Goal: Task Accomplishment & Management: Manage account settings

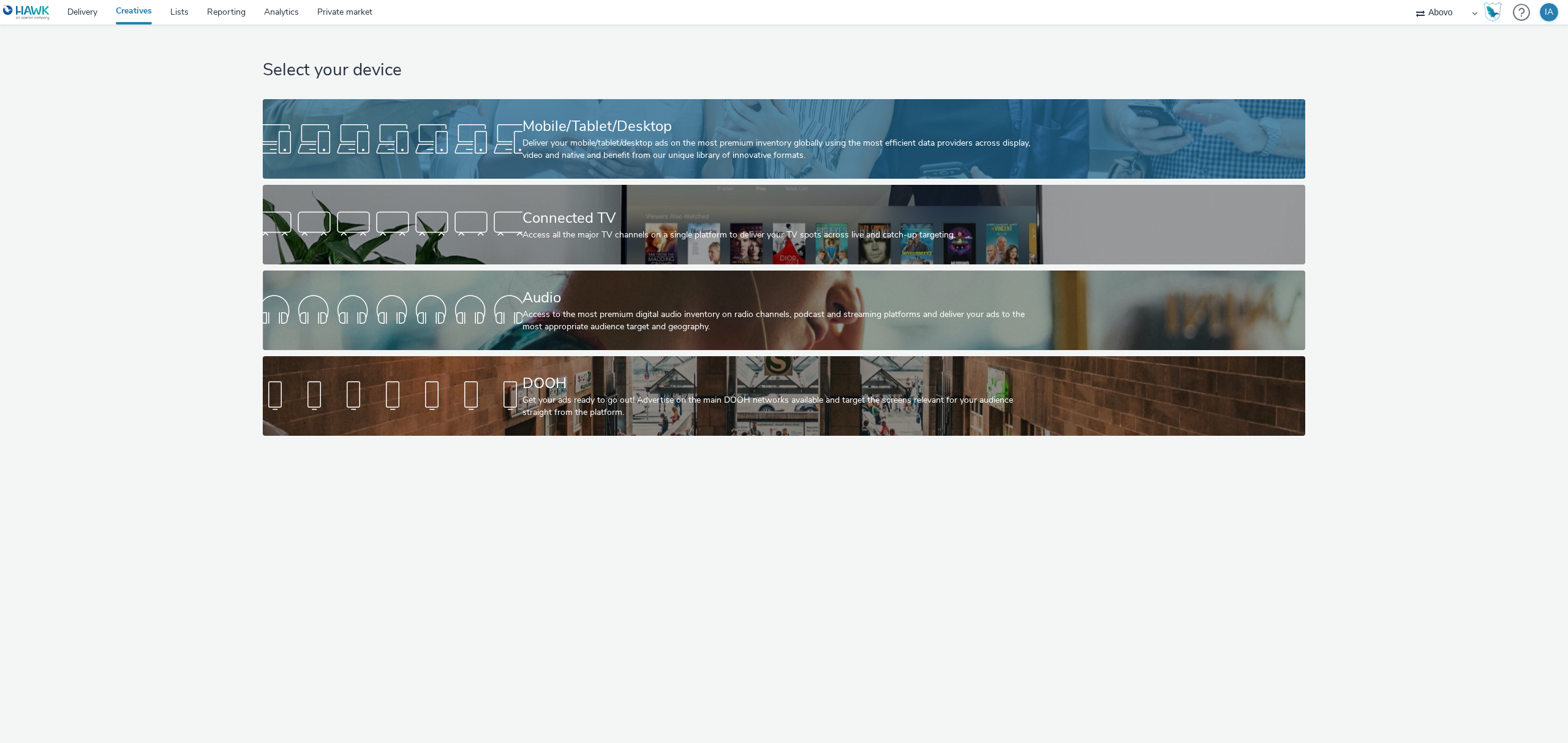
click at [787, 123] on div "Mobile/Tablet/Desktop" at bounding box center [781, 126] width 519 height 21
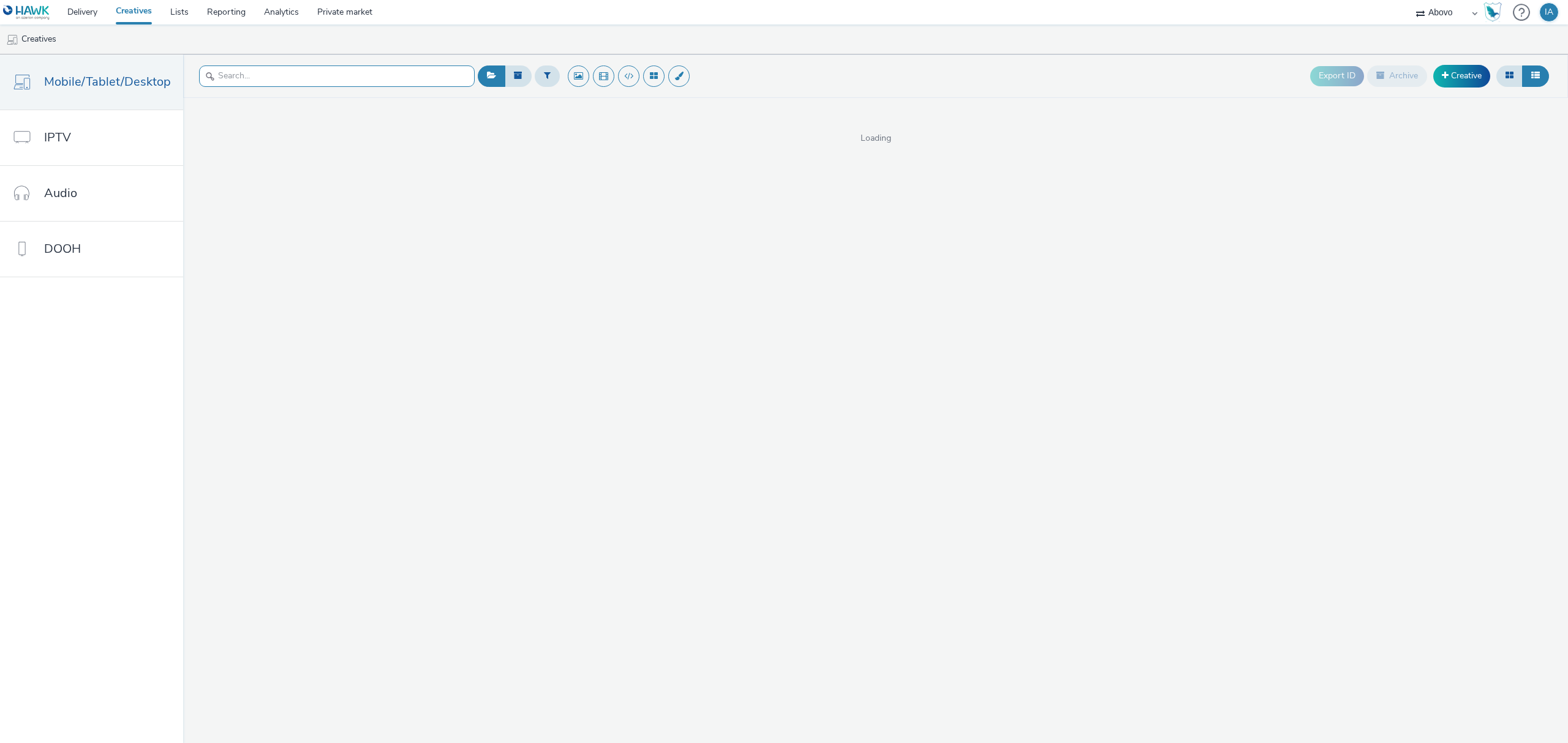
click at [385, 72] on input "text" at bounding box center [337, 76] width 276 height 21
type input "ope"
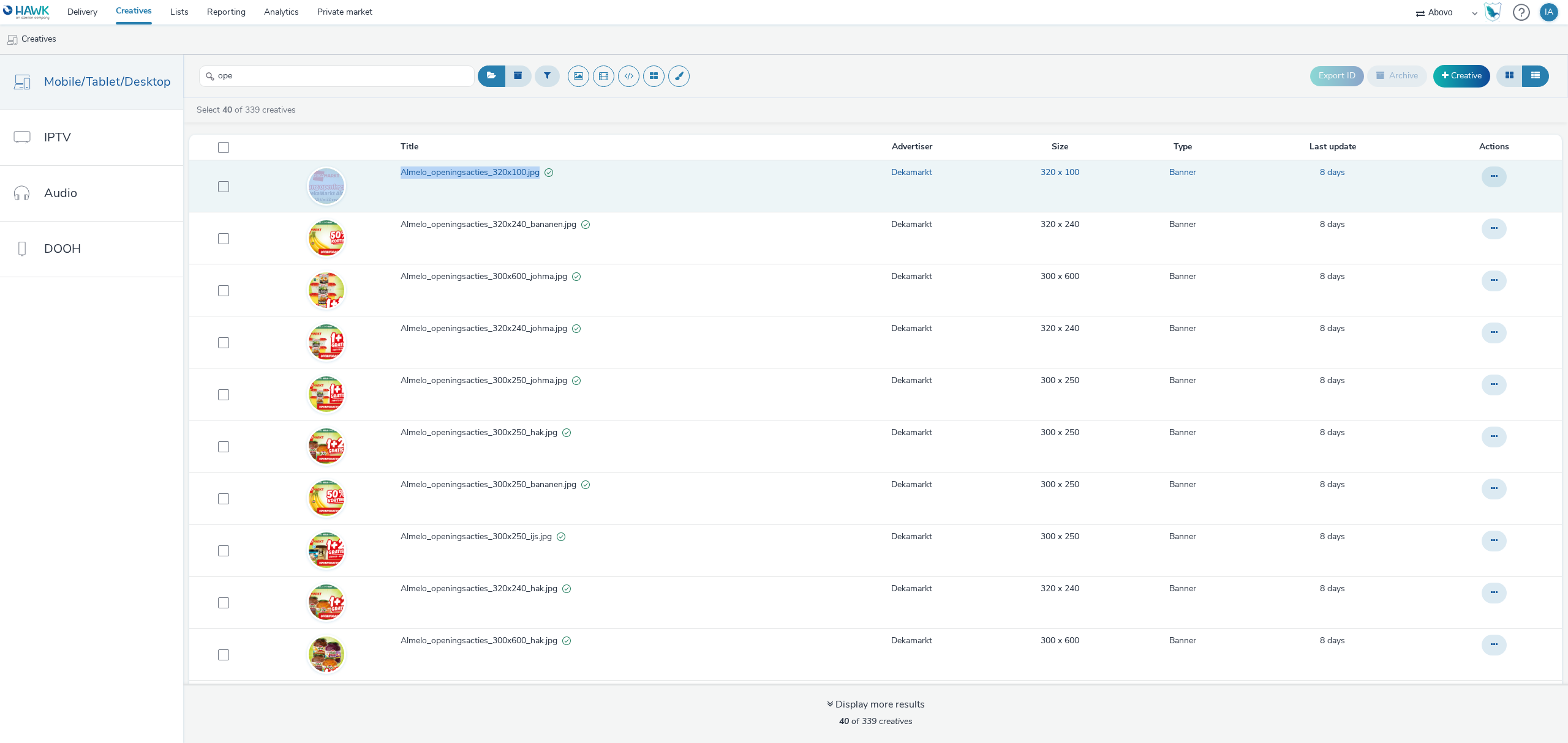
drag, startPoint x: 385, startPoint y: 174, endPoint x: 536, endPoint y: 171, distance: 151.0
click at [536, 171] on tr "Almelo_openingsacties_320x100.jpg Dekamarkt 320 x 100 Banner 8 days" at bounding box center [875, 186] width 1373 height 52
copy tr "Almelo_openingsacties_320x100.jpg"
click at [452, 163] on td "Almelo_openingsacties_320x100.jpg" at bounding box center [618, 186] width 437 height 52
click at [459, 171] on span "Almelo_openingsacties_320x100.jpg" at bounding box center [472, 172] width 144 height 12
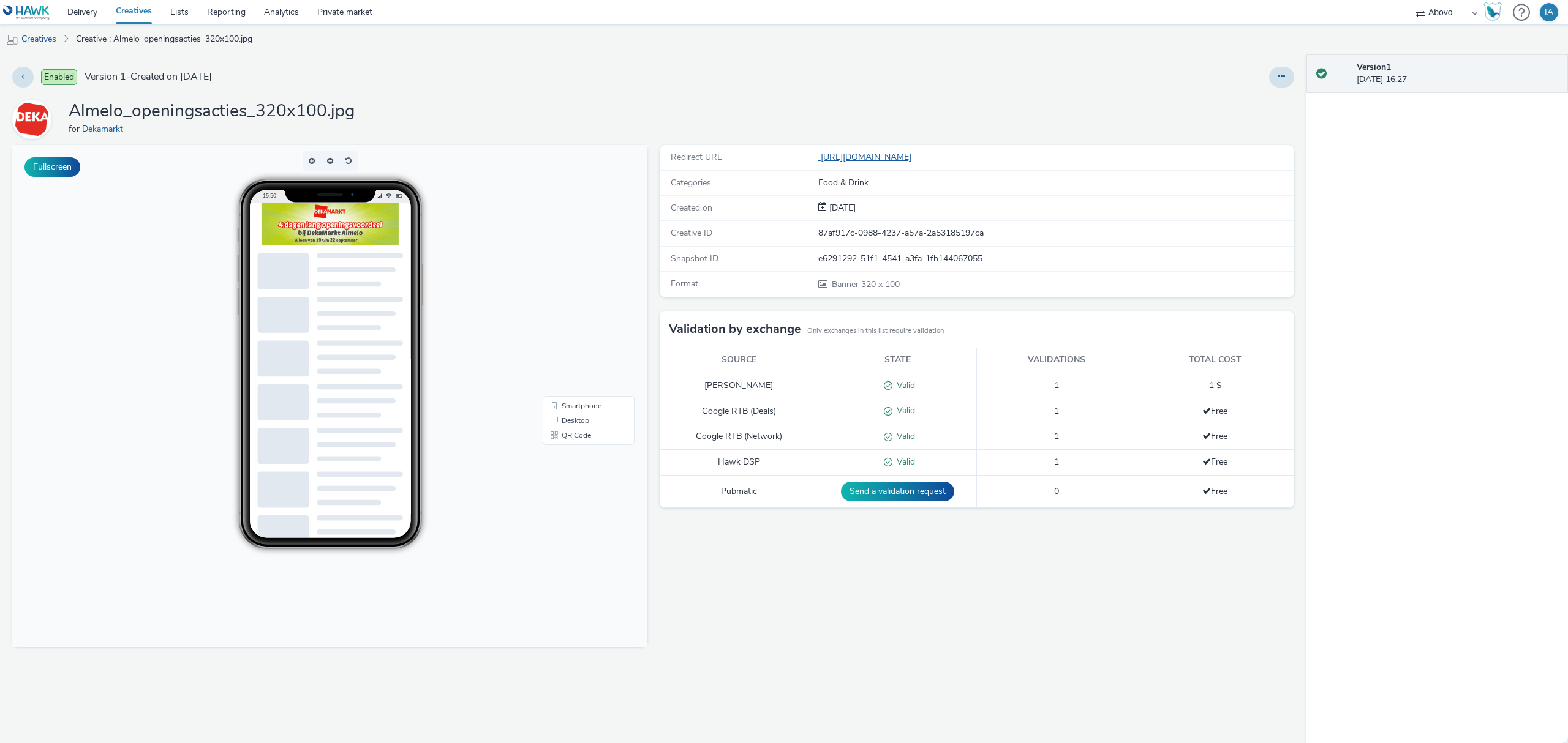
click at [916, 155] on link "https://www.dekamarkt.nl/almelo?utm_source=display&utm_medium=atd&utm_campaign=…" at bounding box center [867, 156] width 98 height 11
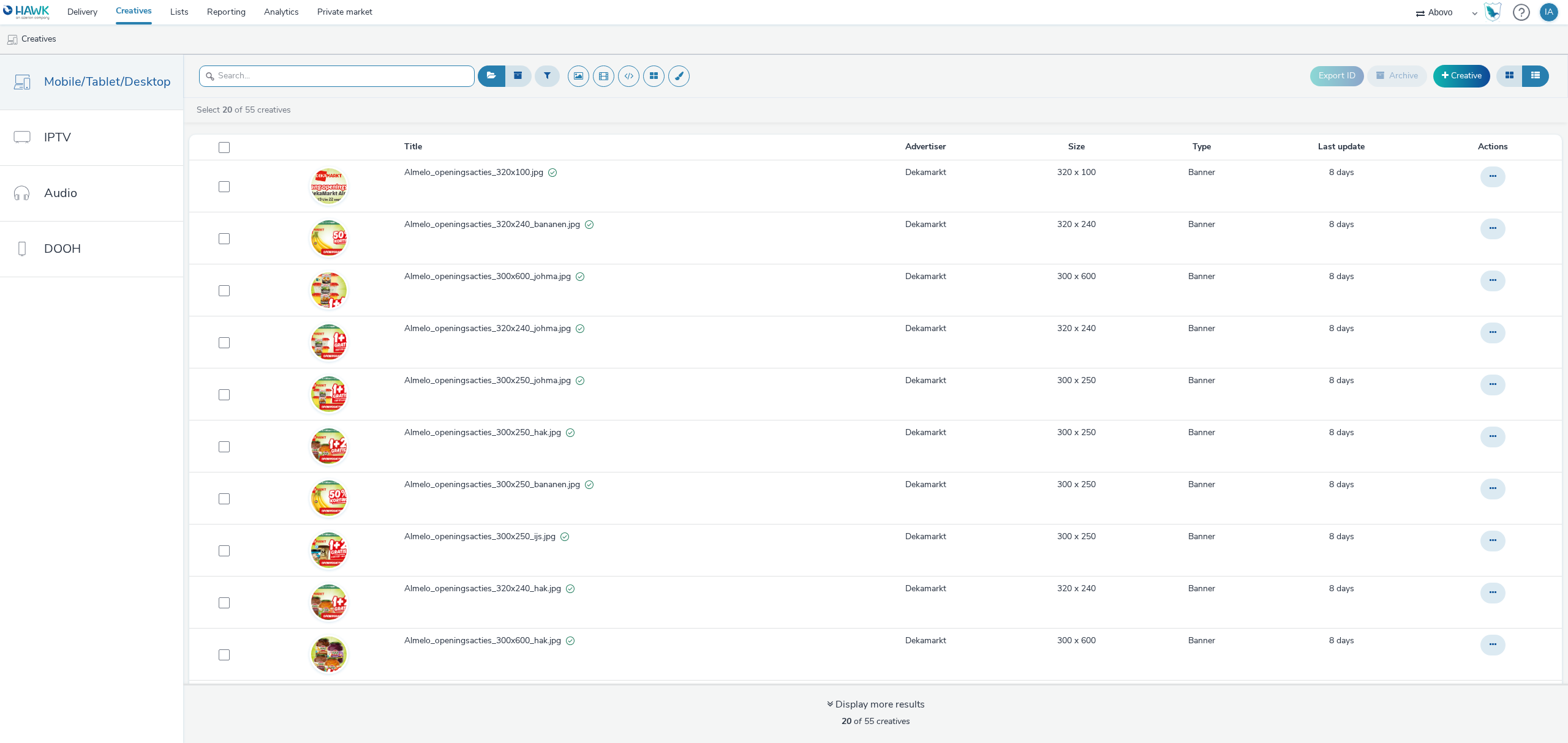
click at [283, 71] on input "text" at bounding box center [337, 76] width 276 height 21
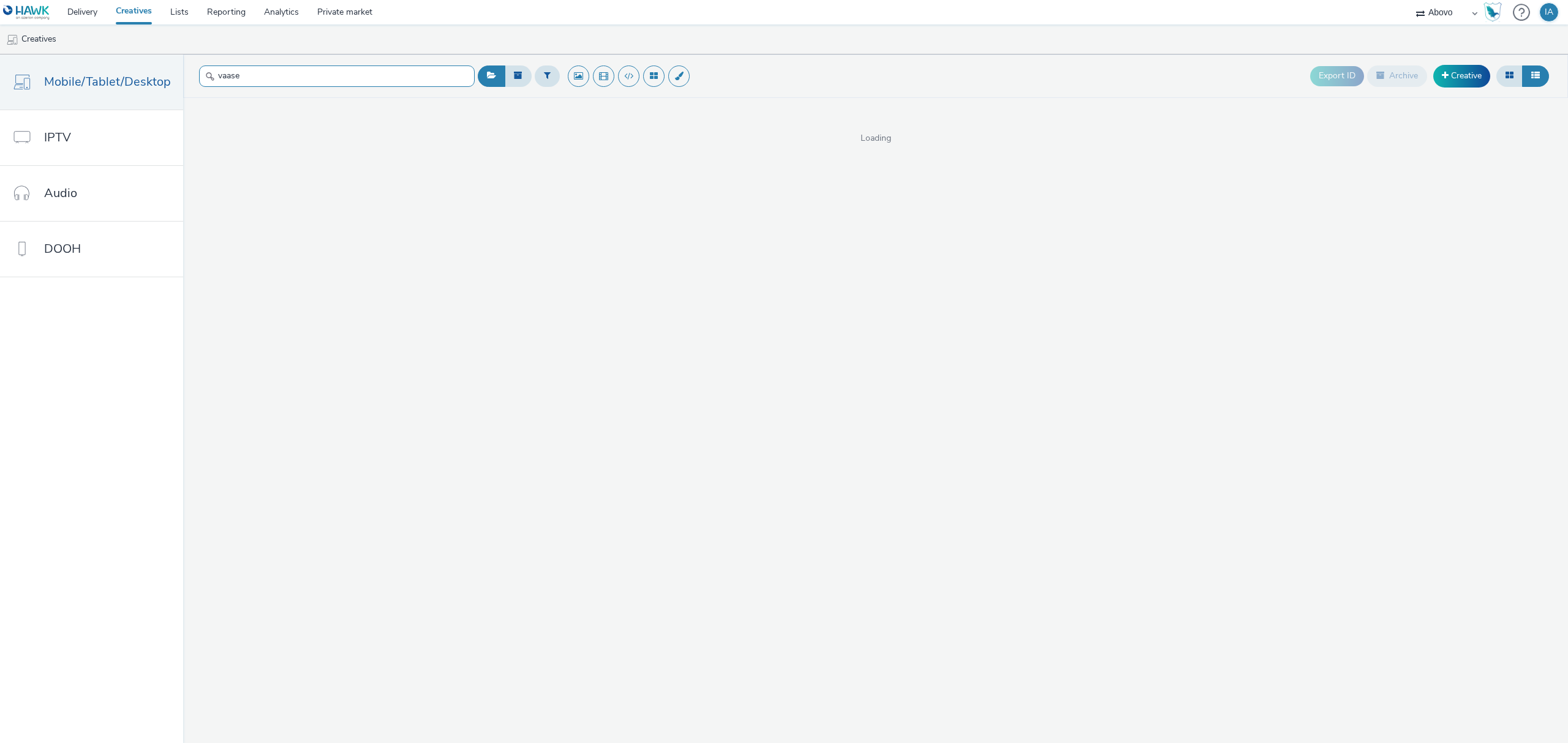
type input "vaase"
drag, startPoint x: 264, startPoint y: 73, endPoint x: 137, endPoint y: 72, distance: 127.0
click at [138, 72] on div "Mobile/Tablet/Desktop IPTV Audio DOOH vaase Export ID Archive Creative Deselect…" at bounding box center [784, 398] width 1568 height 688
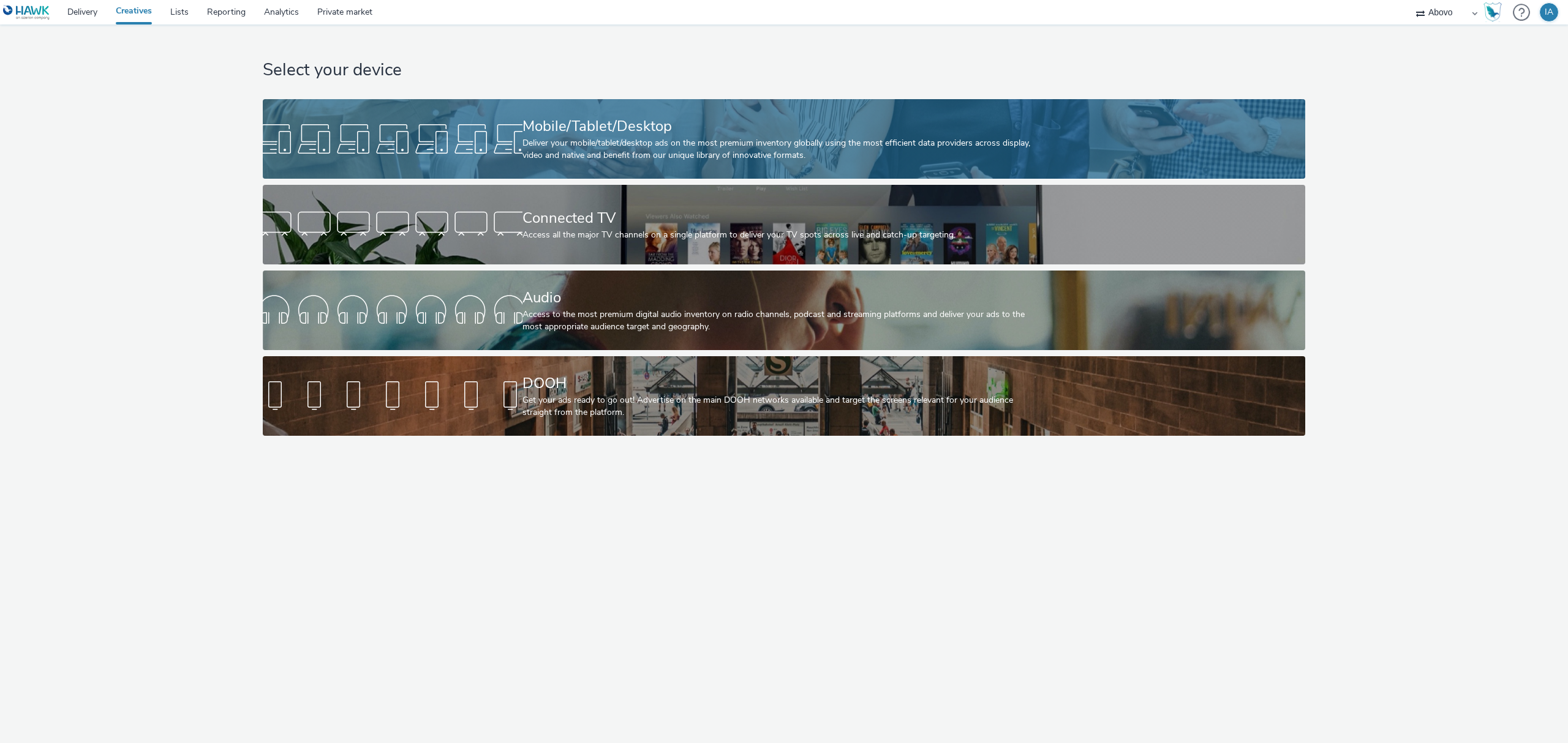
click at [623, 133] on div "Mobile/Tablet/Desktop" at bounding box center [781, 126] width 519 height 21
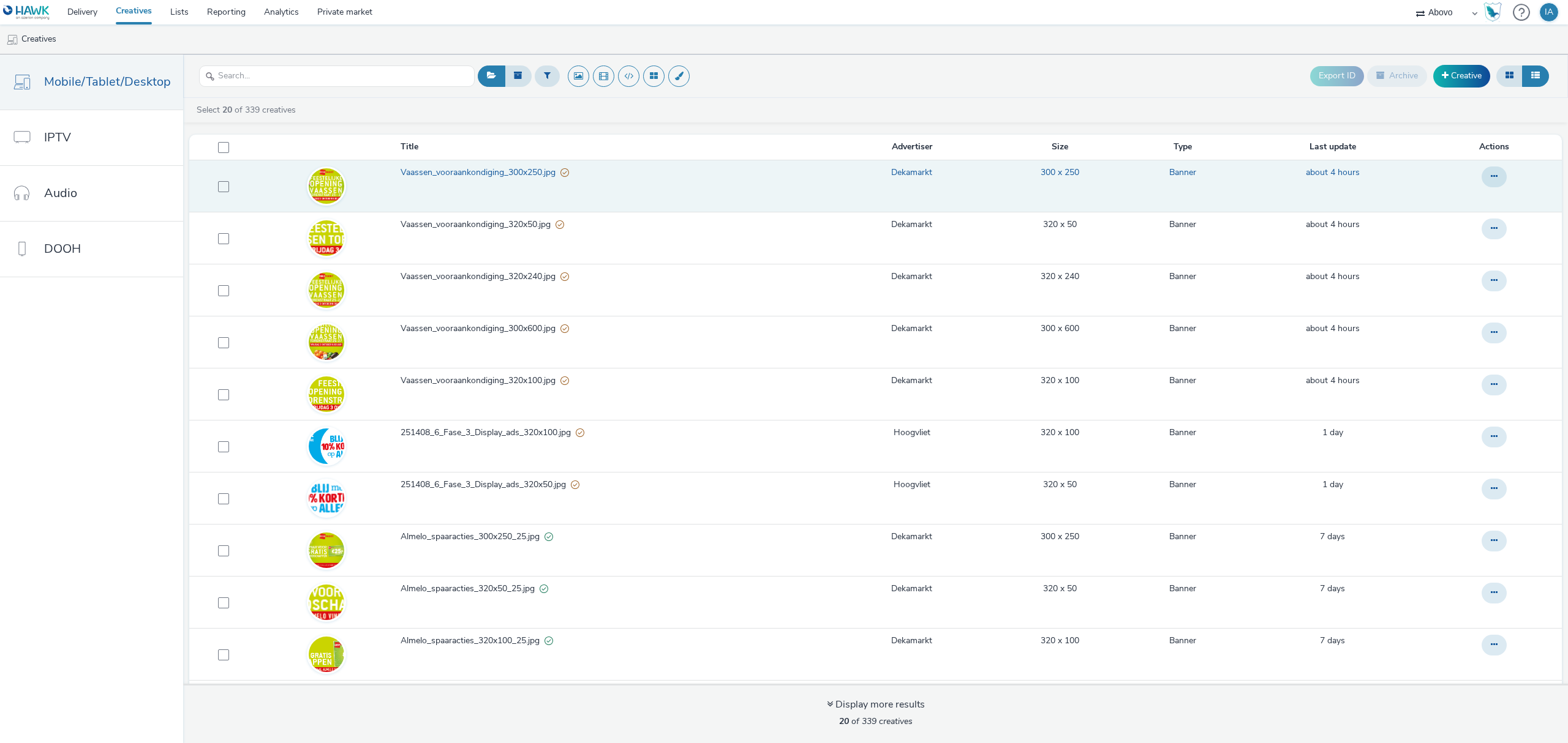
click at [520, 175] on span "Vaassen_vooraankondiging_300x250.jpg" at bounding box center [480, 172] width 160 height 12
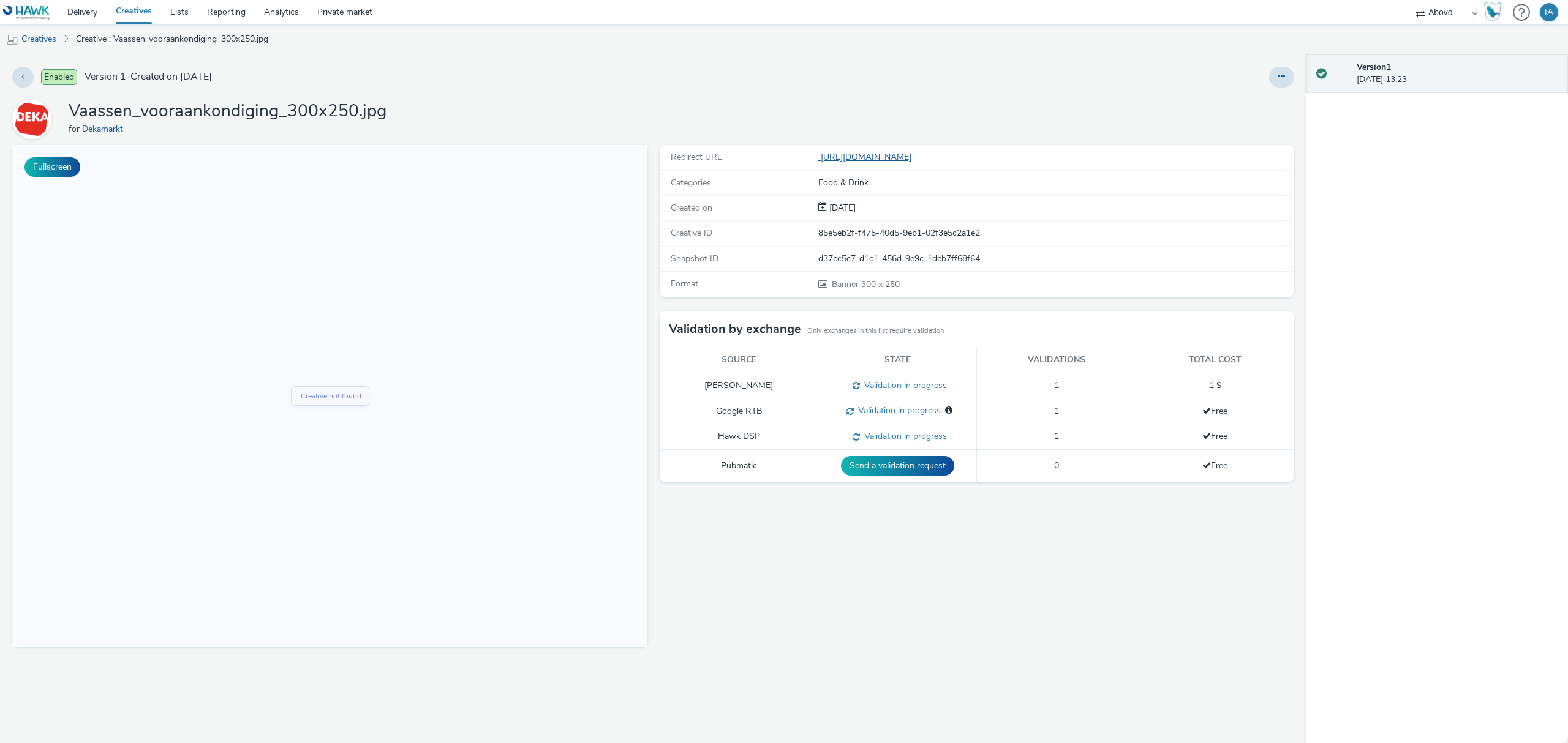
click at [916, 155] on link "[URL][DOMAIN_NAME][PERSON_NAME]" at bounding box center [867, 156] width 98 height 11
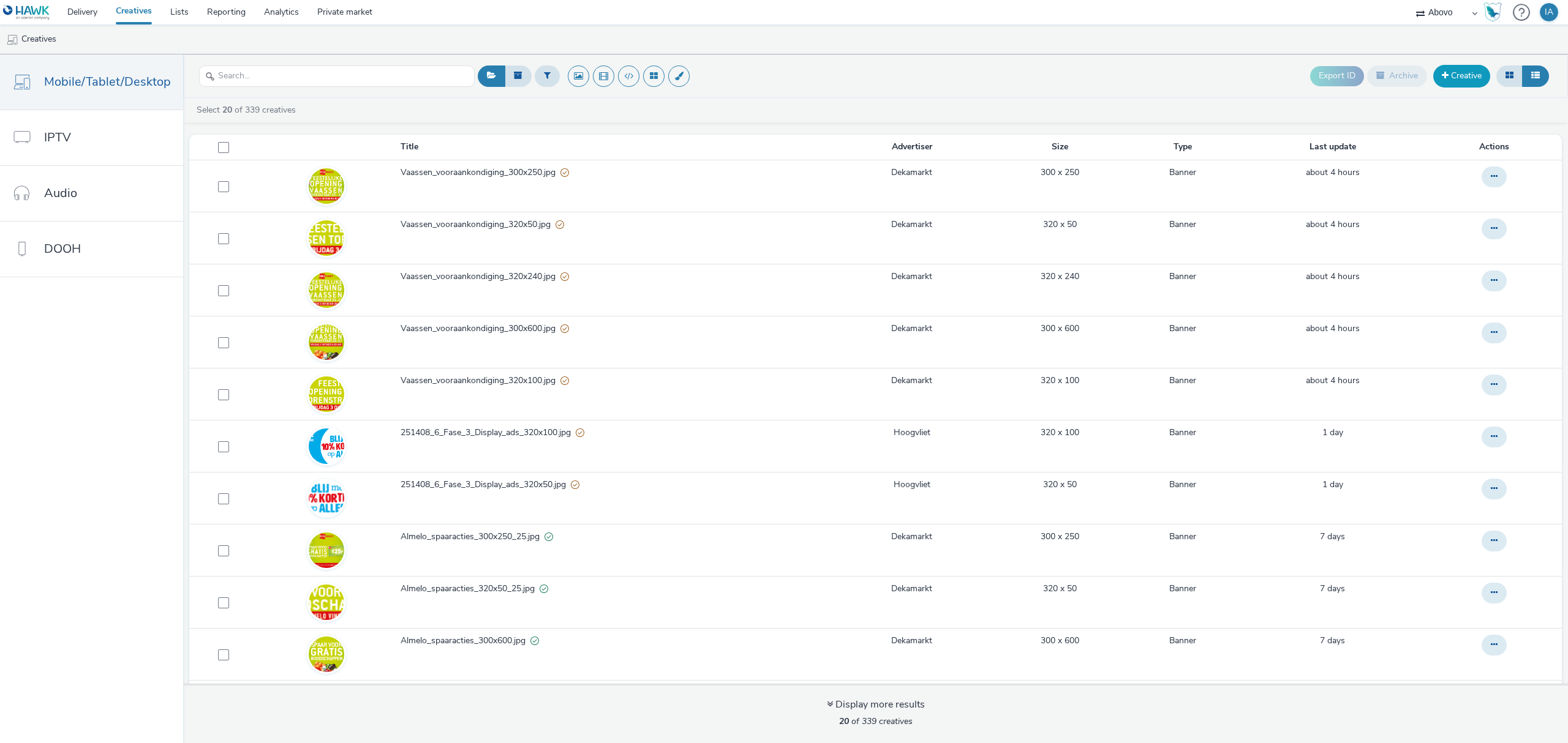
click at [1445, 81] on link "Creative" at bounding box center [1461, 75] width 57 height 22
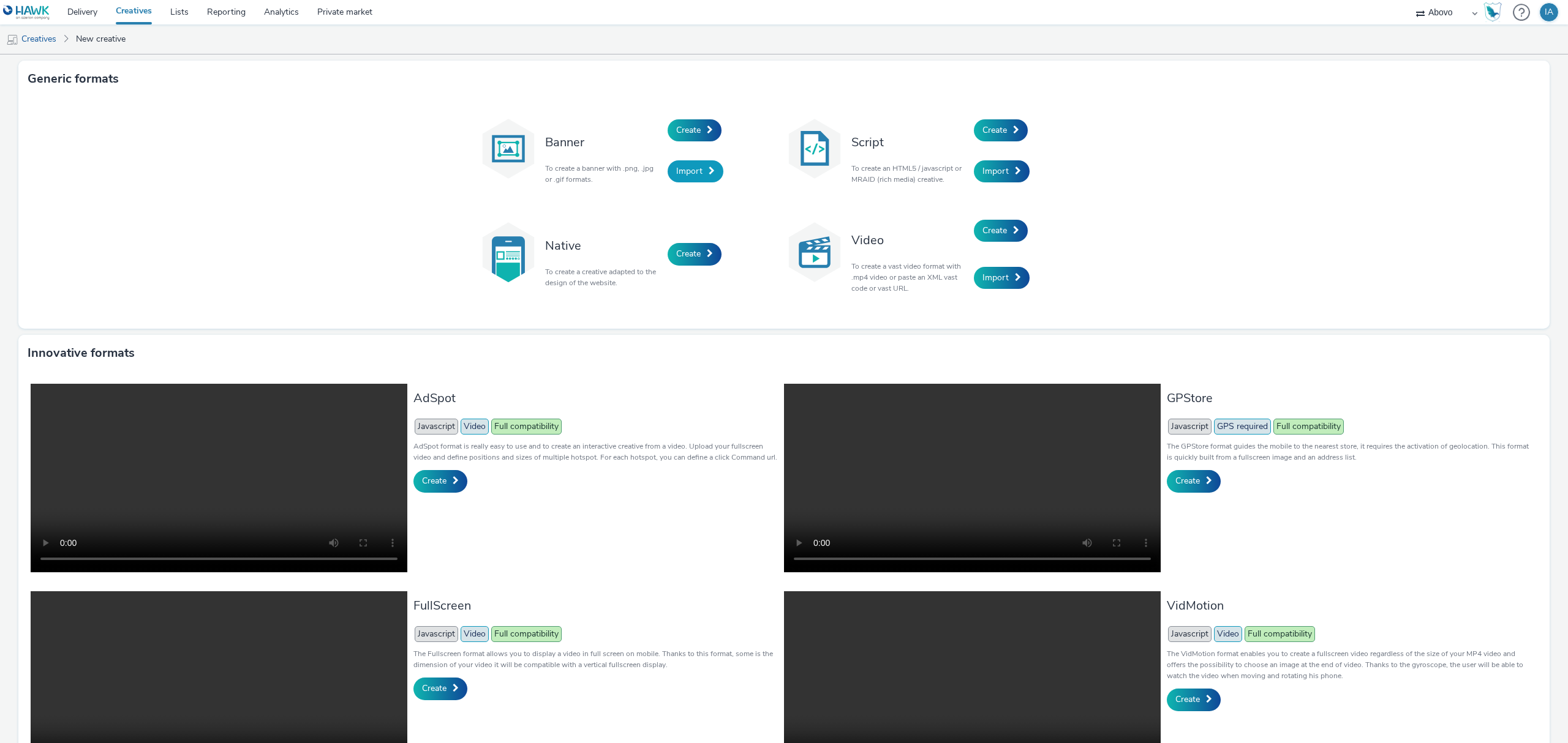
click at [698, 174] on link "Import" at bounding box center [695, 171] width 56 height 22
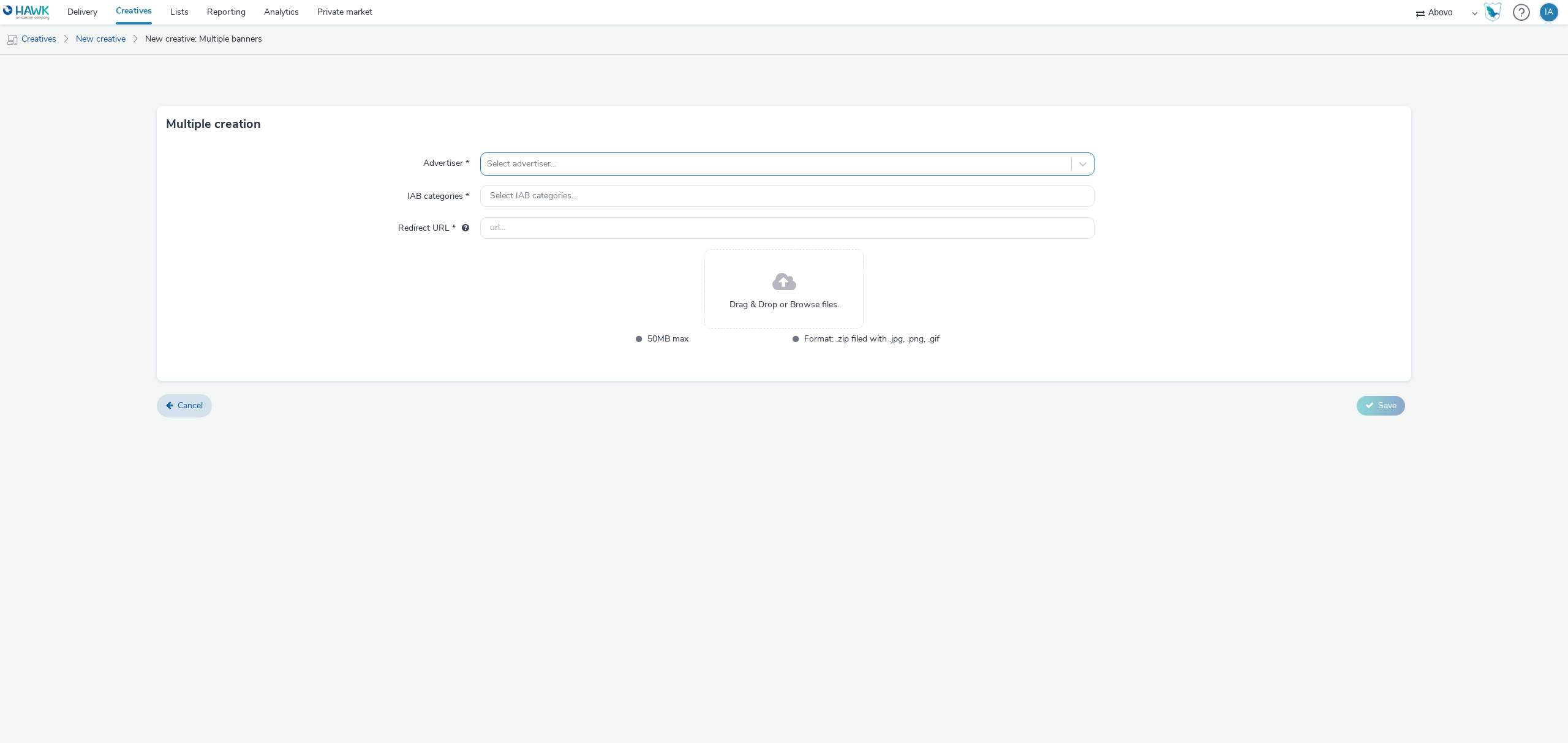
click at [765, 157] on div at bounding box center [776, 163] width 578 height 15
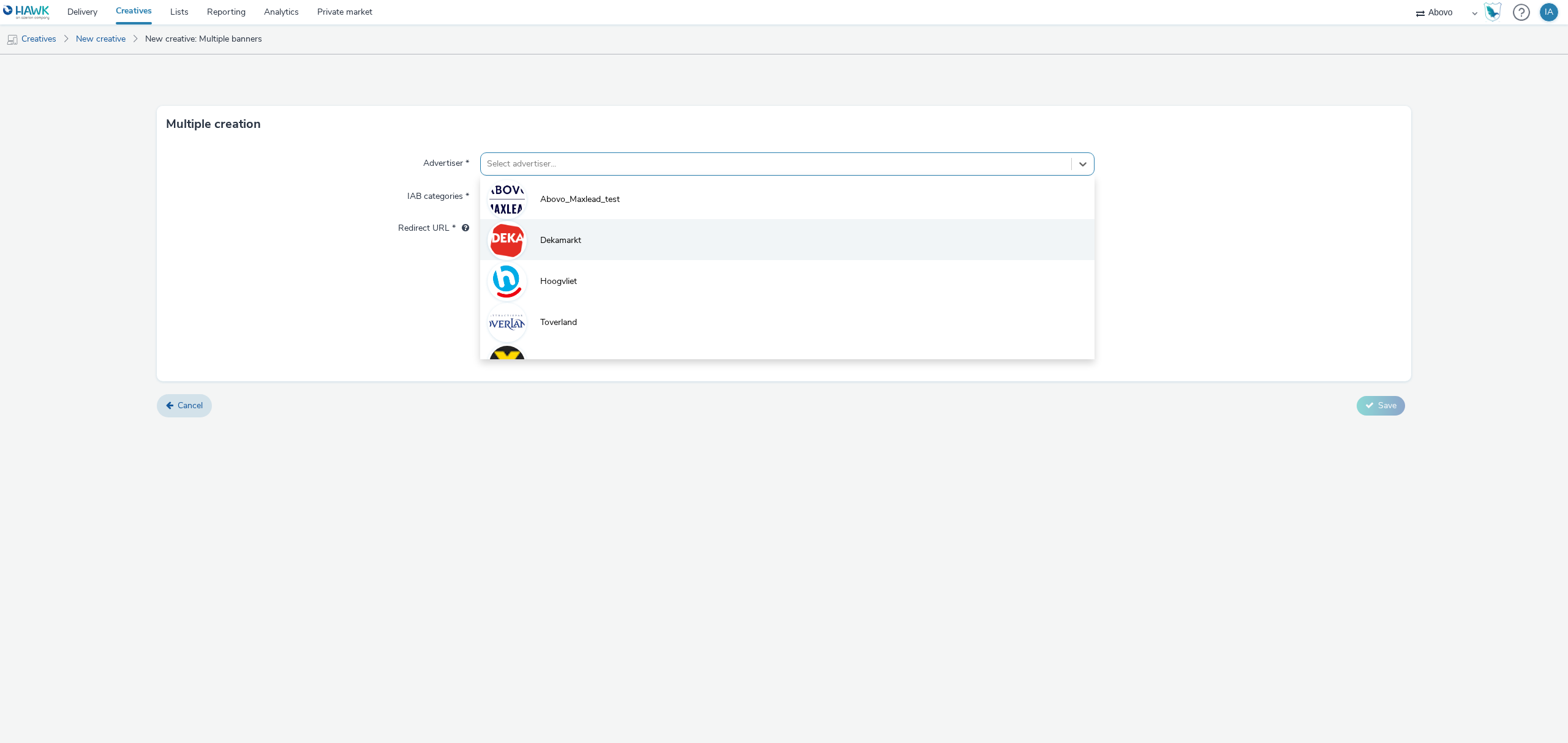
click at [652, 240] on li "Dekamarkt" at bounding box center [787, 239] width 614 height 41
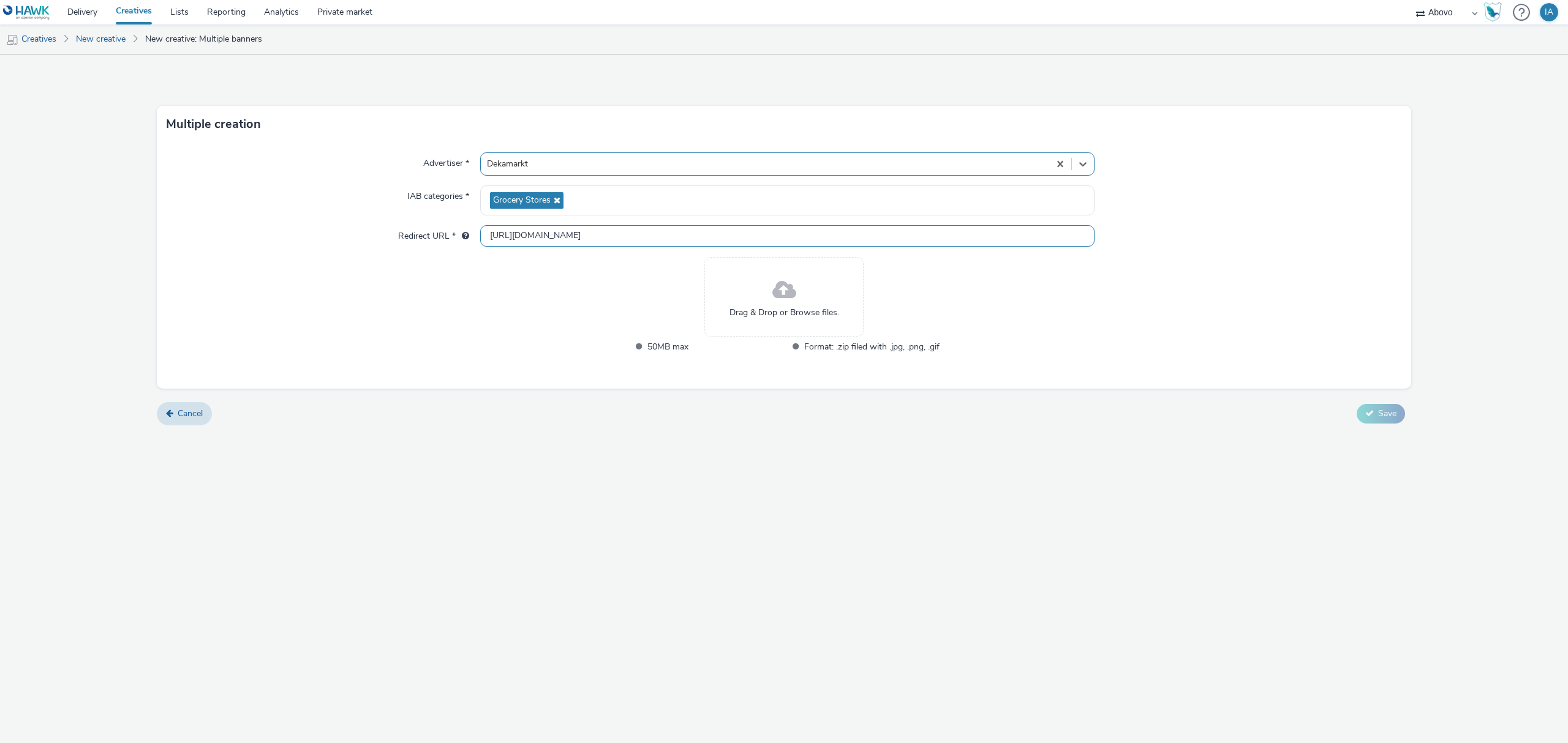
click at [591, 238] on input "http://dekamarkt.nl" at bounding box center [787, 236] width 614 height 21
paste input "s://www.dekamarkt.nl/vaassen?utm_source=display&utm_medium=atd&utm_campaign=abo…"
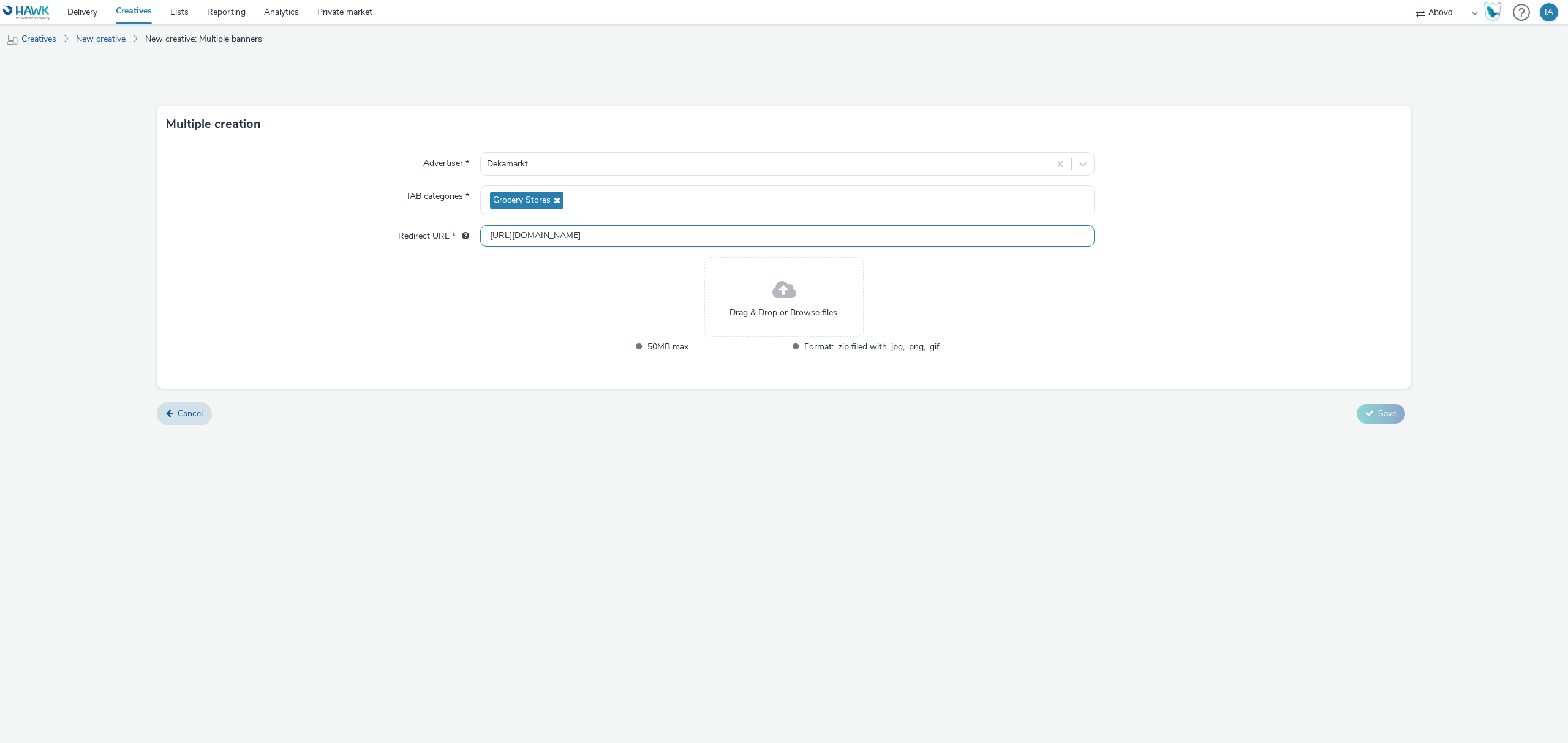
type input "[URL][DOMAIN_NAME][PERSON_NAME]"
click at [655, 485] on div "Multiple creation Advertiser * Dekamarkt IAB categories * Grocery Stores Redire…" at bounding box center [784, 398] width 1568 height 688
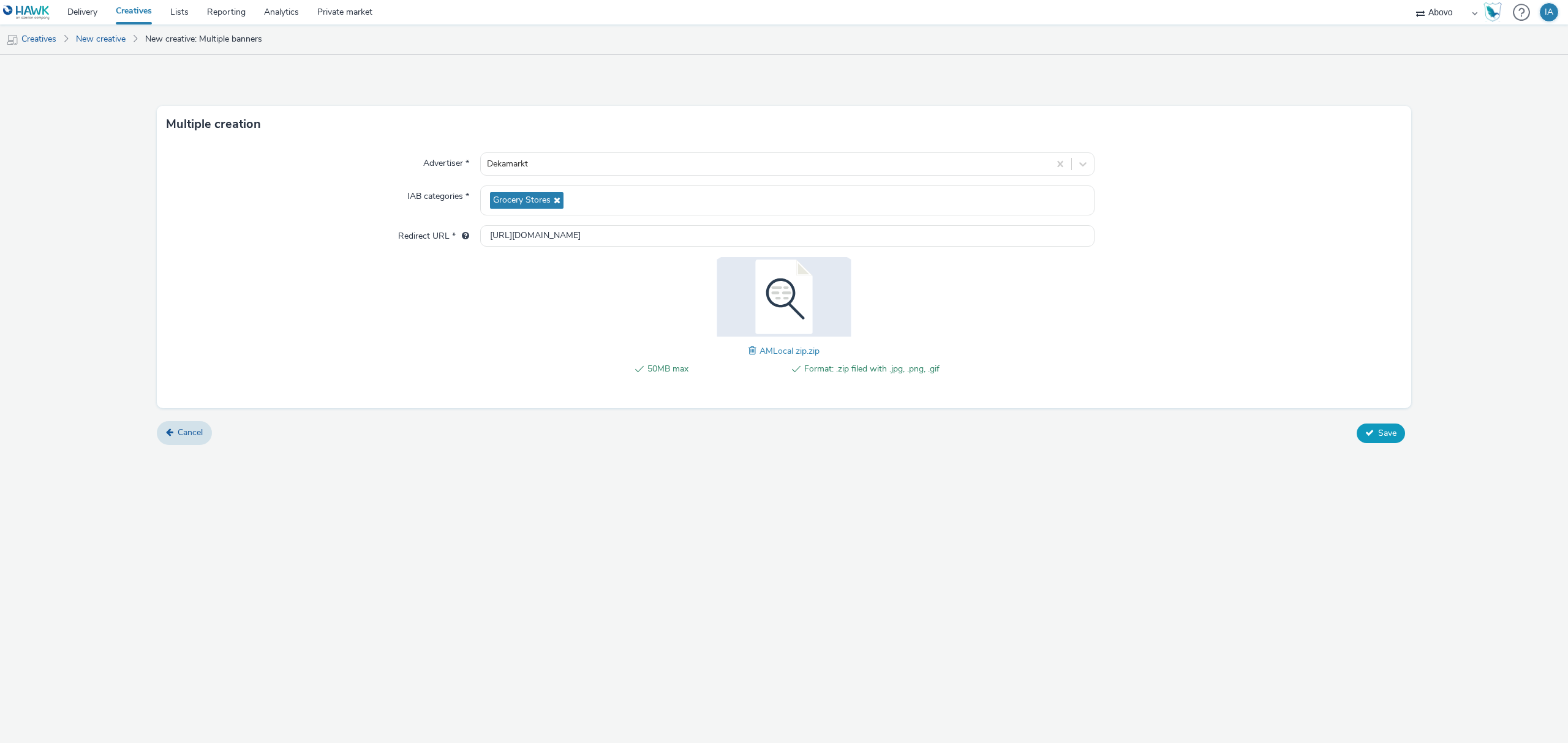
click at [1373, 429] on button "Save" at bounding box center [1381, 433] width 49 height 19
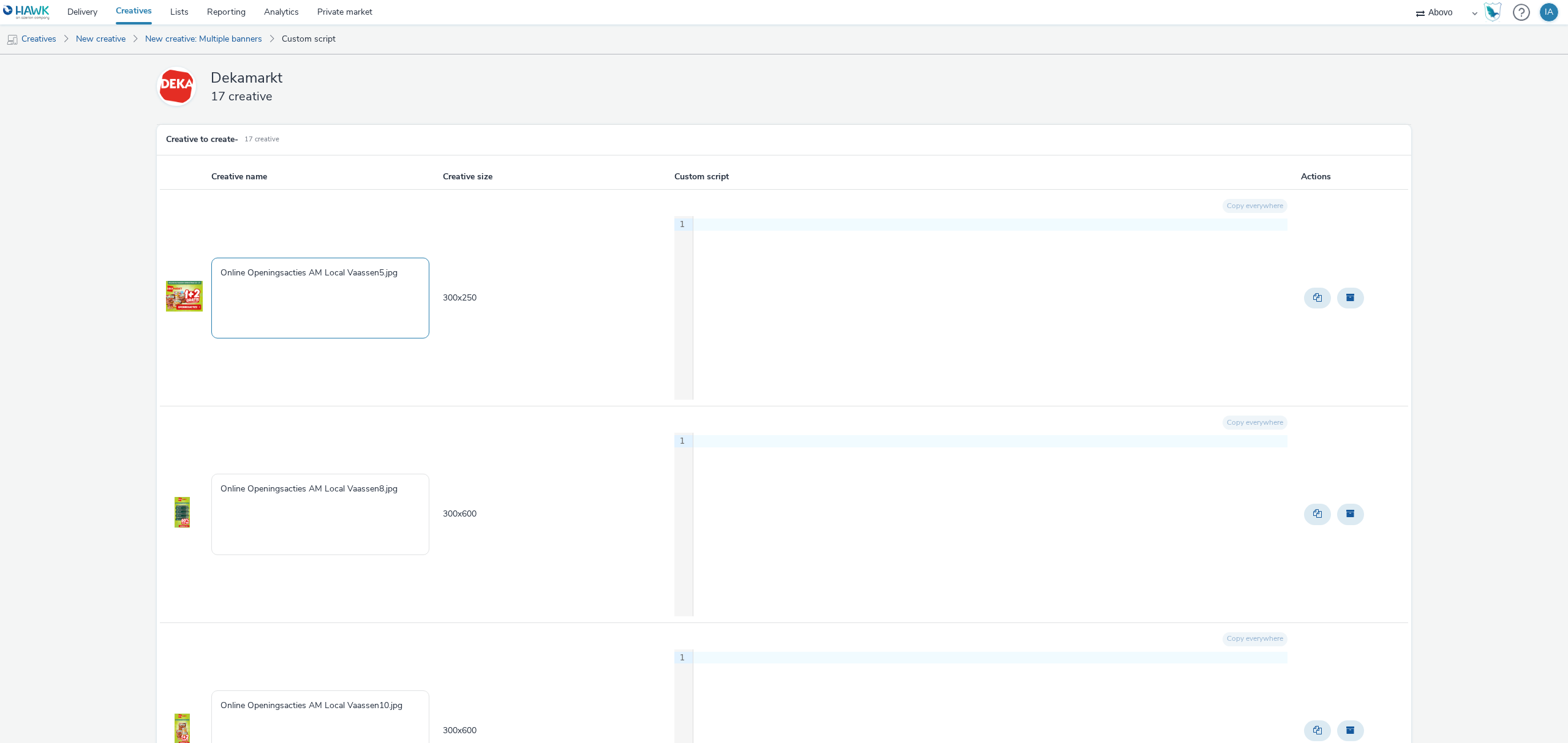
drag, startPoint x: 407, startPoint y: 274, endPoint x: 145, endPoint y: 274, distance: 262.0
click at [171, 275] on tr "Online Openingsacties AM Local Vaassen5.jpg 300 x 250 Copy everywhere 9 1 ›" at bounding box center [784, 298] width 1248 height 216
paste textarea "Vaassen_openingsacties_320x100"
drag, startPoint x: 351, startPoint y: 270, endPoint x: 321, endPoint y: 276, distance: 30.6
click at [321, 276] on textarea "Vaassen_openingsacties_320x100.jpg" at bounding box center [320, 298] width 218 height 80
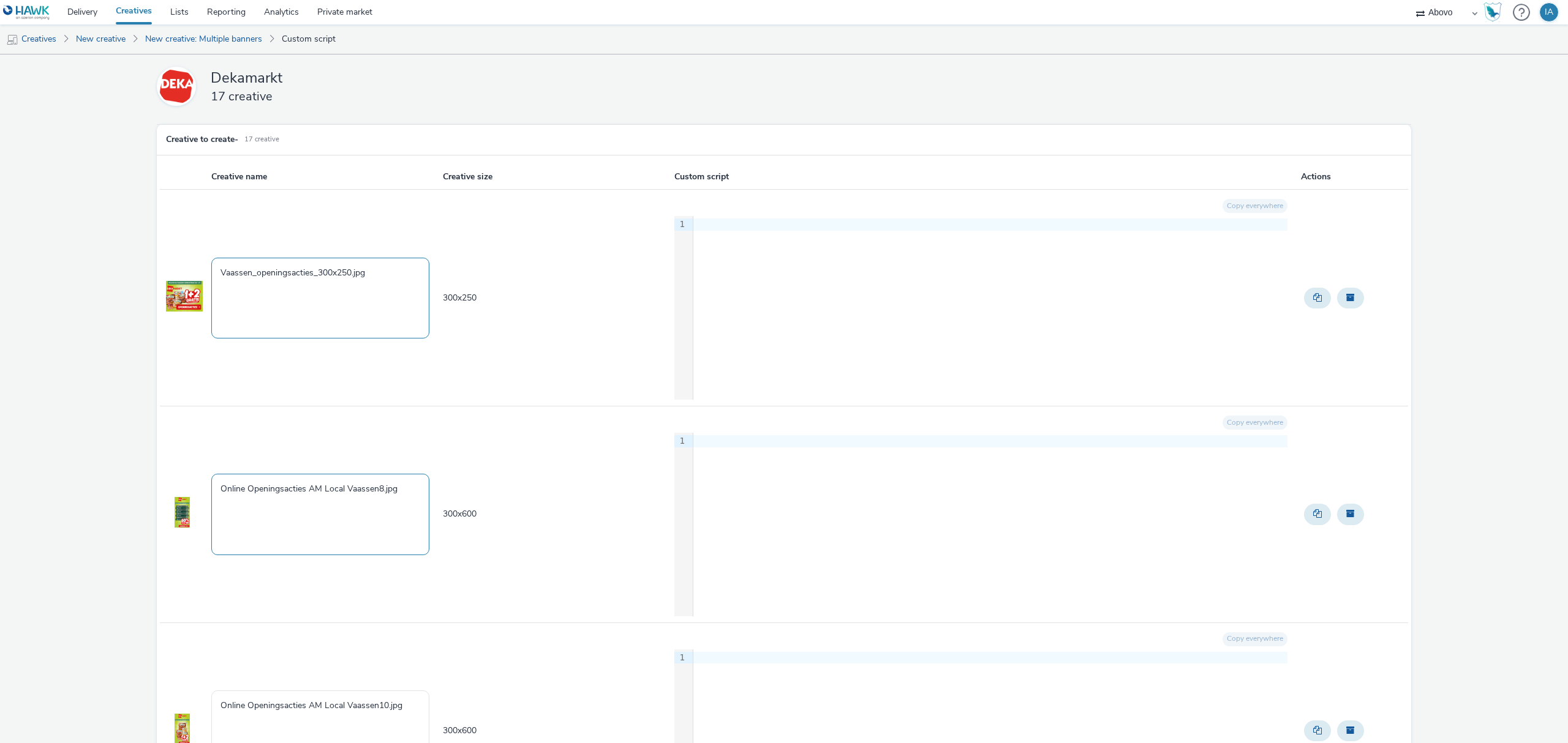
type textarea "Vaassen_openingsacties_300x250.jpg"
drag, startPoint x: 409, startPoint y: 495, endPoint x: 50, endPoint y: 476, distance: 359.5
paste textarea "Vaassen_openingsacties_320x100"
drag, startPoint x: 350, startPoint y: 489, endPoint x: 319, endPoint y: 492, distance: 31.1
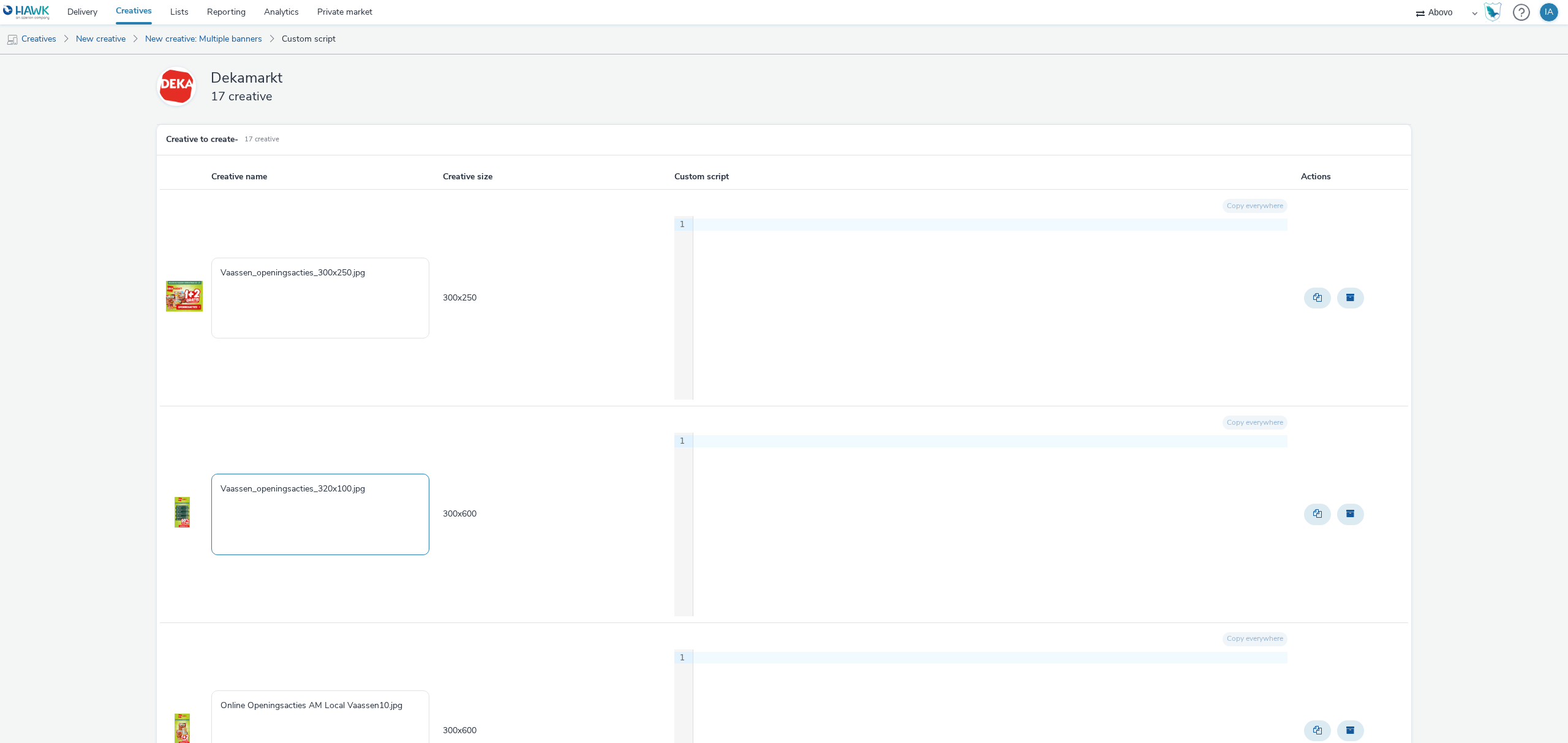
click at [319, 492] on textarea "Vaassen_openingsacties_320x100.jpg" at bounding box center [320, 513] width 218 height 80
type textarea "Vaassen_openingsacties_300x600.jpg"
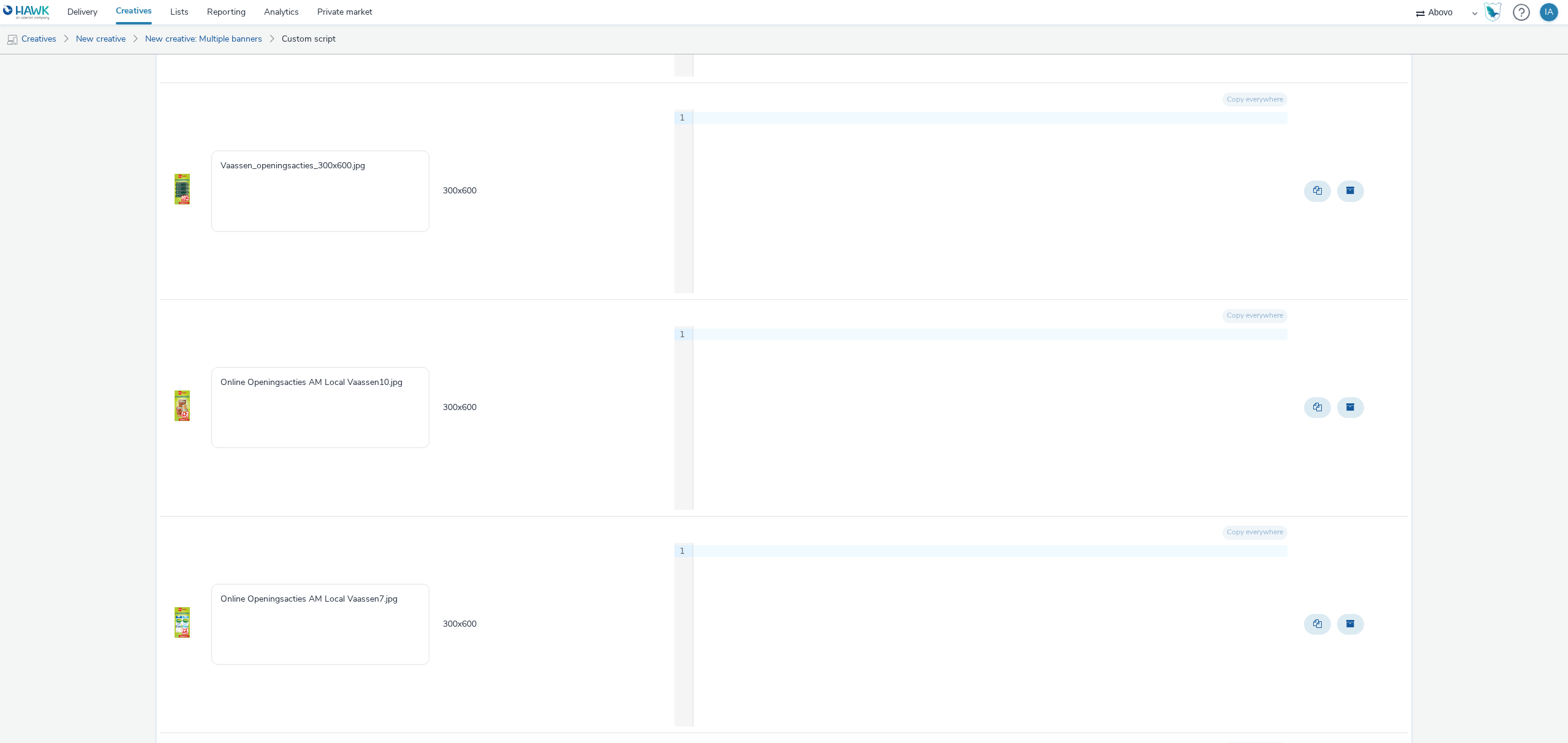
scroll to position [326, 0]
drag, startPoint x: 412, startPoint y: 383, endPoint x: 136, endPoint y: 383, distance: 276.0
paste textarea "Vaassen_openingsacties_320x10"
drag, startPoint x: 353, startPoint y: 380, endPoint x: 321, endPoint y: 381, distance: 32.0
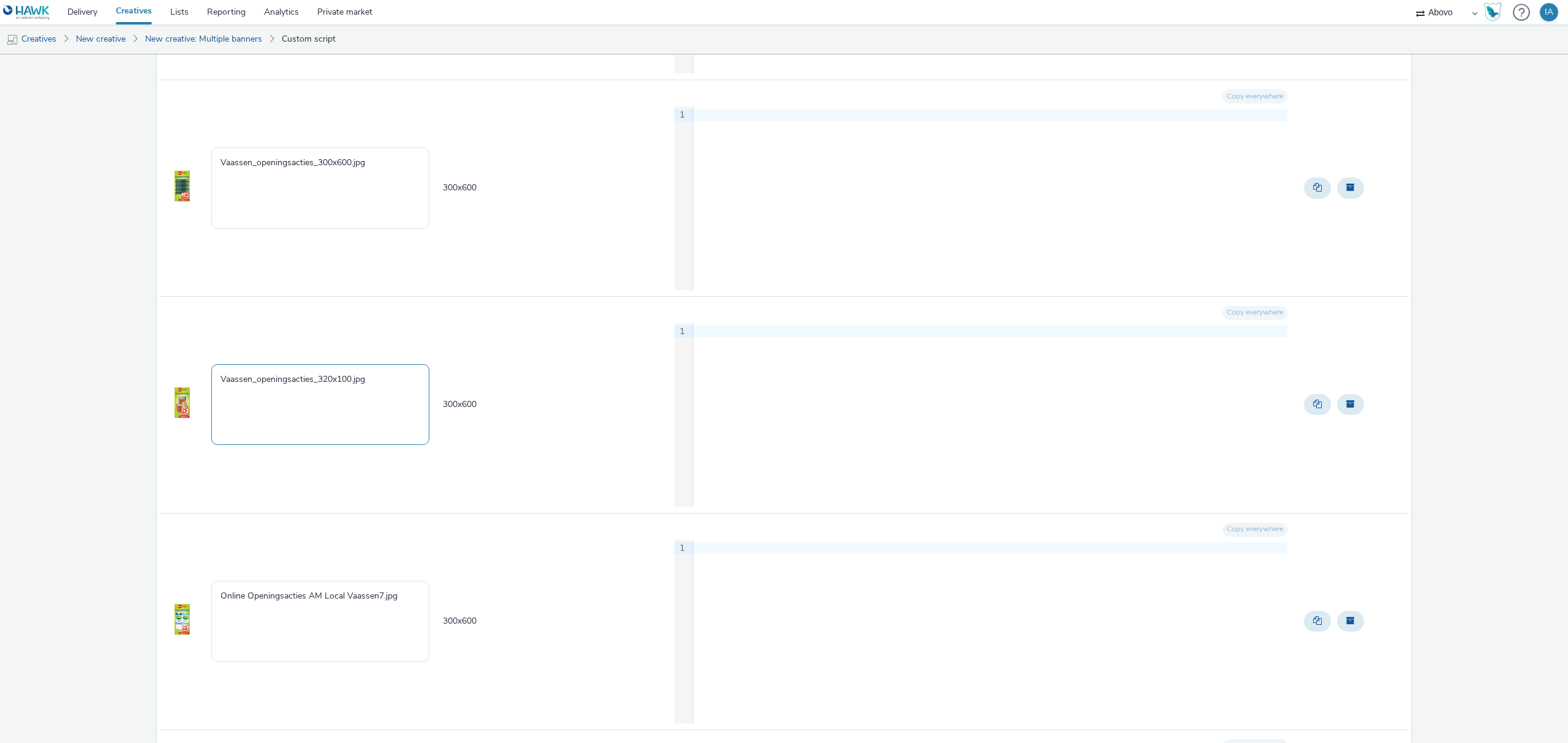
click at [321, 381] on textarea "Vaassen_openingsacties_320x100.jpg" at bounding box center [320, 404] width 218 height 80
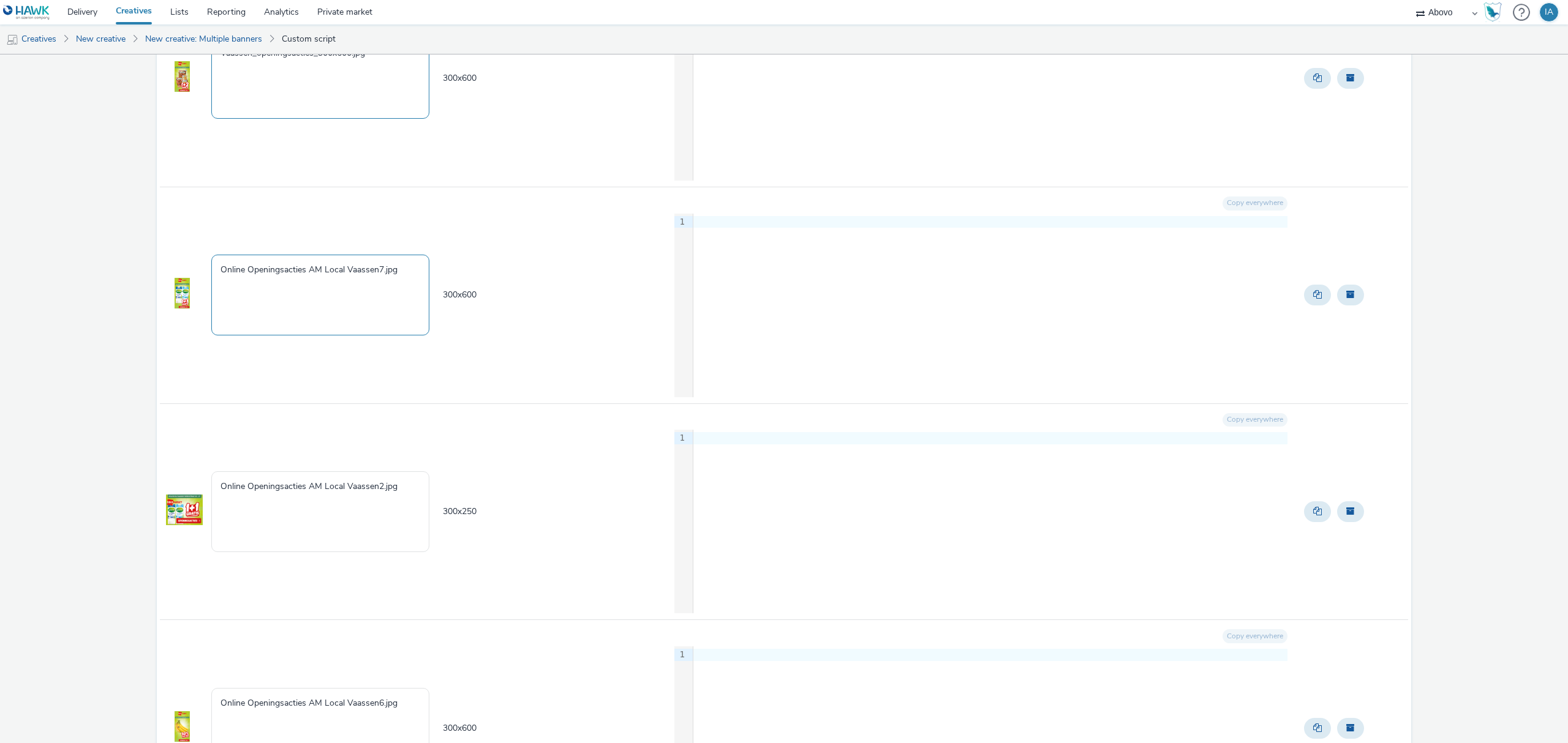
type textarea "Vaassen_openingsacties_300x600.jpg"
drag, startPoint x: 410, startPoint y: 272, endPoint x: 225, endPoint y: 276, distance: 185.0
click at [225, 276] on textarea "Online Openingsacties AM Local Vaassen7.jpg" at bounding box center [320, 294] width 218 height 80
type textarea "O"
paste textarea "Vaassen_openingsacties_320x100.jpg"
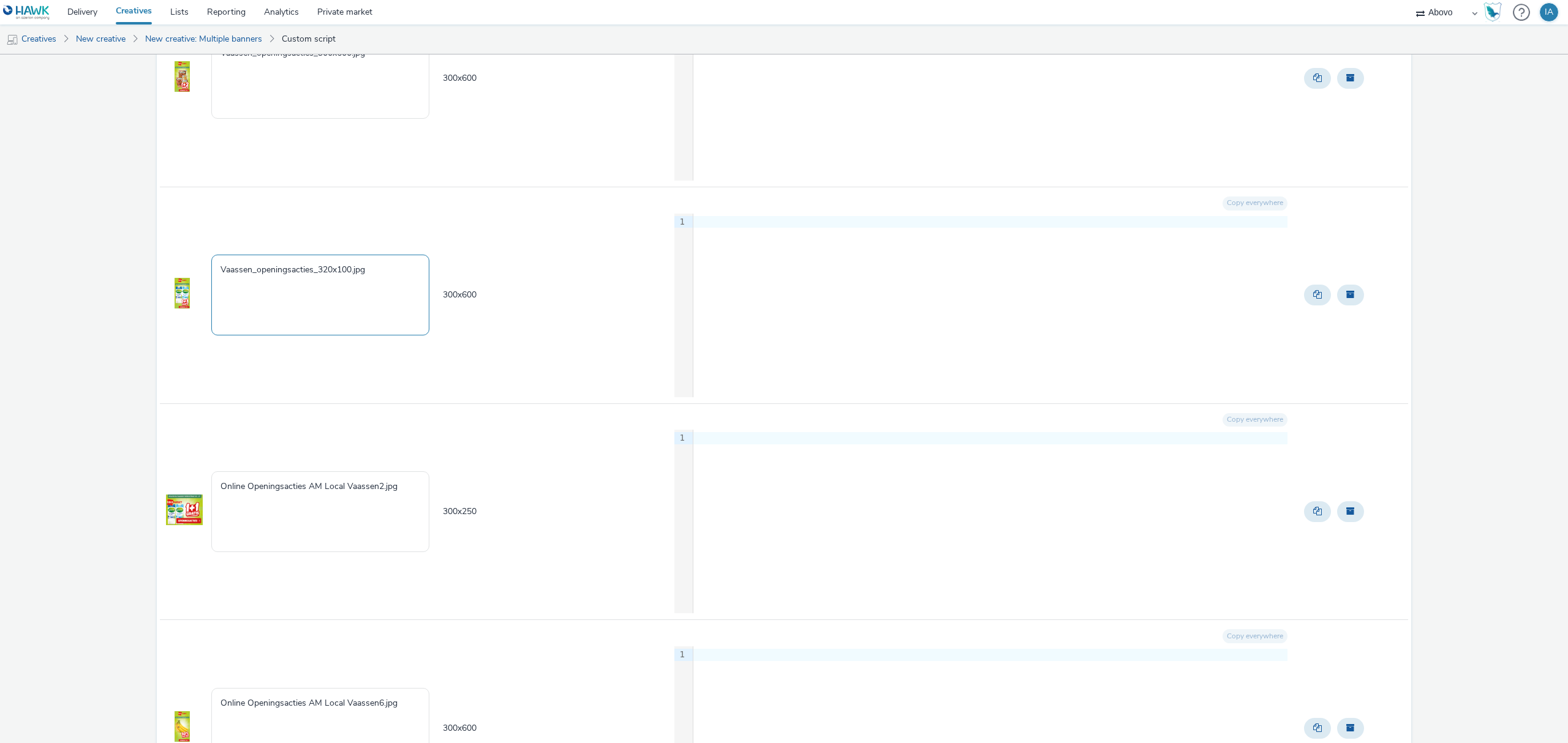
drag, startPoint x: 352, startPoint y: 273, endPoint x: 321, endPoint y: 272, distance: 31.0
click at [321, 272] on textarea "Vaassen_openingsacties_320x100.jpg" at bounding box center [320, 294] width 218 height 80
type textarea "Vaassen_openingsacties_300x600.jpg"
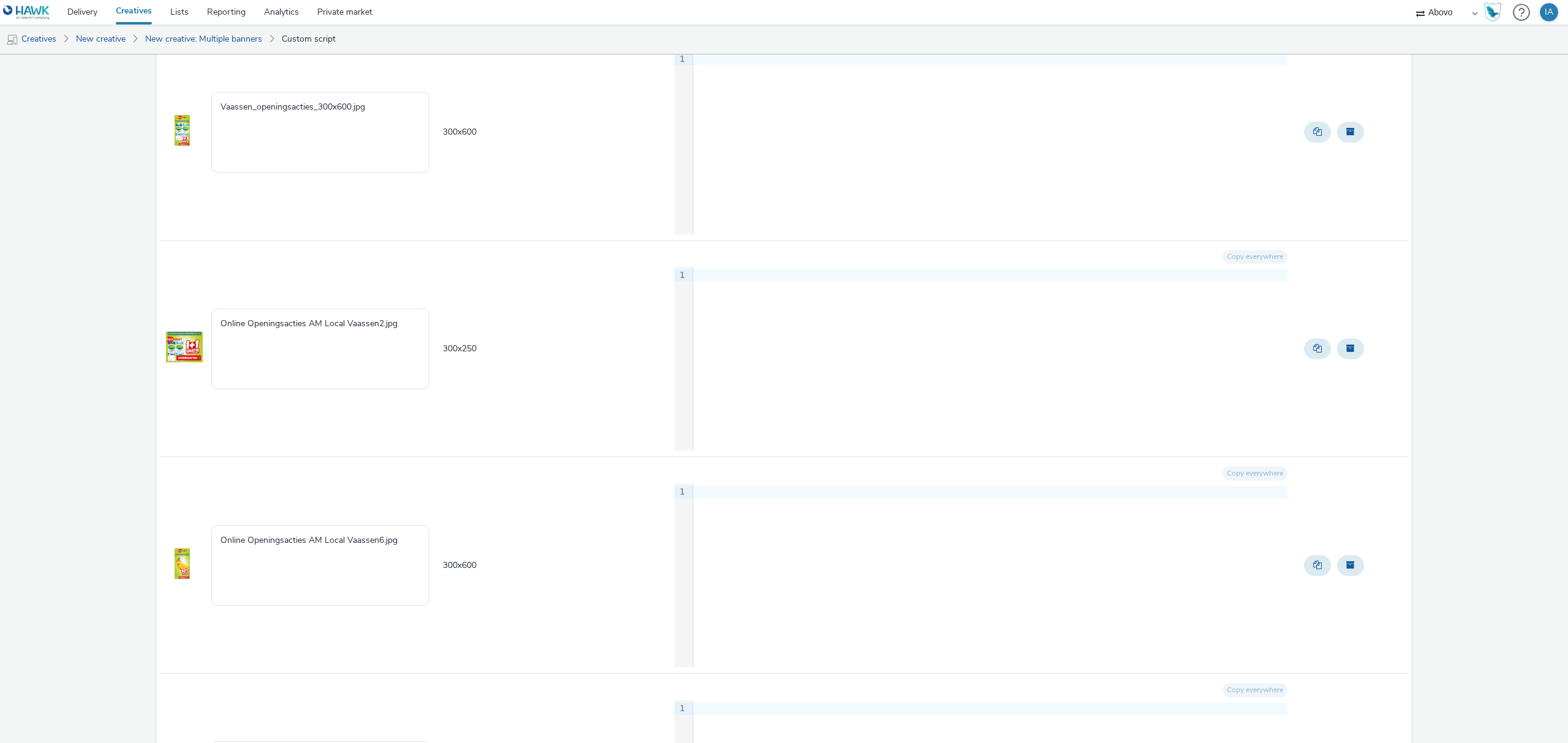
scroll to position [816, 0]
drag, startPoint x: 397, startPoint y: 326, endPoint x: 99, endPoint y: 344, distance: 298.5
click at [192, 321] on tr "Online Openingsacties AM Local Vaassen2.jpg 300 x 250 Copy everywhere 9 1 ›" at bounding box center [784, 348] width 1248 height 216
paste textarea "Vaassen_openingsacties_320x100"
drag, startPoint x: 351, startPoint y: 324, endPoint x: 324, endPoint y: 326, distance: 27.1
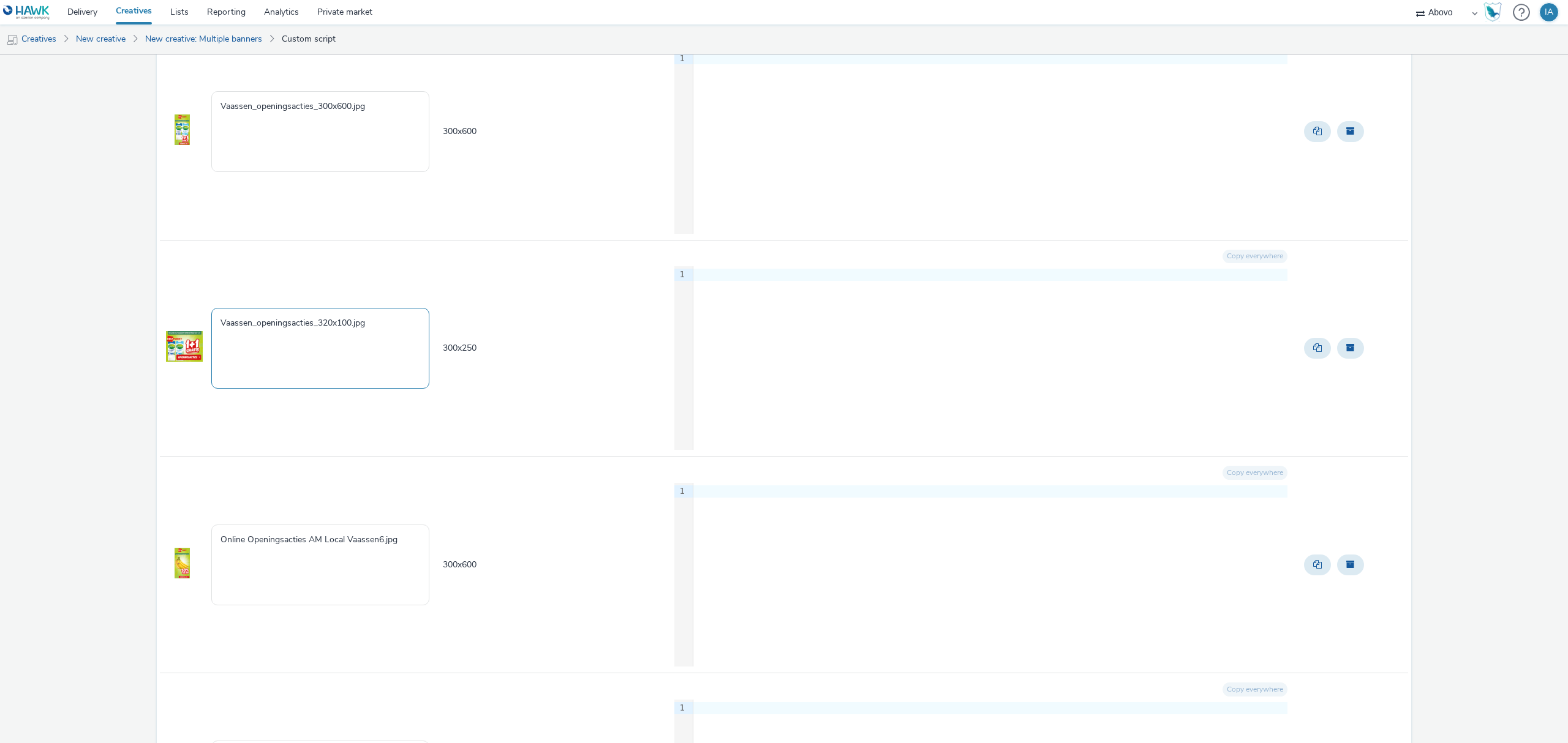
click at [324, 326] on textarea "Vaassen_openingsacties_320x100.jpg" at bounding box center [320, 348] width 218 height 80
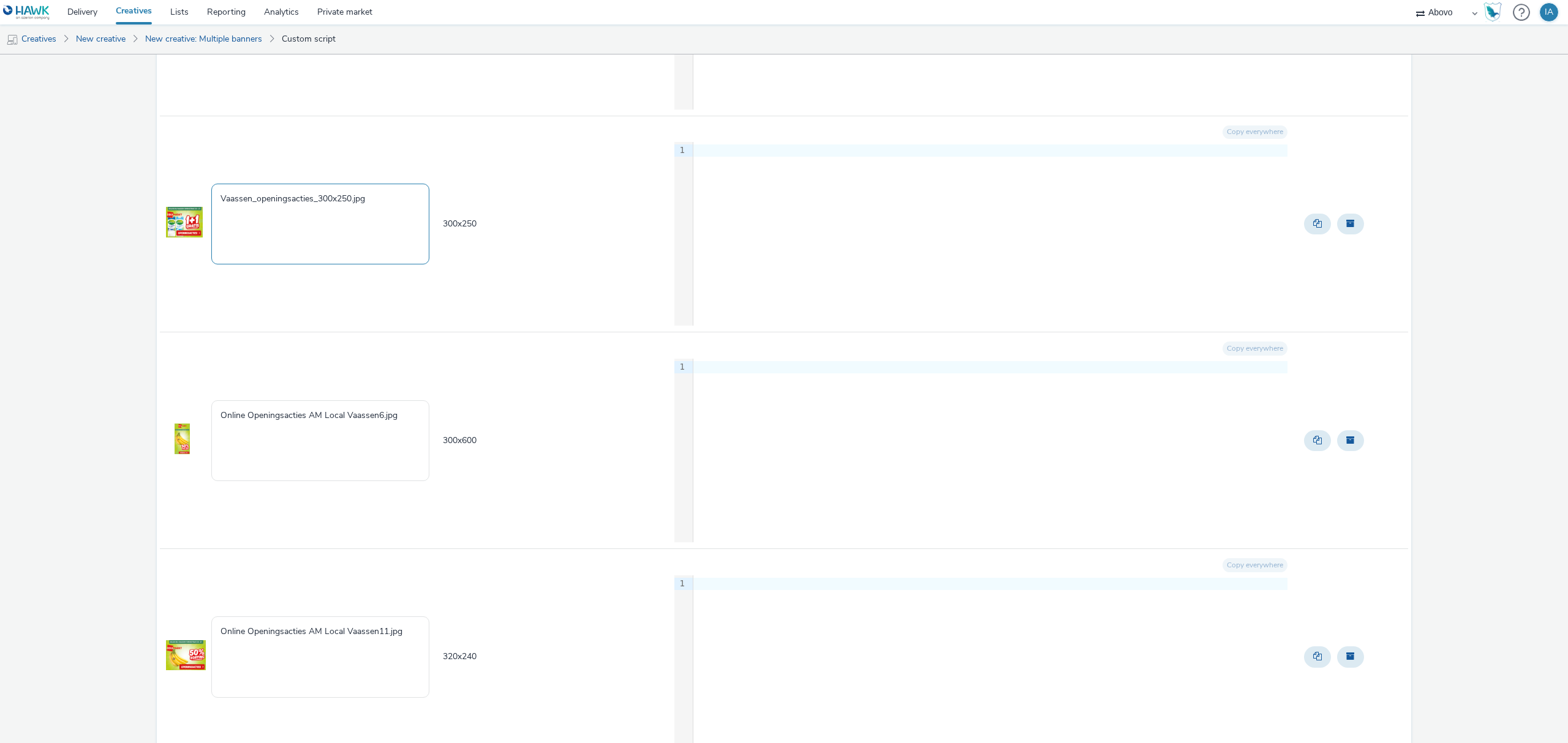
scroll to position [980, 0]
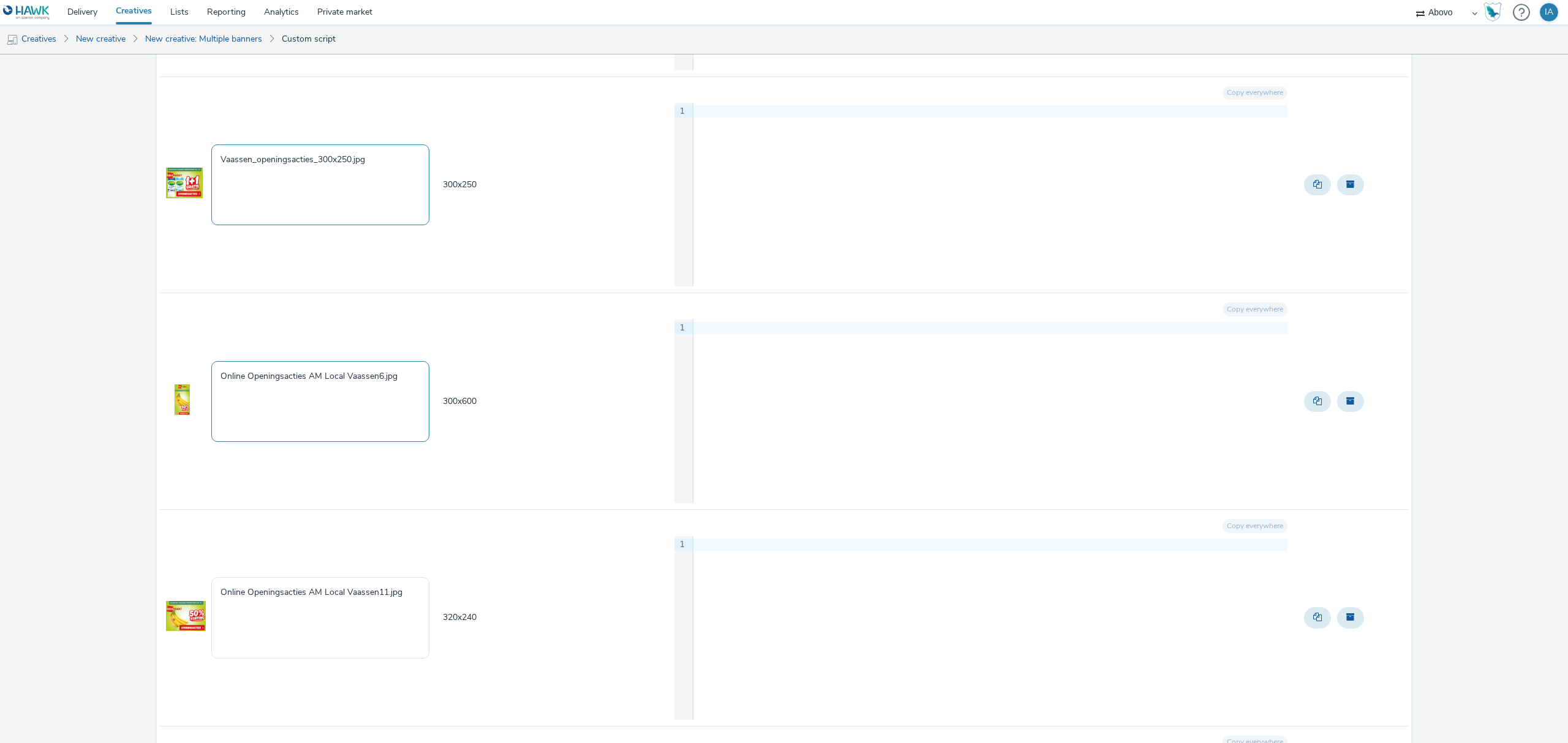
type textarea "Vaassen_openingsacties_300x250.jpg"
drag, startPoint x: 410, startPoint y: 378, endPoint x: 145, endPoint y: 375, distance: 265.0
paste textarea "Vaassen_openingsacties_320x100"
drag, startPoint x: 351, startPoint y: 377, endPoint x: 321, endPoint y: 377, distance: 30.0
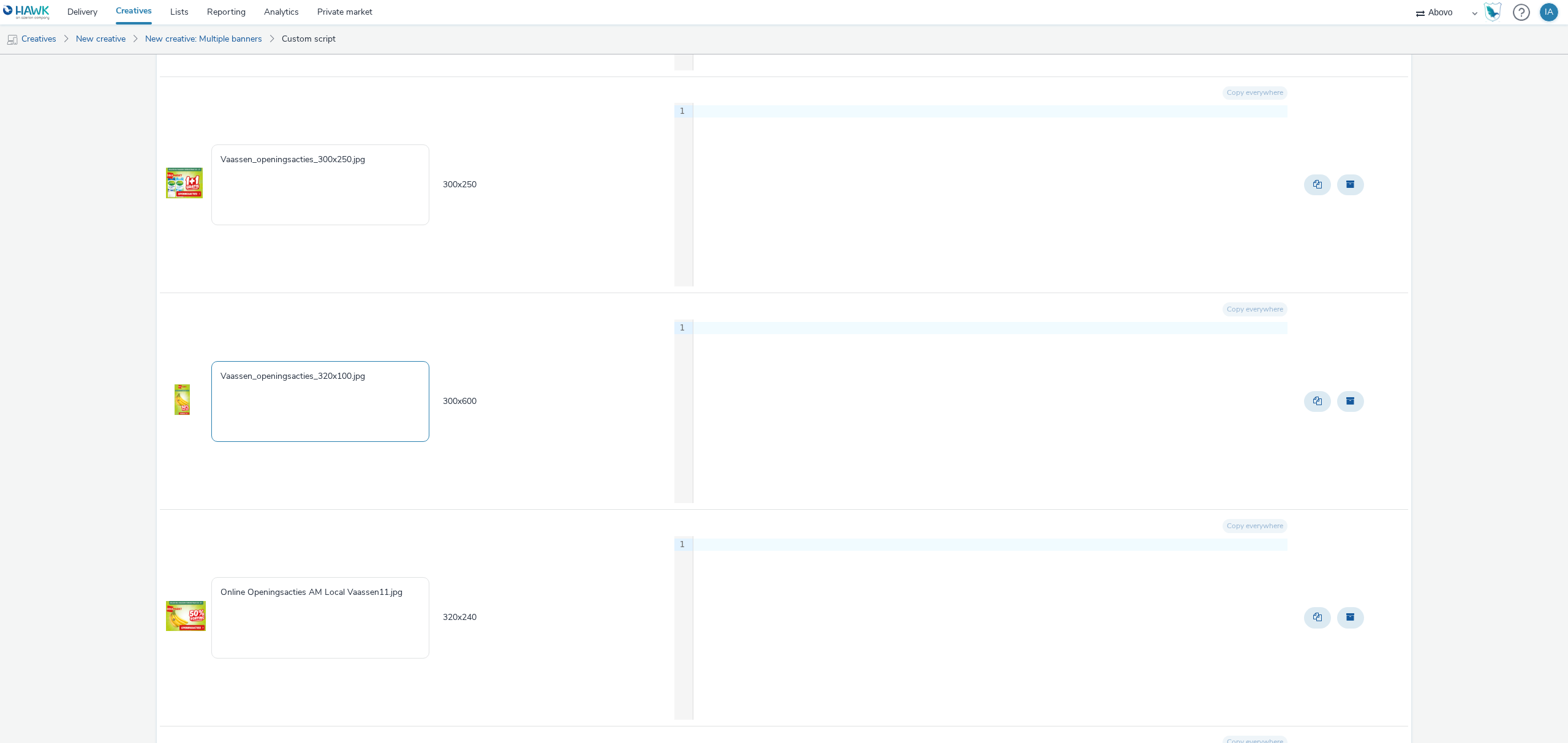
click at [321, 377] on textarea "Vaassen_openingsacties_320x100.jpg" at bounding box center [320, 401] width 218 height 80
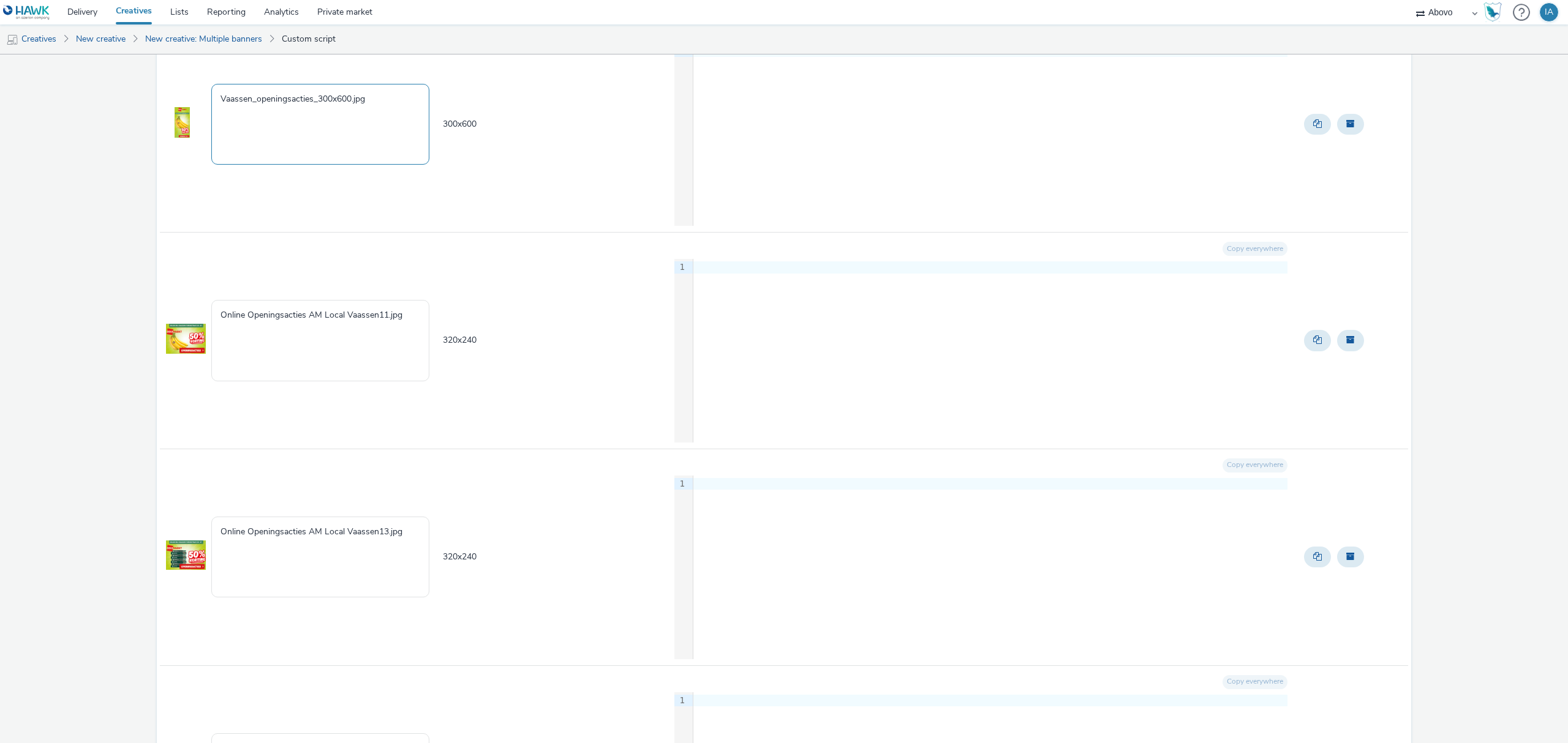
scroll to position [1306, 0]
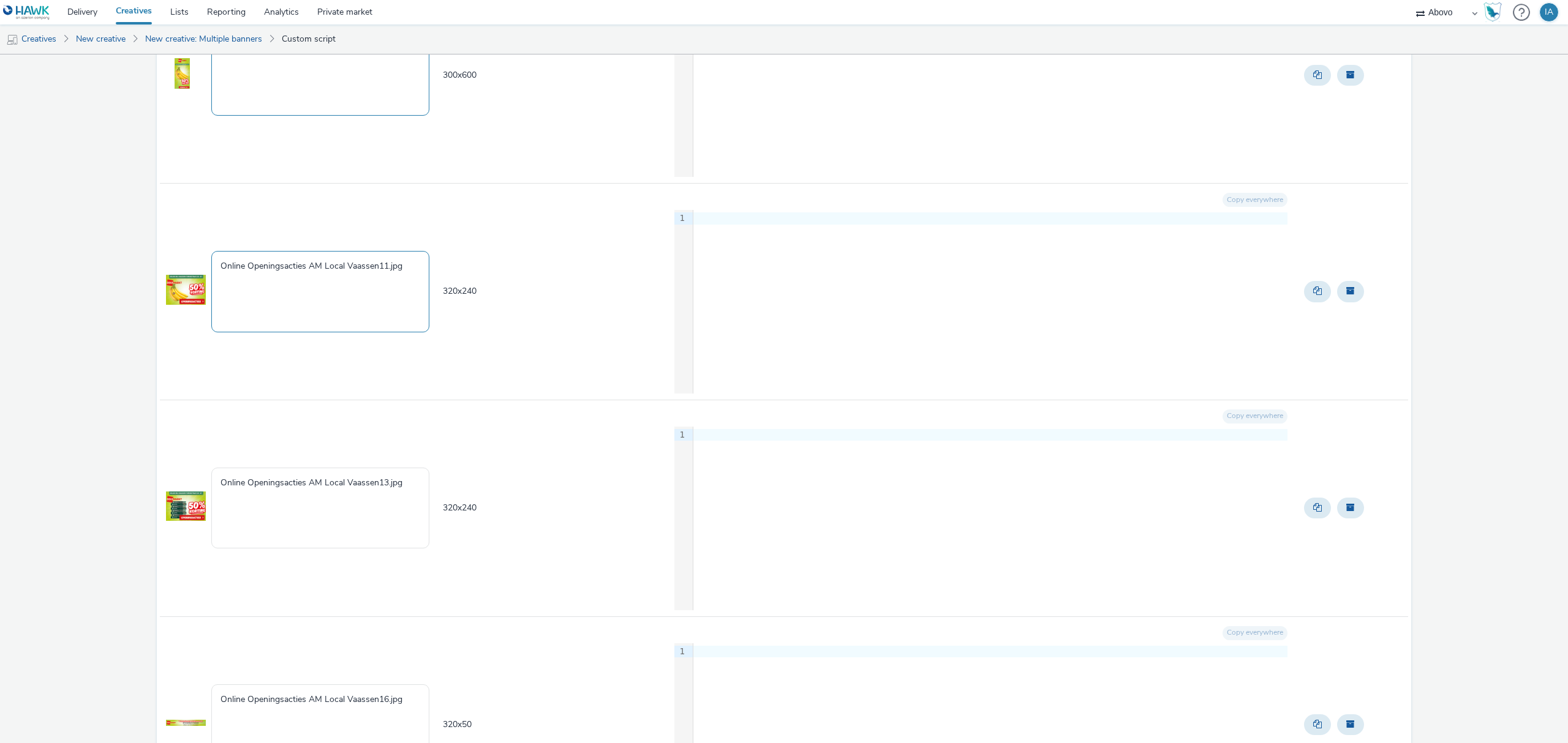
type textarea "Vaassen_openingsacties_300x600.jpg"
drag, startPoint x: 407, startPoint y: 273, endPoint x: 125, endPoint y: 264, distance: 282.1
click at [125, 264] on div "Dekamarkt 17 creative Creative to create - 17 Creative Creative name Creative s…" at bounding box center [784, 686] width 1568 height 3875
paste textarea "Vaassen_openingsacties_320x100"
click at [352, 268] on textarea "Vaassen_openingsacties_320x100.jpg" at bounding box center [320, 291] width 218 height 80
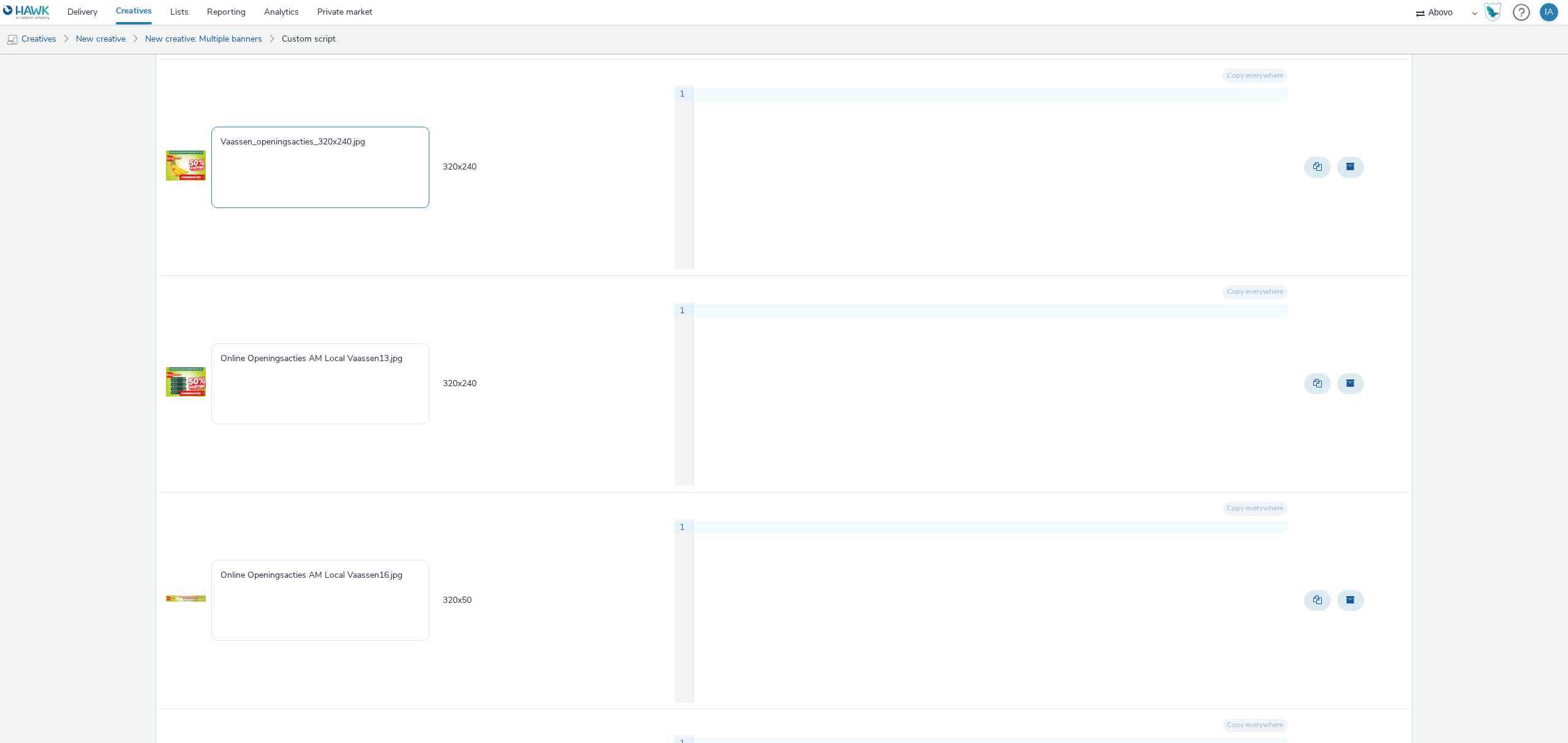
scroll to position [1469, 0]
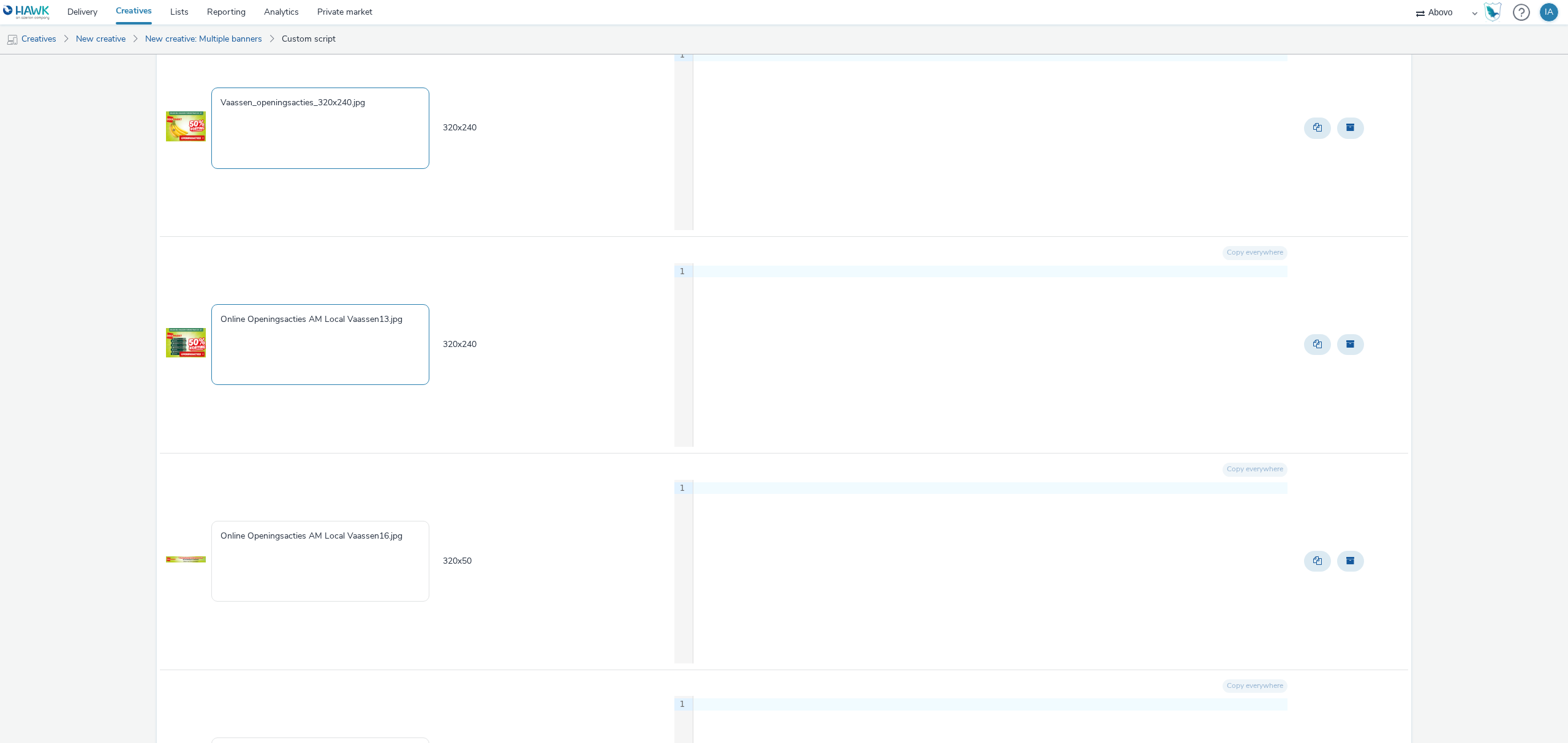
type textarea "Vaassen_openingsacties_320x240.jpg"
drag, startPoint x: 414, startPoint y: 326, endPoint x: 178, endPoint y: 326, distance: 236.0
click at [178, 326] on tr "Online Openingsacties AM Local Vaassen13.jpg 320 x 240 Copy everywhere 9 1 ›" at bounding box center [784, 344] width 1248 height 216
paste textarea "Vaassen_openingsacties_320x100"
click at [352, 322] on textarea "Vaassen_openingsacties_320x100.jpg" at bounding box center [320, 344] width 218 height 80
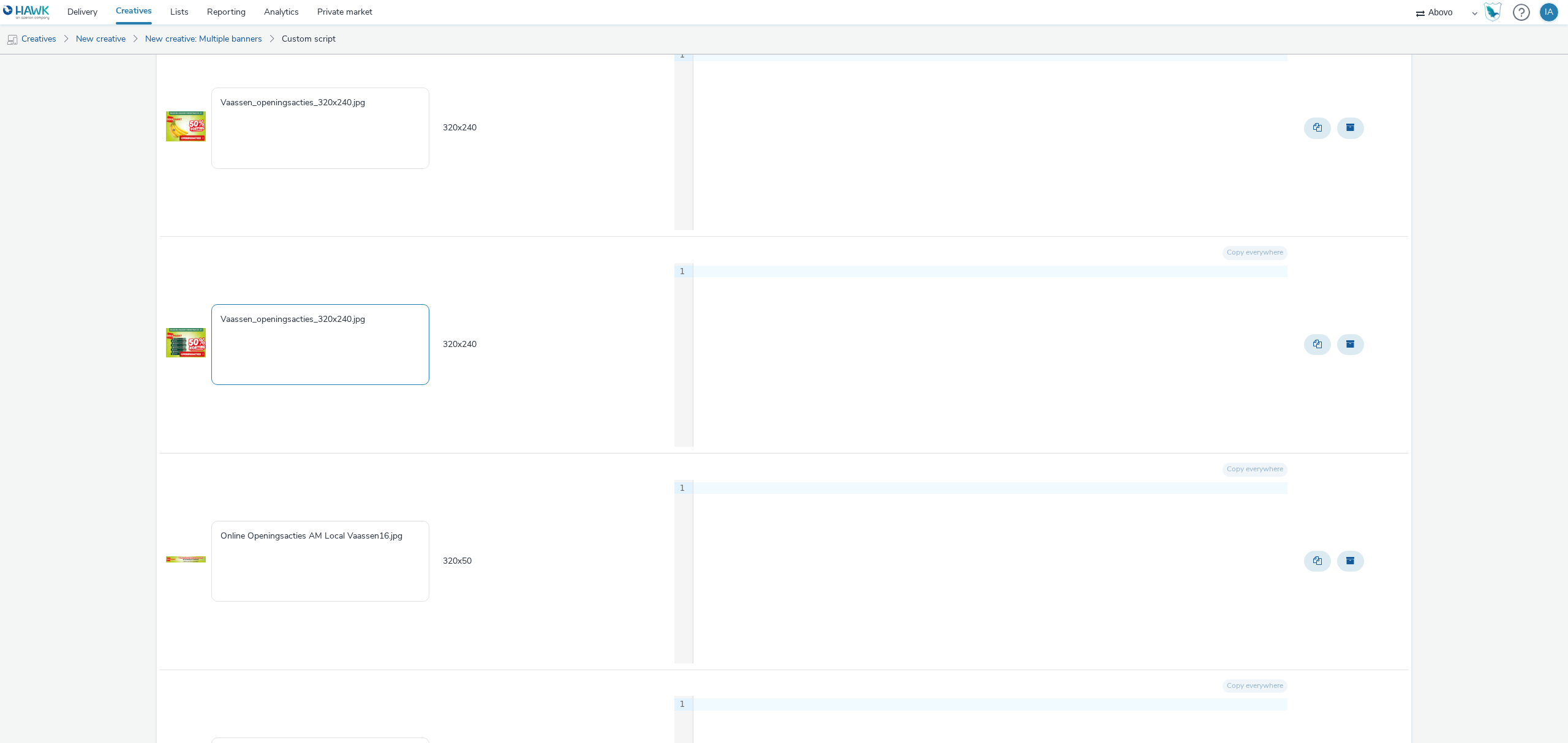
scroll to position [1795, 0]
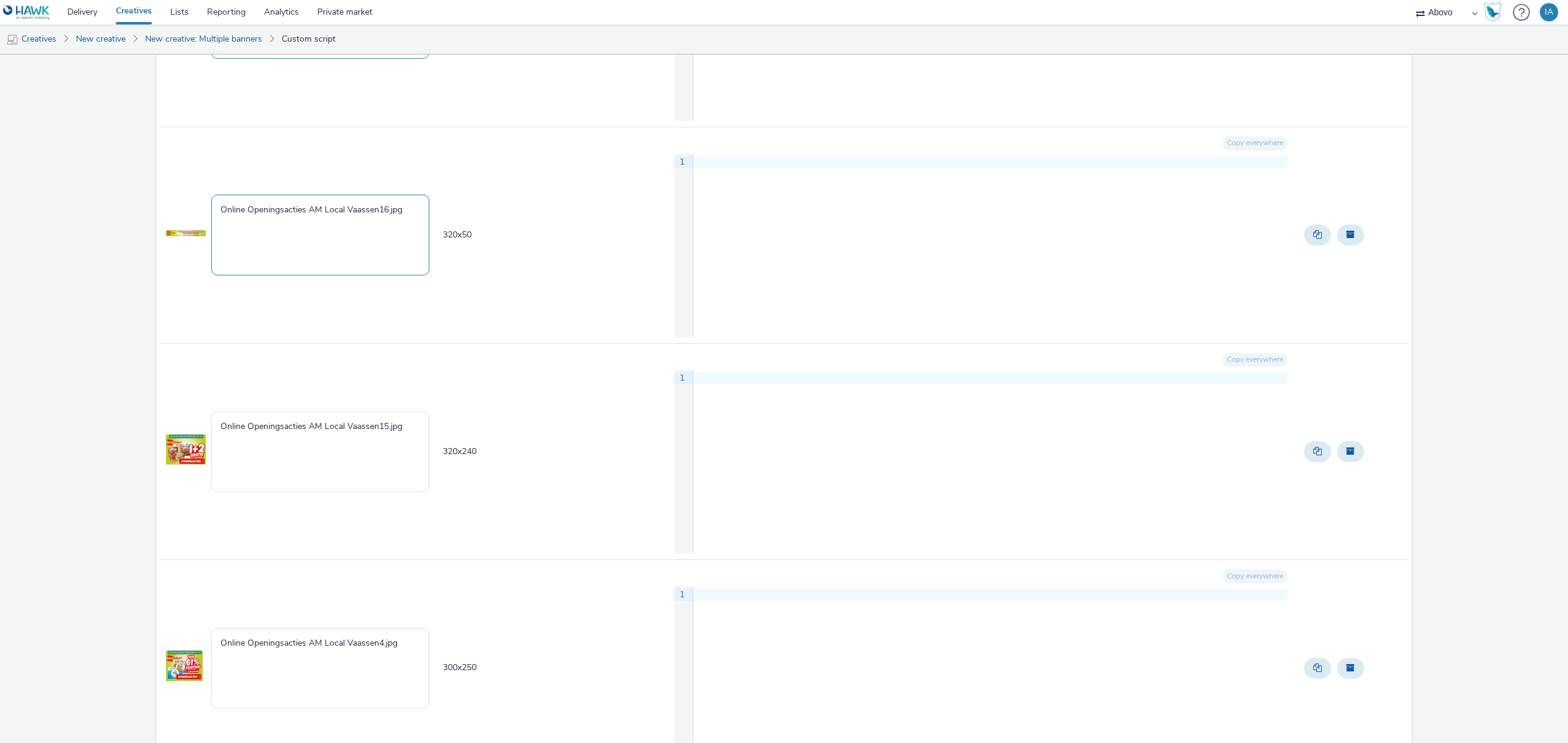
type textarea "Vaassen_openingsacties_320x240.jpg"
drag, startPoint x: 415, startPoint y: 214, endPoint x: 172, endPoint y: 212, distance: 243.0
click at [174, 212] on tr "Online Openingsacties AM Local Vaassen16.jpg 320 x 50 Copy everywhere 9 1 ›" at bounding box center [784, 234] width 1248 height 216
paste textarea "Vaassen_openingsacties_320x100"
click at [351, 214] on textarea "Vaassen_openingsacties_320x100.jpg" at bounding box center [320, 234] width 218 height 80
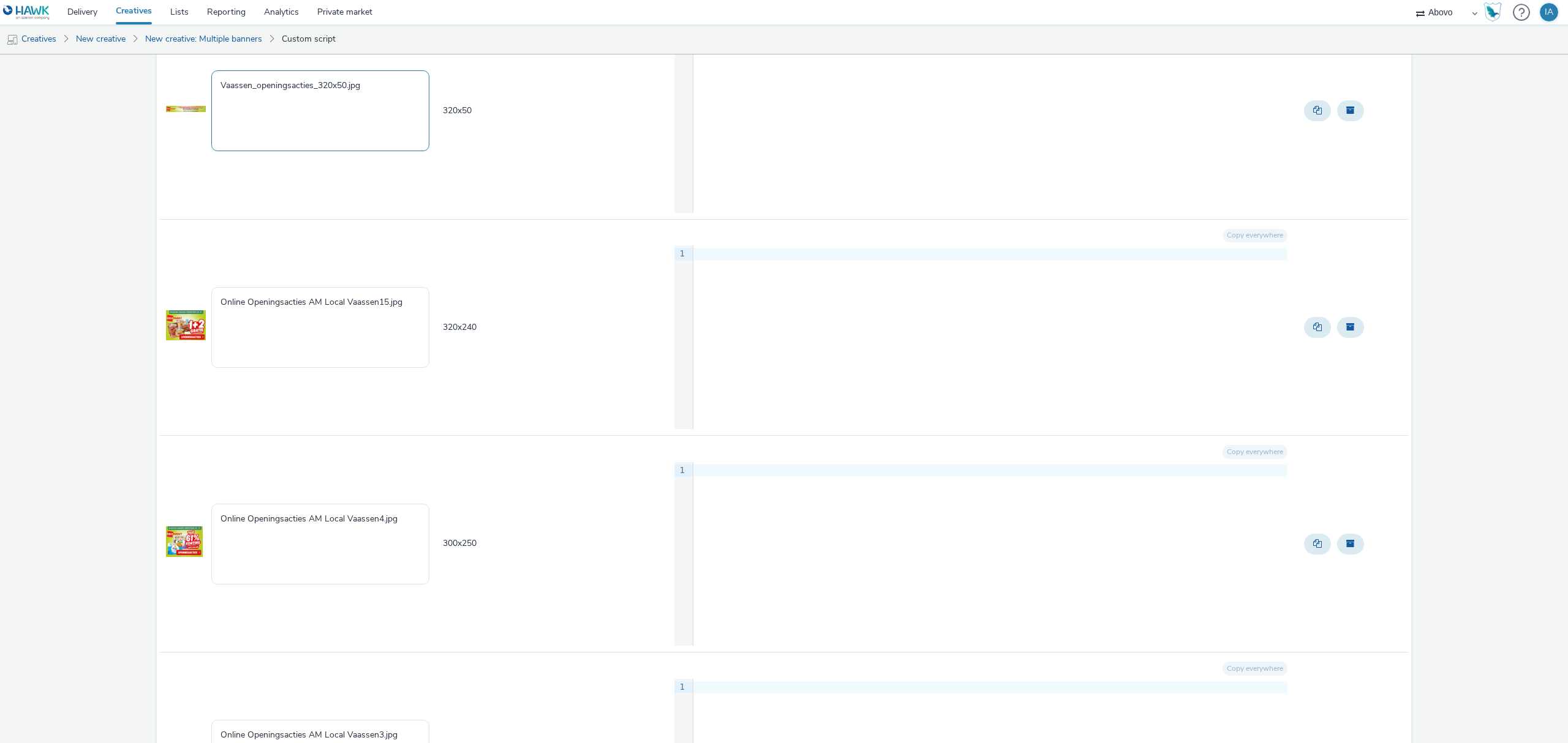
scroll to position [1959, 0]
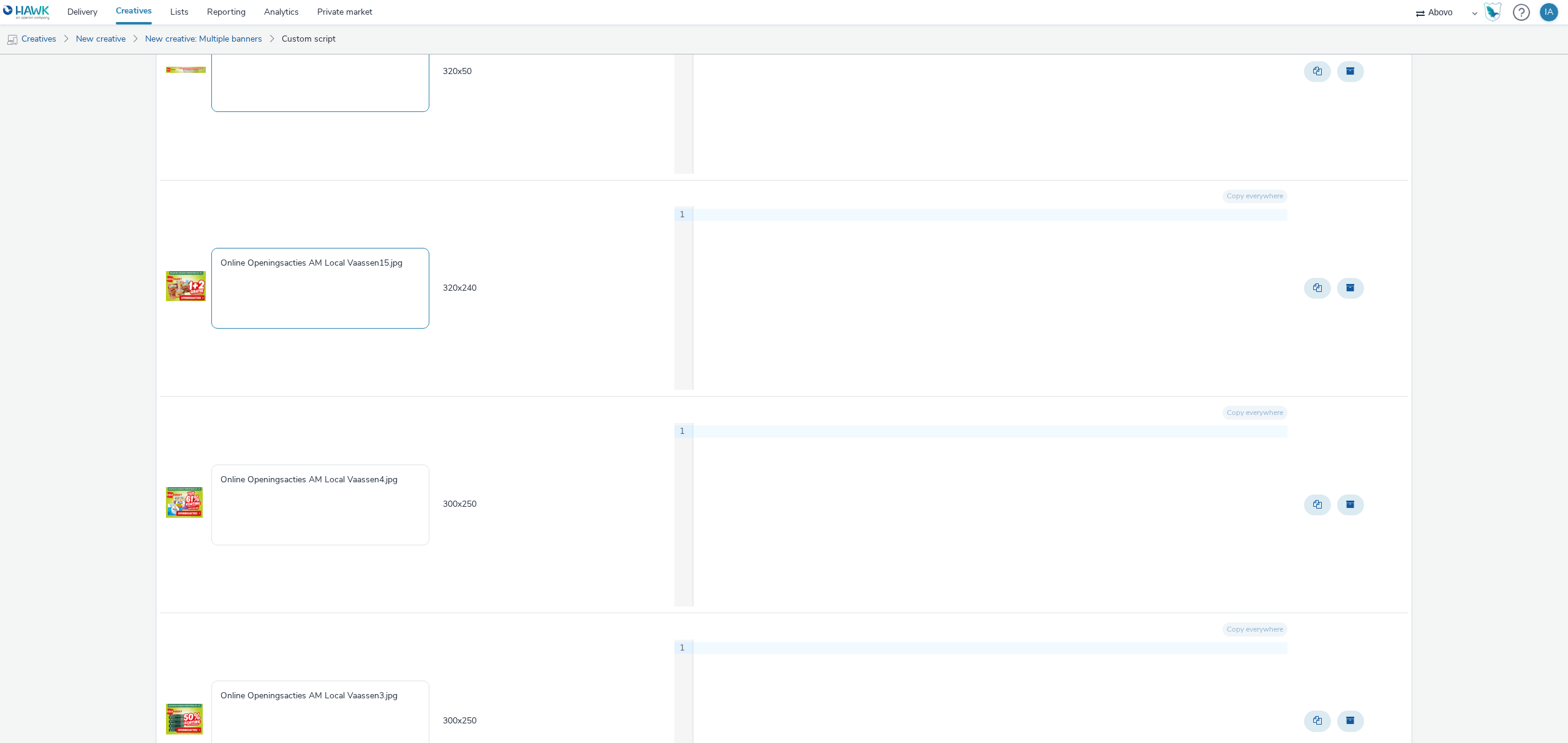
type textarea "Vaassen_openingsacties_320x50.jpg"
drag, startPoint x: 406, startPoint y: 270, endPoint x: 184, endPoint y: 264, distance: 222.1
click at [184, 264] on tr "Online Openingsacties AM Local Vaassen15.jpg 320 x 240 Copy everywhere 9 1 ›" at bounding box center [784, 288] width 1248 height 216
paste textarea "Vaassen_openingsacties_320x100"
click at [352, 269] on textarea "Vaassen_openingsacties_320x100.jpg" at bounding box center [320, 288] width 218 height 80
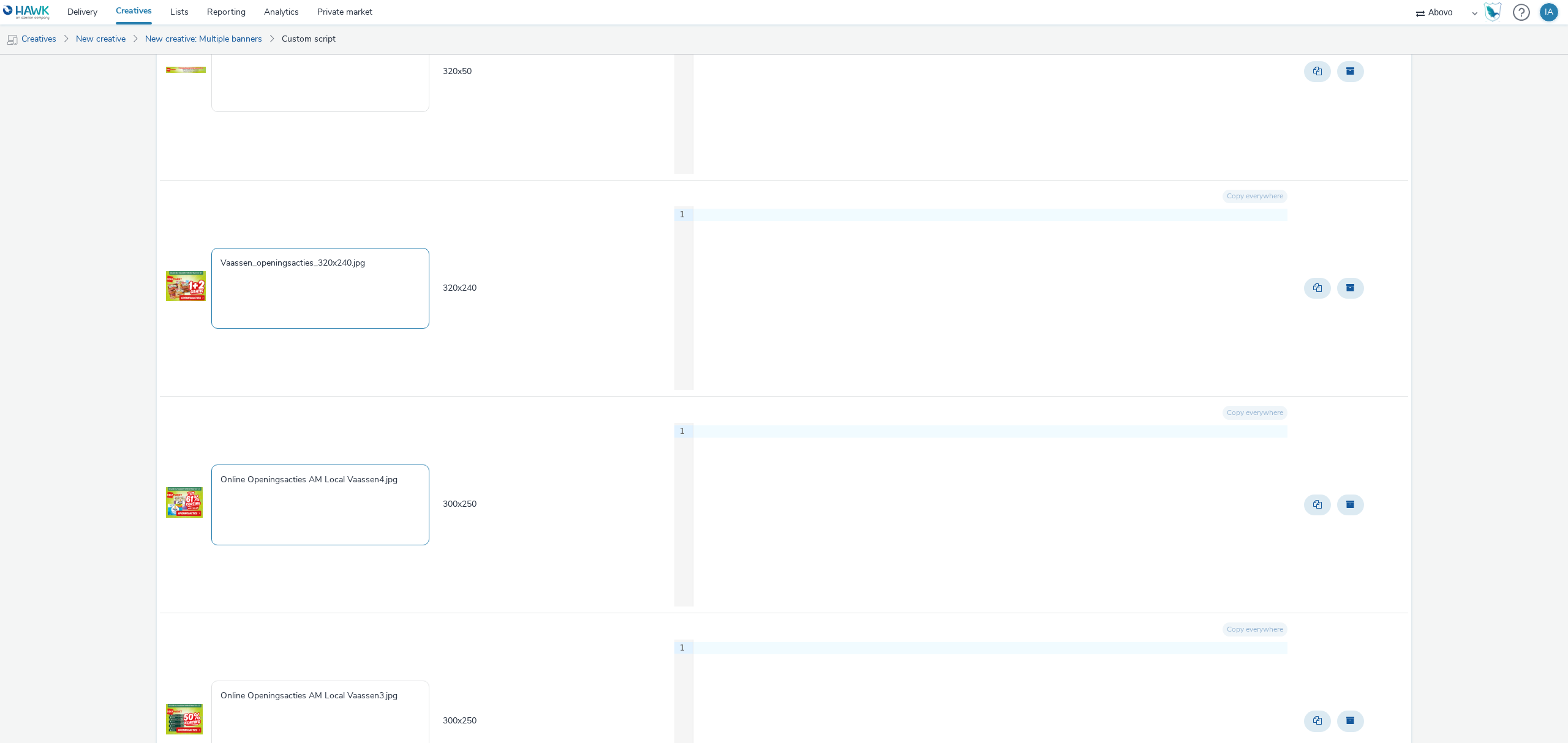
type textarea "Vaassen_openingsacties_320x240.jpg"
drag, startPoint x: 407, startPoint y: 489, endPoint x: 0, endPoint y: 475, distance: 407.2
click at [0, 475] on div "Dekamarkt 17 creative Creative to create - 17 Creative Creative name Creative s…" at bounding box center [784, 34] width 1568 height 3875
paste textarea "Vaassen_openingsacties_320x100"
drag, startPoint x: 352, startPoint y: 486, endPoint x: 322, endPoint y: 492, distance: 30.6
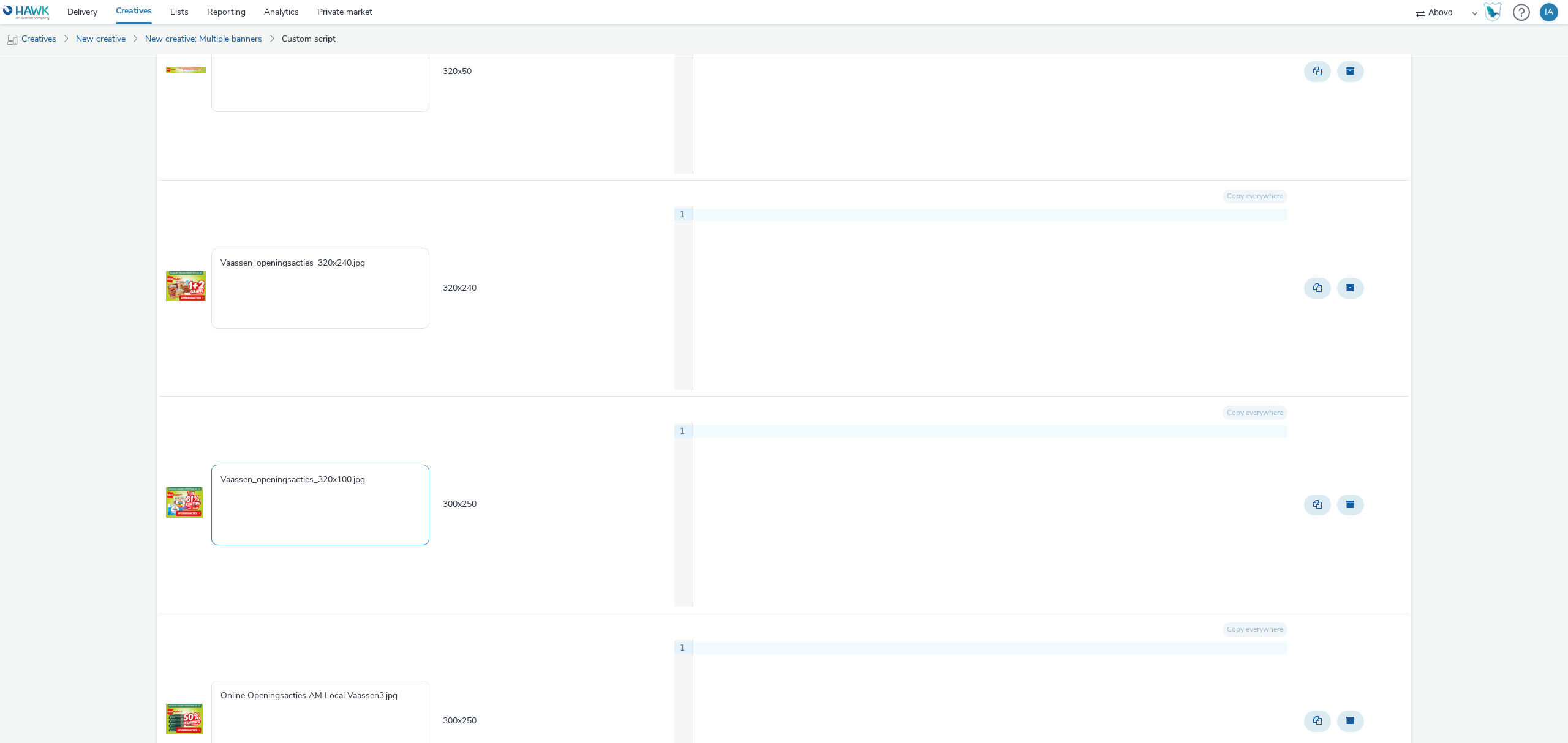
click at [322, 492] on textarea "Vaassen_openingsacties_320x100.jpg" at bounding box center [320, 504] width 218 height 80
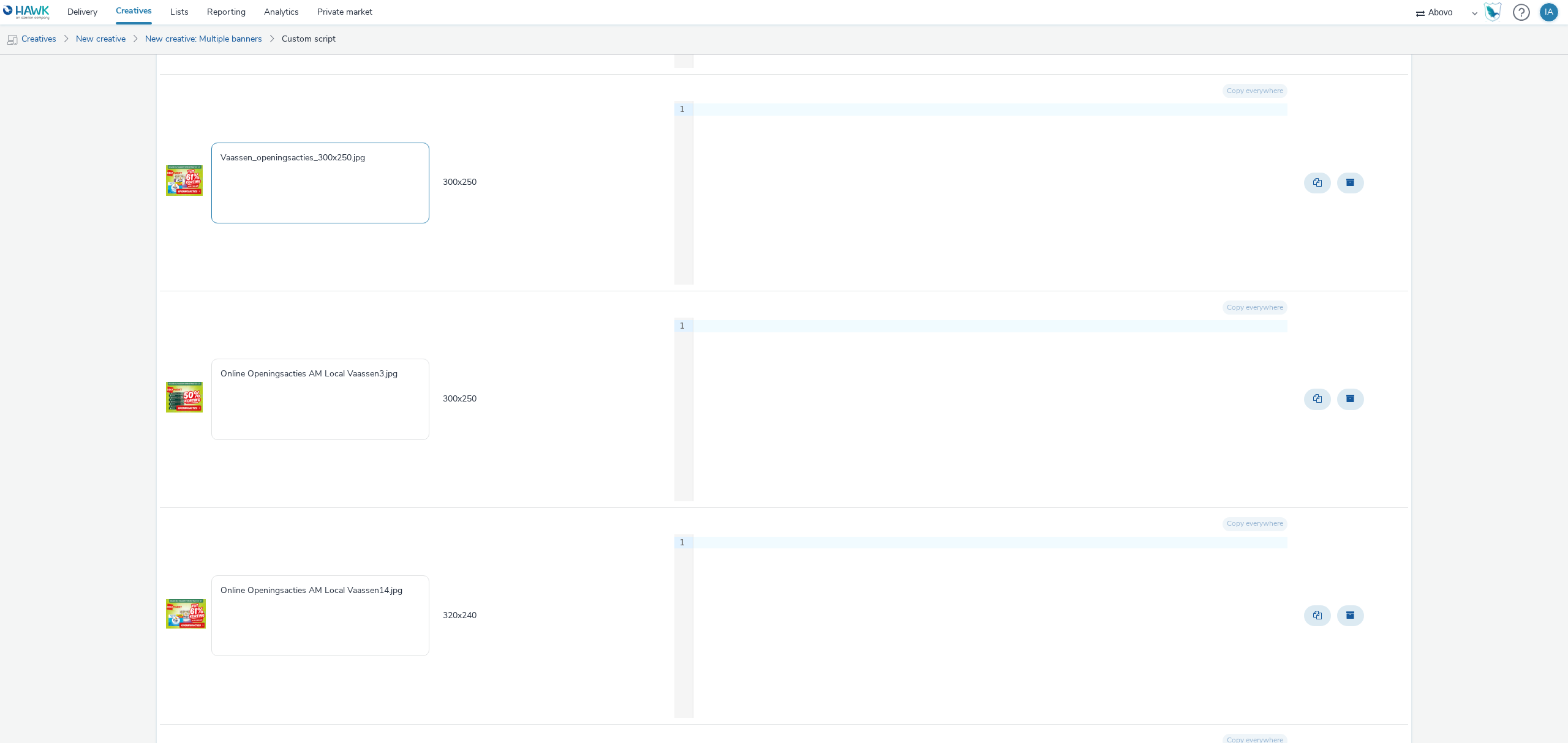
scroll to position [2448, 0]
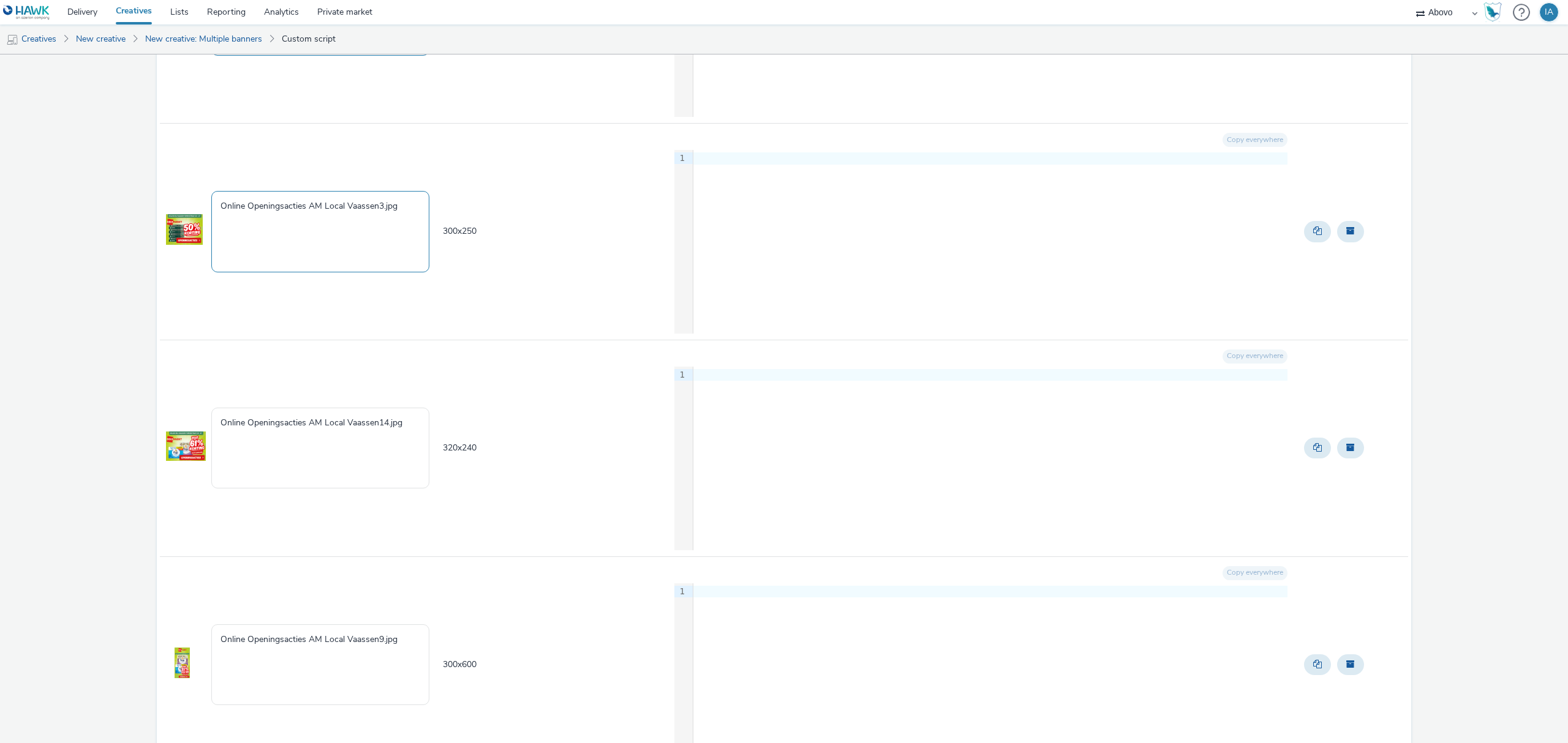
type textarea "Vaassen_openingsacties_300x250.jpg"
drag, startPoint x: 280, startPoint y: 211, endPoint x: 103, endPoint y: 211, distance: 177.0
paste textarea "Vaassen_openingsacties_320x100"
drag, startPoint x: 350, startPoint y: 212, endPoint x: 324, endPoint y: 216, distance: 26.3
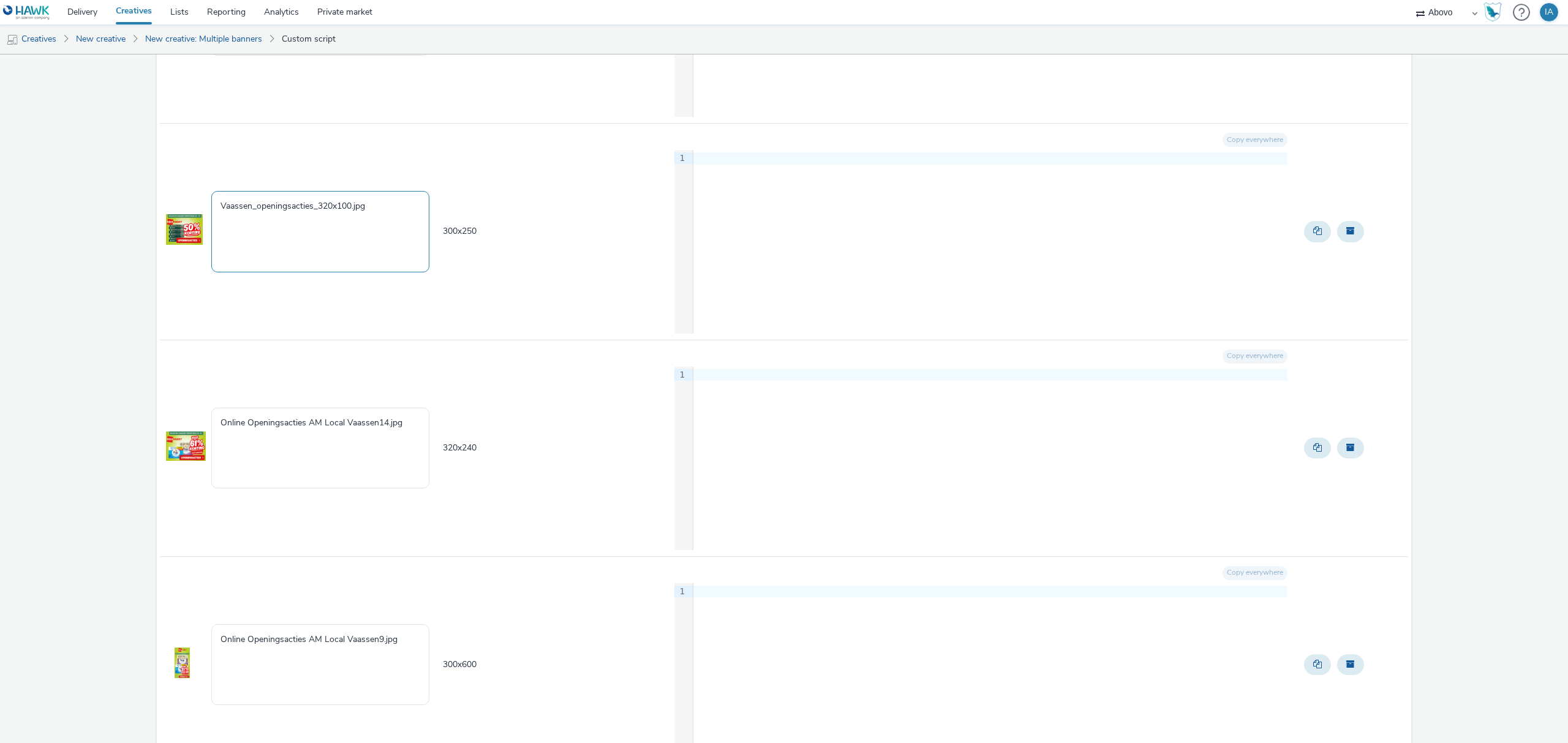
click at [324, 216] on textarea "Vaassen_openingsacties_320x100.jpg" at bounding box center [320, 231] width 218 height 80
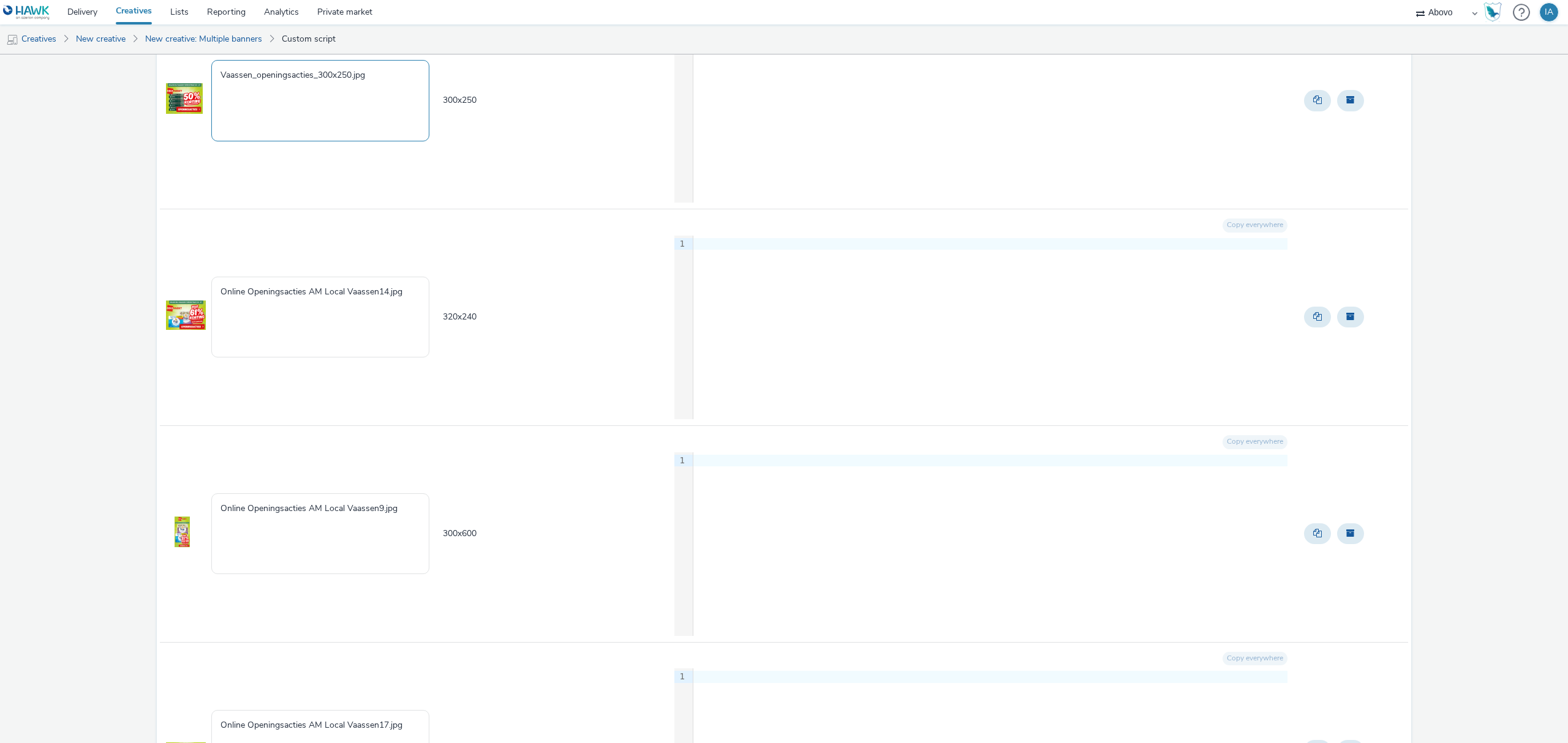
scroll to position [2612, 0]
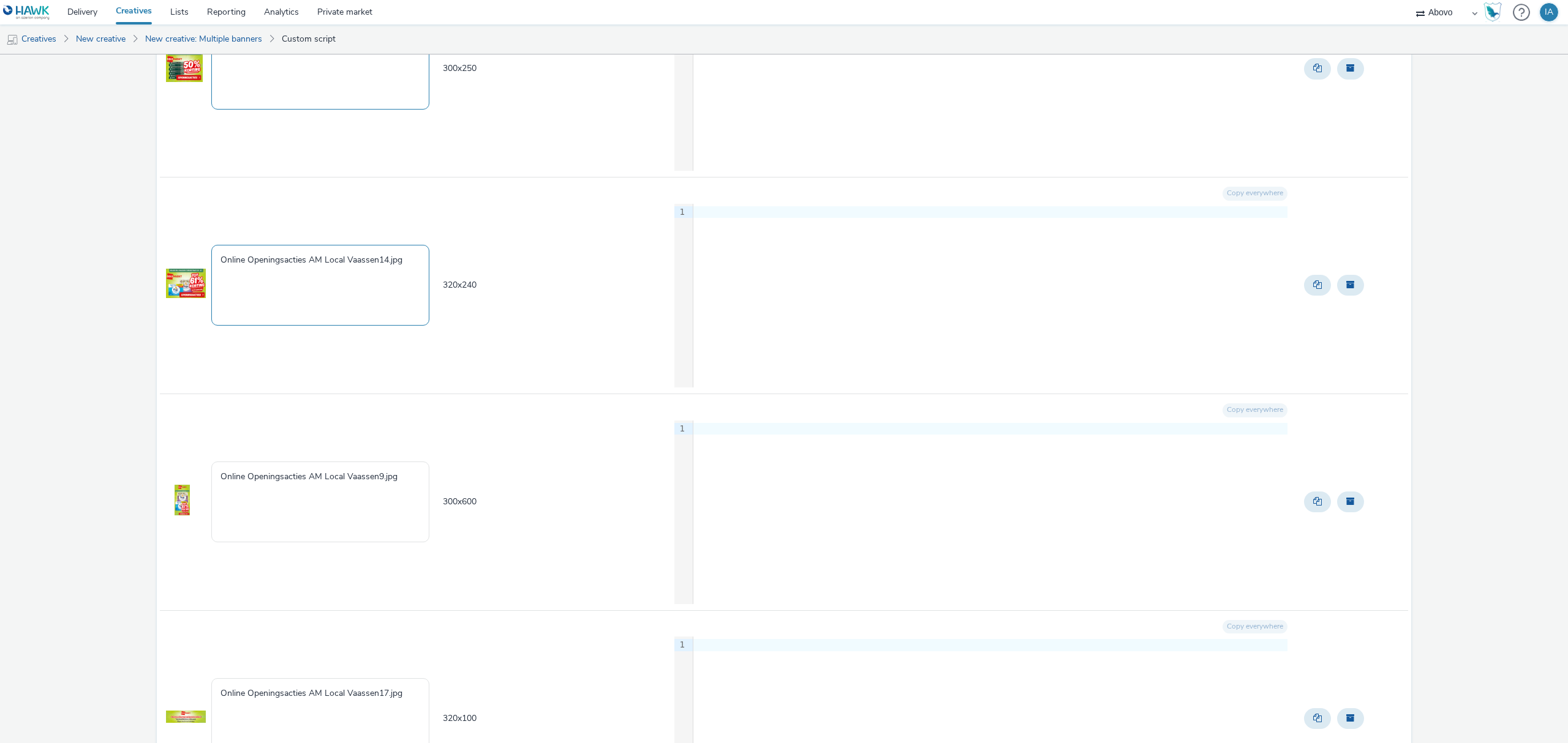
type textarea "Vaassen_openingsacties_300x250.jpg"
drag, startPoint x: 412, startPoint y: 269, endPoint x: 177, endPoint y: 250, distance: 235.8
click at [194, 268] on tr "Online Openingsacties AM Local Vaassen14.jpg 320 x 240 Copy everywhere 9 1 ›" at bounding box center [784, 284] width 1248 height 216
paste textarea "Vaassen_openingsacties_320x100"
click at [351, 270] on textarea "Vaassen_openingsacties_320x100.jpg" at bounding box center [320, 284] width 218 height 80
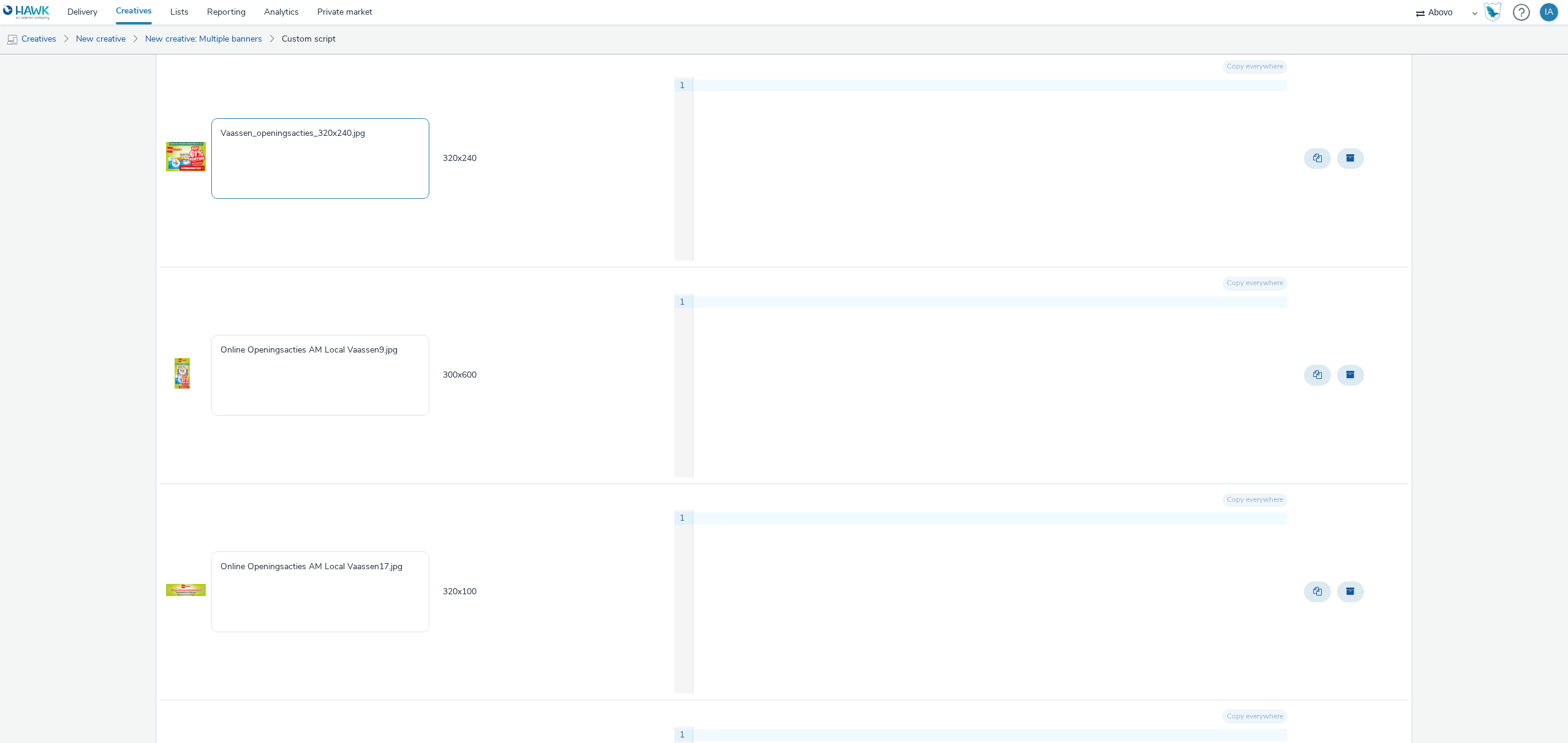
scroll to position [2775, 0]
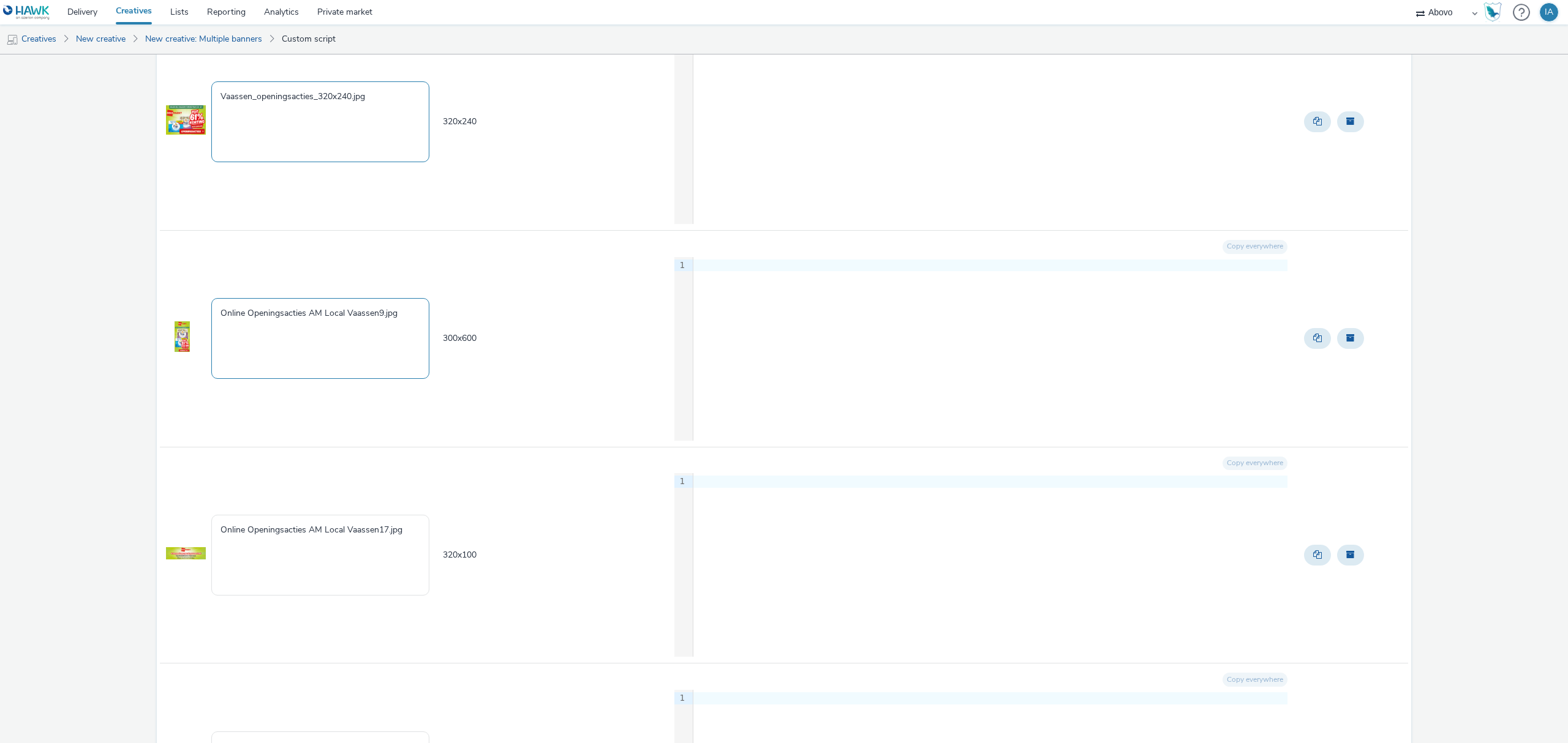
type textarea "Vaassen_openingsacties_320x240.jpg"
drag, startPoint x: 402, startPoint y: 322, endPoint x: 199, endPoint y: 321, distance: 203.0
click at [199, 321] on tr "Online Openingsacties AM Local Vaassen9.jpg 300 x 600 Copy everywhere 9 1 ›" at bounding box center [784, 338] width 1248 height 216
paste textarea "Vaassen_openingsacties_320x100"
drag, startPoint x: 352, startPoint y: 318, endPoint x: 322, endPoint y: 326, distance: 31.0
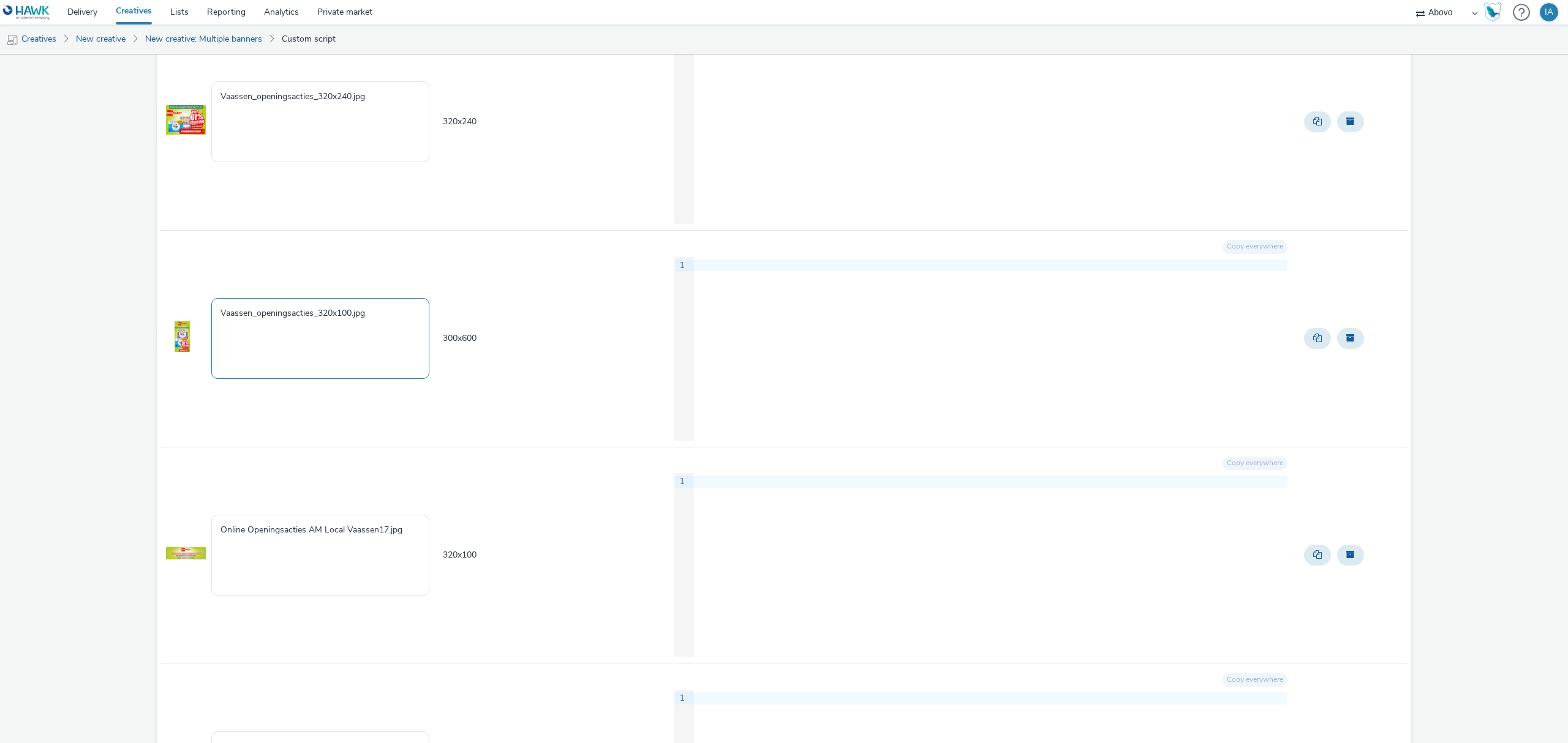
click at [322, 326] on textarea "Vaassen_openingsacties_320x100.jpg" at bounding box center [320, 337] width 218 height 80
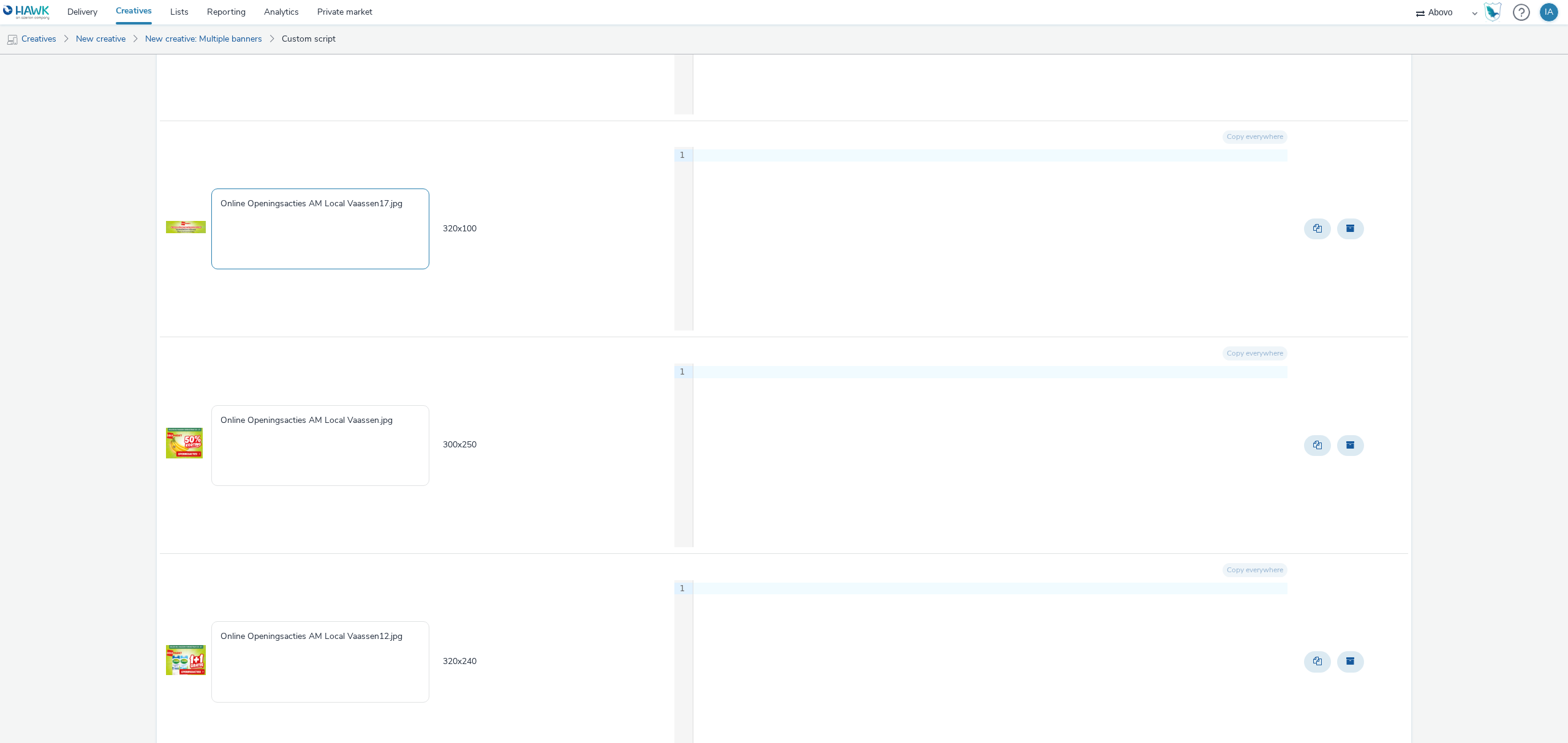
type textarea "Vaassen_openingsacties_300x600.jpg"
drag, startPoint x: 412, startPoint y: 214, endPoint x: 123, endPoint y: 186, distance: 290.4
paste textarea "Vaassen_openingsacties_320x100"
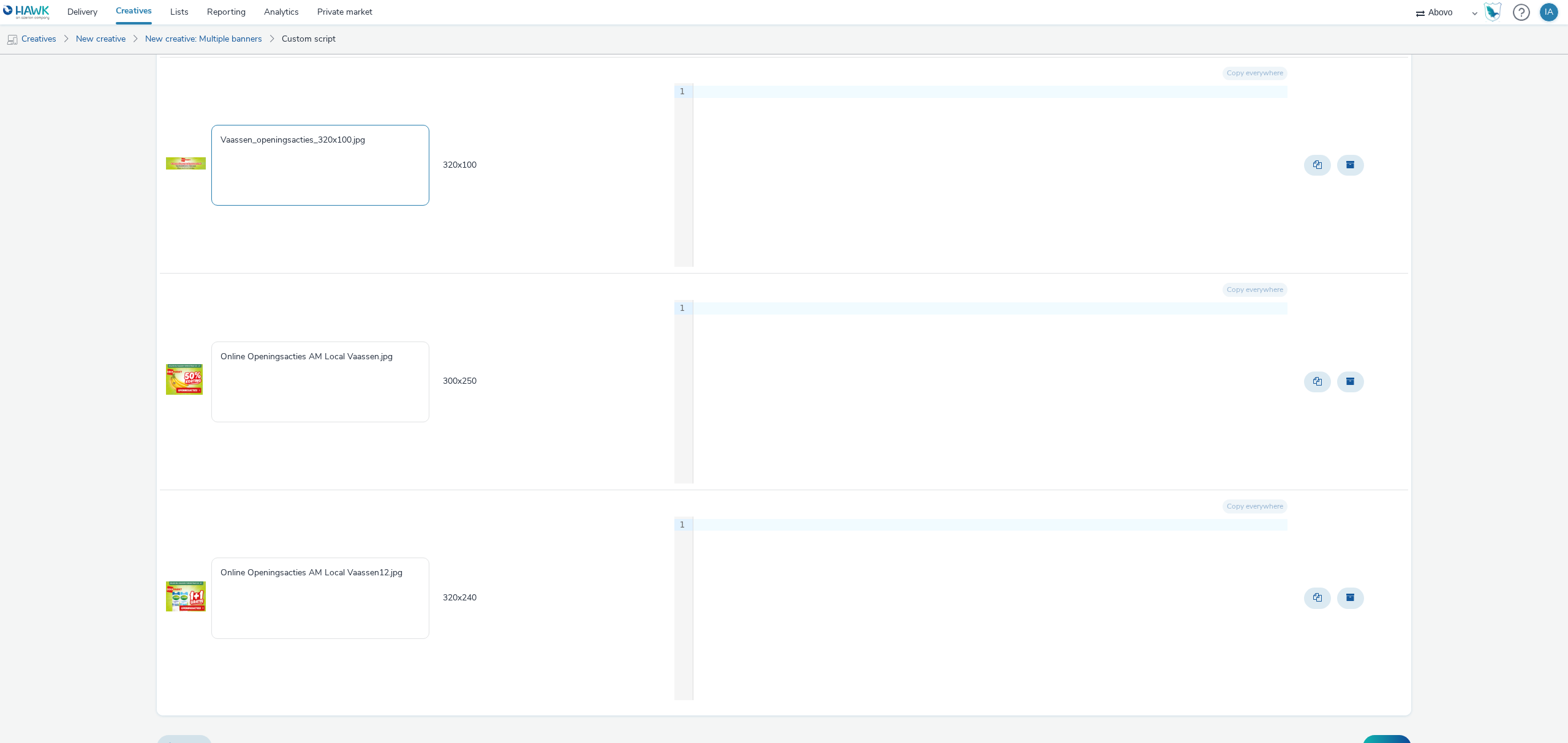
scroll to position [3197, 0]
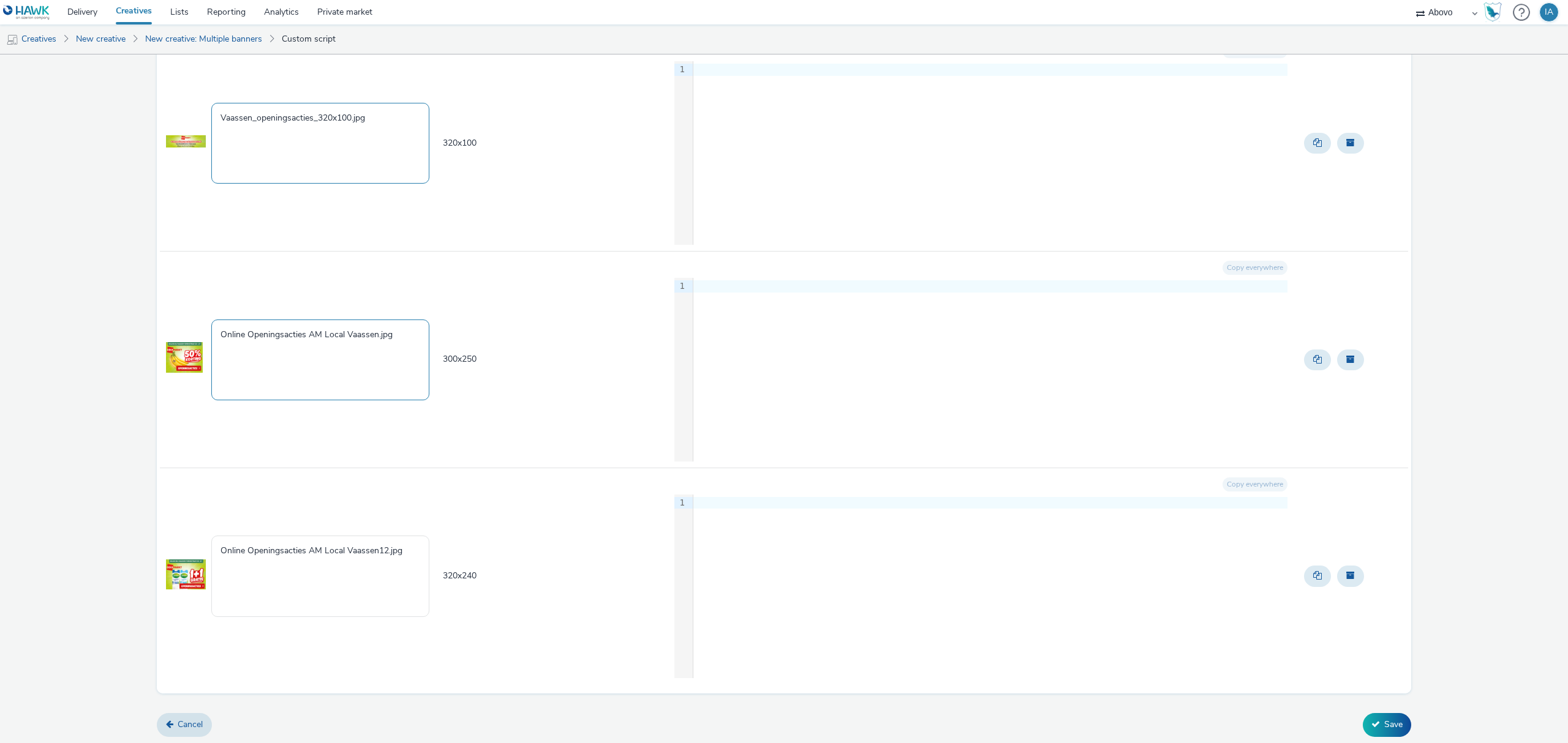
type textarea "Vaassen_openingsacties_320x100.jpg"
drag, startPoint x: 366, startPoint y: 337, endPoint x: 186, endPoint y: 322, distance: 180.6
click at [186, 322] on tr "Online Openingsacties AM Local Vaassen.jpg 300 x 250 Copy everywhere 9 1 ›" at bounding box center [784, 360] width 1248 height 216
paste textarea "Vaassen_openingsacties_320x100"
drag, startPoint x: 353, startPoint y: 332, endPoint x: 322, endPoint y: 337, distance: 31.4
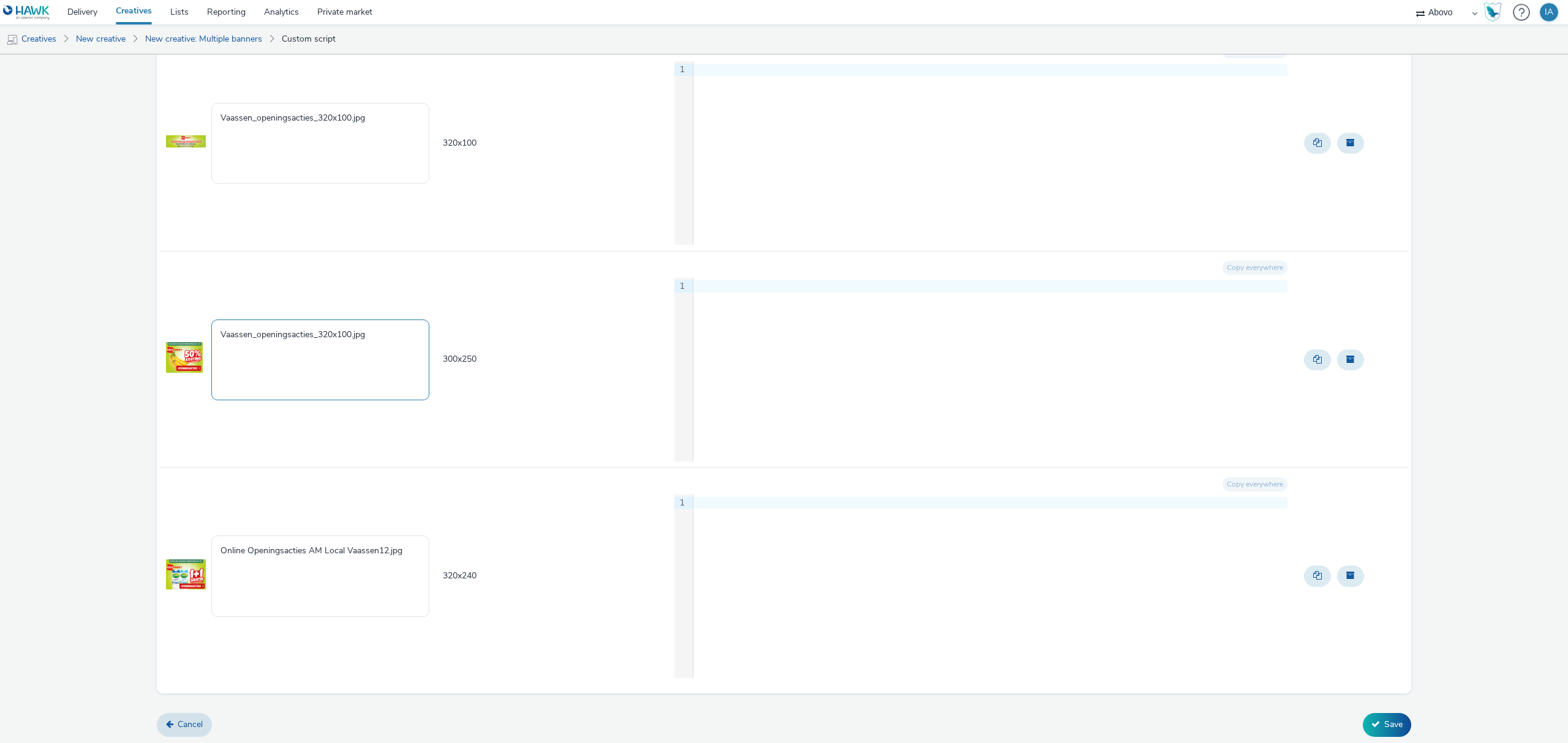
click at [322, 337] on textarea "Vaassen_openingsacties_320x100.jpg" at bounding box center [320, 360] width 218 height 80
type textarea "Vaassen_openingsacties_300x250.jpg"
drag, startPoint x: 412, startPoint y: 551, endPoint x: 148, endPoint y: 547, distance: 264.0
paste textarea "Vaassen_openingsacties_320x100"
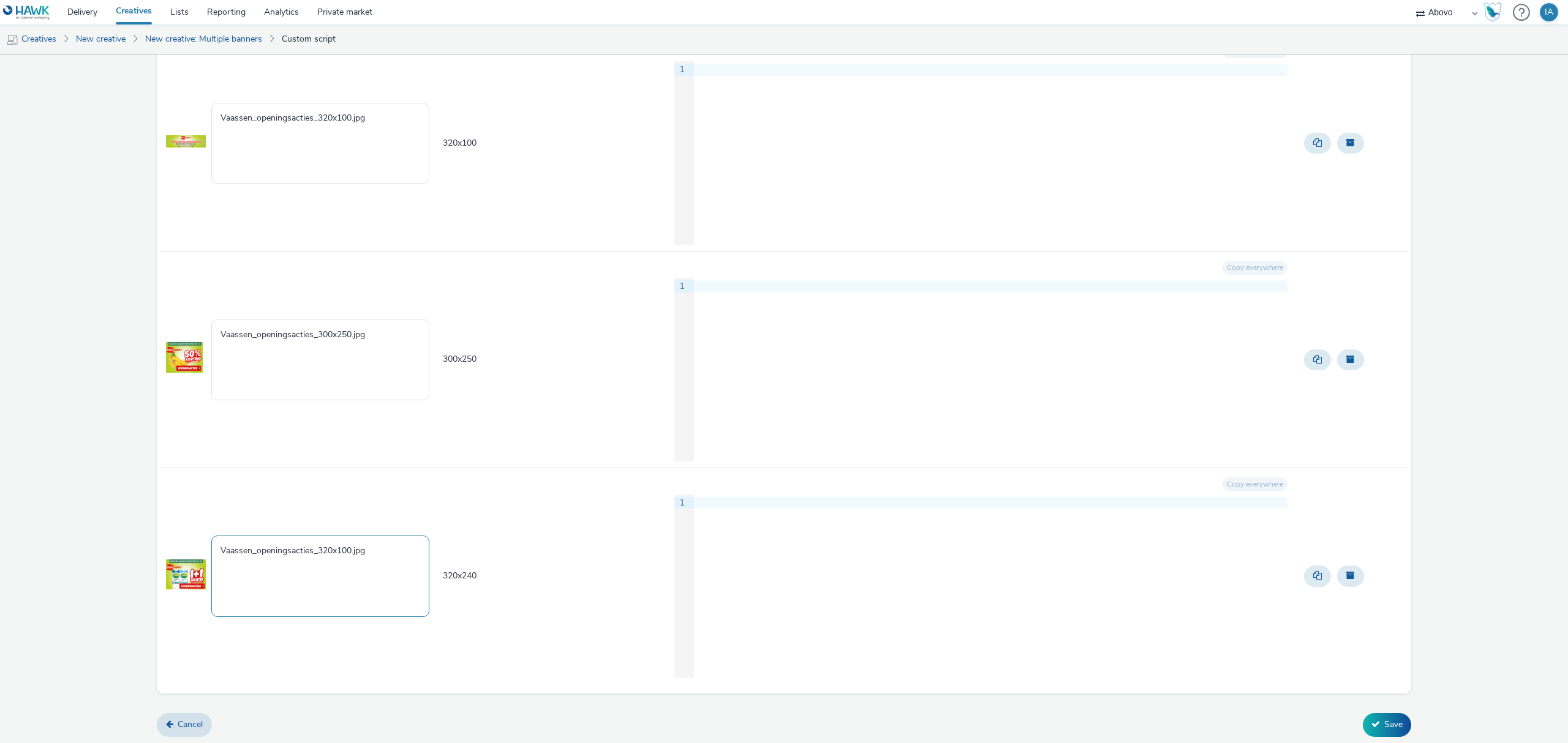
click at [352, 547] on textarea "Vaassen_openingsacties_320x100.jpg" at bounding box center [320, 575] width 218 height 80
type textarea "Vaassen_openingsacties_320x240.jpg"
click at [1381, 724] on button "Save" at bounding box center [1387, 724] width 49 height 23
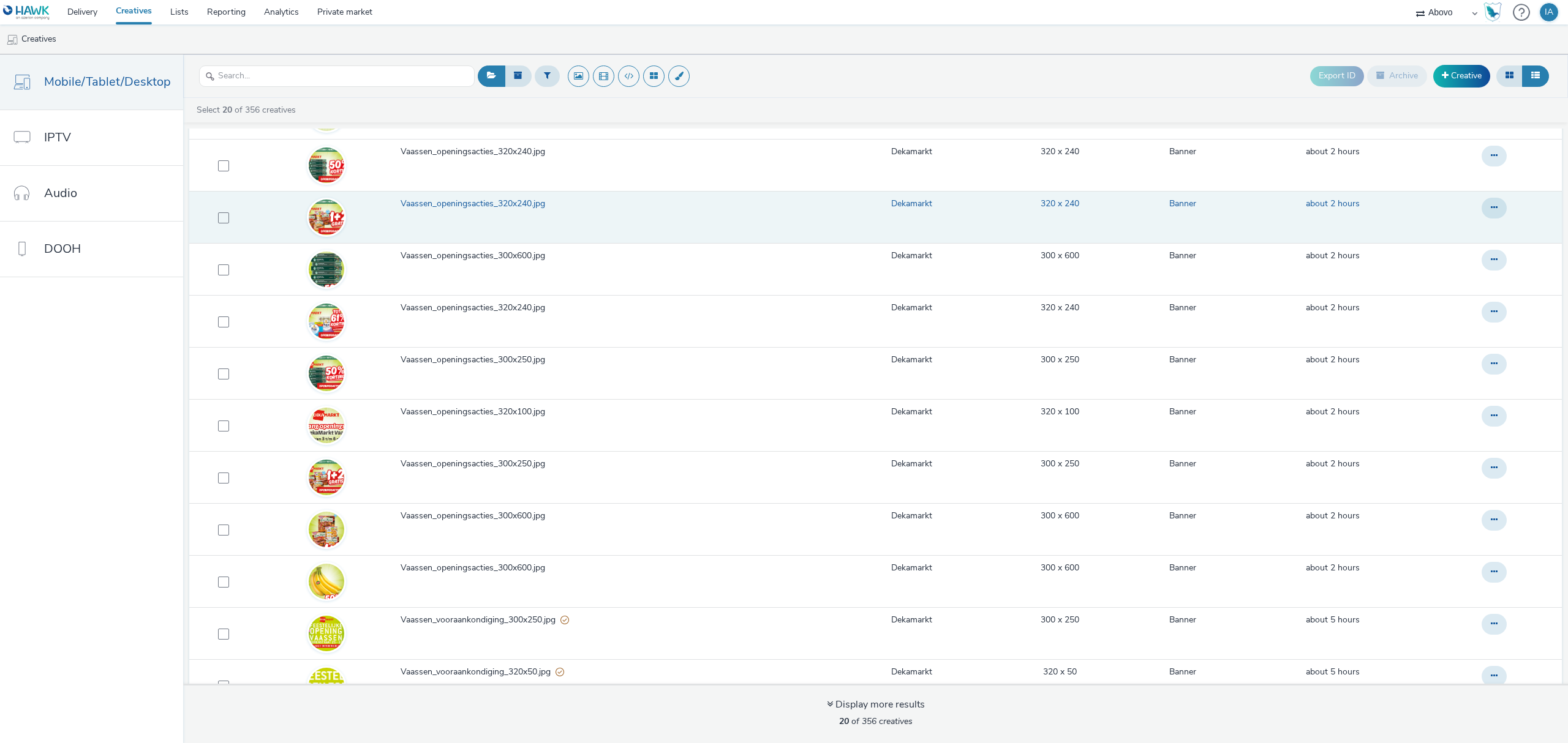
scroll to position [489, 0]
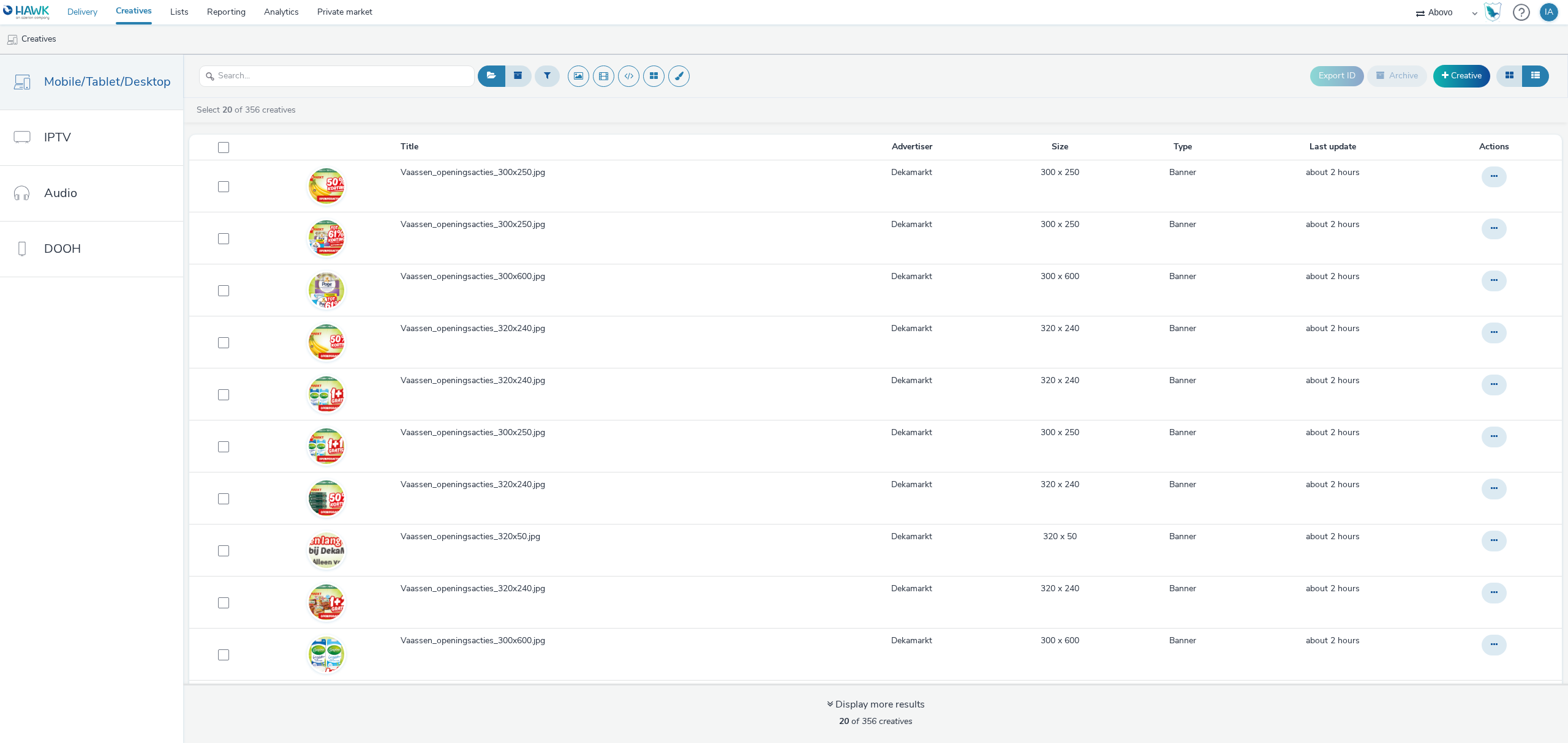
click at [95, 12] on link "Delivery" at bounding box center [82, 12] width 49 height 25
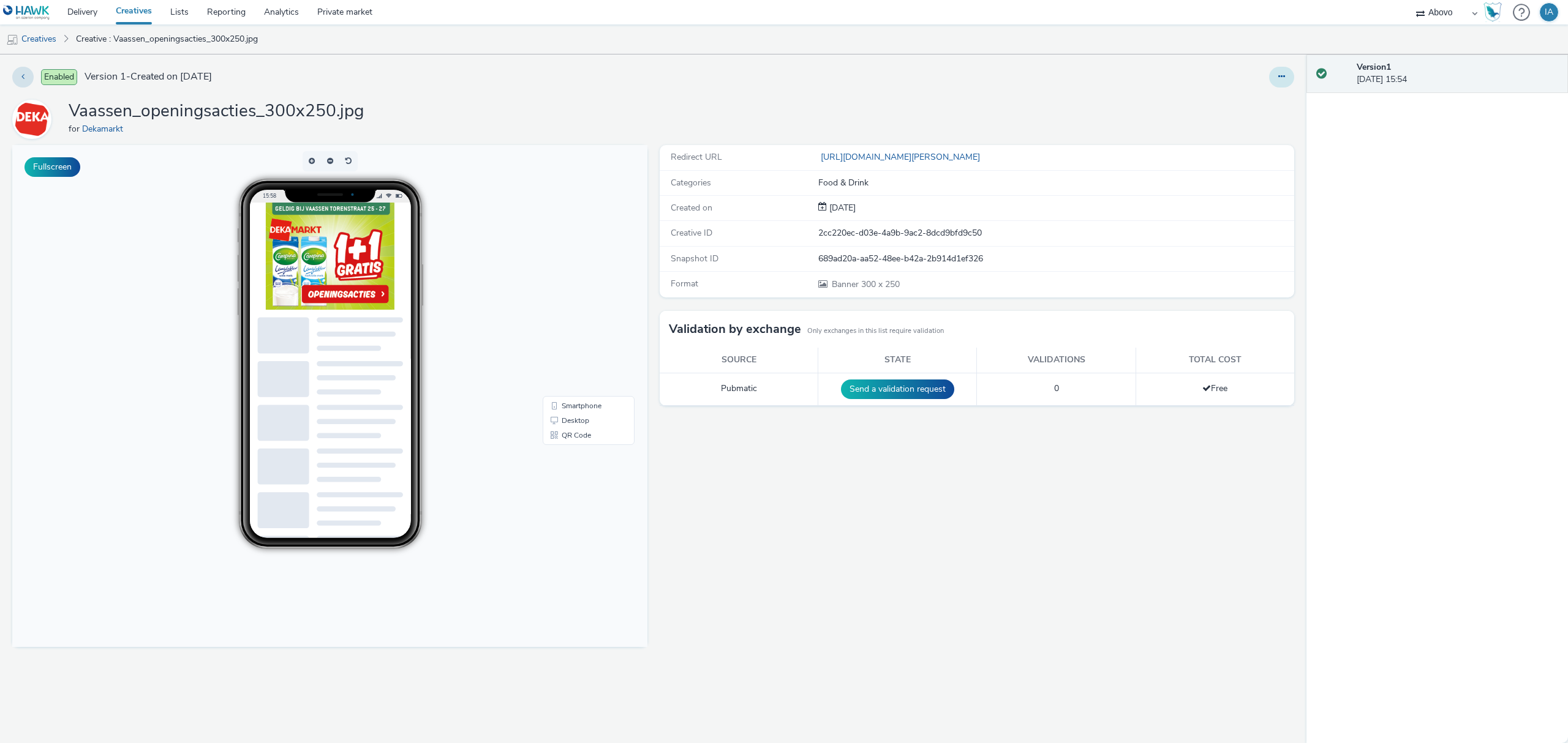
click at [1285, 74] on button at bounding box center [1282, 78] width 25 height 21
click at [1238, 105] on link "Edit" at bounding box center [1248, 102] width 92 height 25
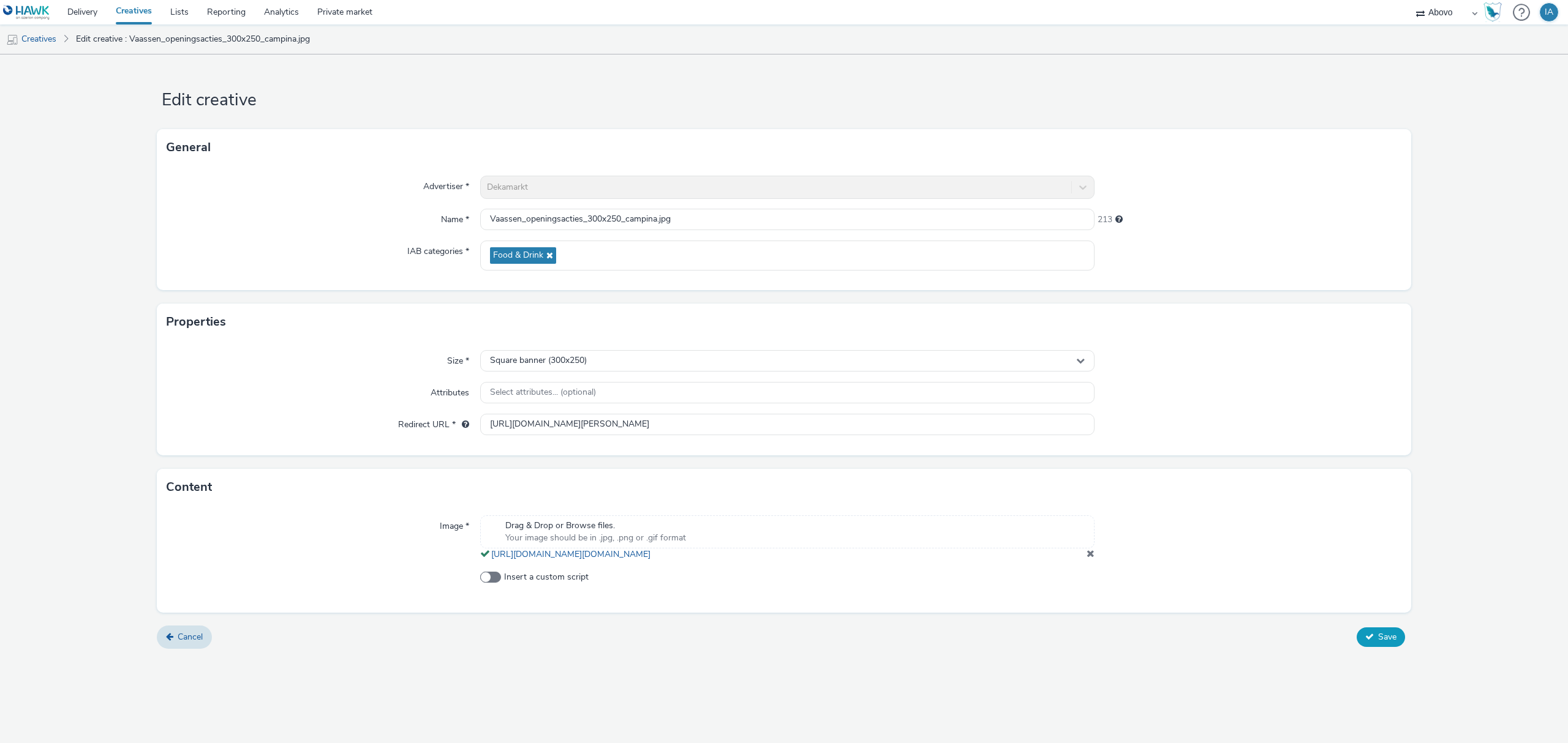
drag, startPoint x: 1373, startPoint y: 648, endPoint x: 1321, endPoint y: 501, distance: 155.9
click at [1373, 641] on icon at bounding box center [1369, 637] width 9 height 9
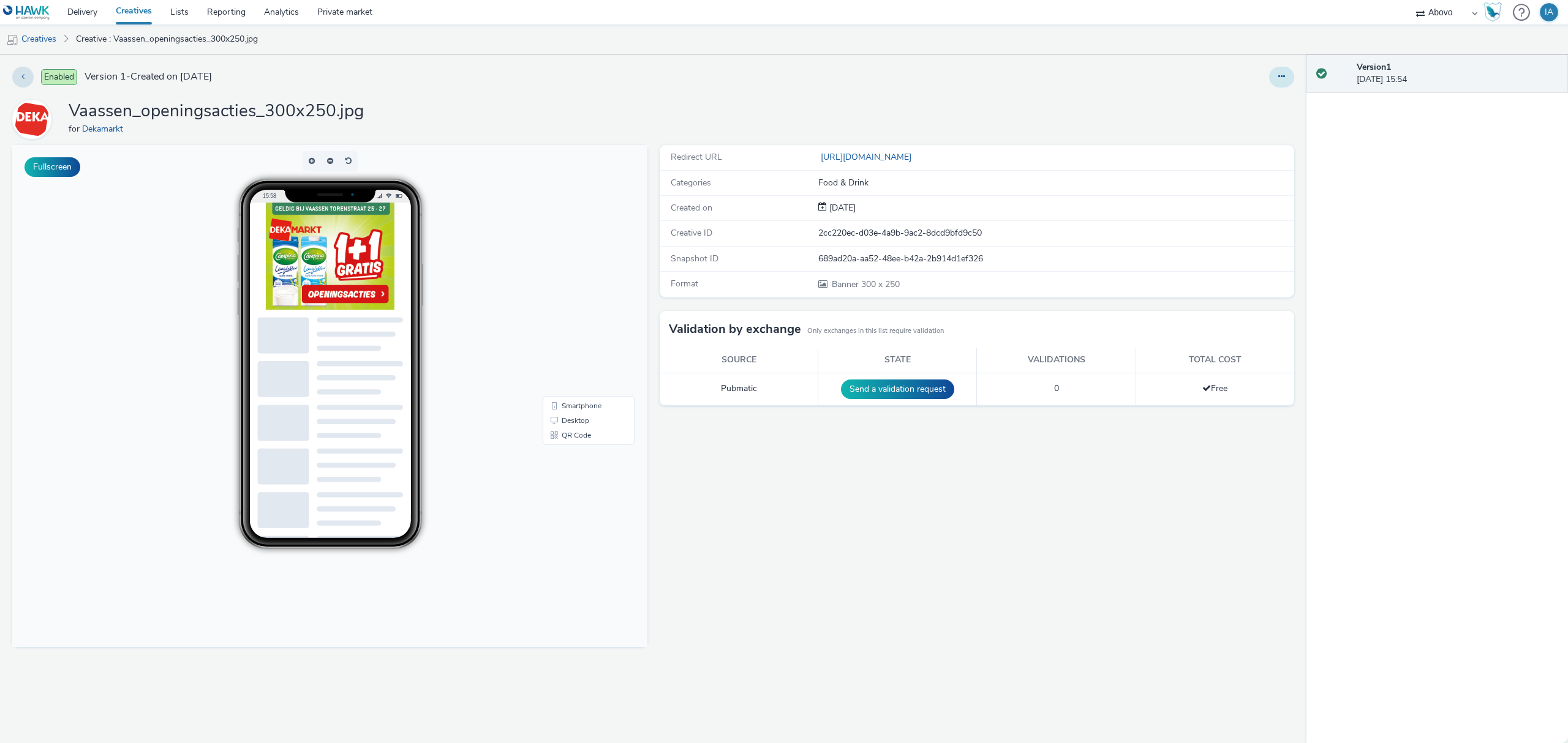
click at [1278, 77] on icon at bounding box center [1282, 77] width 7 height 9
click at [1243, 108] on link "Edit" at bounding box center [1248, 102] width 92 height 25
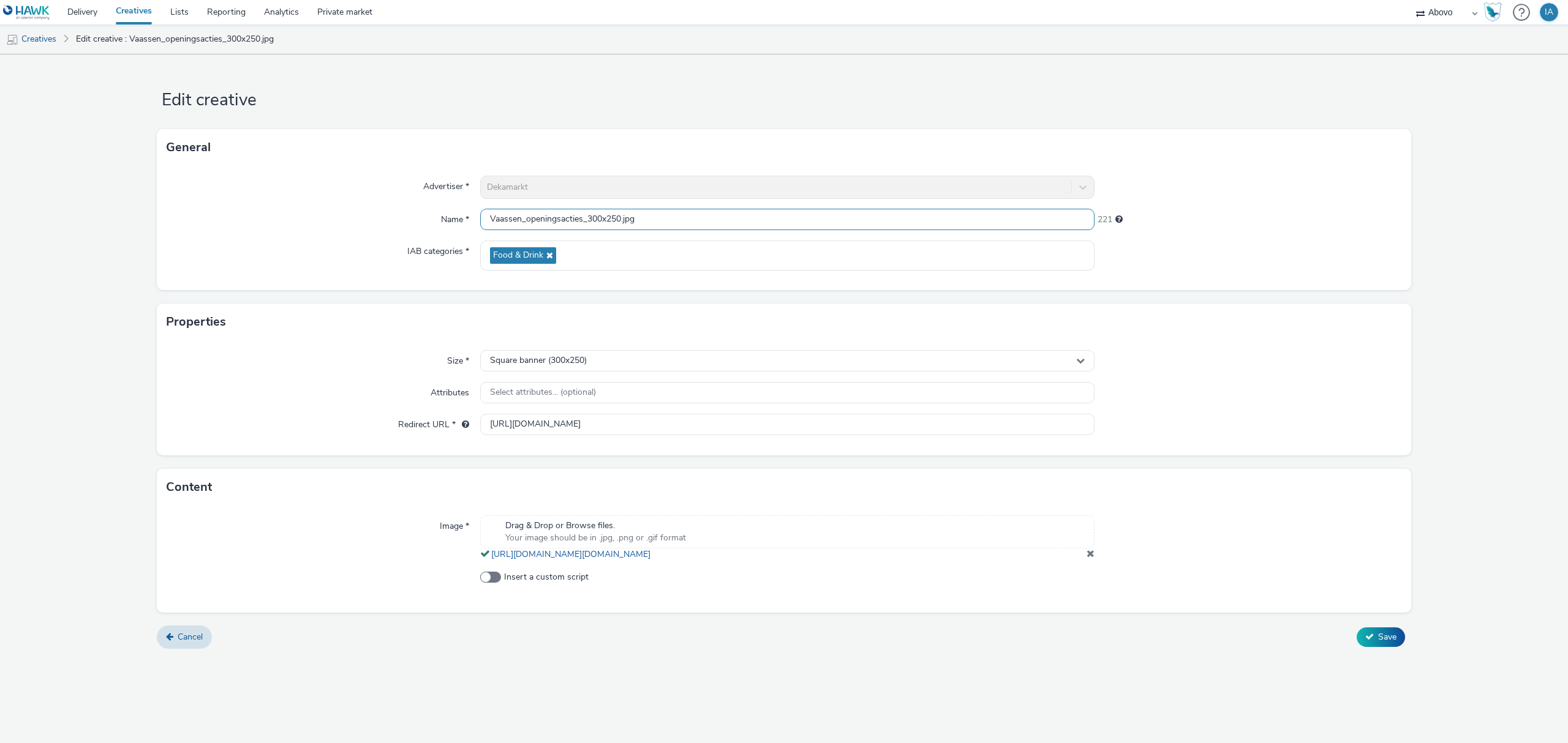
click at [620, 223] on input "Vaassen_openingsacties_300x250.jpg" at bounding box center [787, 219] width 614 height 21
type input "Vaassen_openingsacties_300x250_campina.jpg"
click at [1357, 627] on button "Save" at bounding box center [1381, 637] width 49 height 19
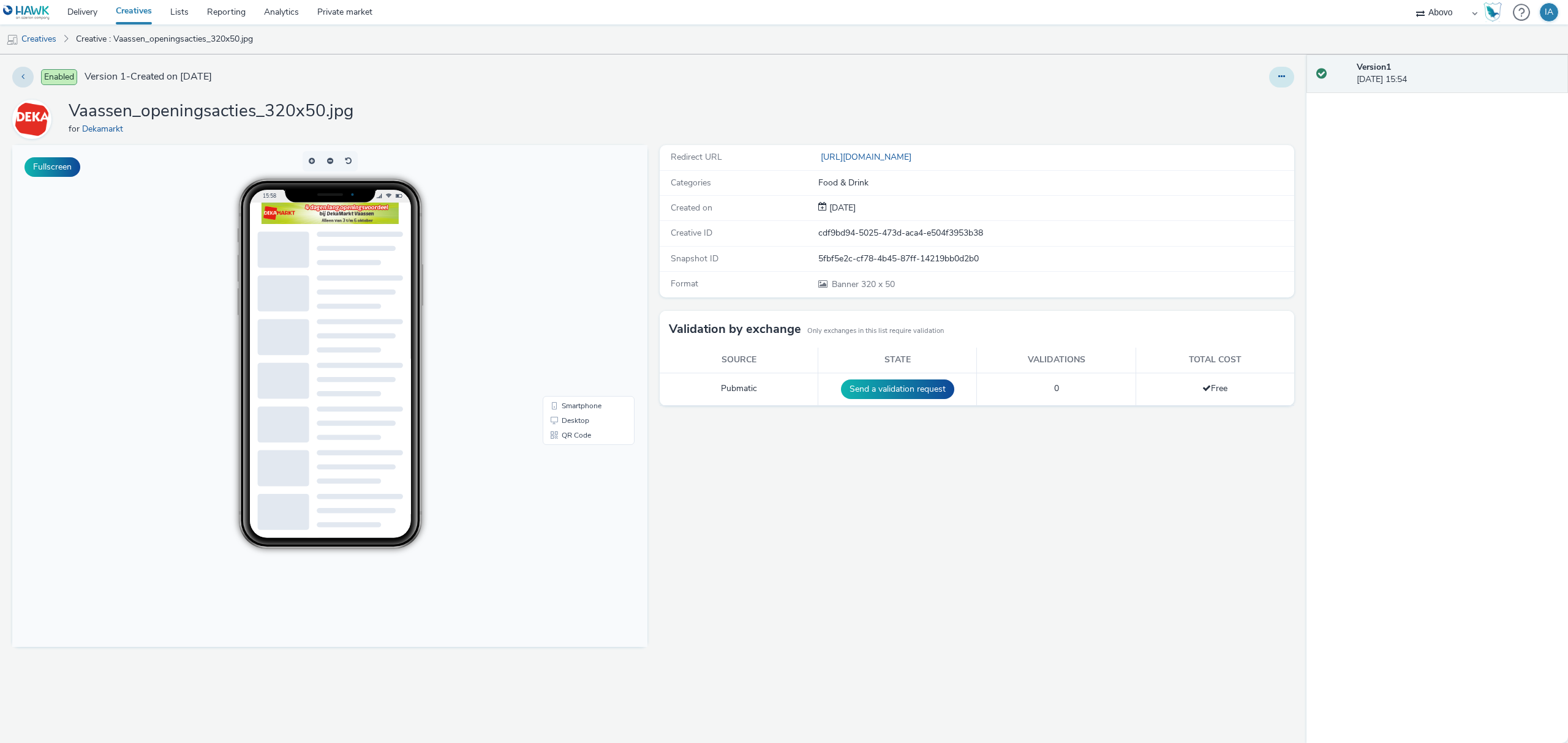
click at [1274, 83] on button at bounding box center [1282, 78] width 25 height 21
click at [1257, 110] on link "Edit" at bounding box center [1248, 102] width 92 height 25
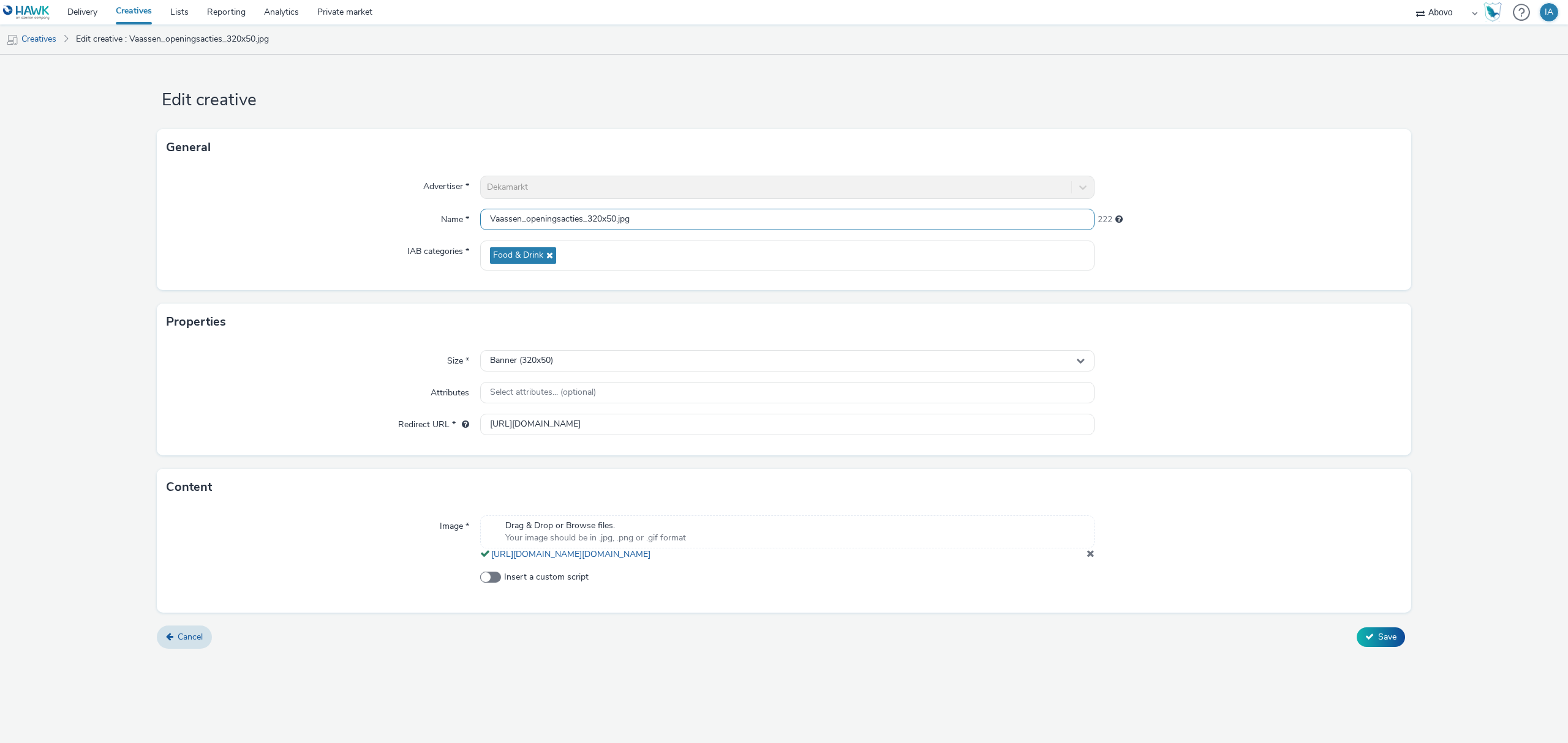
click at [616, 218] on input "Vaassen_openingsacties_320x50.jpg" at bounding box center [787, 219] width 614 height 21
type input "Vaassen_openingsacties_320x50_algemeen.jpg"
click at [1357, 627] on button "Save" at bounding box center [1381, 637] width 49 height 19
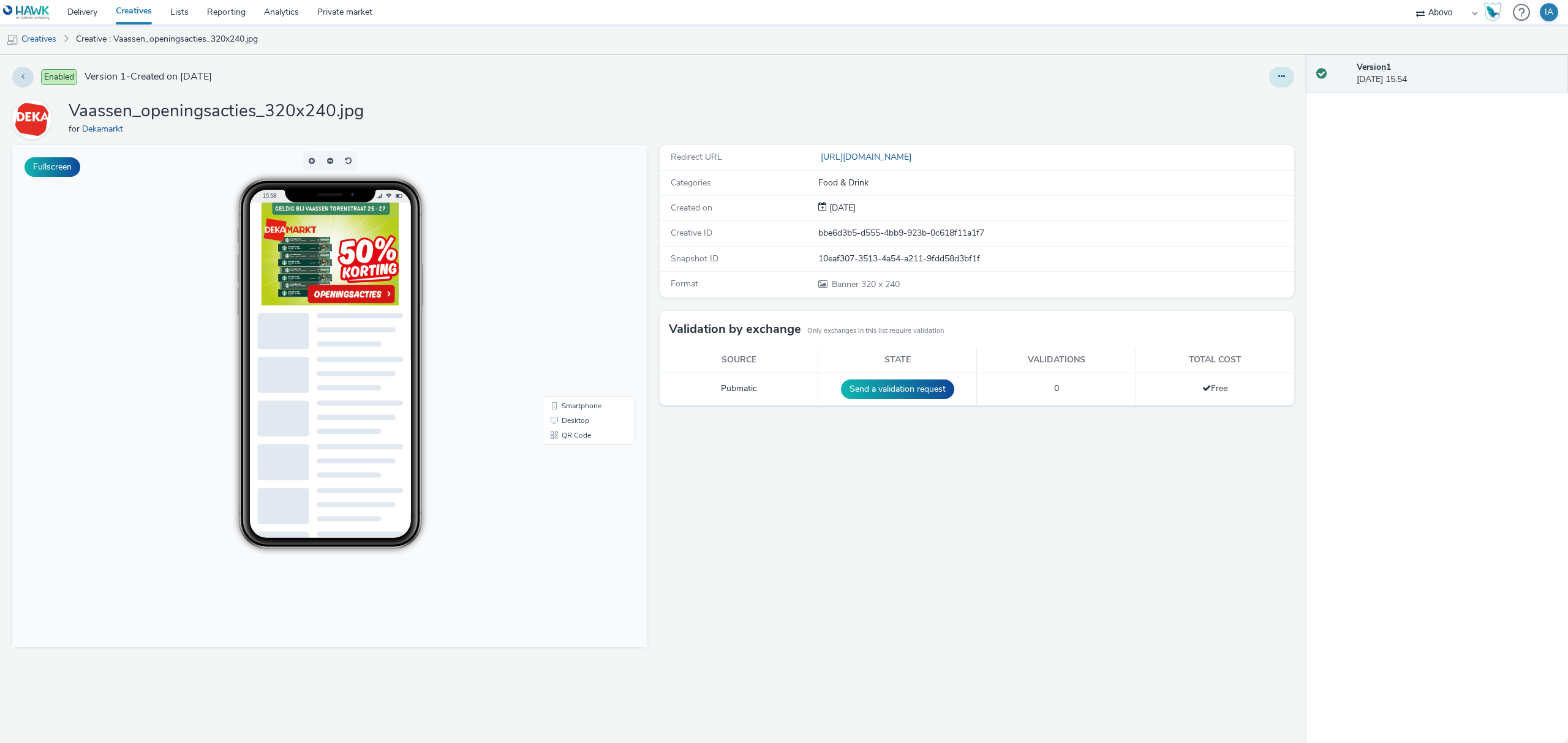
click at [1280, 72] on button at bounding box center [1282, 78] width 25 height 21
click at [1237, 110] on link "Edit" at bounding box center [1248, 102] width 92 height 25
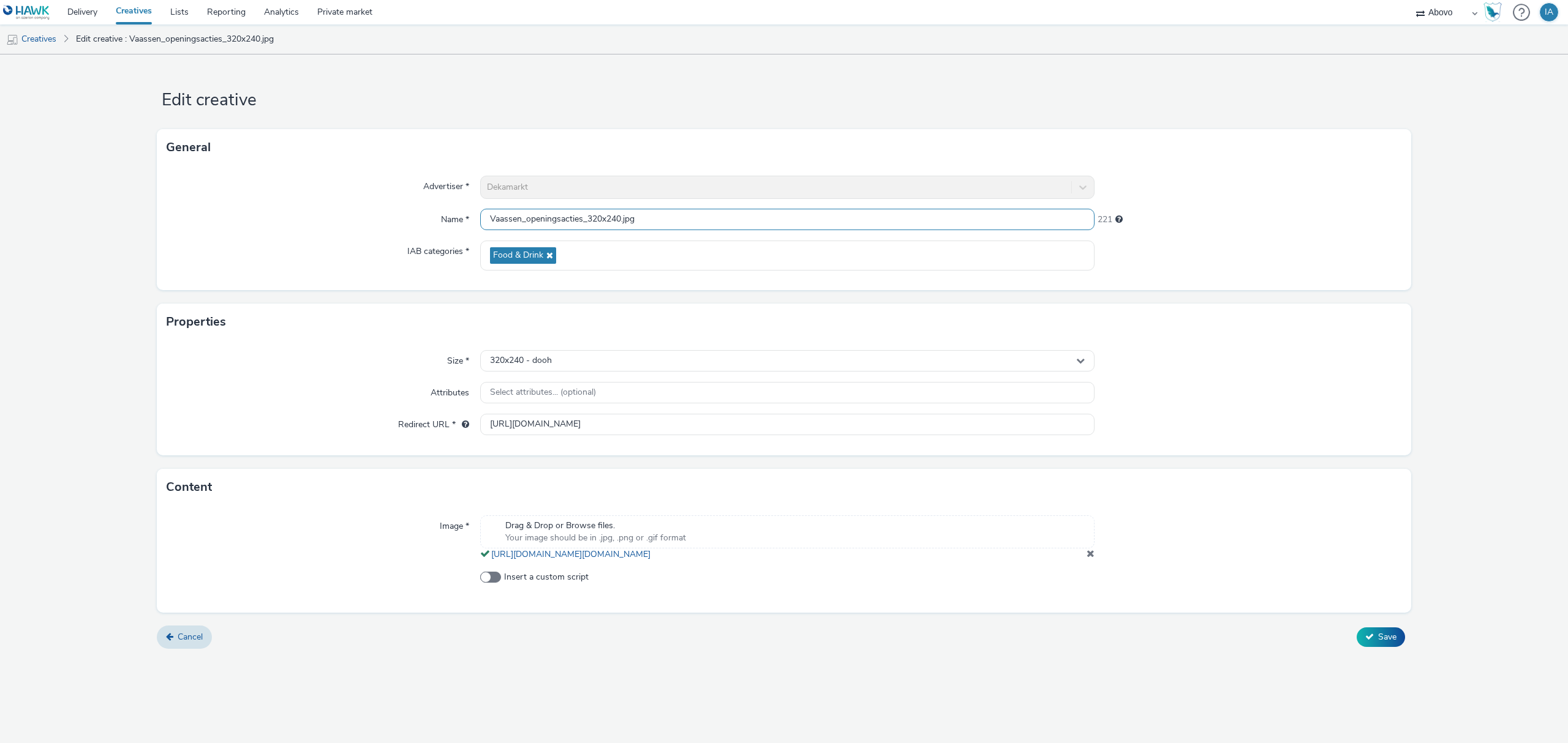
click at [621, 216] on input "Vaassen_openingsacties_320x240.jpg" at bounding box center [787, 219] width 614 height 21
type input "Vaassen_openingsacties_320x240_algemeen.jpg"
click at [1357, 627] on button "Save" at bounding box center [1381, 637] width 49 height 19
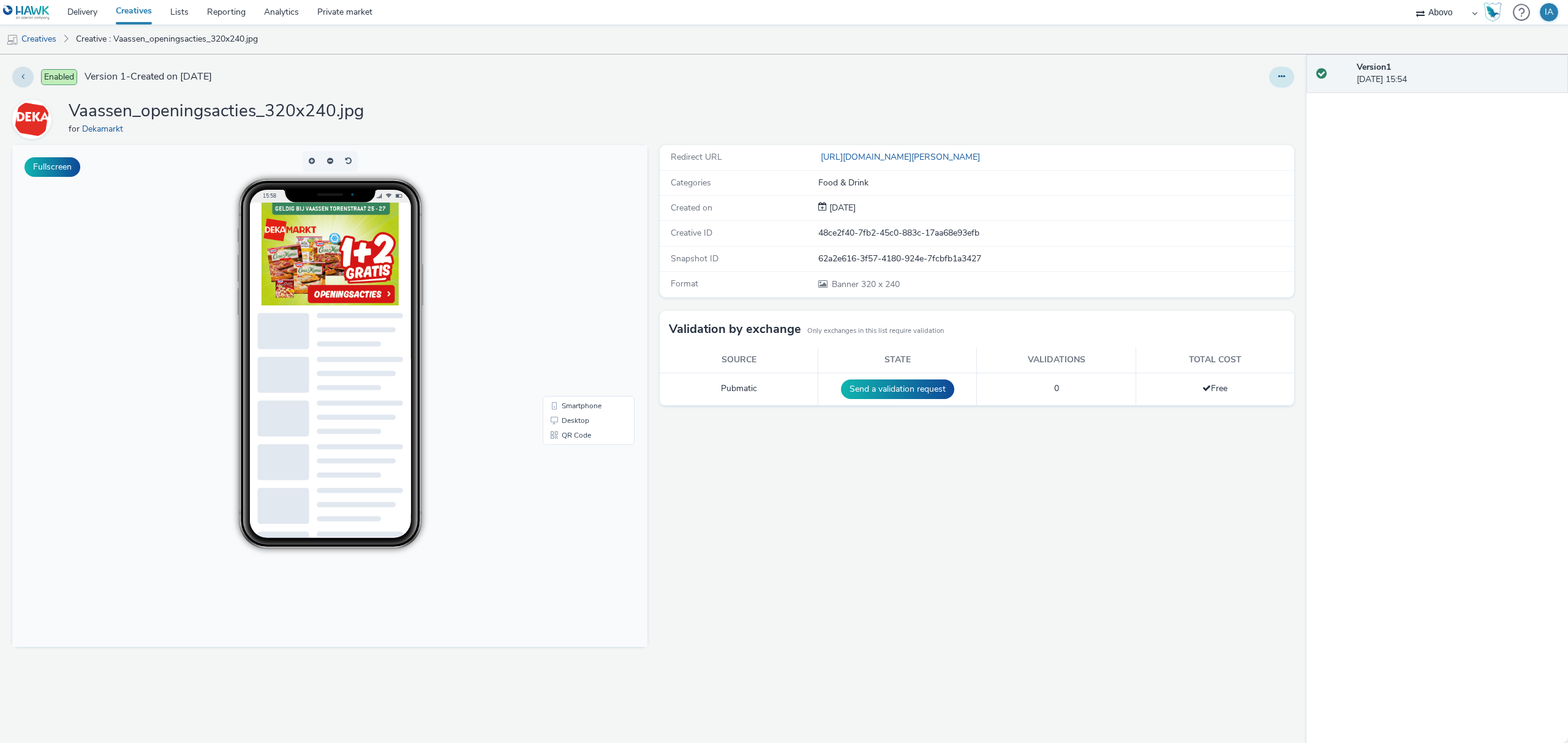
click at [1284, 72] on button at bounding box center [1282, 78] width 25 height 21
click at [1233, 102] on link "Edit" at bounding box center [1248, 102] width 92 height 25
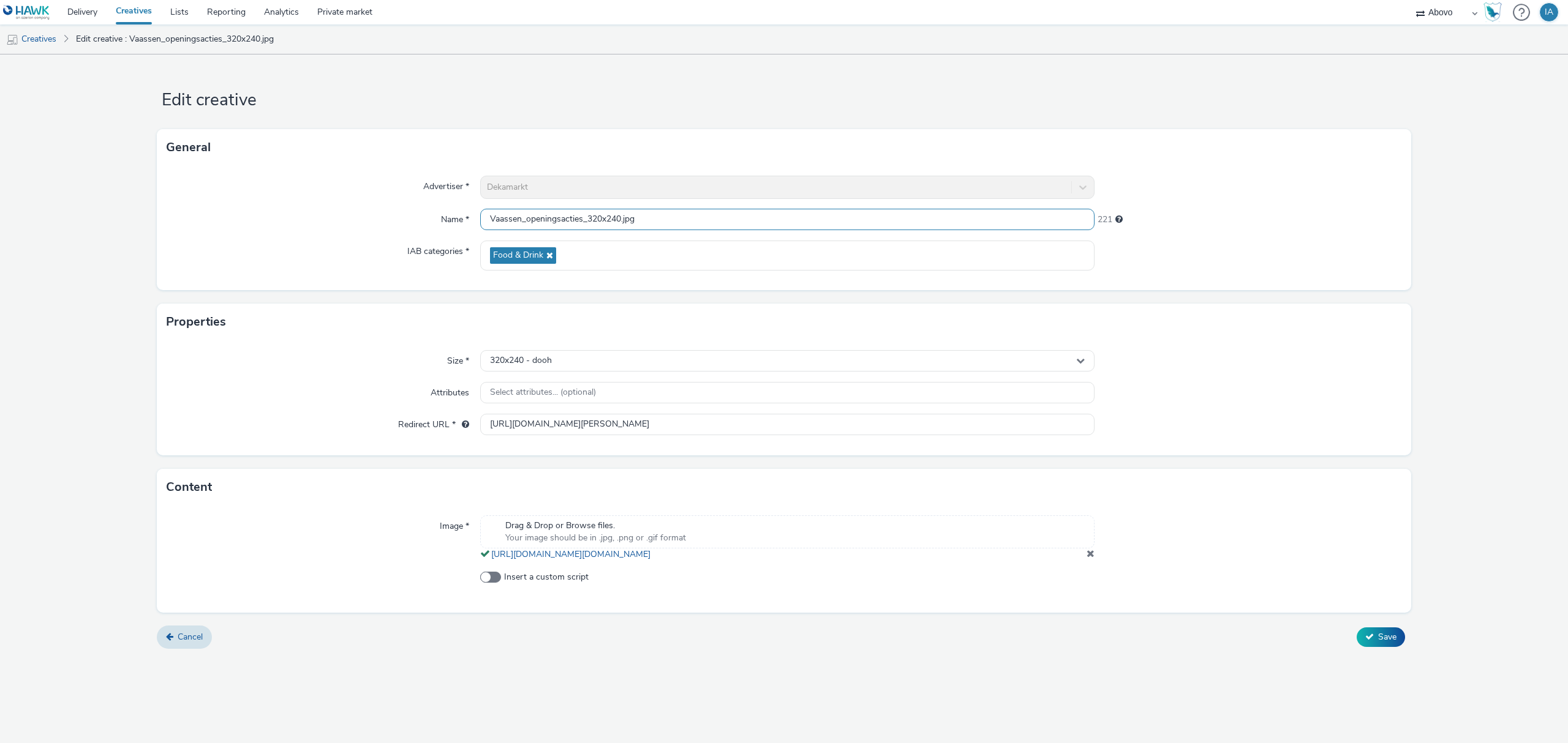
click at [622, 216] on input "Vaassen_openingsacties_320x240.jpg" at bounding box center [787, 219] width 614 height 21
type input "Vaassen_openingsacties_320x240_pizza.jpg"
click at [1357, 627] on button "Save" at bounding box center [1381, 637] width 49 height 19
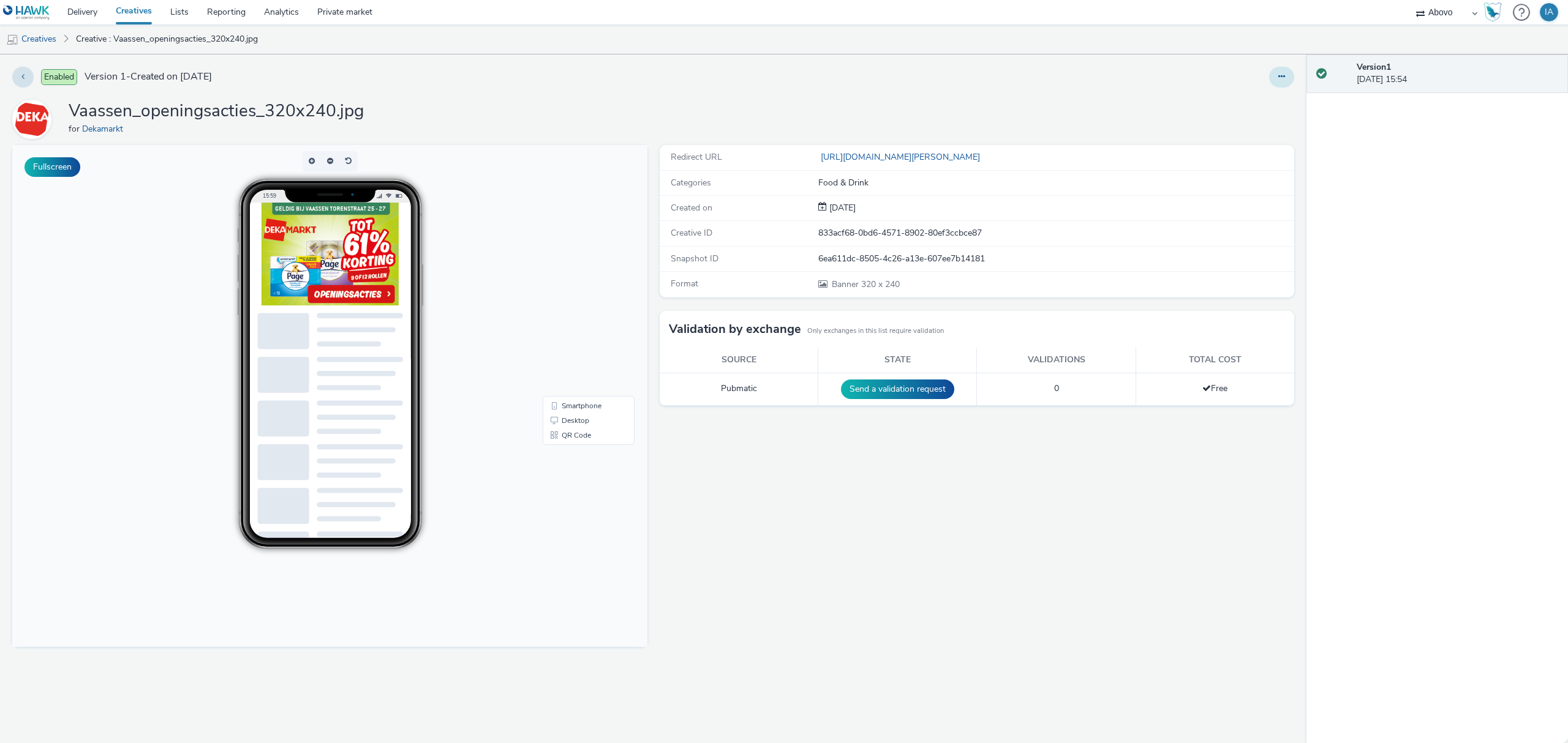
click at [1287, 73] on button at bounding box center [1282, 78] width 25 height 21
click at [1258, 110] on link "Edit" at bounding box center [1248, 102] width 92 height 25
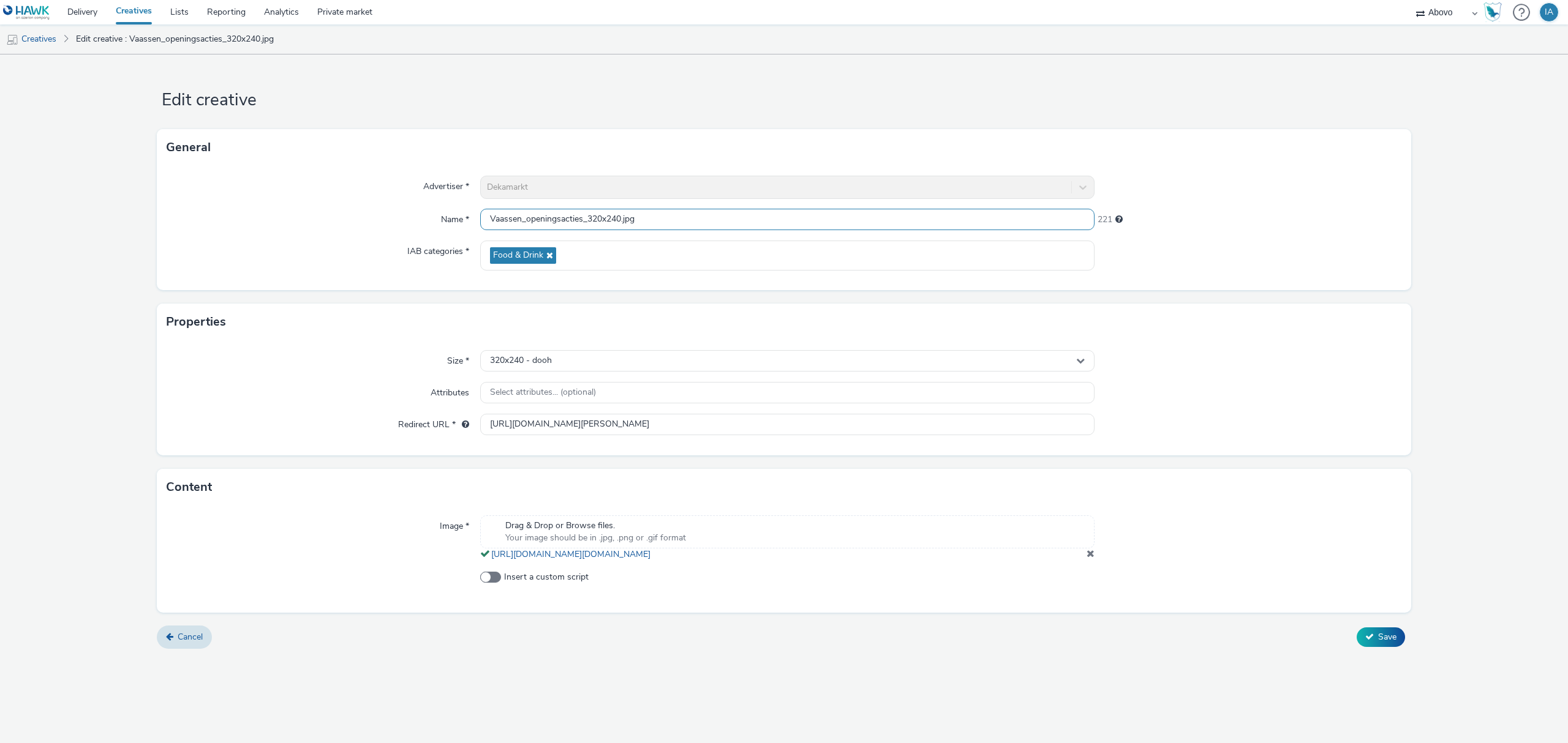
click at [620, 216] on input "Vaassen_openingsacties_320x240.jpg" at bounding box center [787, 219] width 614 height 21
type input "Vaassen_openingsacties_320x240_page.jpg"
click at [1357, 627] on button "Save" at bounding box center [1381, 637] width 49 height 19
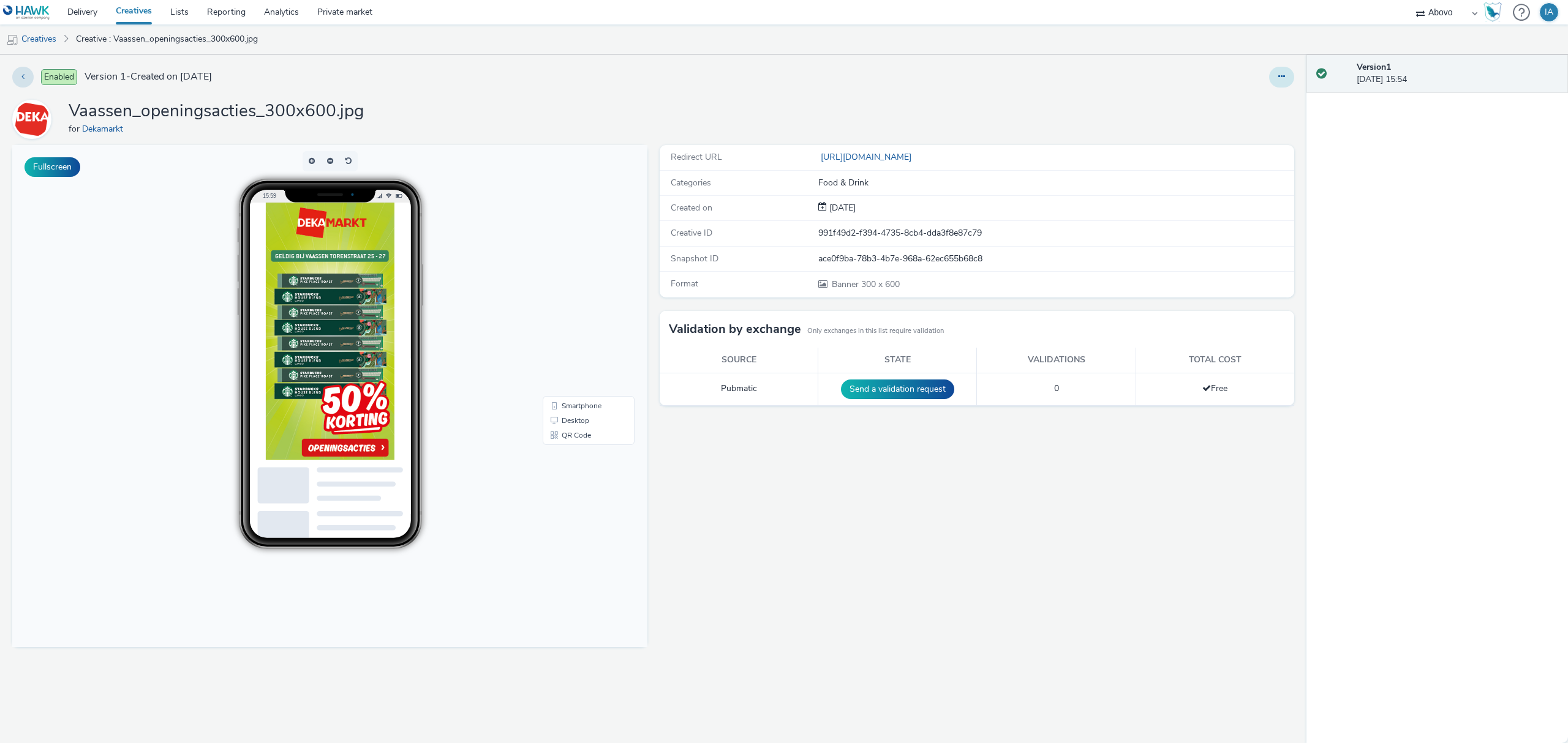
click at [1279, 77] on icon at bounding box center [1282, 77] width 7 height 9
click at [1249, 101] on link "Edit" at bounding box center [1248, 102] width 92 height 25
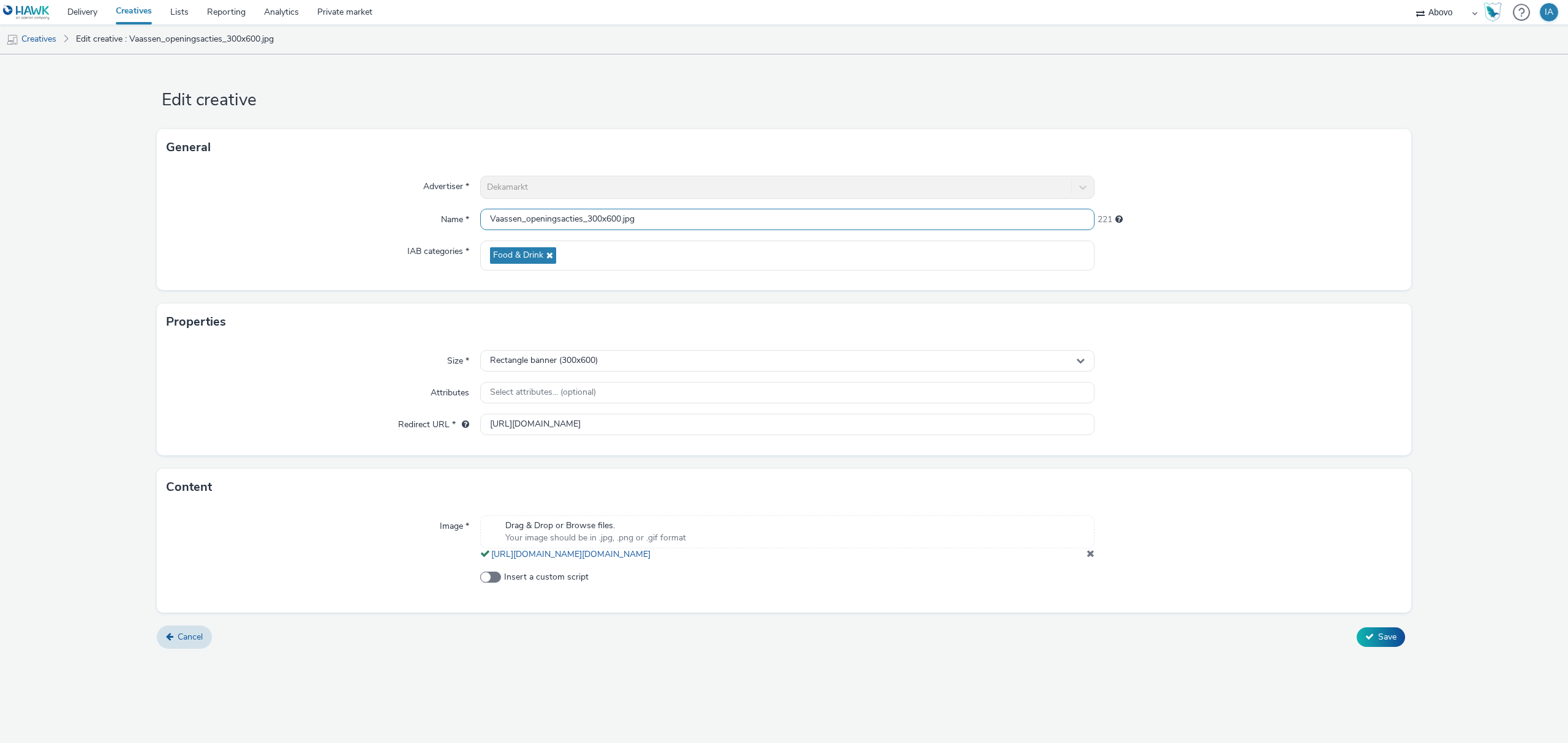
click at [621, 218] on input "Vaassen_openingsacties_300x600.jpg" at bounding box center [787, 219] width 614 height 21
type input "Vaassen_openingsacties_300x600_algemeen.jpg"
click at [1357, 627] on button "Save" at bounding box center [1381, 637] width 49 height 19
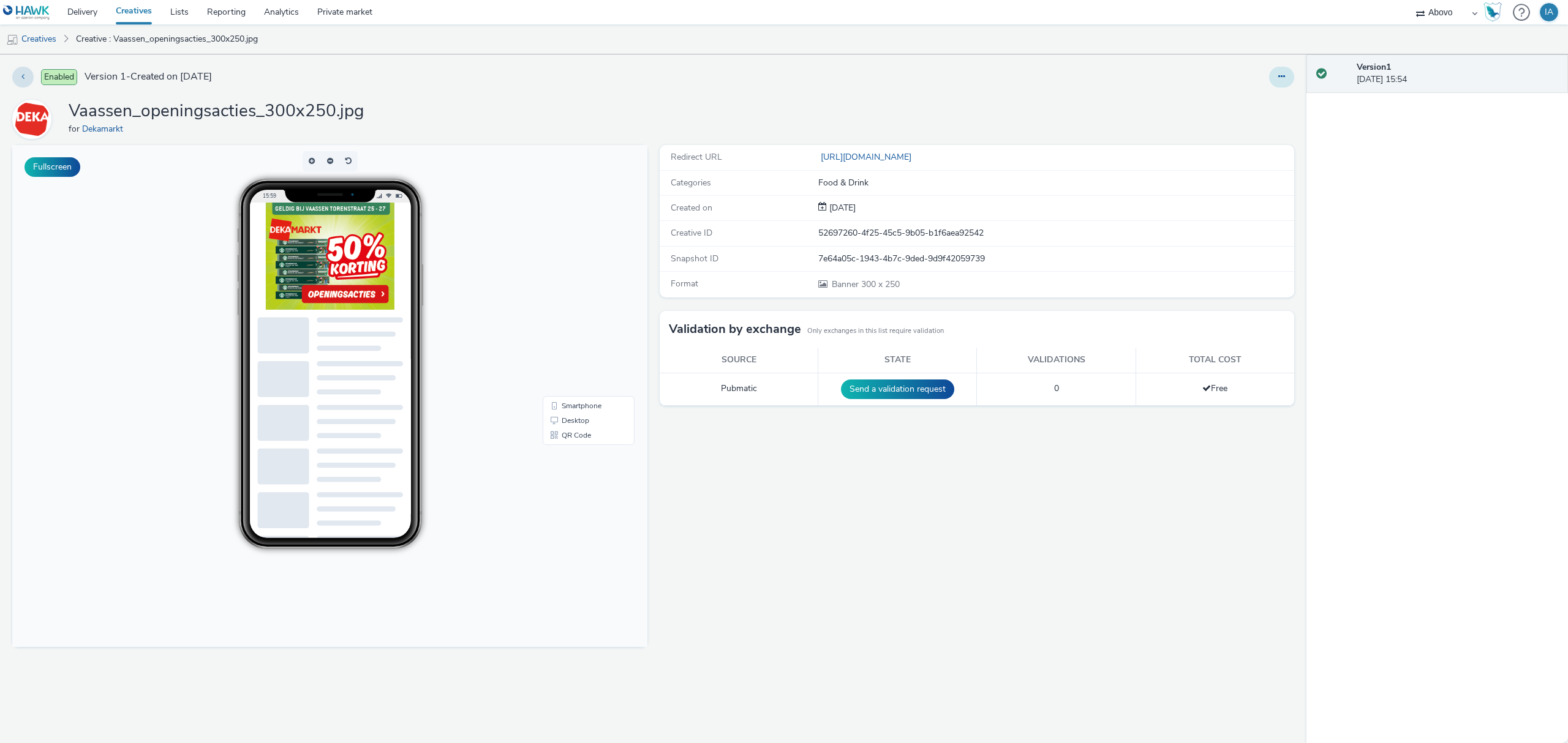
drag, startPoint x: 1277, startPoint y: 75, endPoint x: 1276, endPoint y: 80, distance: 5.1
click at [1277, 76] on button at bounding box center [1282, 78] width 25 height 21
click at [1252, 102] on link "Edit" at bounding box center [1248, 102] width 92 height 25
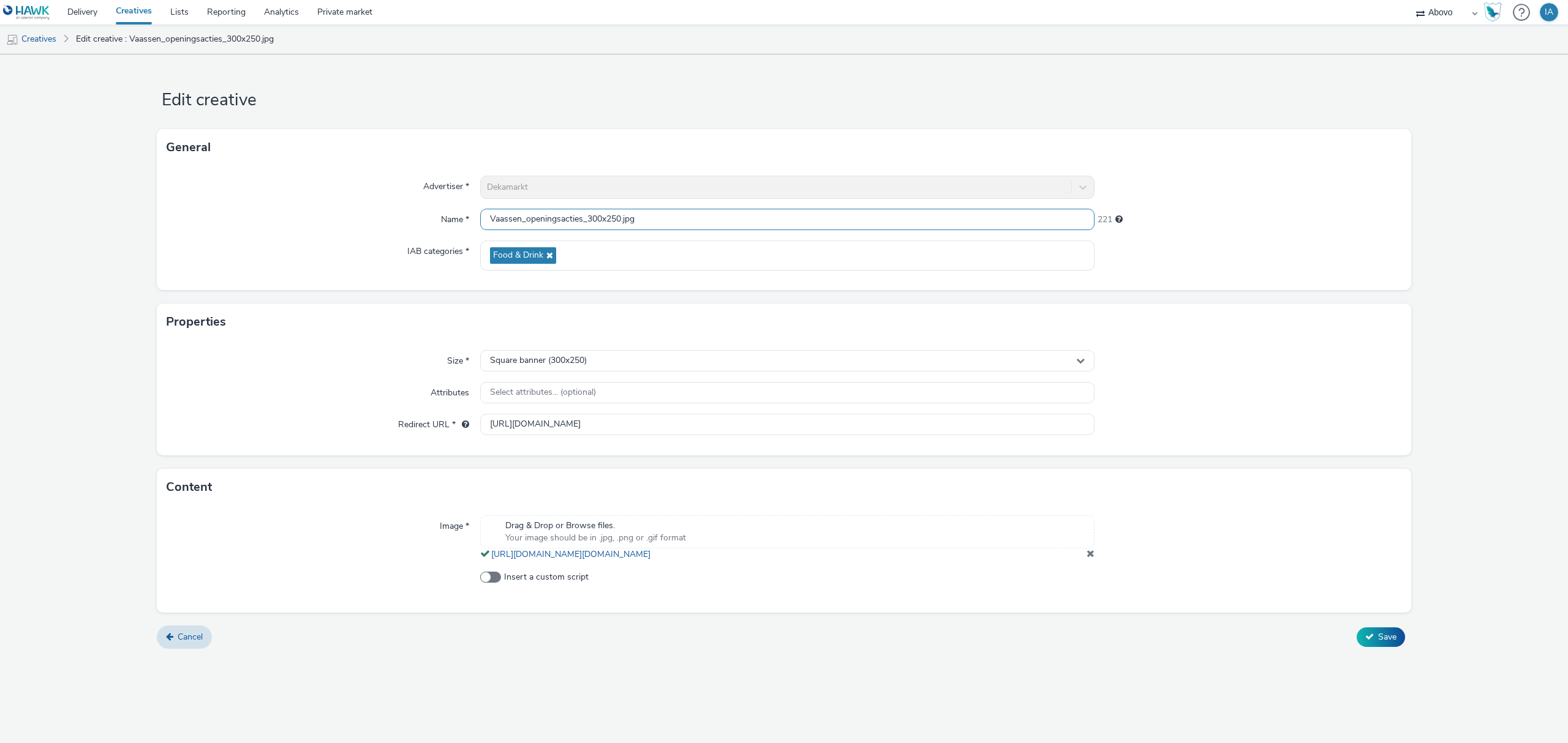
click at [620, 216] on input "Vaassen_openingsacties_300x250.jpg" at bounding box center [787, 219] width 614 height 21
type input "Vaassen_openingsacties_300x250_algemeen.jpg"
click at [1357, 627] on button "Save" at bounding box center [1381, 637] width 49 height 19
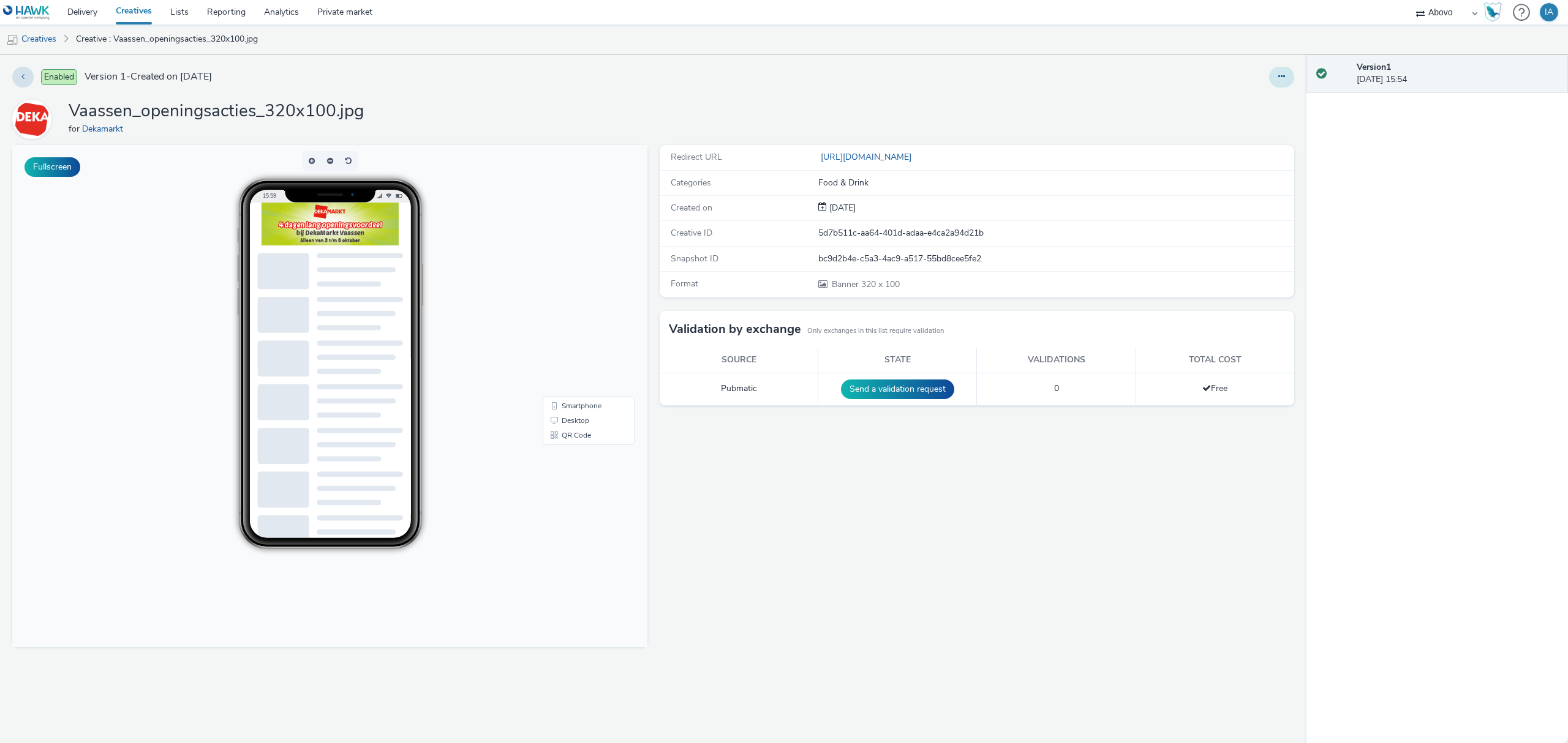
click at [1273, 73] on button at bounding box center [1282, 78] width 25 height 21
click at [1257, 111] on link "Edit" at bounding box center [1248, 102] width 92 height 25
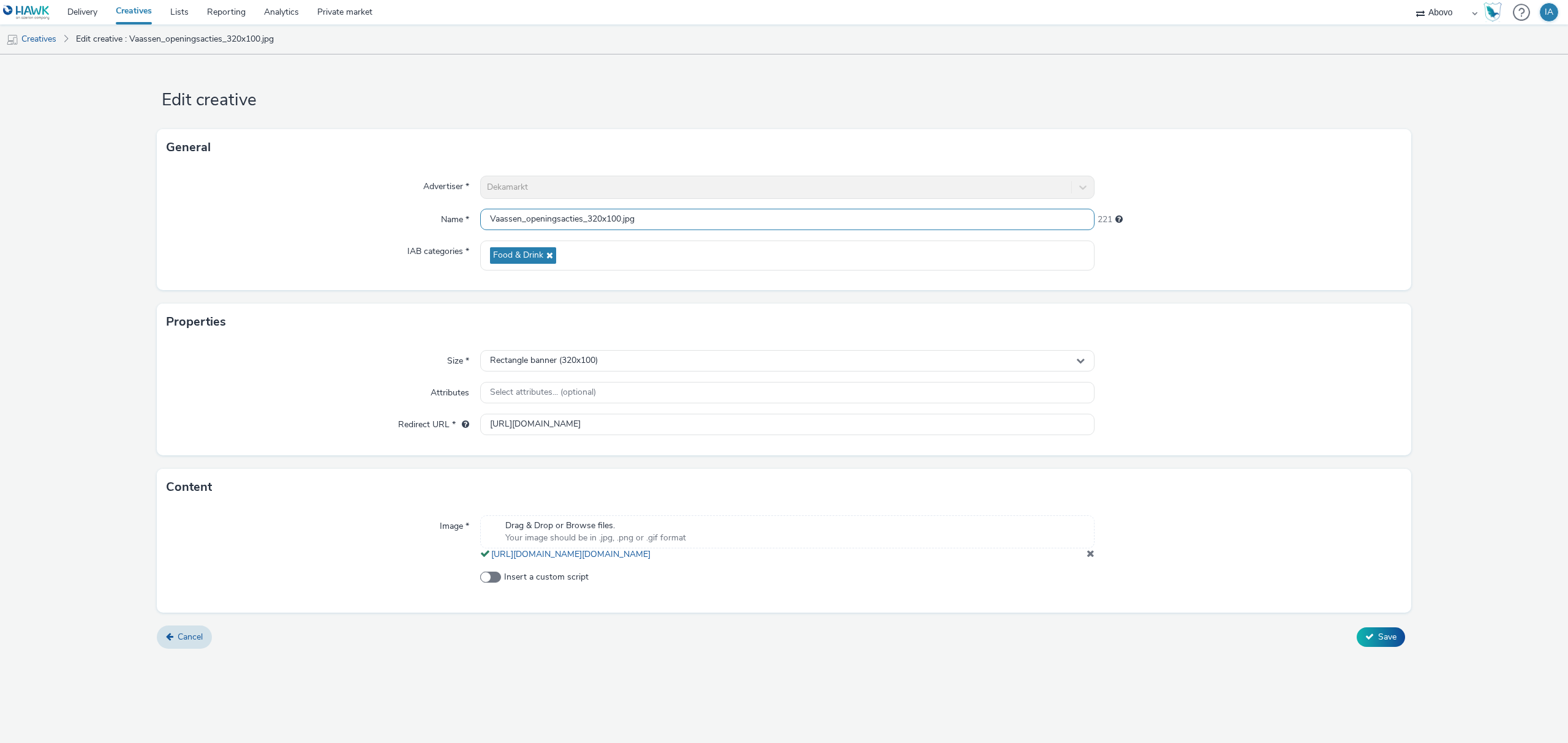
click at [621, 222] on input "Vaassen_openingsacties_320x100.jpg" at bounding box center [787, 219] width 614 height 21
type input "Vaassen_openingsacties_320x100_algemeen.jpg"
click at [1357, 627] on button "Save" at bounding box center [1381, 637] width 49 height 19
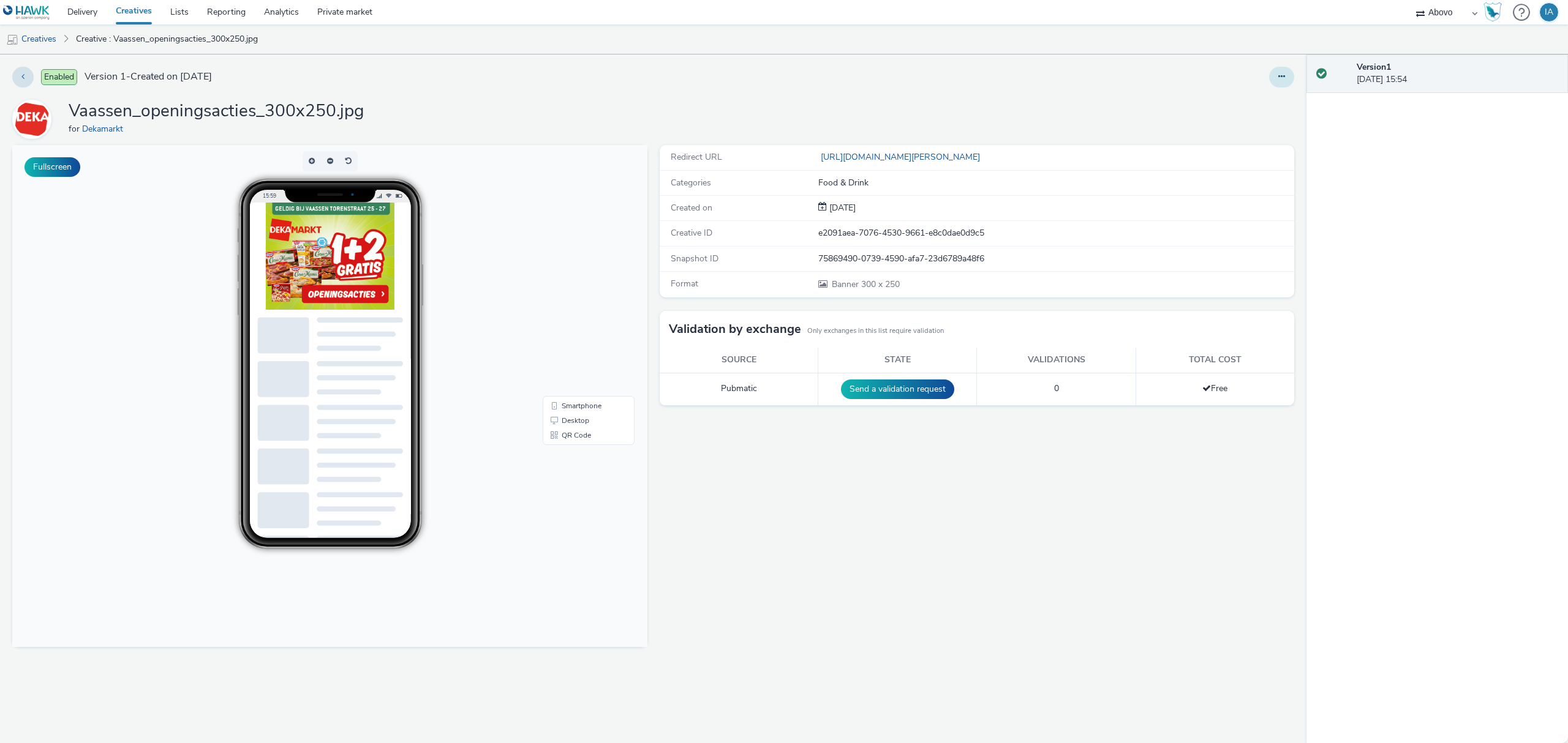
click at [1281, 79] on icon at bounding box center [1282, 77] width 7 height 9
click at [1260, 105] on link "Edit" at bounding box center [1248, 102] width 92 height 25
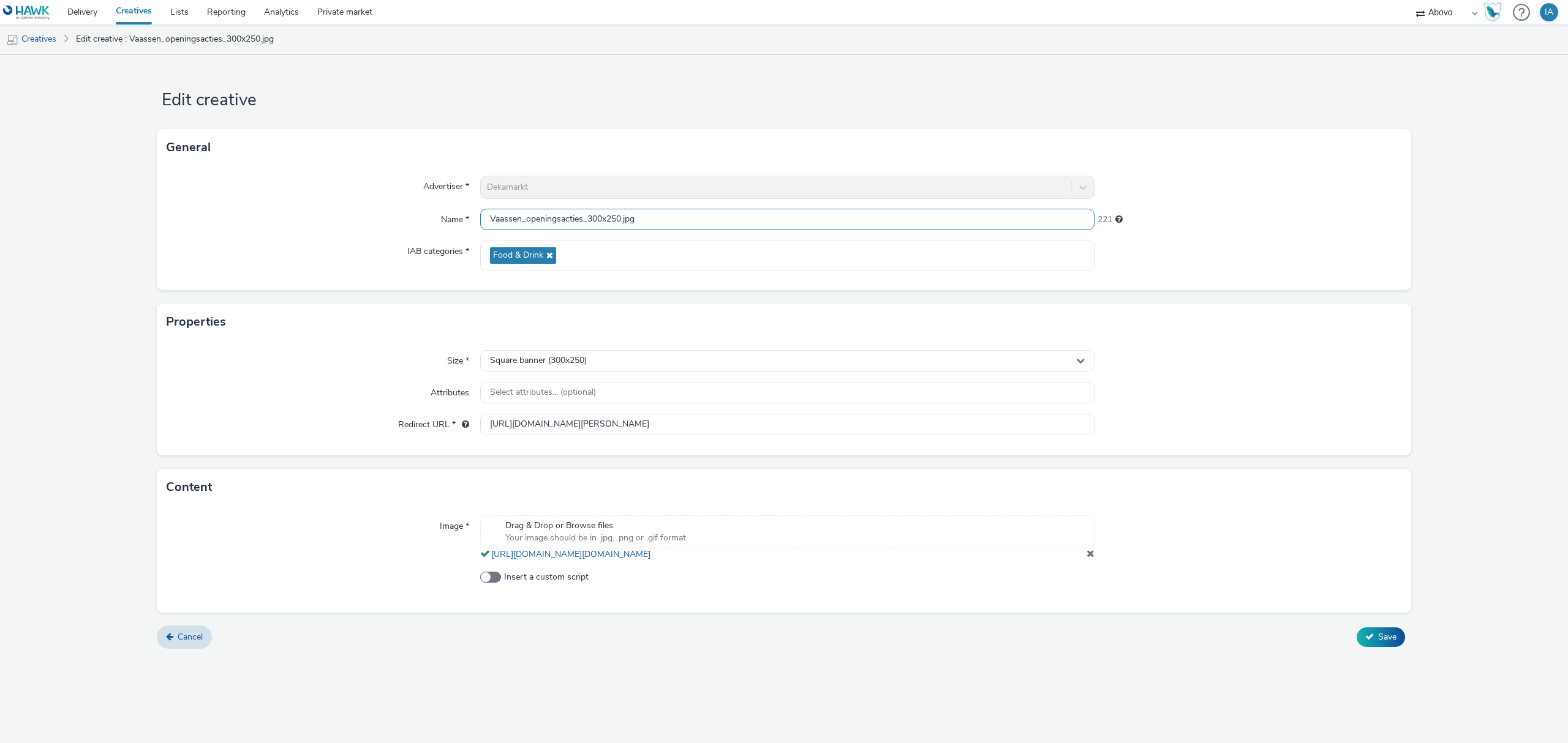
click at [620, 218] on input "Vaassen_openingsacties_300x250.jpg" at bounding box center [787, 219] width 614 height 21
type input "Vaassen_openingsacties_300x250_pizza.jpg"
click at [1357, 627] on button "Save" at bounding box center [1381, 637] width 49 height 19
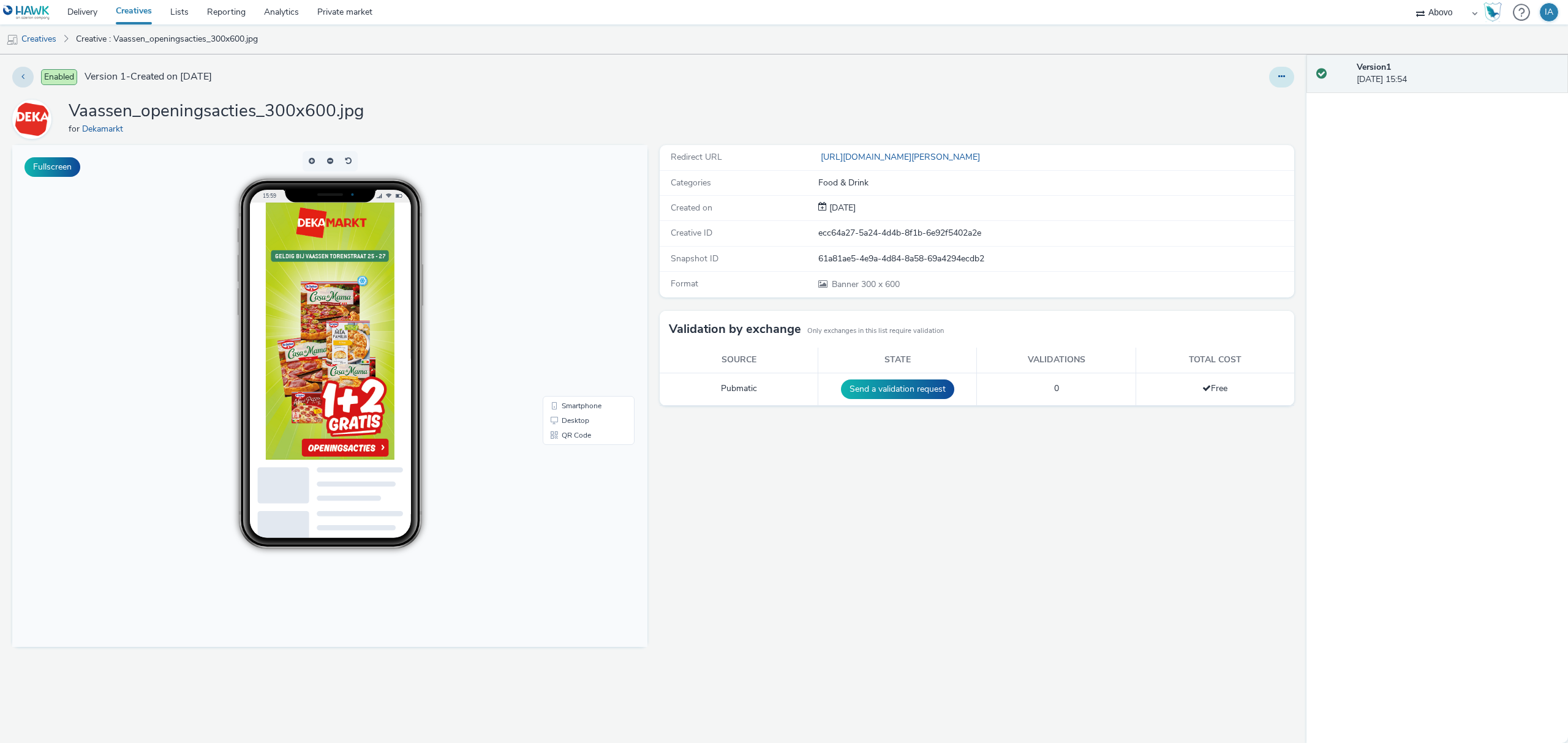
click at [1287, 81] on button at bounding box center [1282, 78] width 25 height 21
click at [1231, 103] on link "Edit" at bounding box center [1248, 102] width 92 height 25
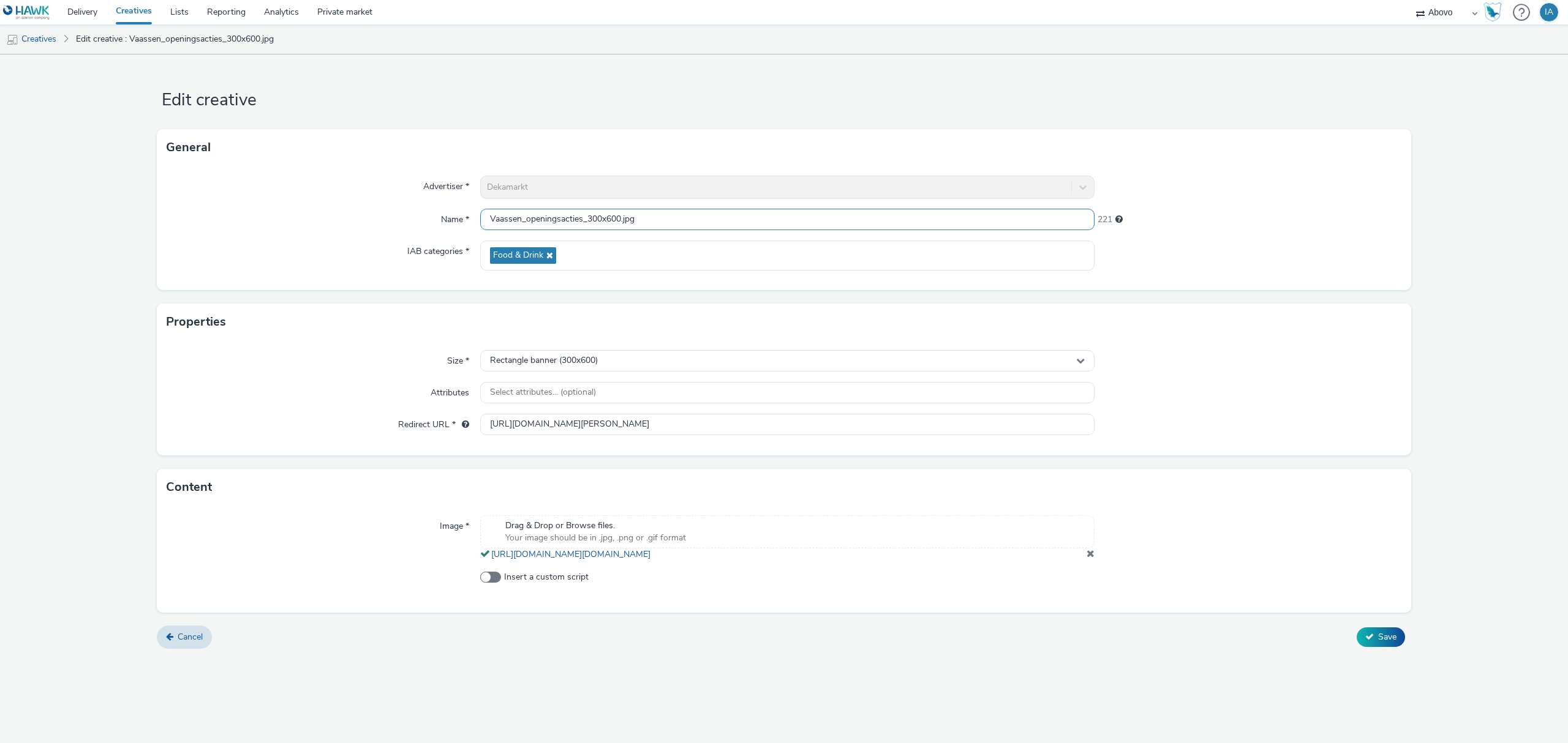
click at [622, 219] on input "Vaassen_openingsacties_300x600.jpg" at bounding box center [787, 219] width 614 height 21
type input "Vaassen_openingsacties_300x600_pizza.jpg"
click at [1357, 627] on button "Save" at bounding box center [1381, 637] width 49 height 19
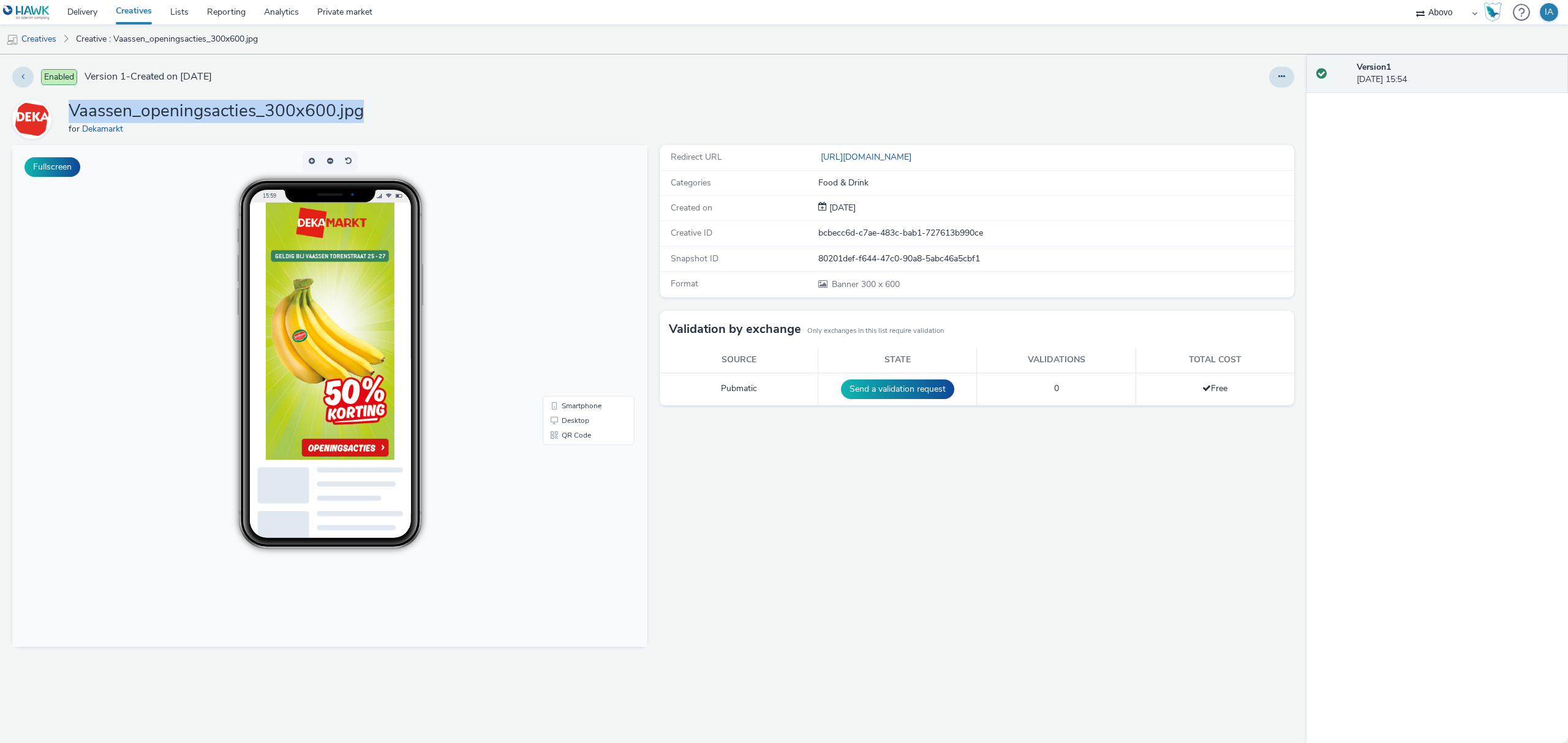
drag, startPoint x: 400, startPoint y: 118, endPoint x: 65, endPoint y: 117, distance: 335.0
click at [65, 117] on div "Vaassen_openingsacties_300x600.jpg for Dekamarkt" at bounding box center [653, 119] width 1282 height 39
copy h1 "Vaassen_openingsacties_300x600.jpg"
click at [478, 181] on div "15:59" at bounding box center [330, 363] width 334 height 370
click at [1278, 76] on icon at bounding box center [1282, 77] width 7 height 9
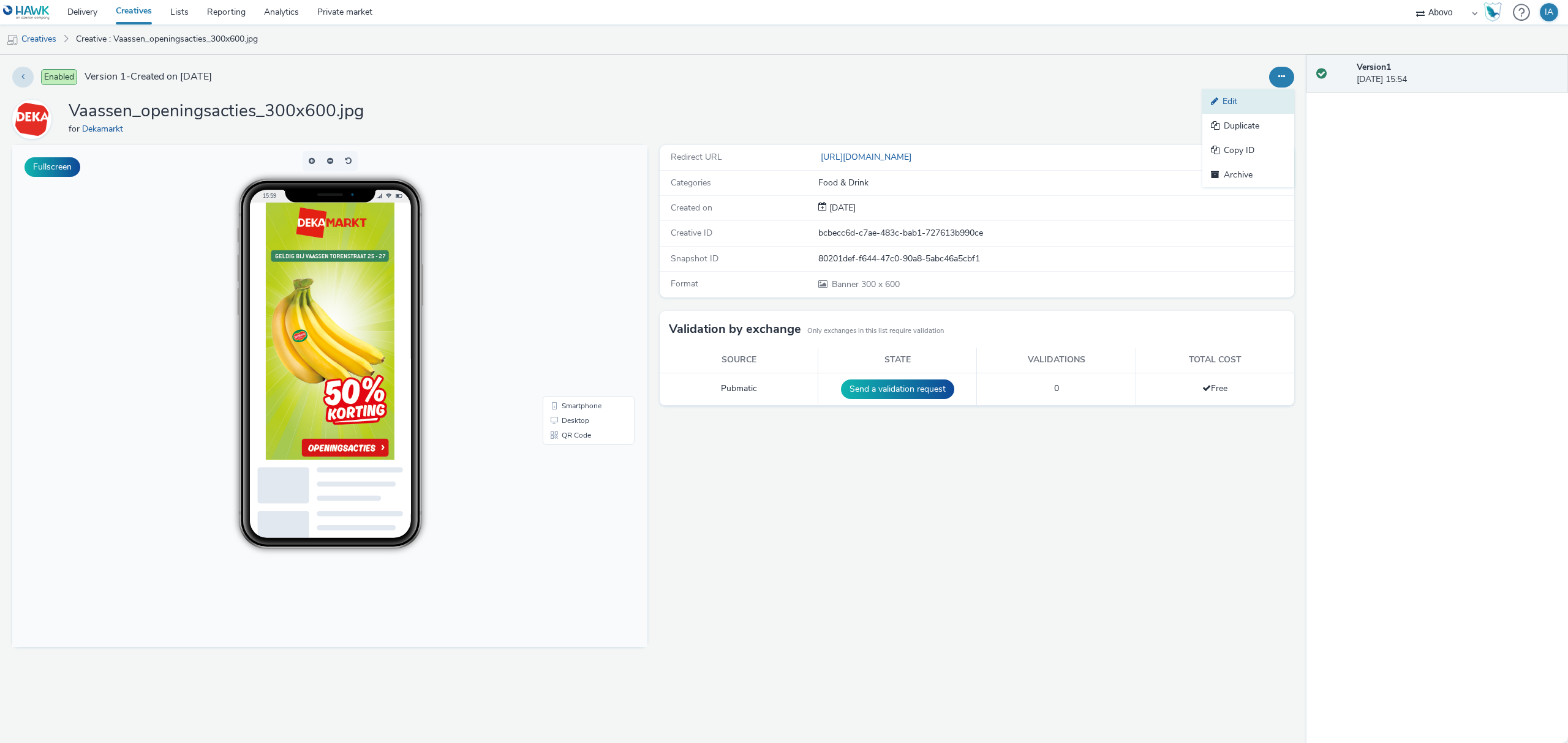
click at [1242, 96] on link "Edit" at bounding box center [1248, 102] width 92 height 25
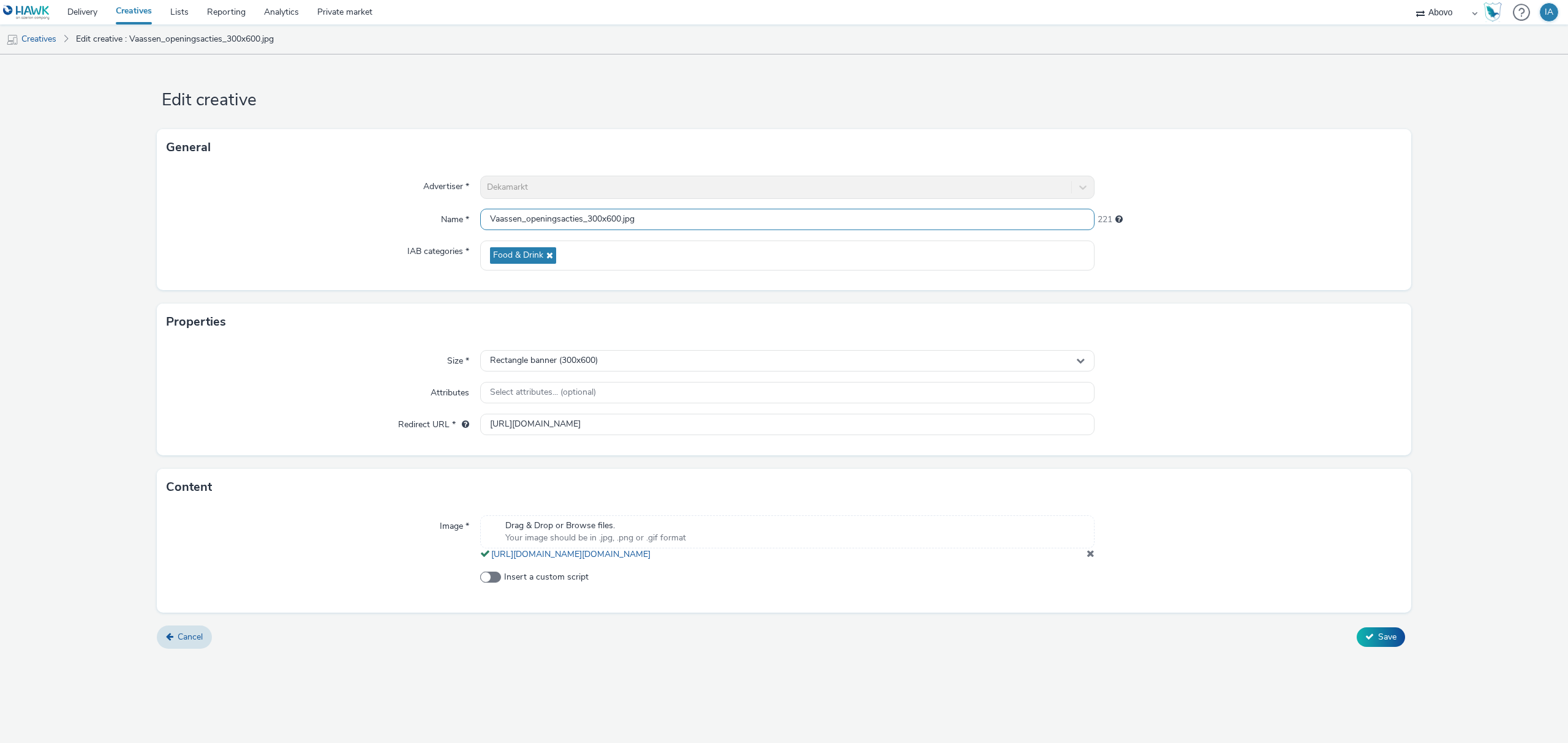
click at [620, 218] on input "Vaassen_openingsacties_300x600.jpg" at bounding box center [787, 219] width 614 height 21
type input "Vaassen_openingsacties_300x600_banaan.jpg"
click at [1392, 642] on span "Save" at bounding box center [1387, 636] width 19 height 11
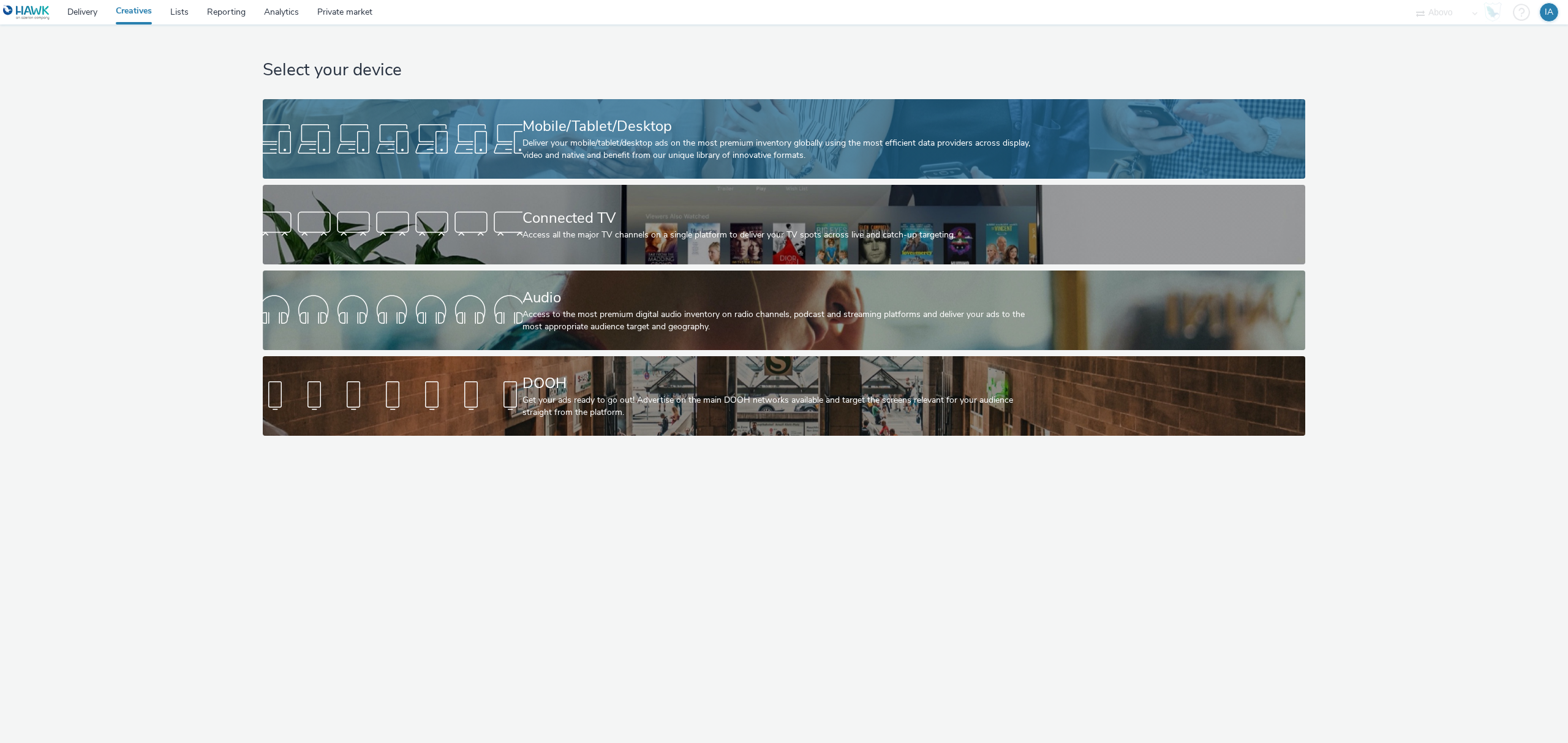
click at [787, 139] on div "Deliver your mobile/tablet/desktop ads on the most premium inventory globally u…" at bounding box center [781, 149] width 519 height 25
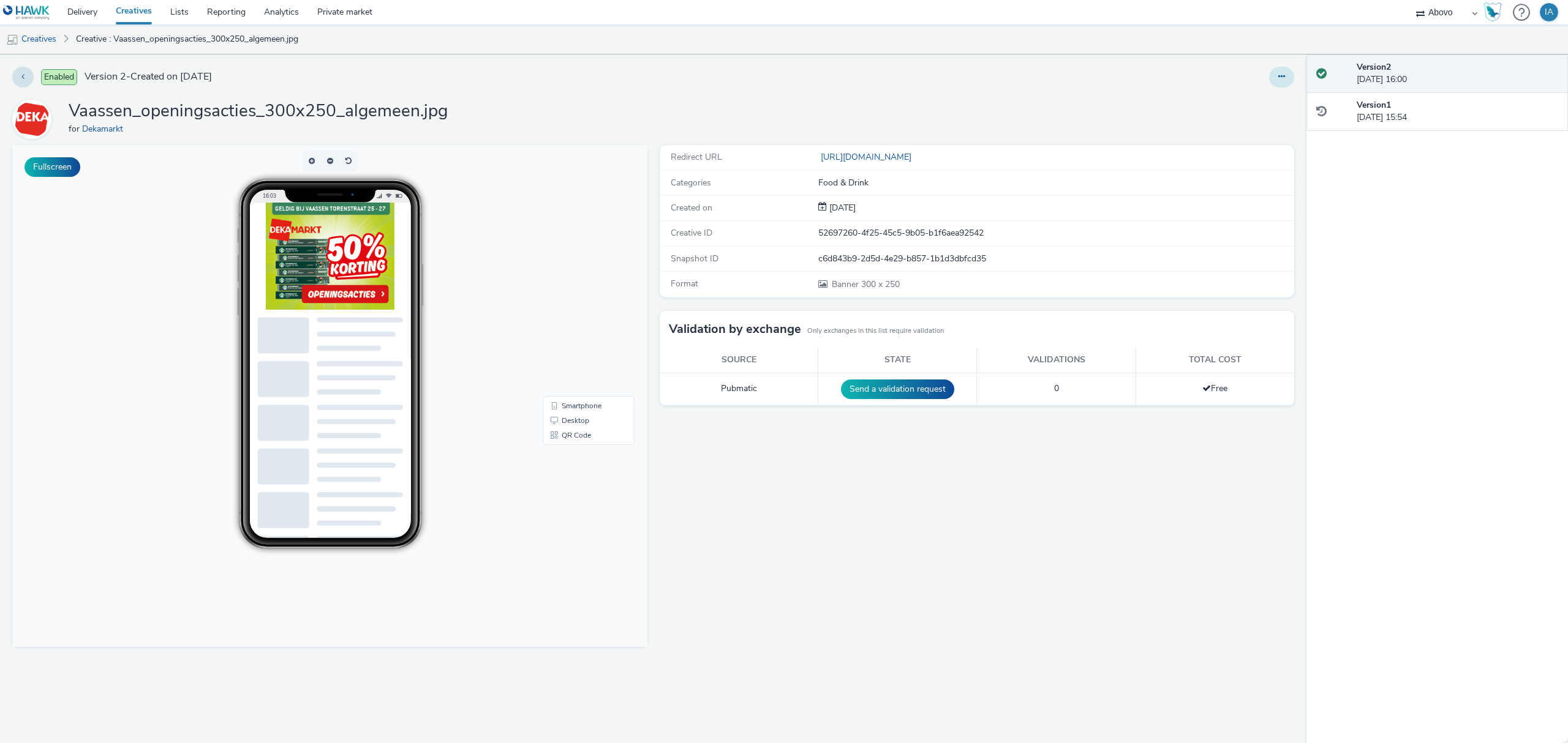
click at [1283, 75] on icon at bounding box center [1282, 77] width 7 height 9
click at [1253, 107] on link "Edit" at bounding box center [1248, 102] width 92 height 25
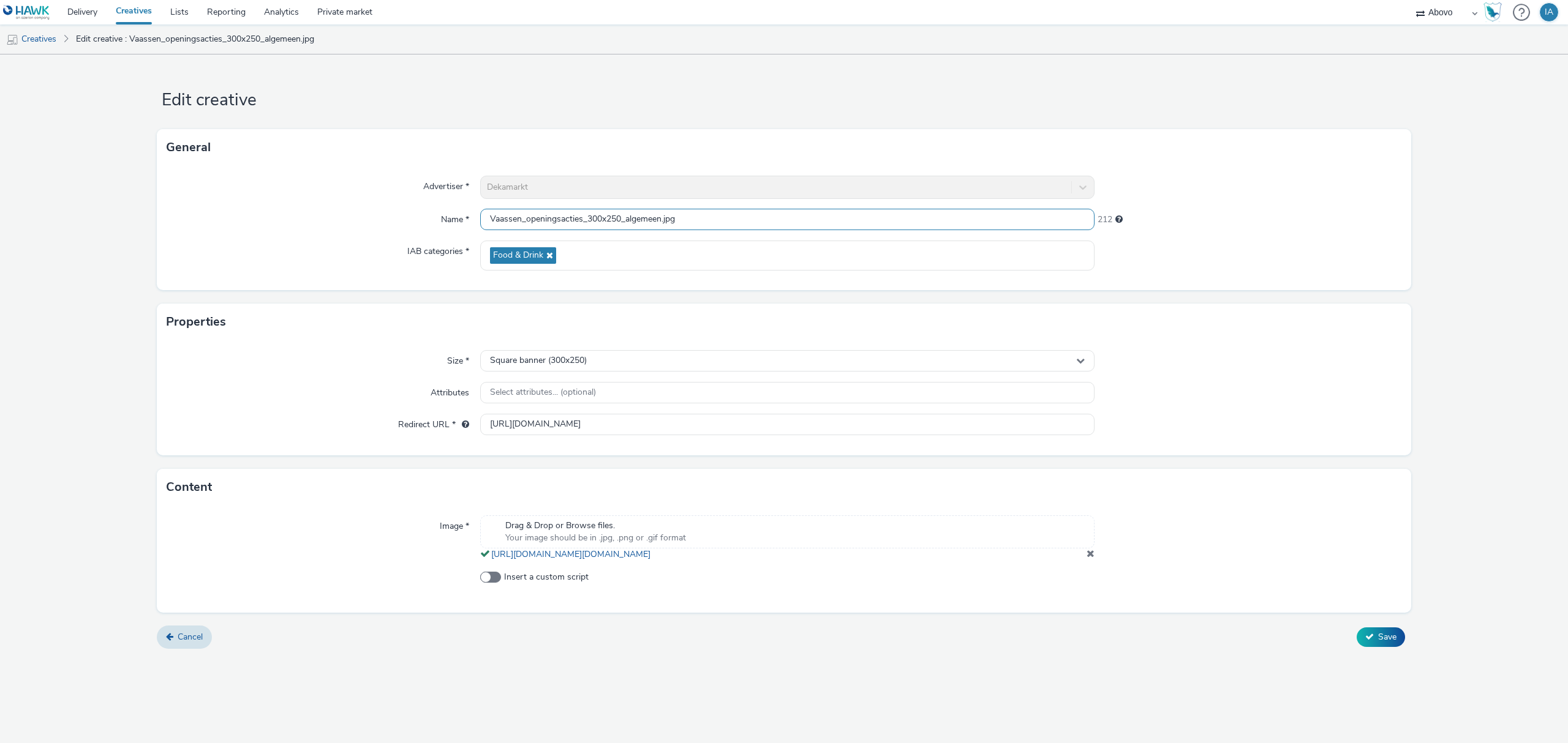
click at [662, 216] on input "Vaassen_openingsacties_300x250_algemeen.jpg" at bounding box center [787, 219] width 614 height 21
type input "Vaassen_openingsacties_300x250_algemeen_50.jpg"
click at [1357, 627] on button "Save" at bounding box center [1381, 637] width 49 height 19
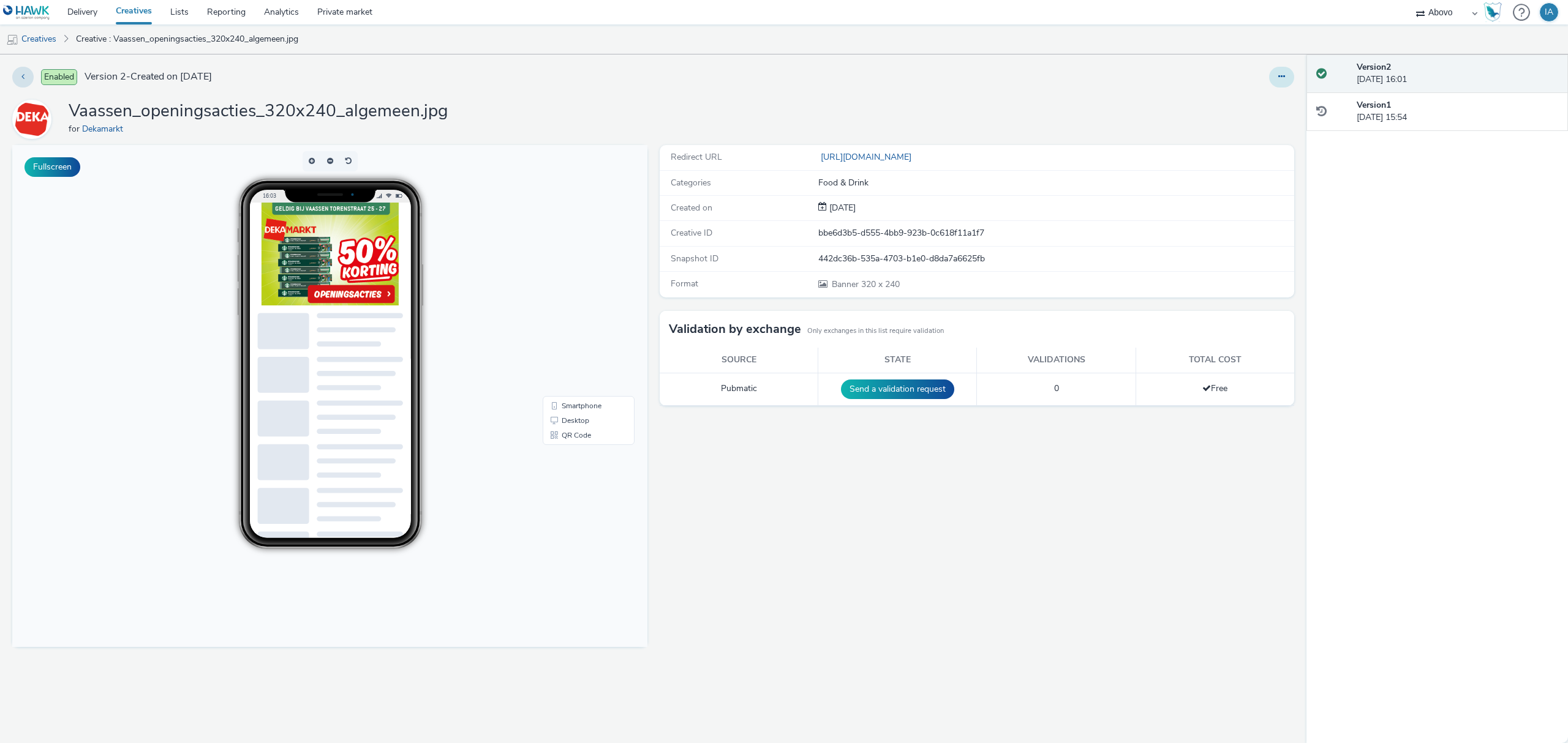
click at [1283, 74] on icon at bounding box center [1282, 77] width 7 height 9
click at [1247, 101] on link "Edit" at bounding box center [1248, 102] width 92 height 25
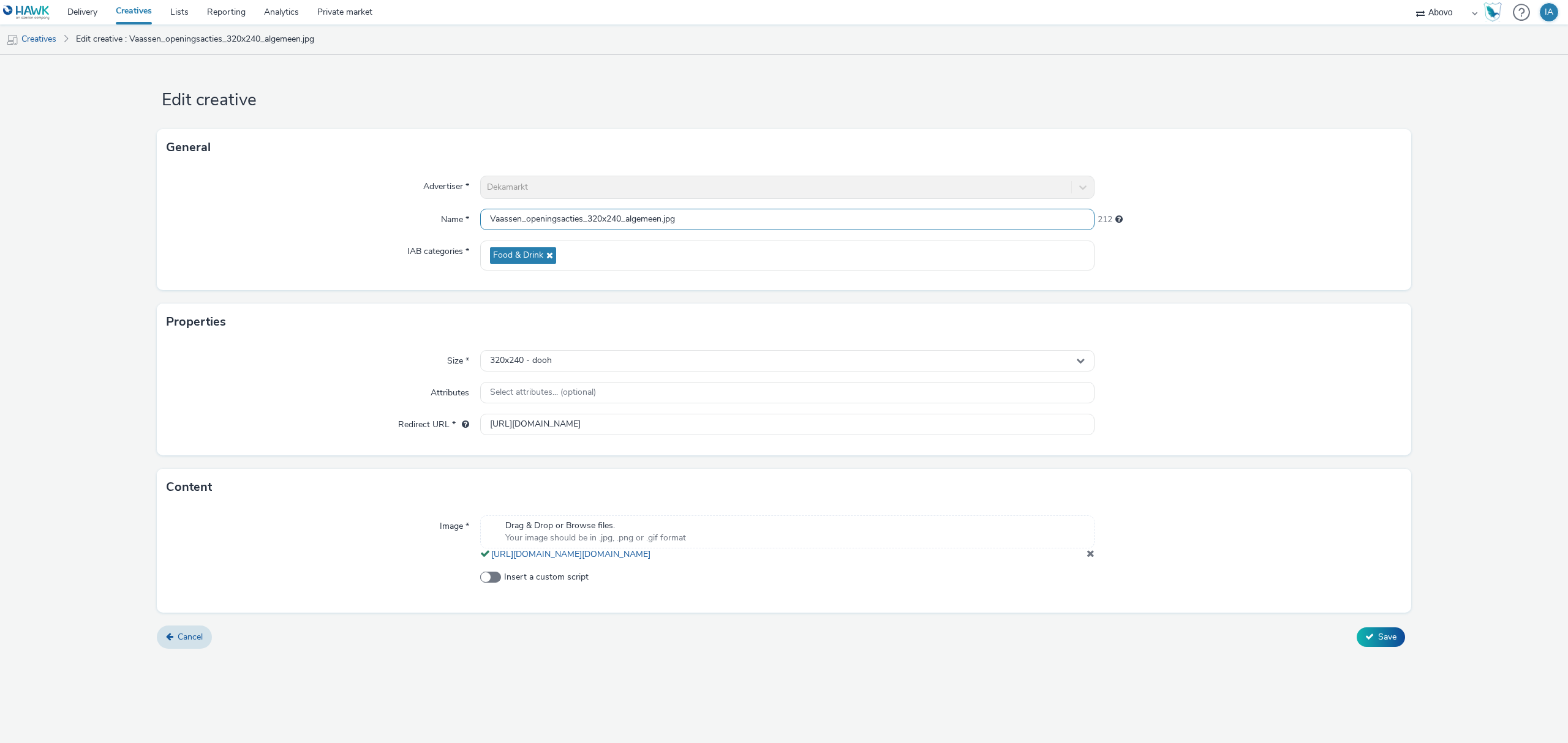
drag, startPoint x: 661, startPoint y: 219, endPoint x: 826, endPoint y: 216, distance: 165.0
click at [661, 218] on input "Vaassen_openingsacties_320x240_algemeen.jpg" at bounding box center [787, 219] width 614 height 21
type input "Vaassen_openingsacties_320x240_algemeen_50.jpg"
click at [1357, 627] on button "Save" at bounding box center [1381, 637] width 49 height 19
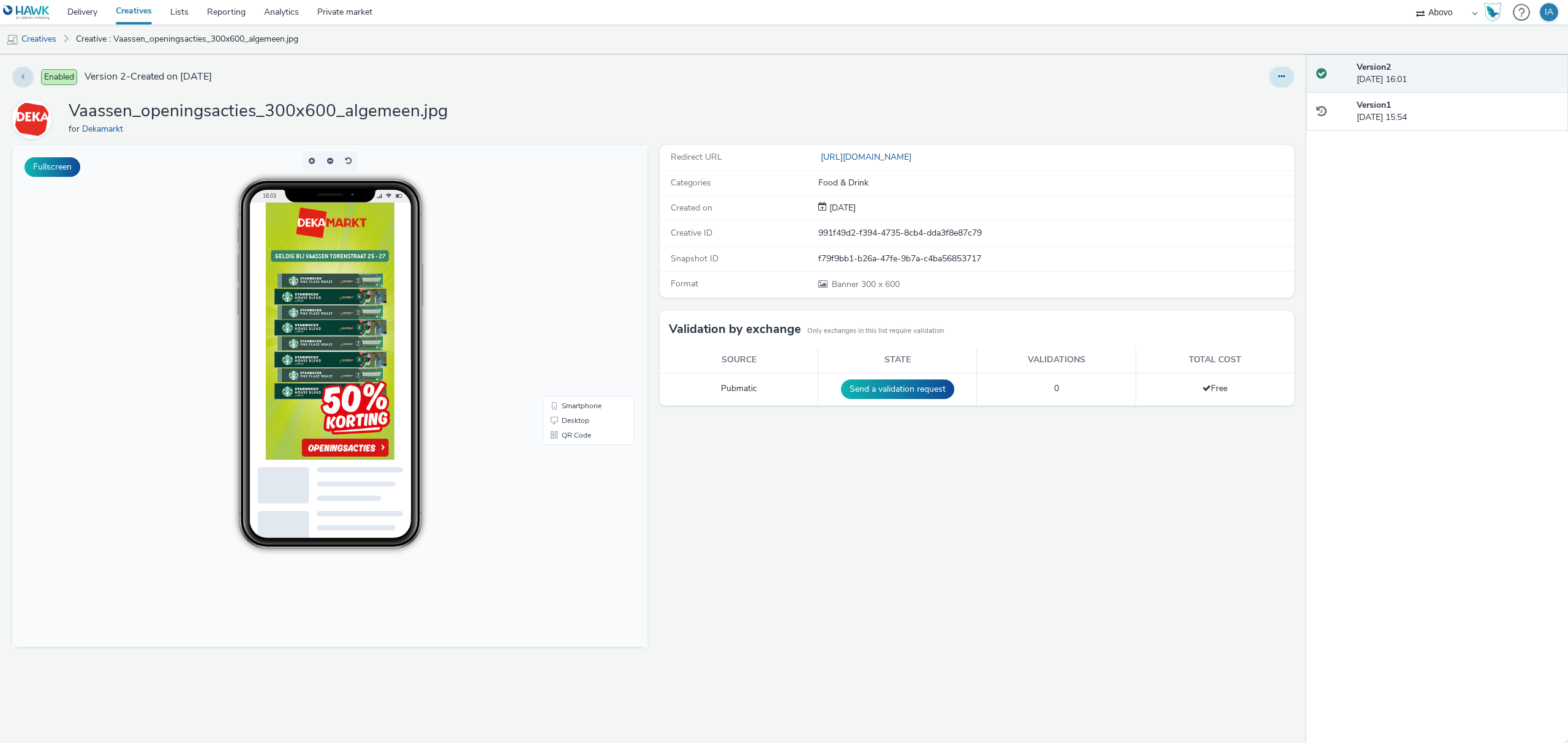
click at [1280, 77] on icon at bounding box center [1282, 77] width 7 height 9
drag, startPoint x: 1247, startPoint y: 106, endPoint x: 1236, endPoint y: 106, distance: 11.0
click at [1247, 106] on link "Edit" at bounding box center [1248, 102] width 92 height 25
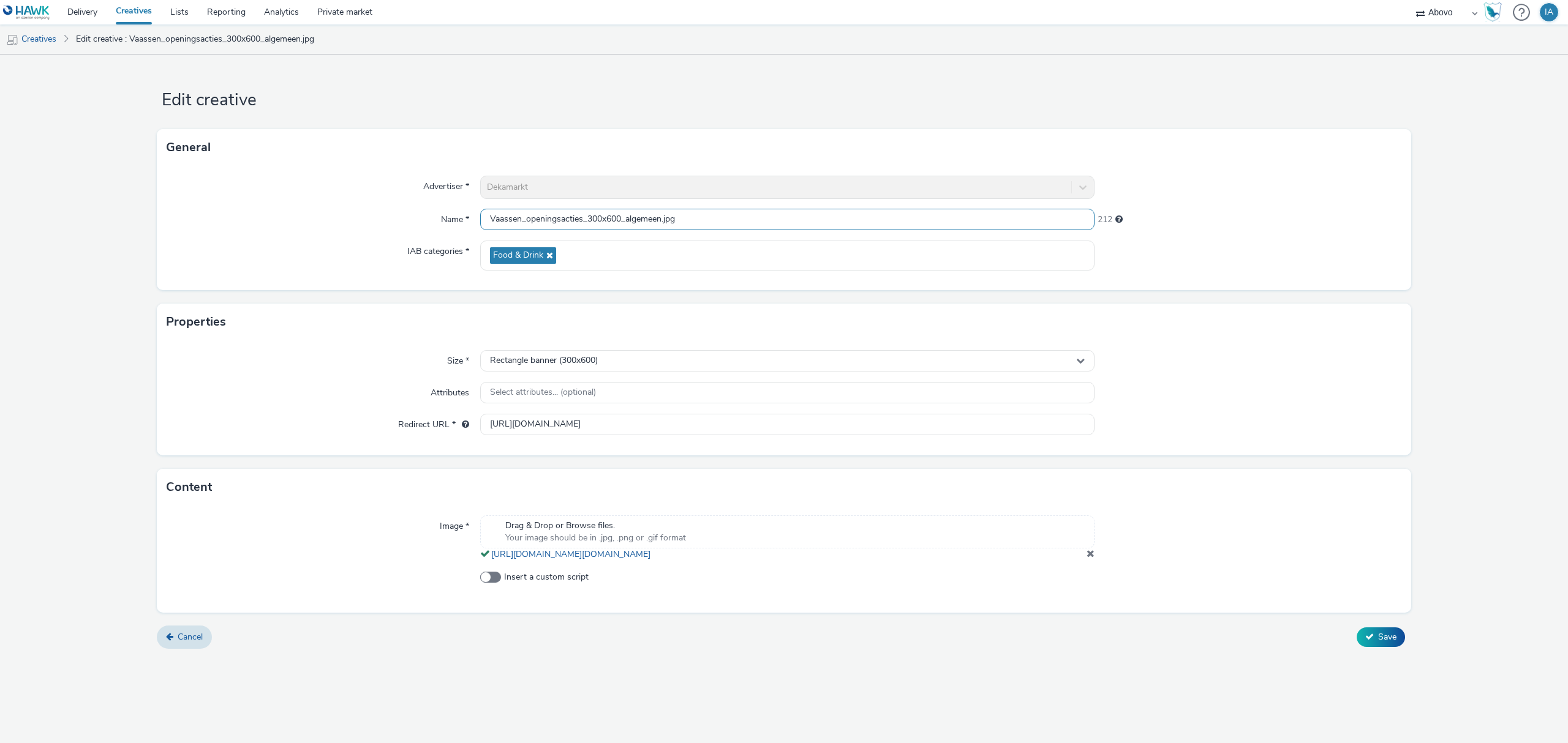
click at [662, 220] on input "Vaassen_openingsacties_300x600_algemeen.jpg" at bounding box center [787, 219] width 614 height 21
type input "Vaassen_openingsacties_300x600_algemeen_50.jpg"
click at [1357, 627] on button "Save" at bounding box center [1381, 637] width 49 height 19
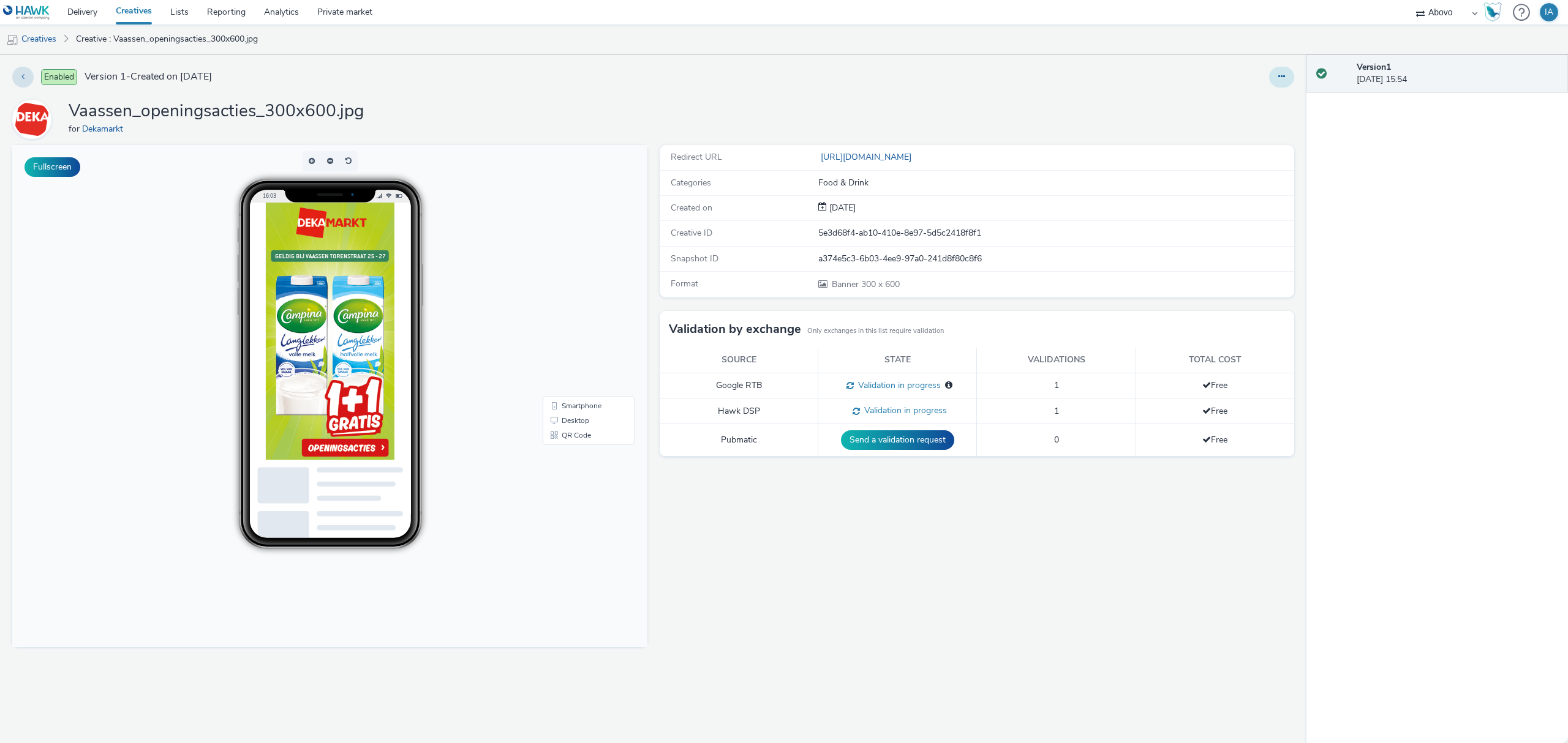
click at [1289, 74] on button at bounding box center [1282, 78] width 25 height 21
click at [1253, 105] on link "Edit" at bounding box center [1248, 102] width 92 height 25
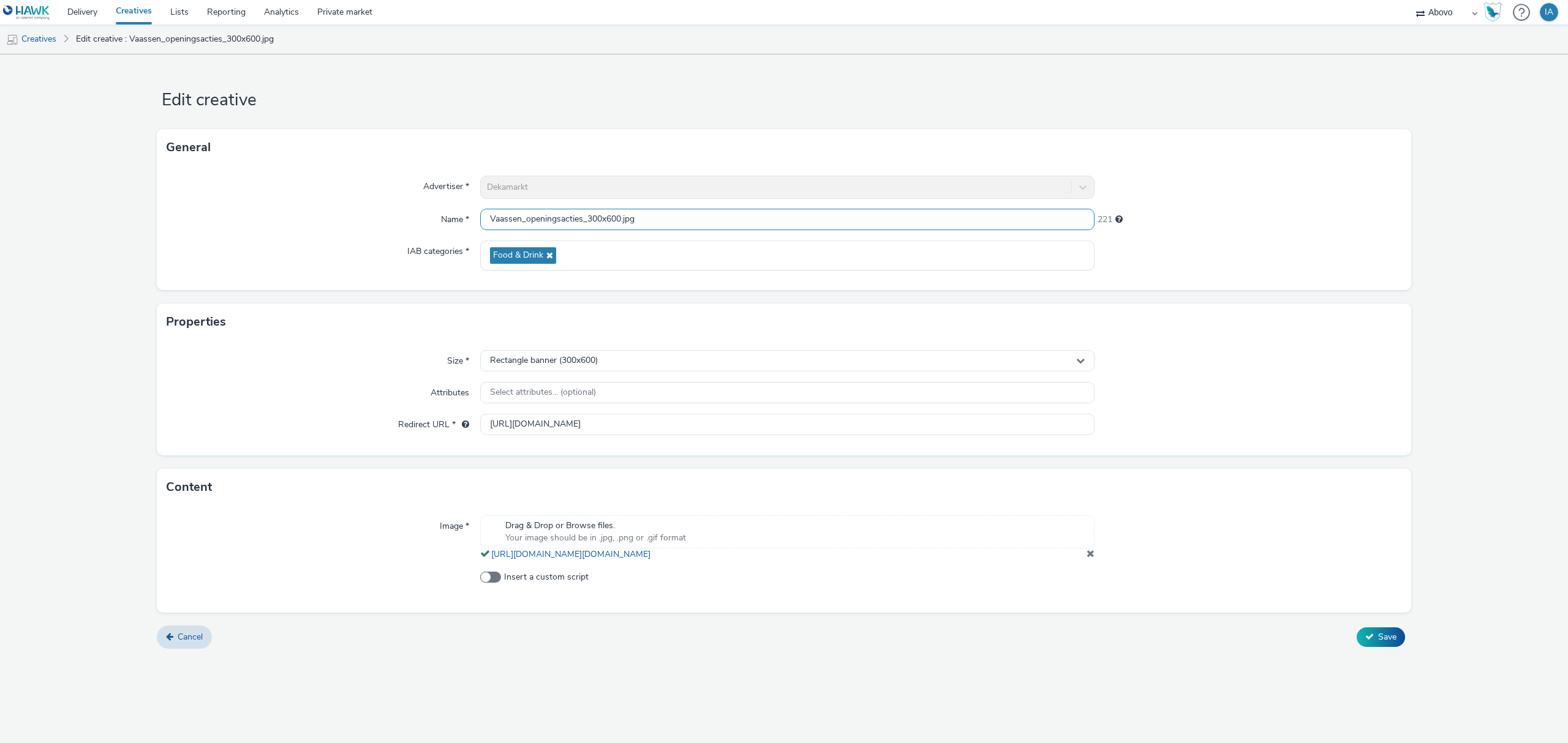
click at [621, 216] on input "Vaassen_openingsacties_300x600.jpg" at bounding box center [787, 219] width 614 height 21
type input "Vaassen_openingsacties_300x600_campina.jpg"
click at [1357, 627] on button "Save" at bounding box center [1381, 637] width 49 height 19
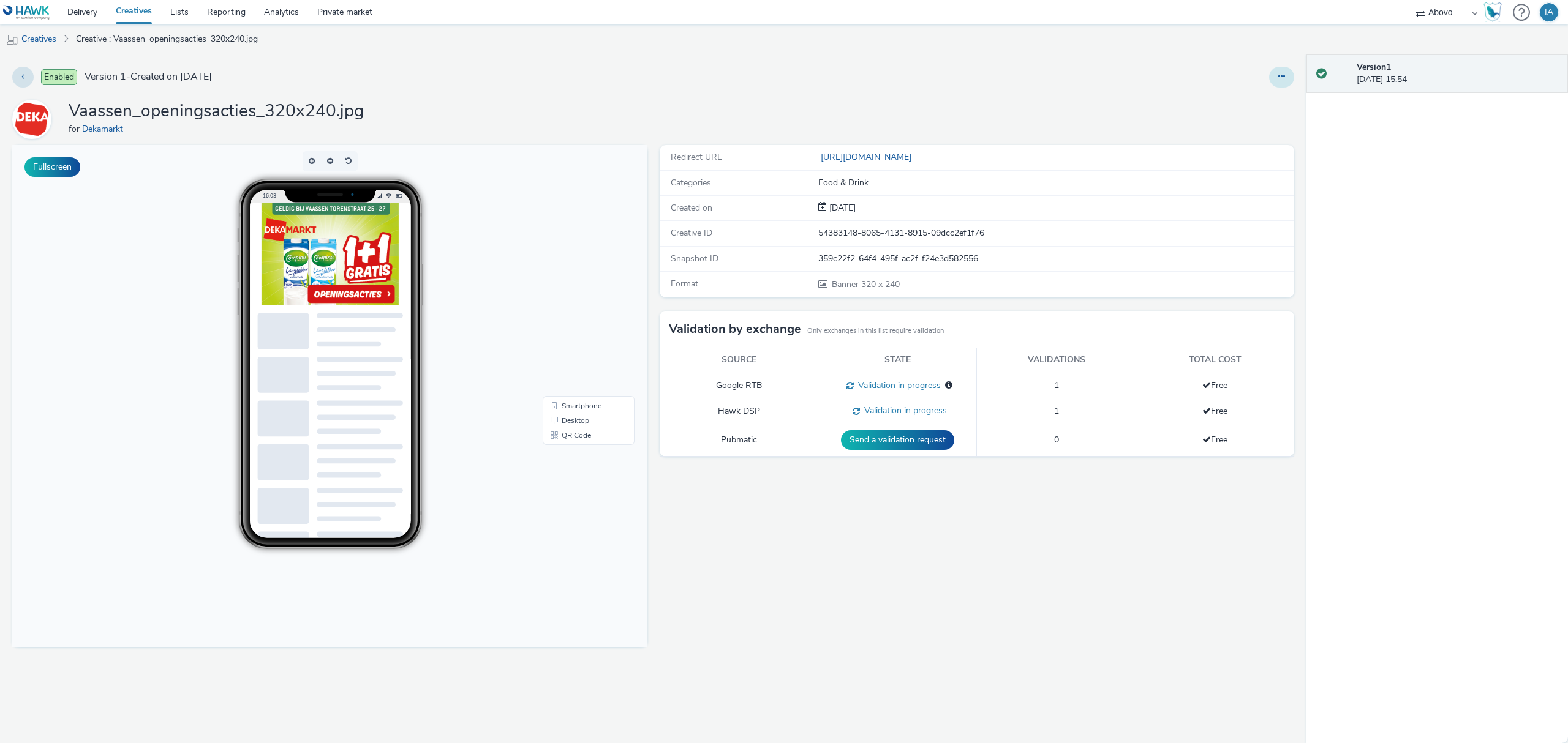
click at [1285, 82] on button at bounding box center [1282, 78] width 25 height 21
click at [1255, 109] on link "Edit" at bounding box center [1248, 102] width 92 height 25
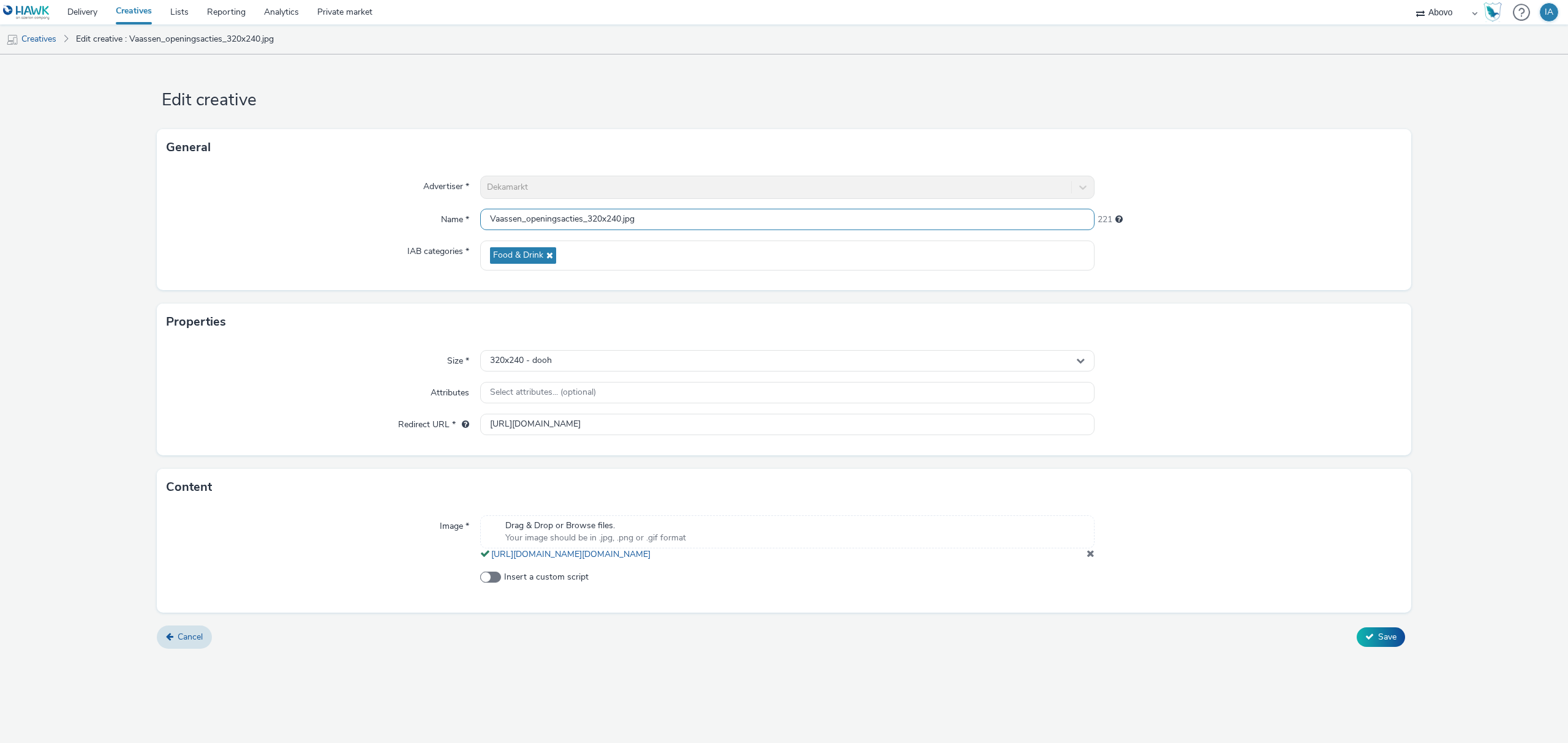
click at [621, 216] on input "Vaassen_openingsacties_320x240.jpg" at bounding box center [787, 219] width 614 height 21
type input "Vaassen_openingsacties_320x240_campina.jpg"
click at [1357, 627] on button "Save" at bounding box center [1381, 637] width 49 height 19
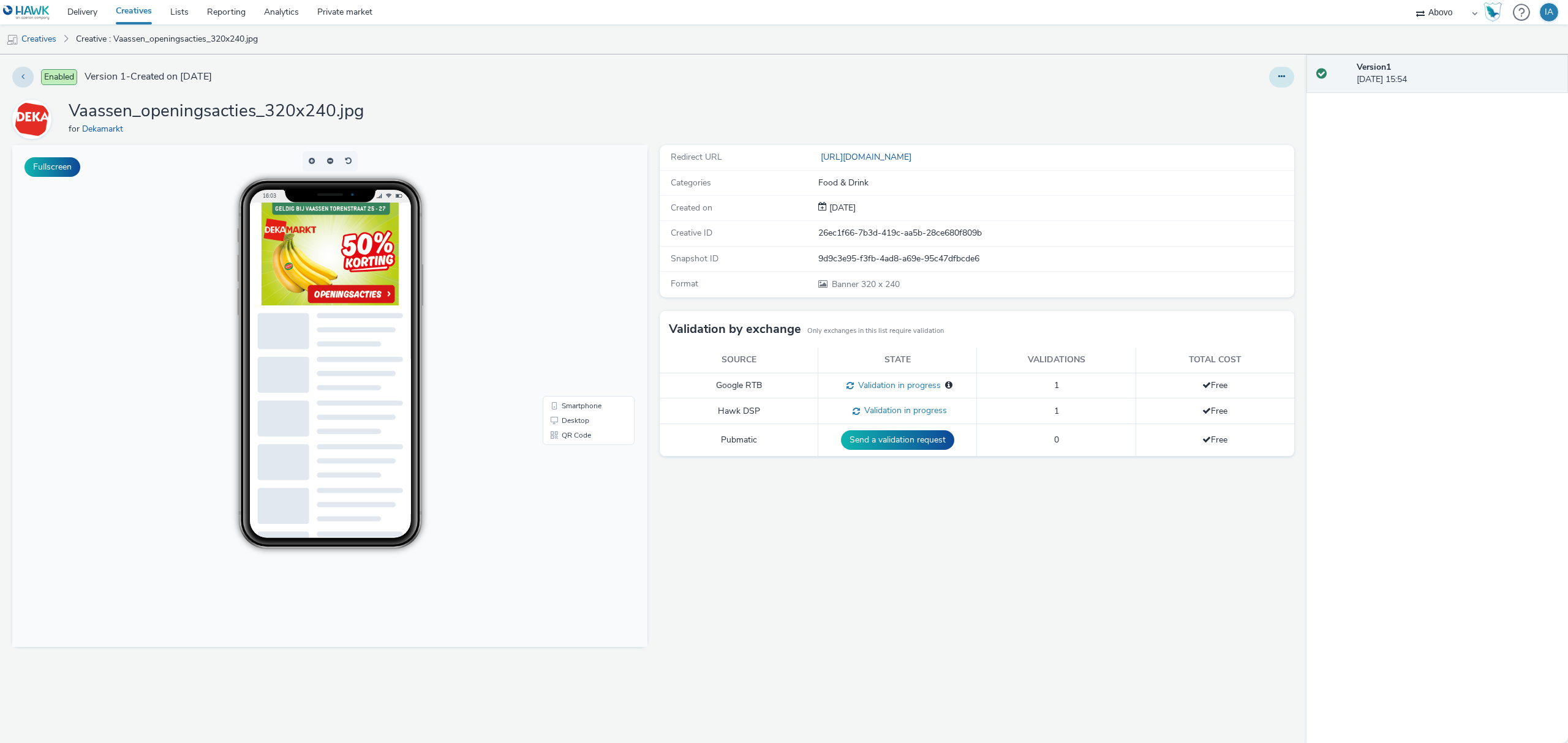
click at [1283, 72] on icon at bounding box center [1282, 77] width 7 height 9
click at [1267, 107] on link "Edit" at bounding box center [1248, 102] width 92 height 25
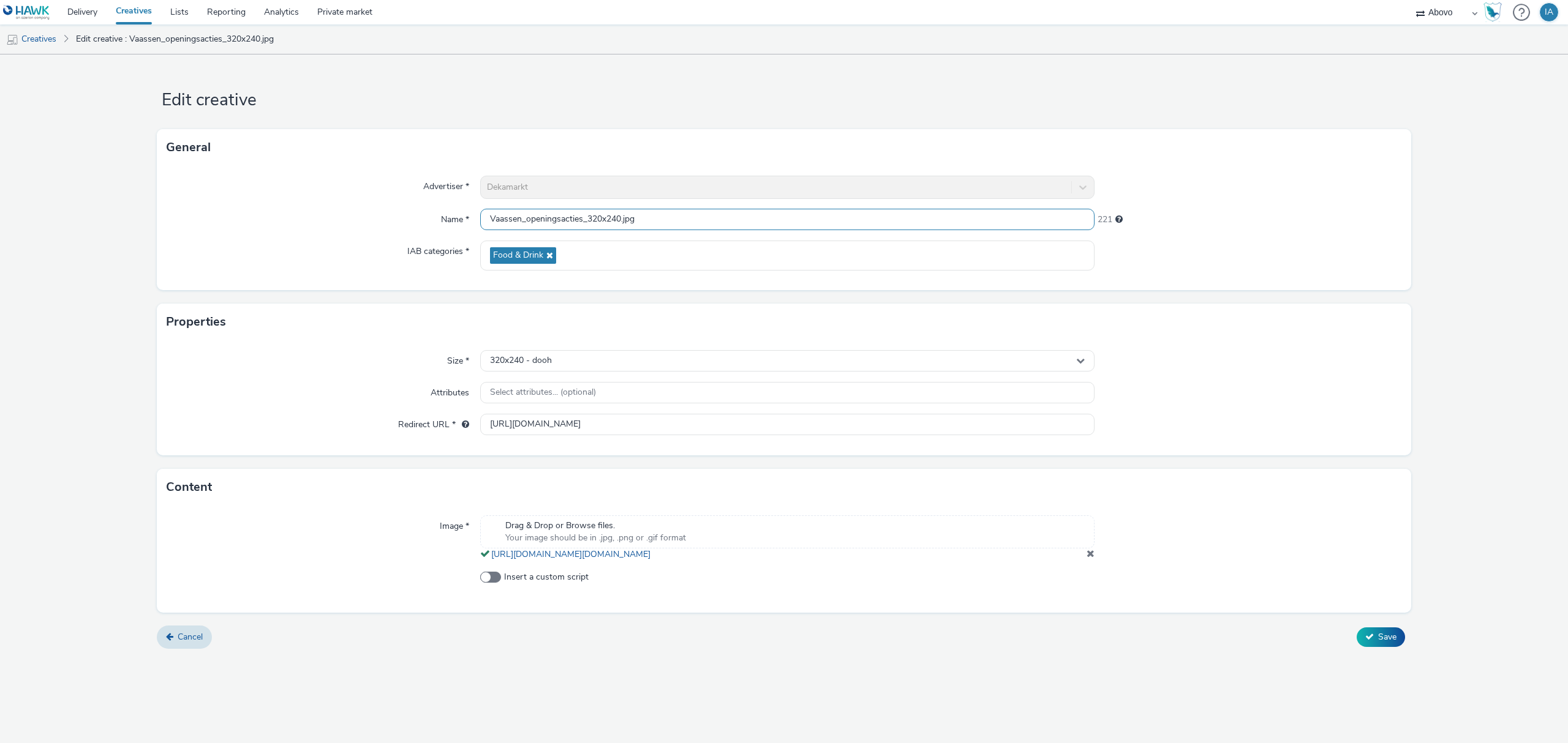
click at [621, 216] on input "Vaassen_openingsacties_320x240.jpg" at bounding box center [787, 219] width 614 height 21
type input "Vaassen_openingsacties_320x240_bananen.jpg"
click at [1357, 627] on button "Save" at bounding box center [1381, 637] width 49 height 19
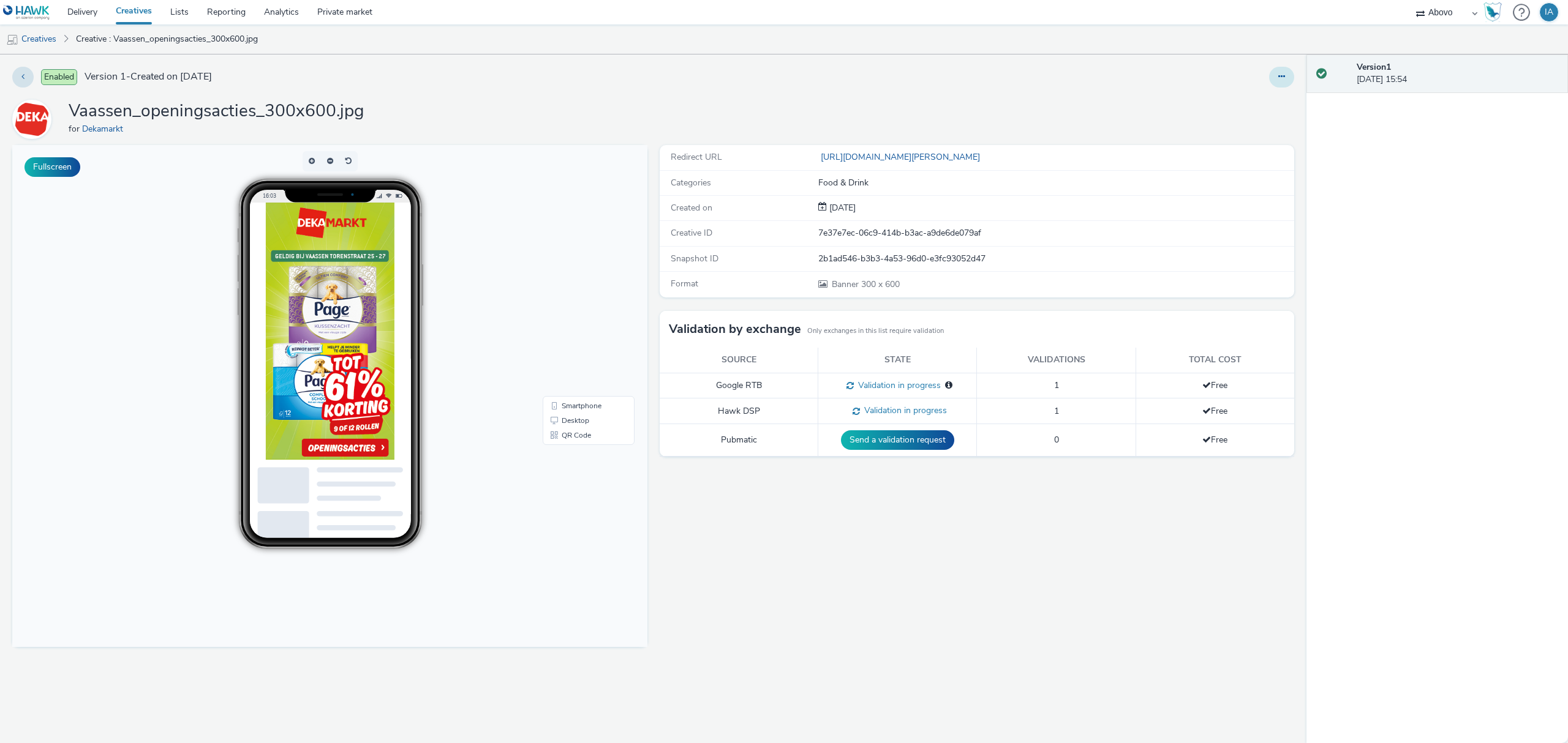
click at [1275, 77] on button at bounding box center [1282, 78] width 25 height 21
click at [1247, 102] on link "Edit" at bounding box center [1248, 102] width 92 height 25
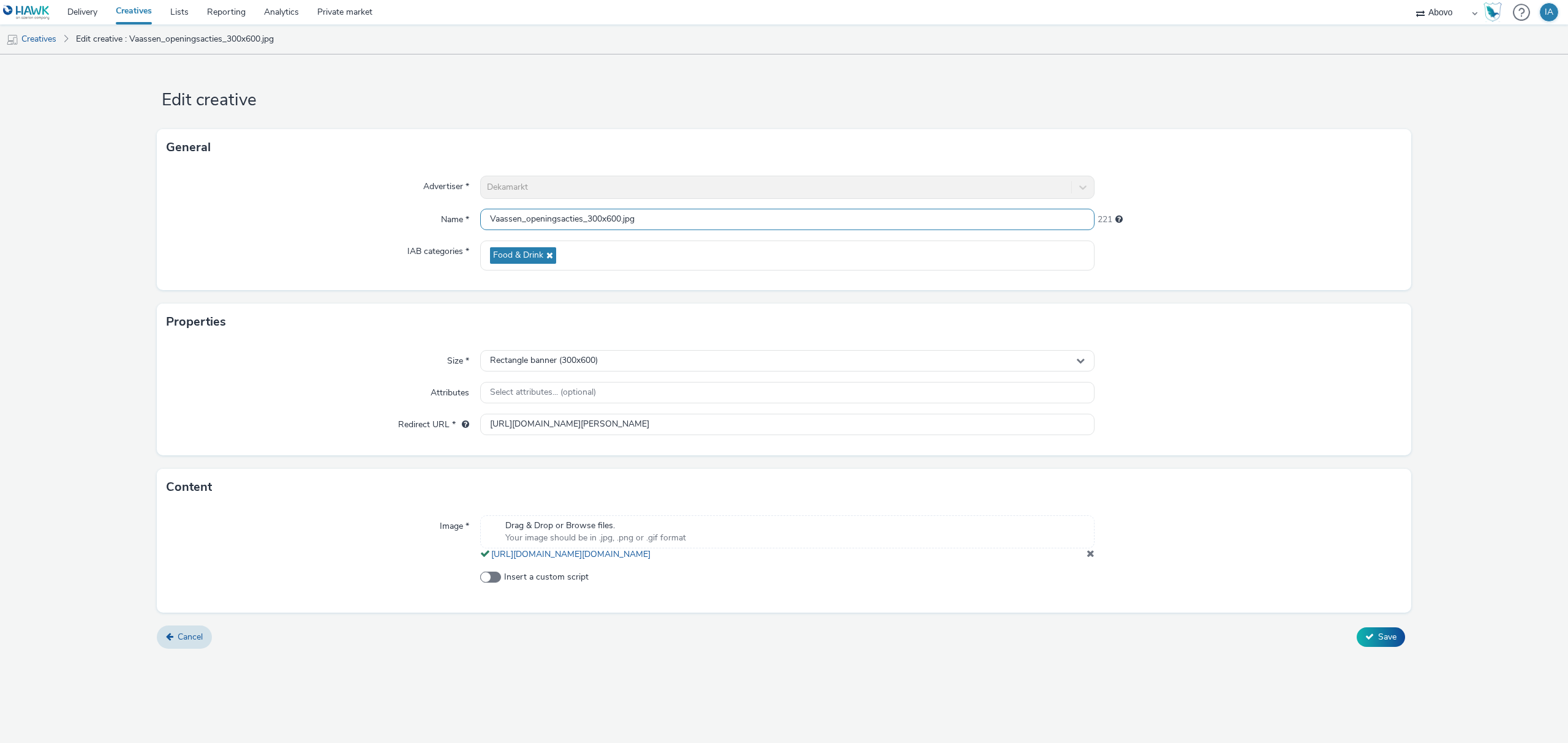
click at [621, 216] on input "Vaassen_openingsacties_300x600.jpg" at bounding box center [787, 219] width 614 height 21
type input "Vaassen_openingsacties_300x600_page.jpg"
click at [1357, 627] on button "Save" at bounding box center [1381, 637] width 49 height 19
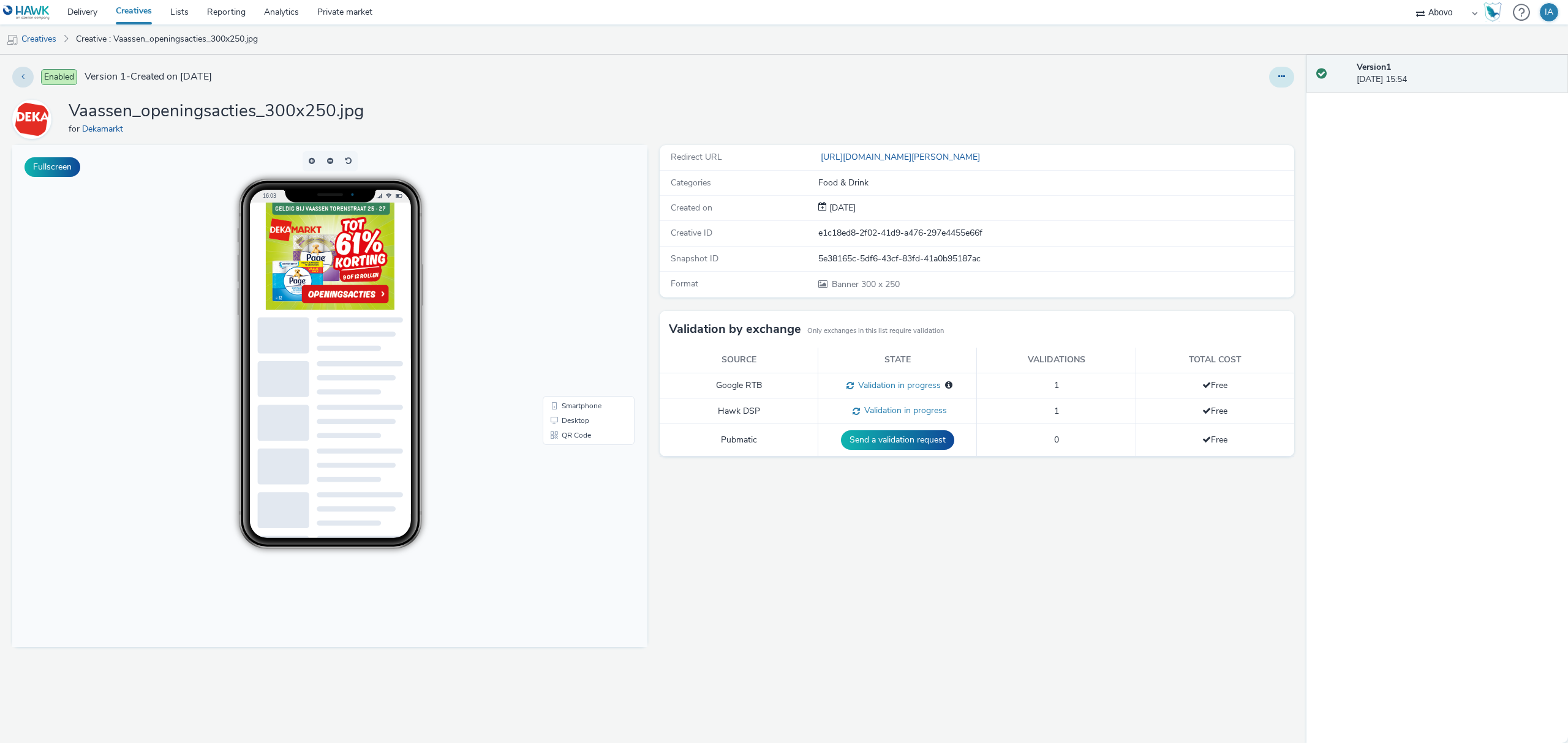
drag, startPoint x: 1281, startPoint y: 79, endPoint x: 1274, endPoint y: 83, distance: 8.1
click at [1280, 79] on icon at bounding box center [1282, 77] width 7 height 9
click at [1247, 106] on link "Edit" at bounding box center [1248, 102] width 92 height 25
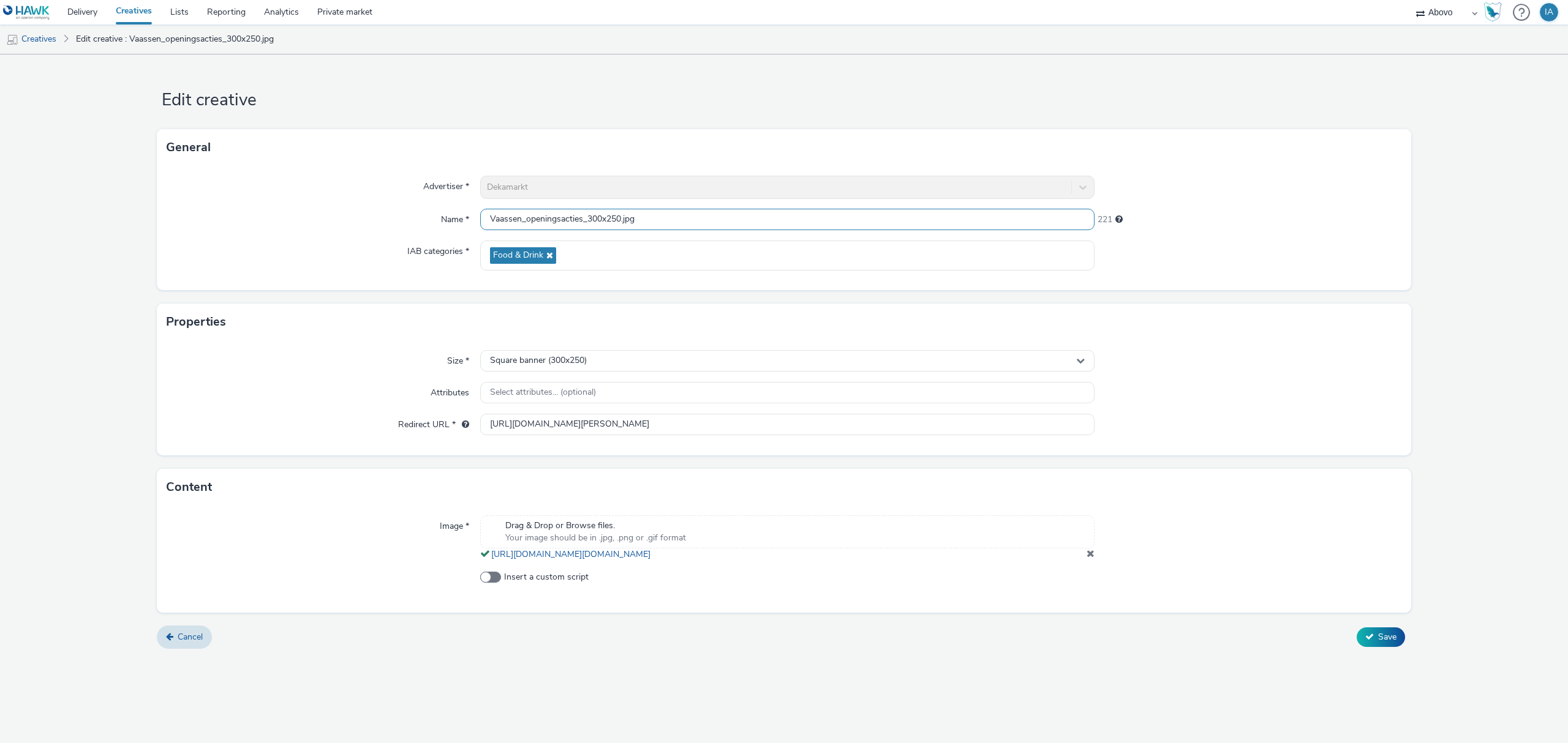
click at [621, 218] on input "Vaassen_openingsacties_300x250.jpg" at bounding box center [787, 219] width 614 height 21
type input "Vaassen_openingsacties_300x250_page.jpg"
click at [1357, 627] on button "Save" at bounding box center [1381, 637] width 49 height 19
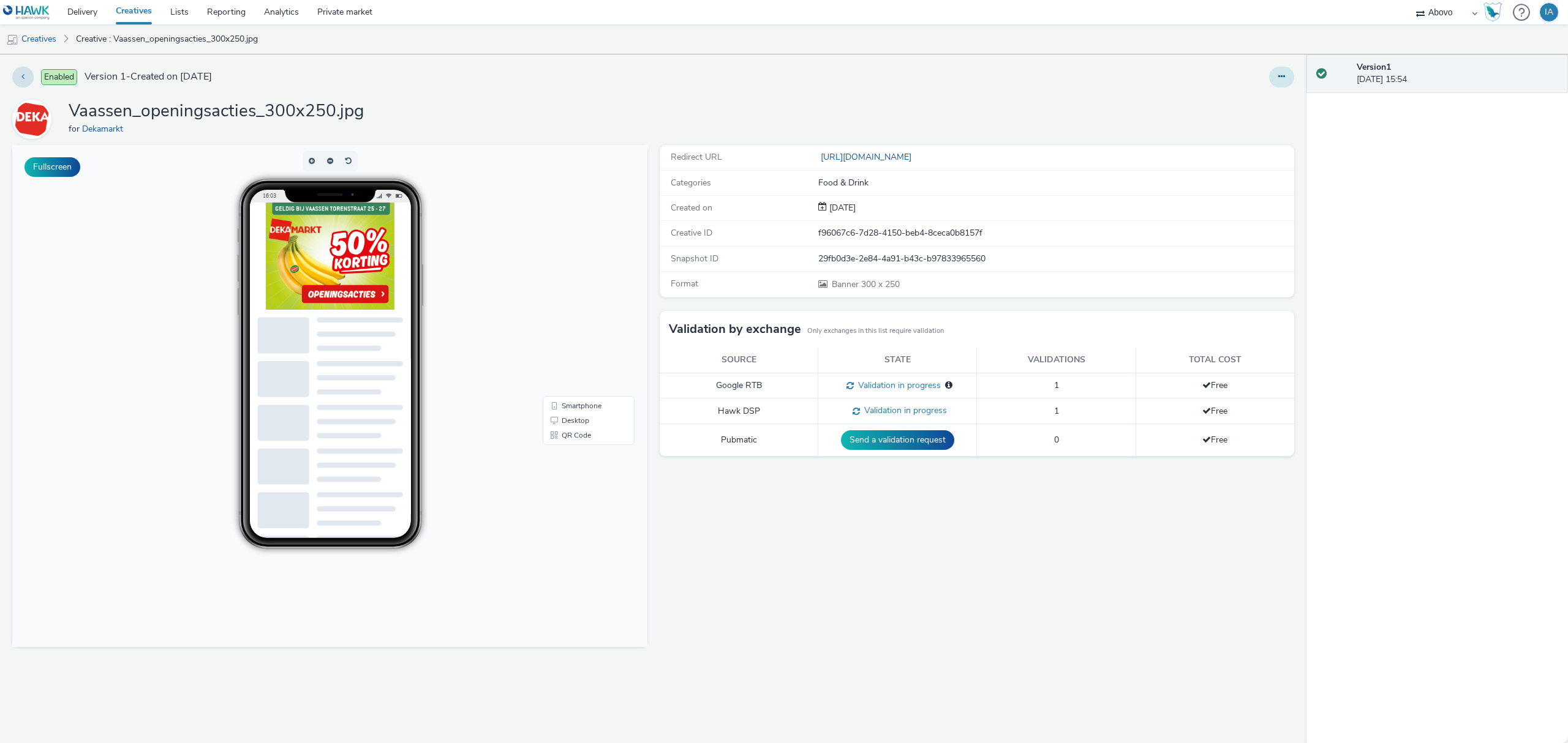
click at [1278, 73] on icon at bounding box center [1282, 77] width 7 height 9
click at [1243, 101] on link "Edit" at bounding box center [1248, 102] width 92 height 25
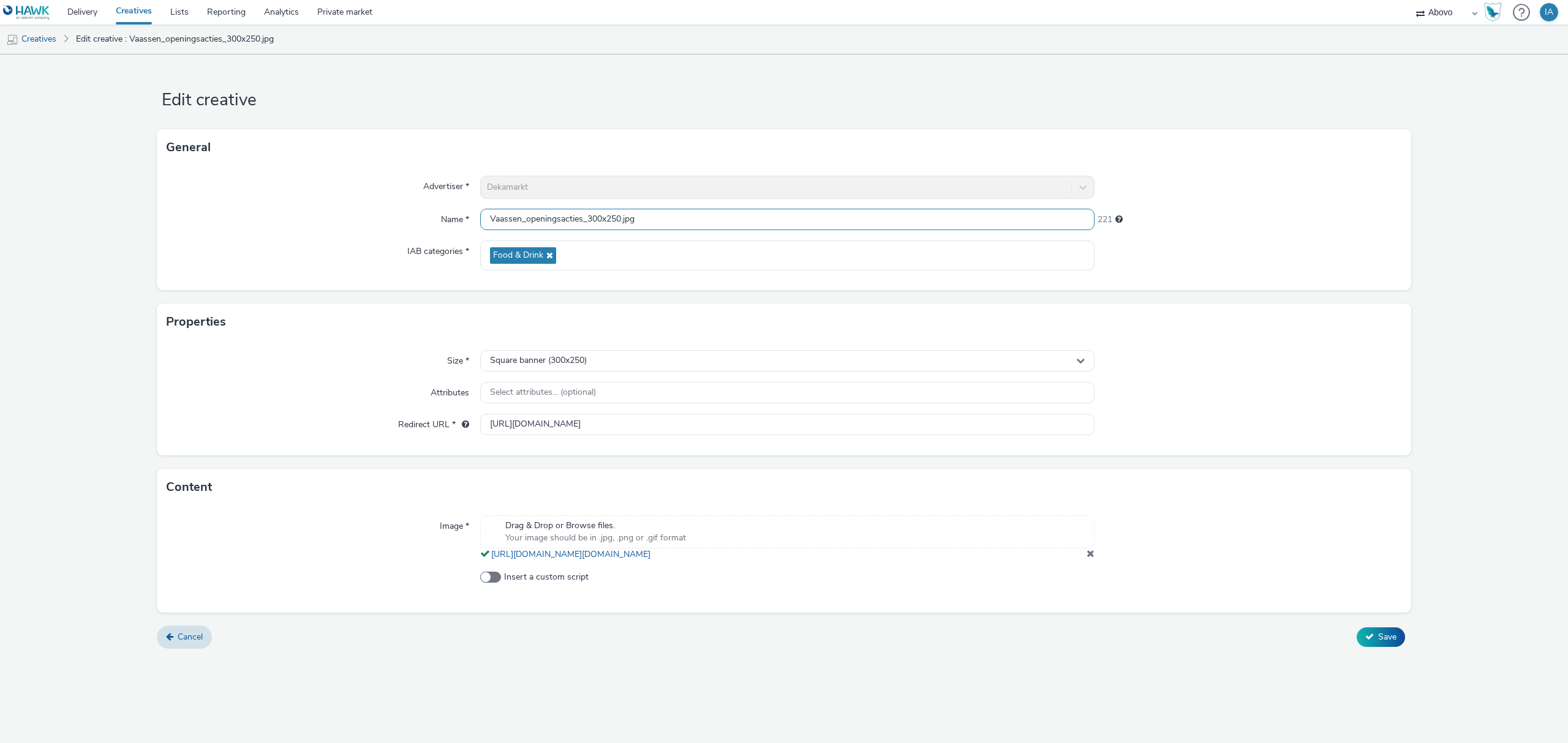
drag, startPoint x: 622, startPoint y: 218, endPoint x: 733, endPoint y: 206, distance: 111.6
click at [623, 218] on input "Vaassen_openingsacties_300x250.jpg" at bounding box center [787, 219] width 614 height 21
type input "Vaassen_openingsacties_300x250_bananen.jpg"
click at [1357, 627] on button "Save" at bounding box center [1381, 637] width 49 height 19
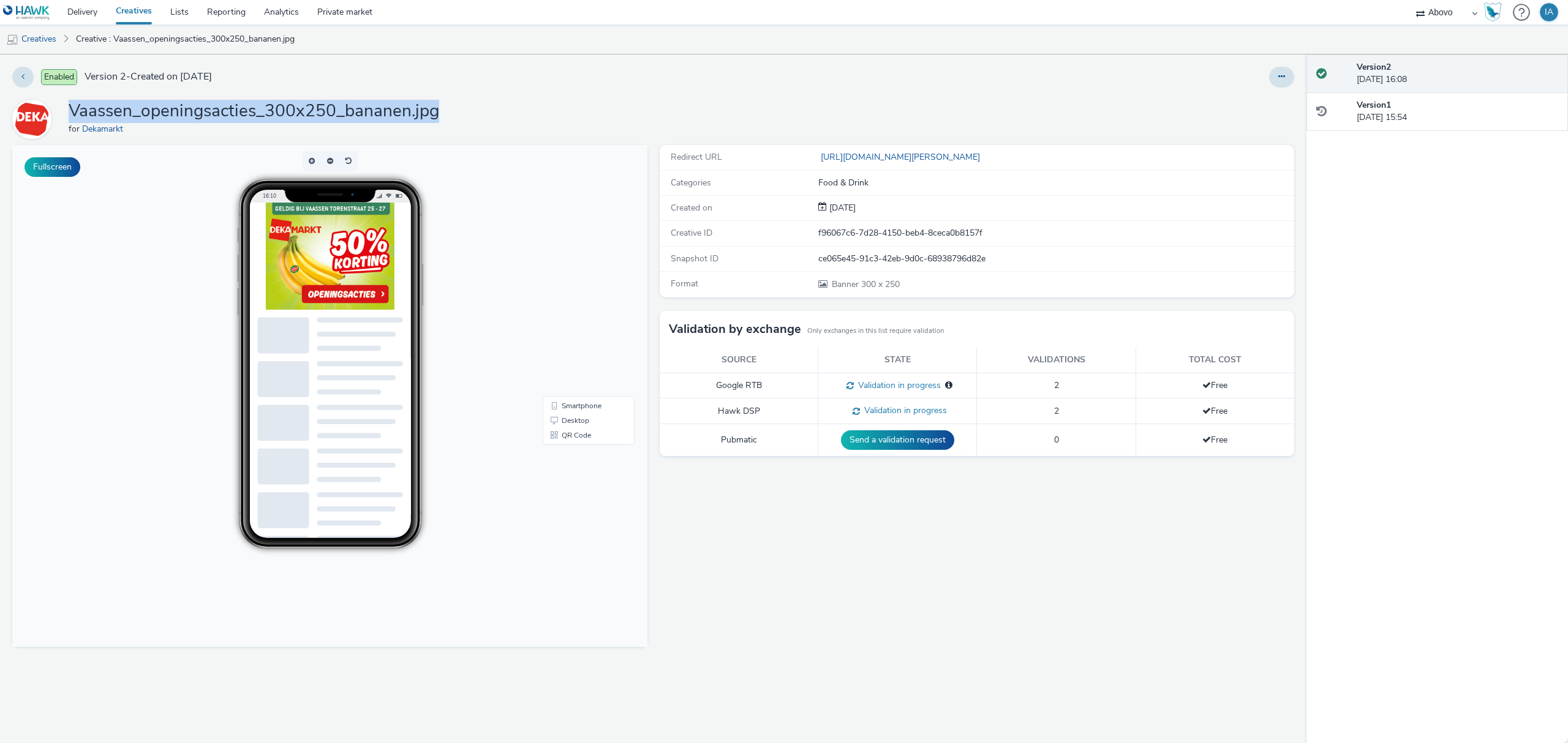
drag, startPoint x: 476, startPoint y: 106, endPoint x: 64, endPoint y: 113, distance: 412.1
click at [64, 113] on div "Vaassen_openingsacties_300x250_bananen.jpg for Dekamarkt" at bounding box center [653, 119] width 1282 height 39
copy h1 "Vaassen_openingsacties_300x250_bananen.jpg"
drag, startPoint x: 437, startPoint y: 110, endPoint x: 72, endPoint y: 116, distance: 365.0
click at [72, 116] on div "Vaassen_openingsacties_300x250_page.jpg for Dekamarkt" at bounding box center [653, 119] width 1282 height 39
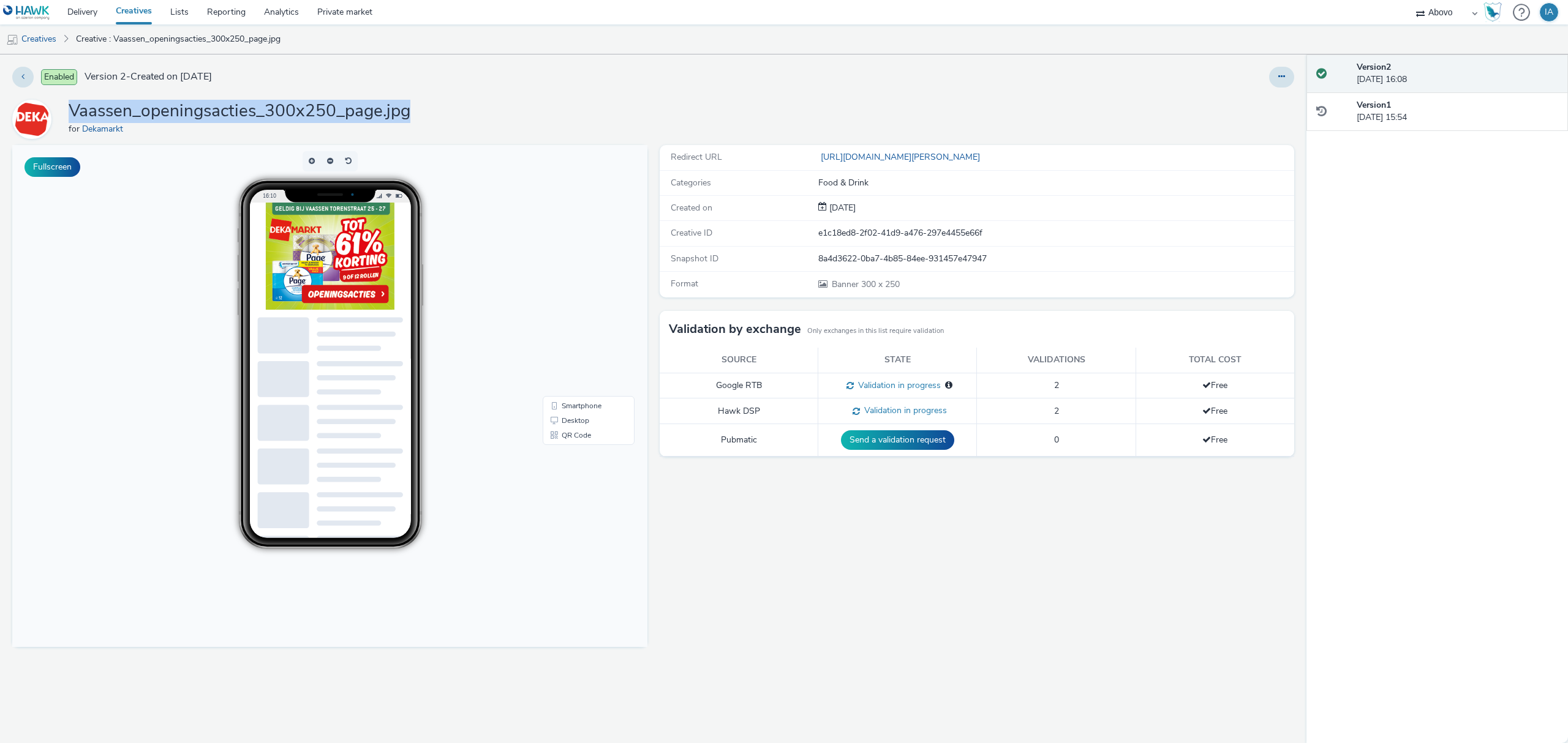
copy h1 "Vaassen_openingsacties_300x250_page.jpg"
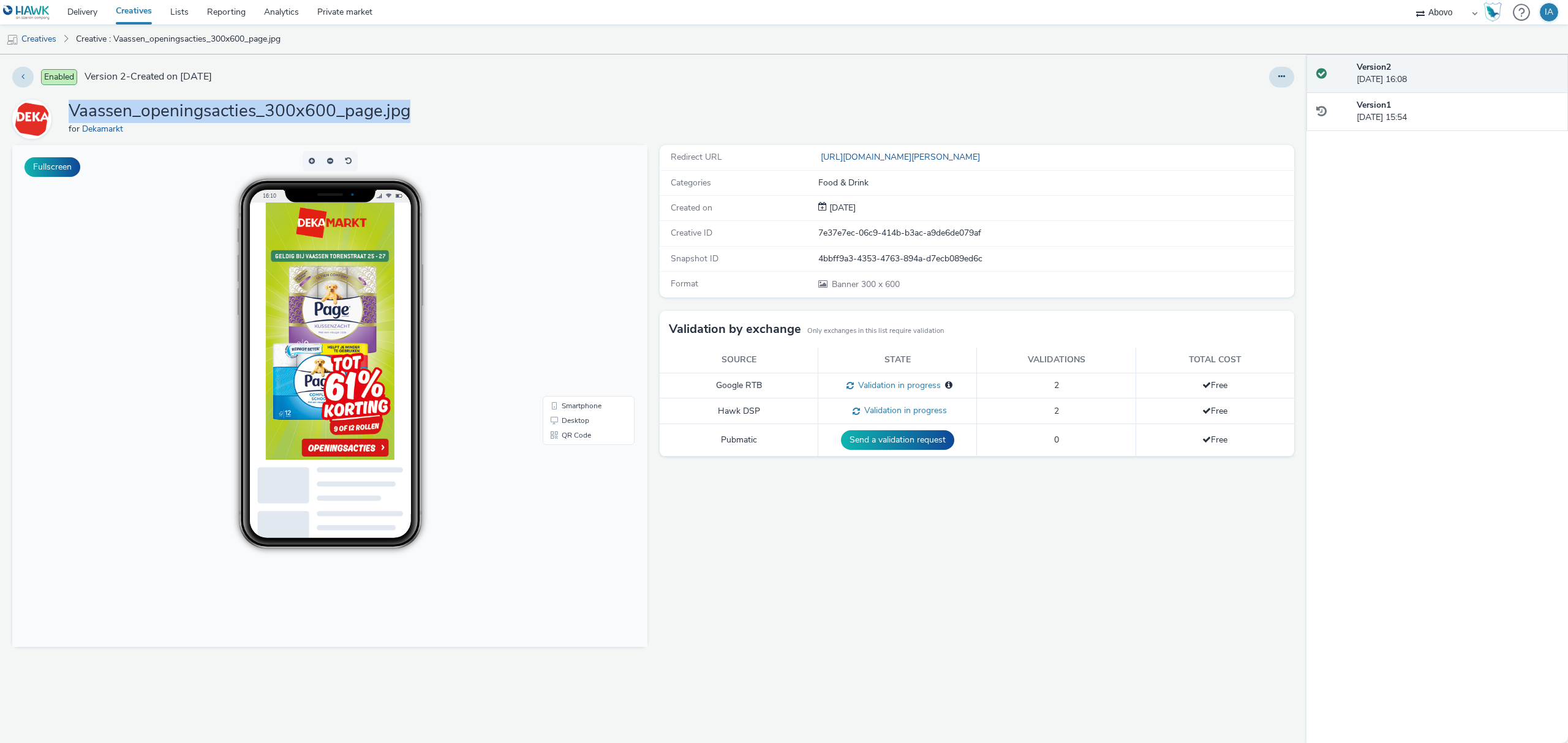
drag, startPoint x: 438, startPoint y: 109, endPoint x: 71, endPoint y: 107, distance: 367.0
click at [71, 107] on div "Vaassen_openingsacties_300x600_page.jpg for Dekamarkt" at bounding box center [653, 119] width 1282 height 39
copy h1 "Vaassen_openingsacties_300x600_page.jpg"
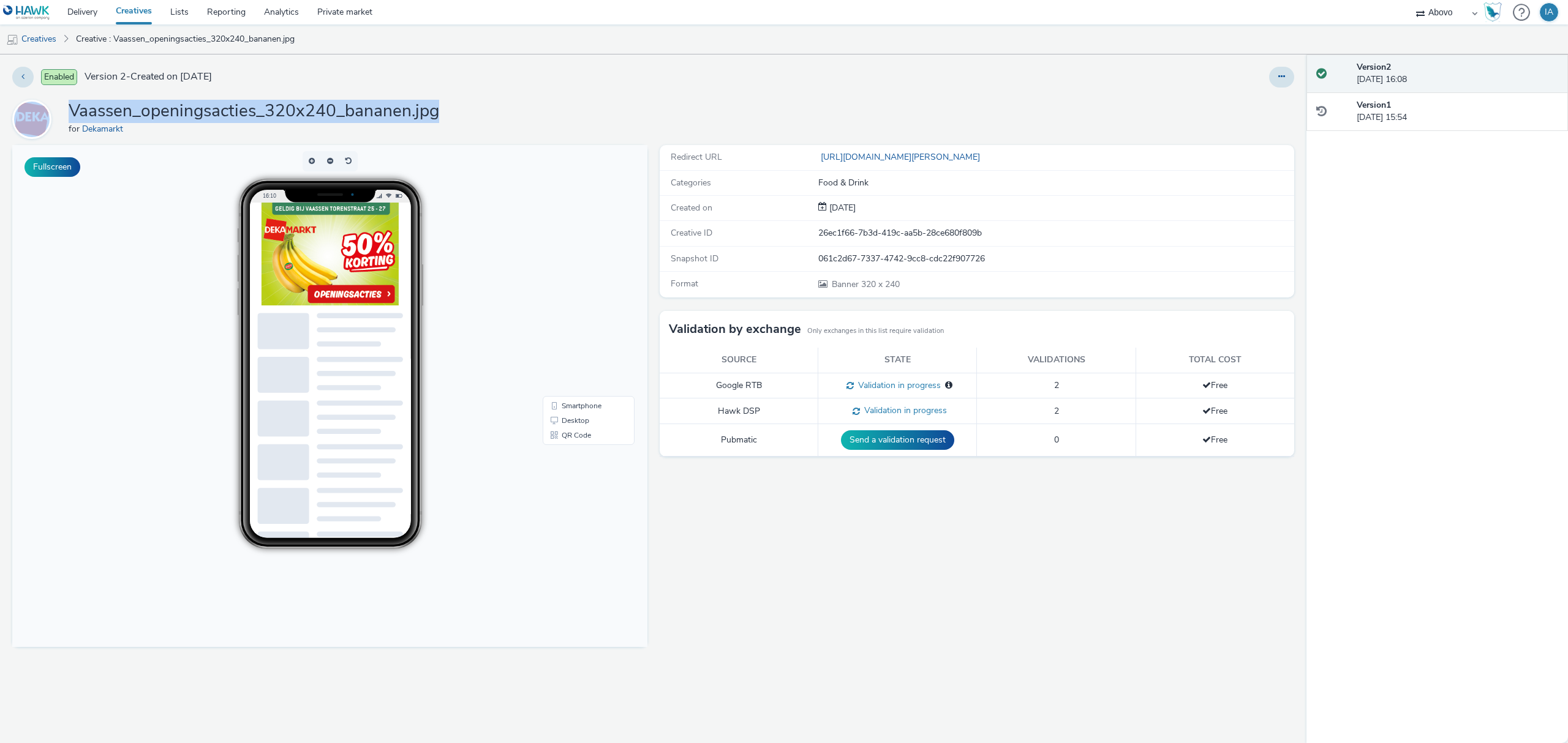
drag, startPoint x: 466, startPoint y: 118, endPoint x: 62, endPoint y: 110, distance: 404.1
click at [62, 110] on div "Vaassen_openingsacties_320x240_bananen.jpg for Dekamarkt" at bounding box center [653, 119] width 1282 height 39
copy div "Vaassen_openingsacties_320x240_bananen.jpg"
drag, startPoint x: 331, startPoint y: 110, endPoint x: 70, endPoint y: 110, distance: 261.0
click at [70, 110] on div "Vaassen_openingsacties_320x240_campina.jpg for Dekamarkt" at bounding box center [653, 119] width 1282 height 39
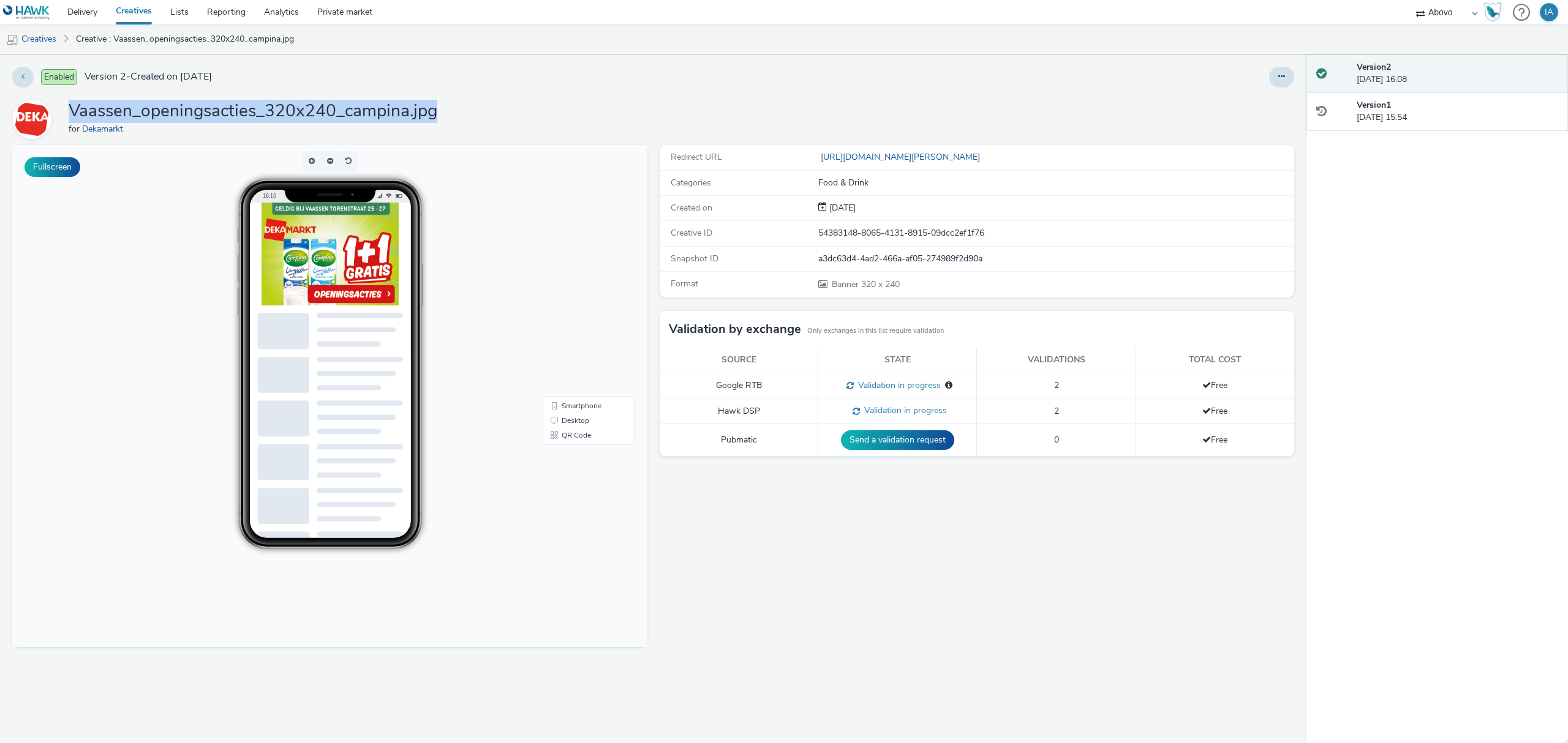
copy h1 "Vaassen_openingsacties_320x240_campina.jpg"
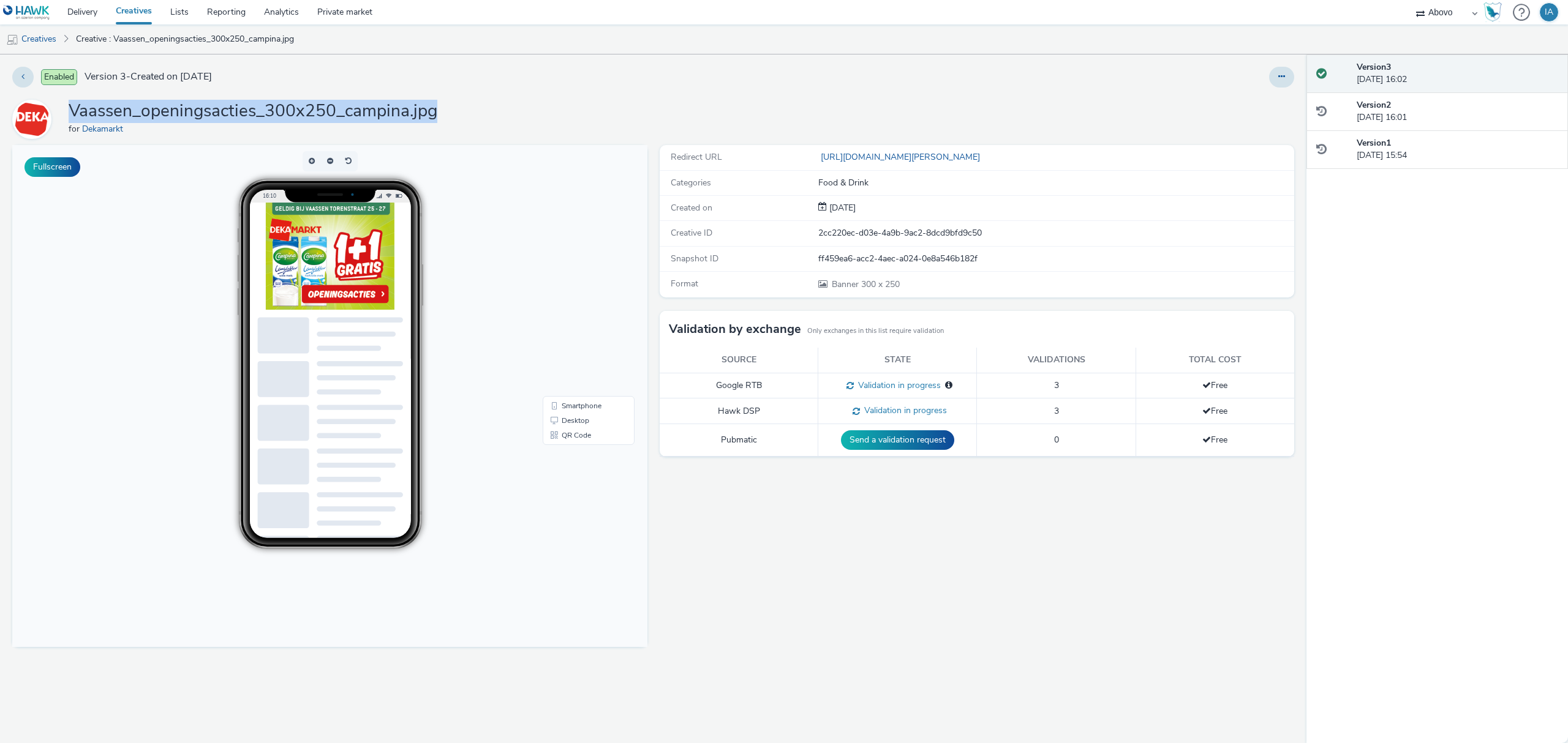
drag, startPoint x: 493, startPoint y: 123, endPoint x: 72, endPoint y: 118, distance: 421.0
click at [72, 118] on div "Vaassen_openingsacties_300x250_campina.jpg for Dekamarkt" at bounding box center [653, 119] width 1282 height 39
copy h1 "Vaassen_openingsacties_300x250_campina.jpg"
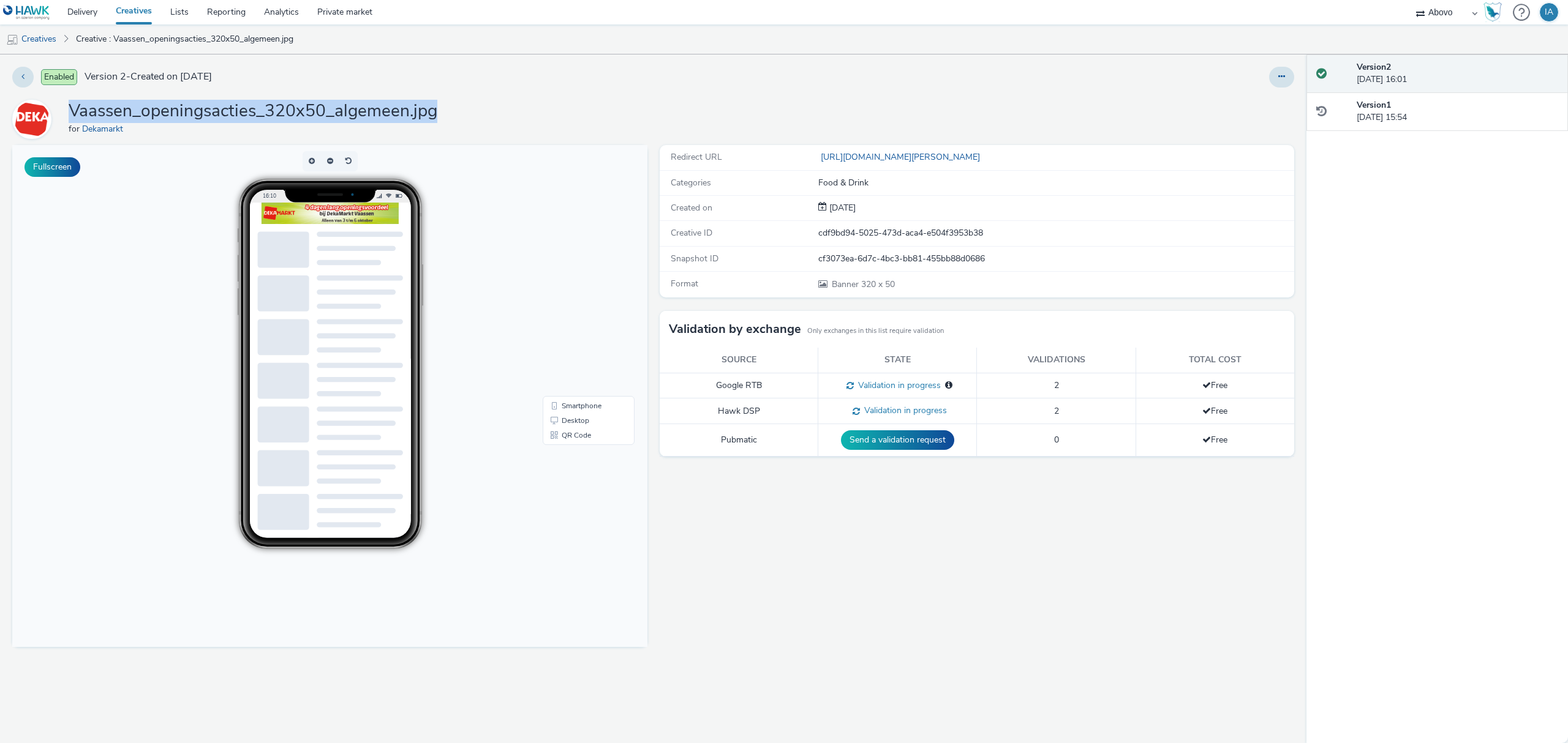
drag, startPoint x: 453, startPoint y: 114, endPoint x: 66, endPoint y: 110, distance: 387.0
click at [66, 110] on div "Vaassen_openingsacties_320x50_algemeen.jpg for Dekamarkt" at bounding box center [653, 119] width 1282 height 39
copy h1 "Vaassen_openingsacties_320x50_algemeen.jpg"
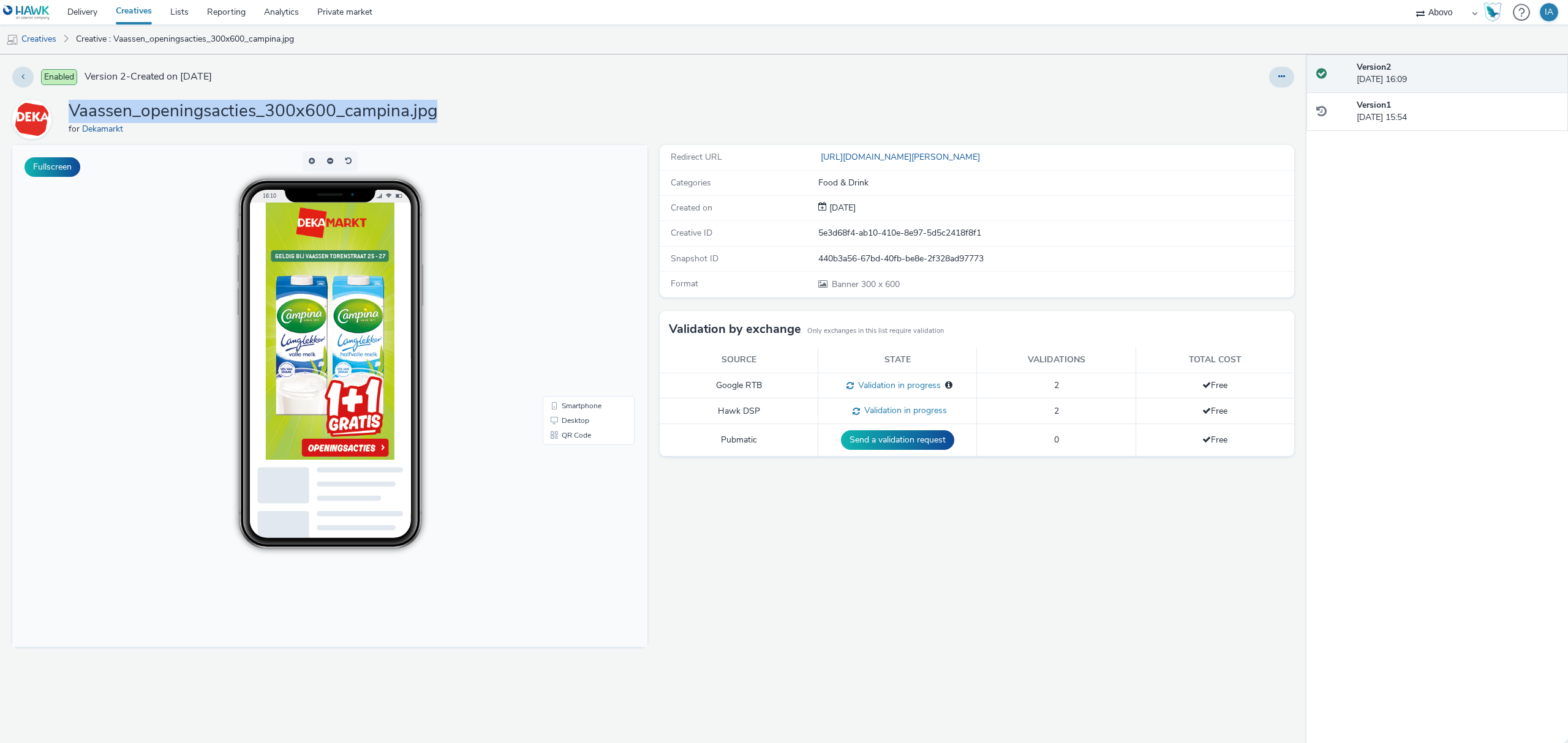
drag, startPoint x: 455, startPoint y: 106, endPoint x: 72, endPoint y: 105, distance: 383.0
click at [72, 105] on div "Vaassen_openingsacties_300x600_campina.jpg for Dekamarkt" at bounding box center [653, 119] width 1282 height 39
copy h1 "Vaassen_openingsacties_300x600_campina.jpg"
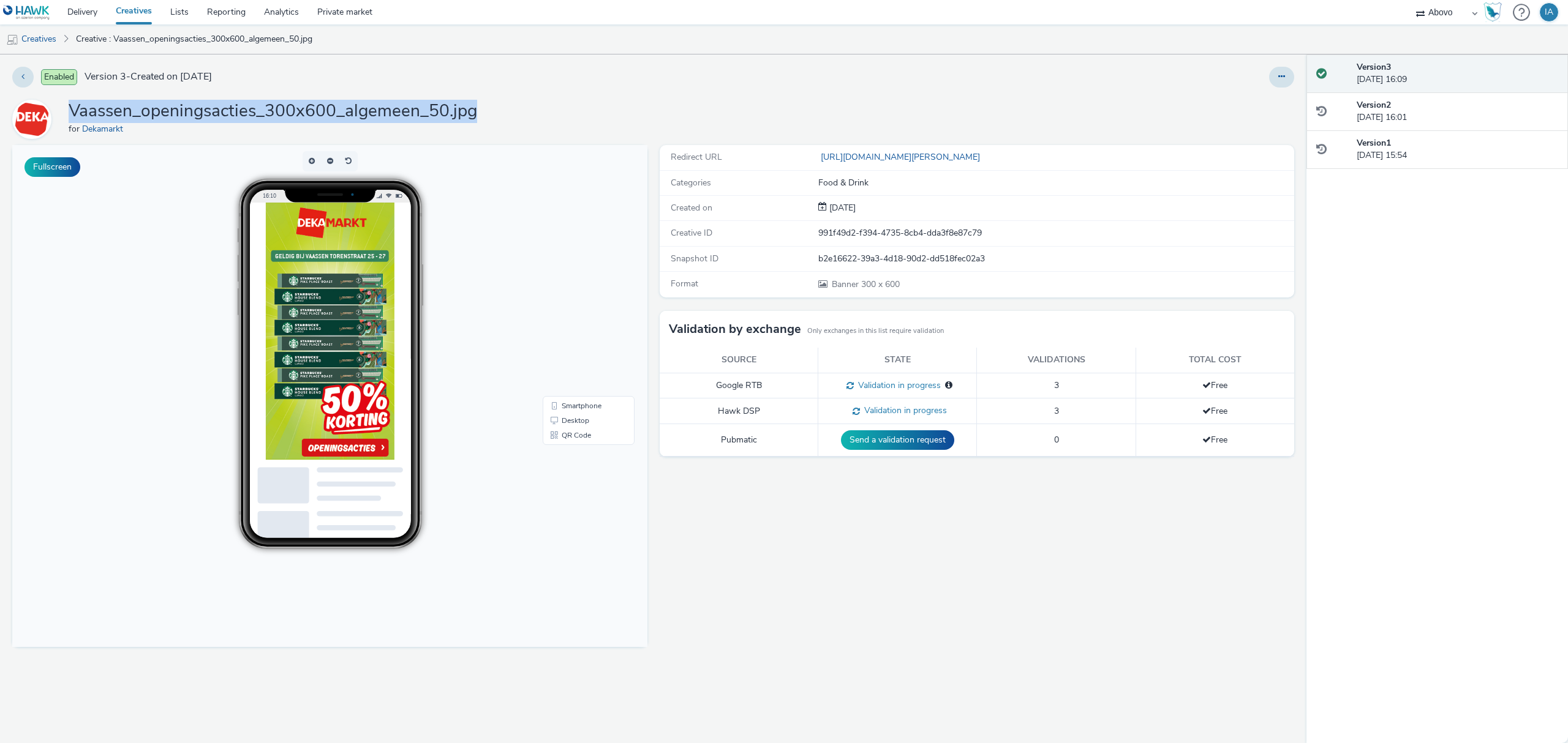
drag, startPoint x: 506, startPoint y: 108, endPoint x: 73, endPoint y: 118, distance: 433.1
click at [73, 118] on div "Vaassen_openingsacties_300x600_algemeen_50.jpg for Dekamarkt" at bounding box center [653, 119] width 1282 height 39
copy h1 "Vaassen_openingsacties_300x600_algemeen_50.jpg"
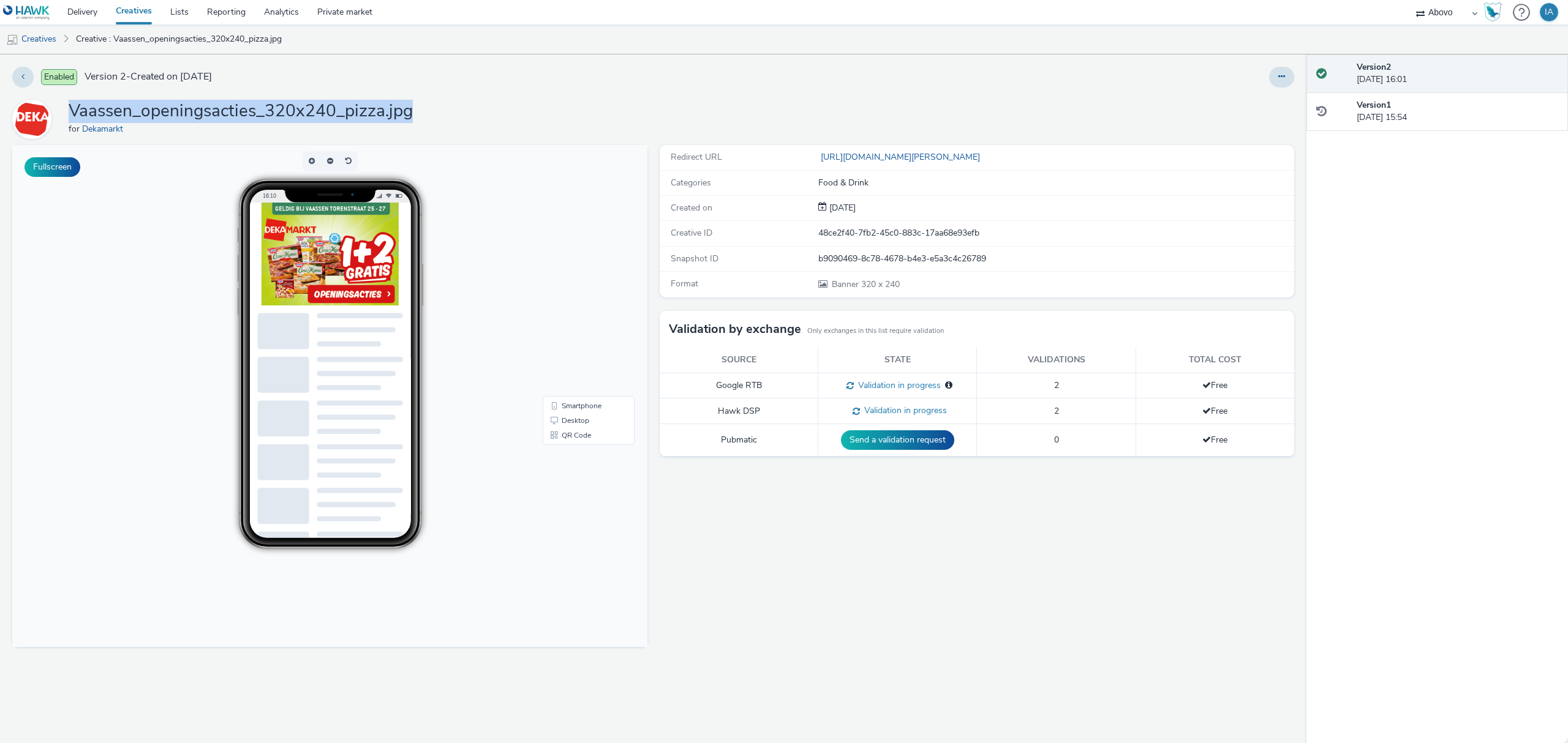
drag, startPoint x: 428, startPoint y: 111, endPoint x: 69, endPoint y: 116, distance: 359.0
click at [69, 116] on div "Vaassen_openingsacties_320x240_pizza.jpg for Dekamarkt" at bounding box center [653, 119] width 1282 height 39
copy h1 "Vaassen_openingsacties_320x240_pizza.jpg"
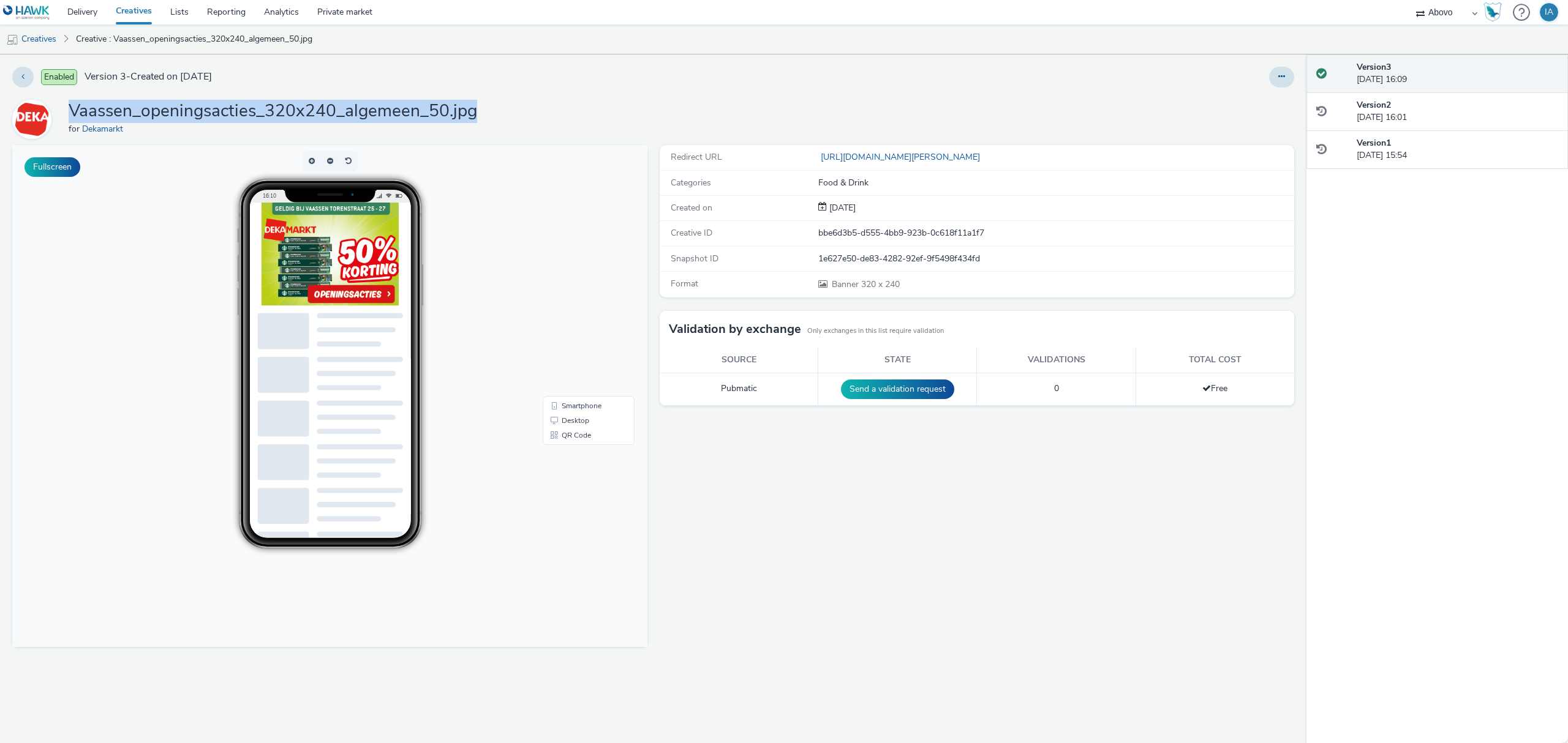
drag, startPoint x: 518, startPoint y: 109, endPoint x: 71, endPoint y: 117, distance: 447.1
click at [71, 117] on div "Vaassen_openingsacties_320x240_algemeen_50.jpg for Dekamarkt" at bounding box center [653, 119] width 1282 height 39
copy h1 "Vaassen_openingsacties_320x240_algemeen_50.jpg"
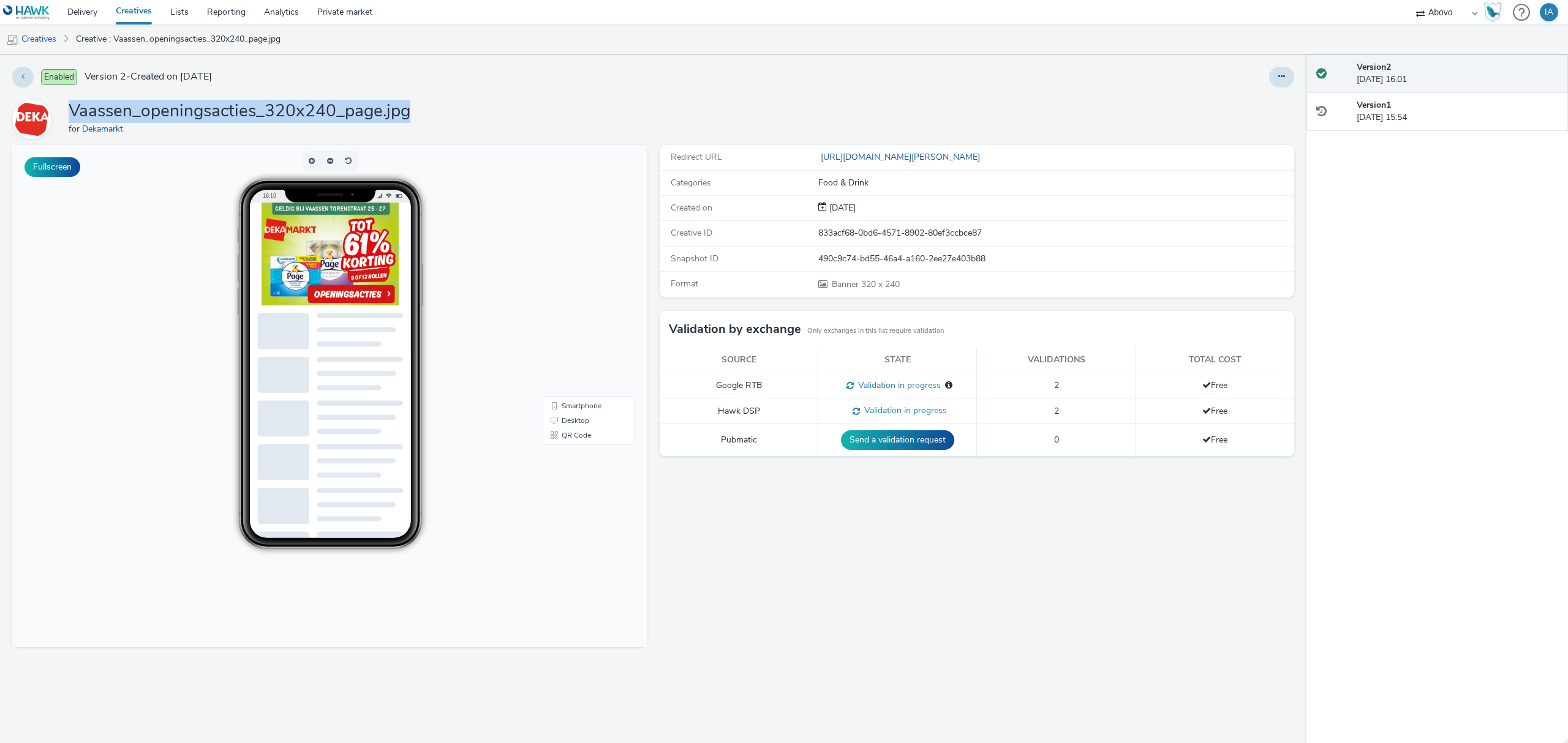
drag, startPoint x: 354, startPoint y: 118, endPoint x: 70, endPoint y: 117, distance: 284.0
click at [70, 117] on div "Vaassen_openingsacties_320x240_page.jpg for Dekamarkt" at bounding box center [653, 119] width 1282 height 39
copy h1 "Vaassen_openingsacties_320x240_page.jpg"
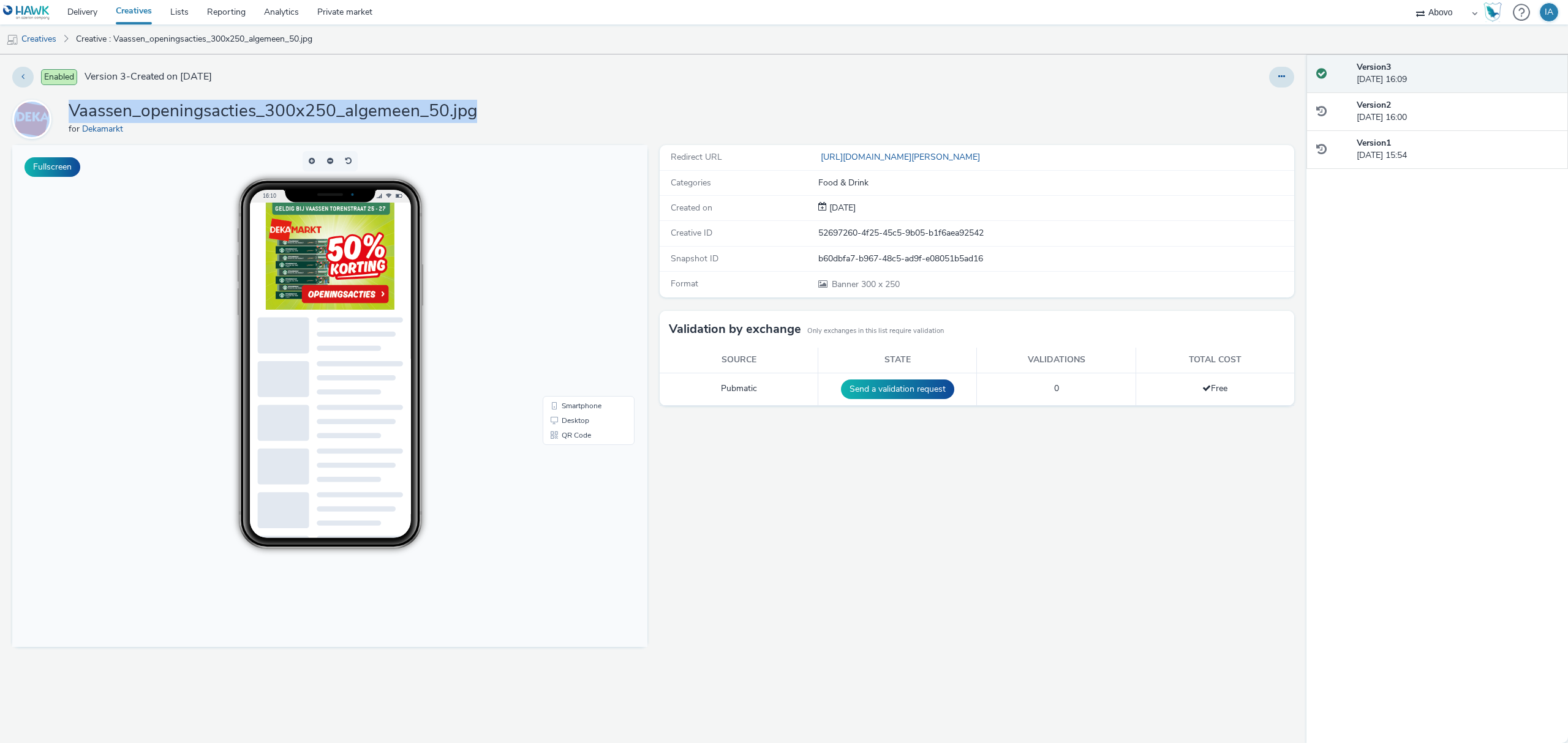
drag, startPoint x: 410, startPoint y: 111, endPoint x: 55, endPoint y: 111, distance: 355.0
click at [55, 111] on div "Vaassen_openingsacties_300x250_algemeen_50.jpg for Dekamarkt" at bounding box center [653, 119] width 1282 height 39
copy div "Vaassen_openingsacties_300x250_algemeen_50.jpg"
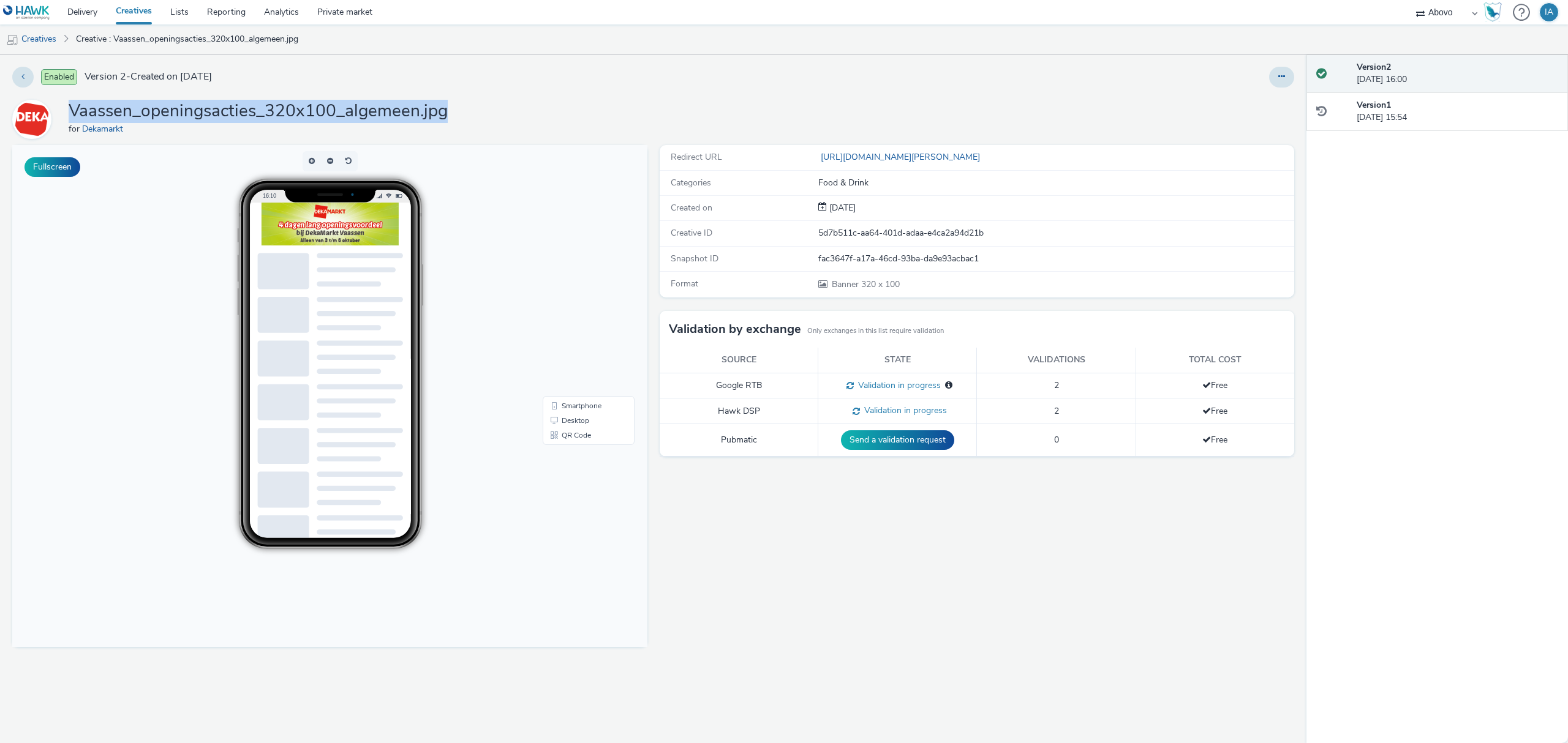
drag, startPoint x: 452, startPoint y: 109, endPoint x: 72, endPoint y: 109, distance: 380.0
click at [72, 109] on div "Vaassen_openingsacties_320x100_algemeen.jpg for Dekamarkt" at bounding box center [653, 119] width 1282 height 39
copy h1 "Vaassen_openingsacties_320x100_algemeen.jpg"
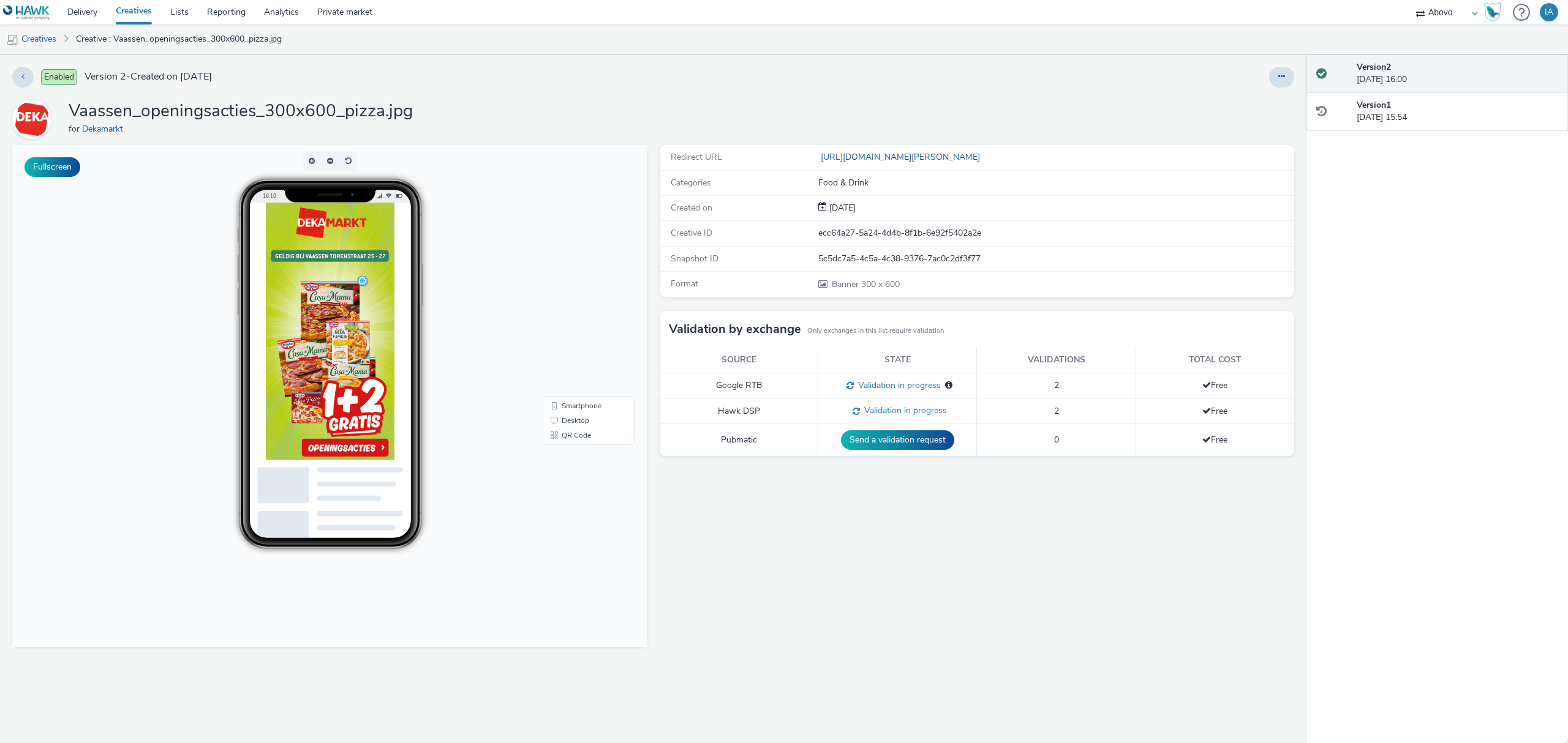
click at [486, 102] on div "Vaassen_openingsacties_300x600_pizza.jpg for Dekamarkt" at bounding box center [653, 119] width 1282 height 39
drag, startPoint x: 463, startPoint y: 111, endPoint x: 73, endPoint y: 117, distance: 390.0
click at [73, 117] on div "Vaassen_openingsacties_300x600_pizza.jpg for Dekamarkt" at bounding box center [653, 119] width 1282 height 39
copy h1 "Vaassen_openingsacties_300x600_pizza.jpg"
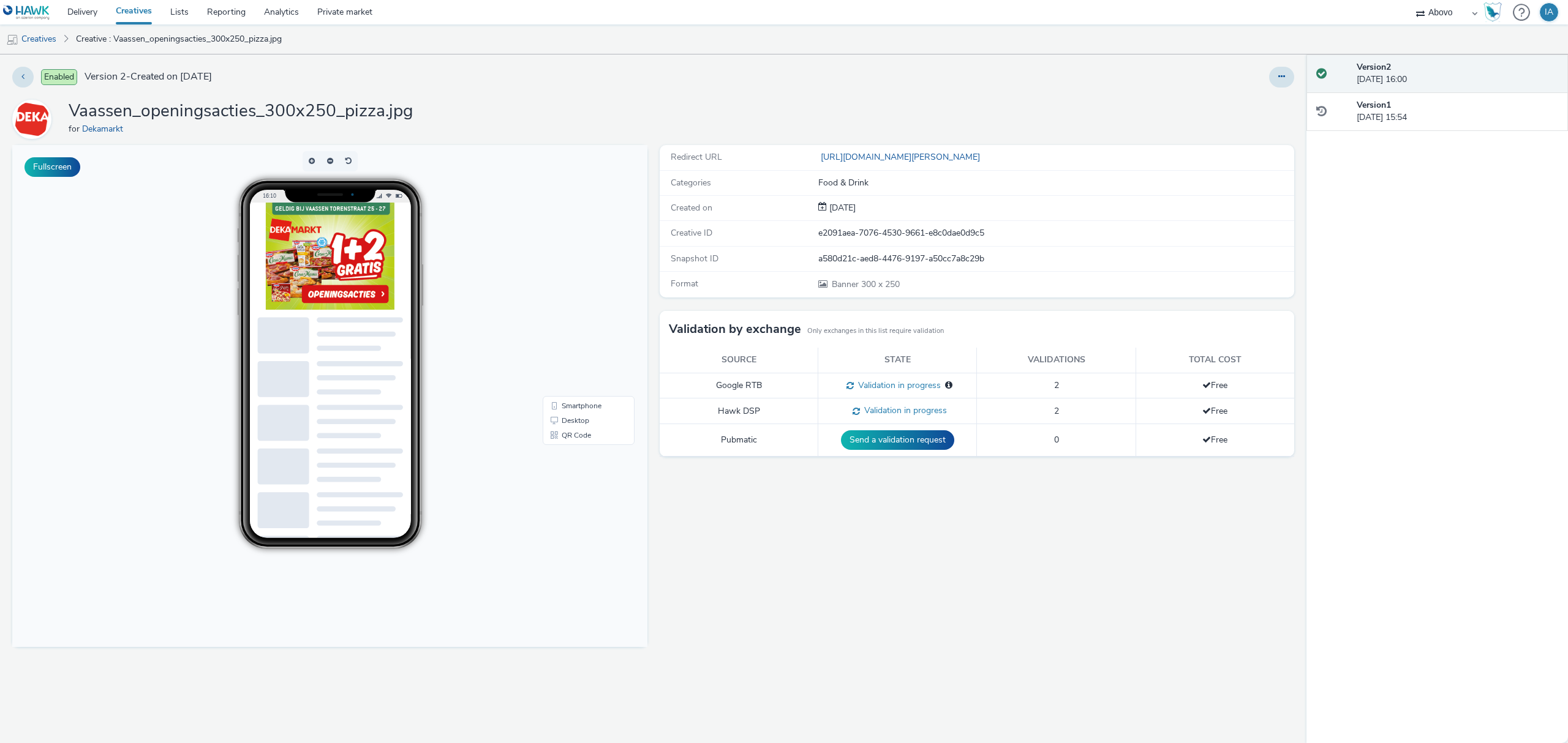
click at [492, 115] on div "Vaassen_openingsacties_300x250_pizza.jpg for Dekamarkt" at bounding box center [653, 119] width 1282 height 39
drag, startPoint x: 444, startPoint y: 118, endPoint x: 72, endPoint y: 109, distance: 372.1
click at [72, 109] on div "Vaassen_openingsacties_300x250_pizza.jpg for Dekamarkt" at bounding box center [653, 119] width 1282 height 39
copy h1 "Vaassen_openingsacties_300x250_pizza.jpg"
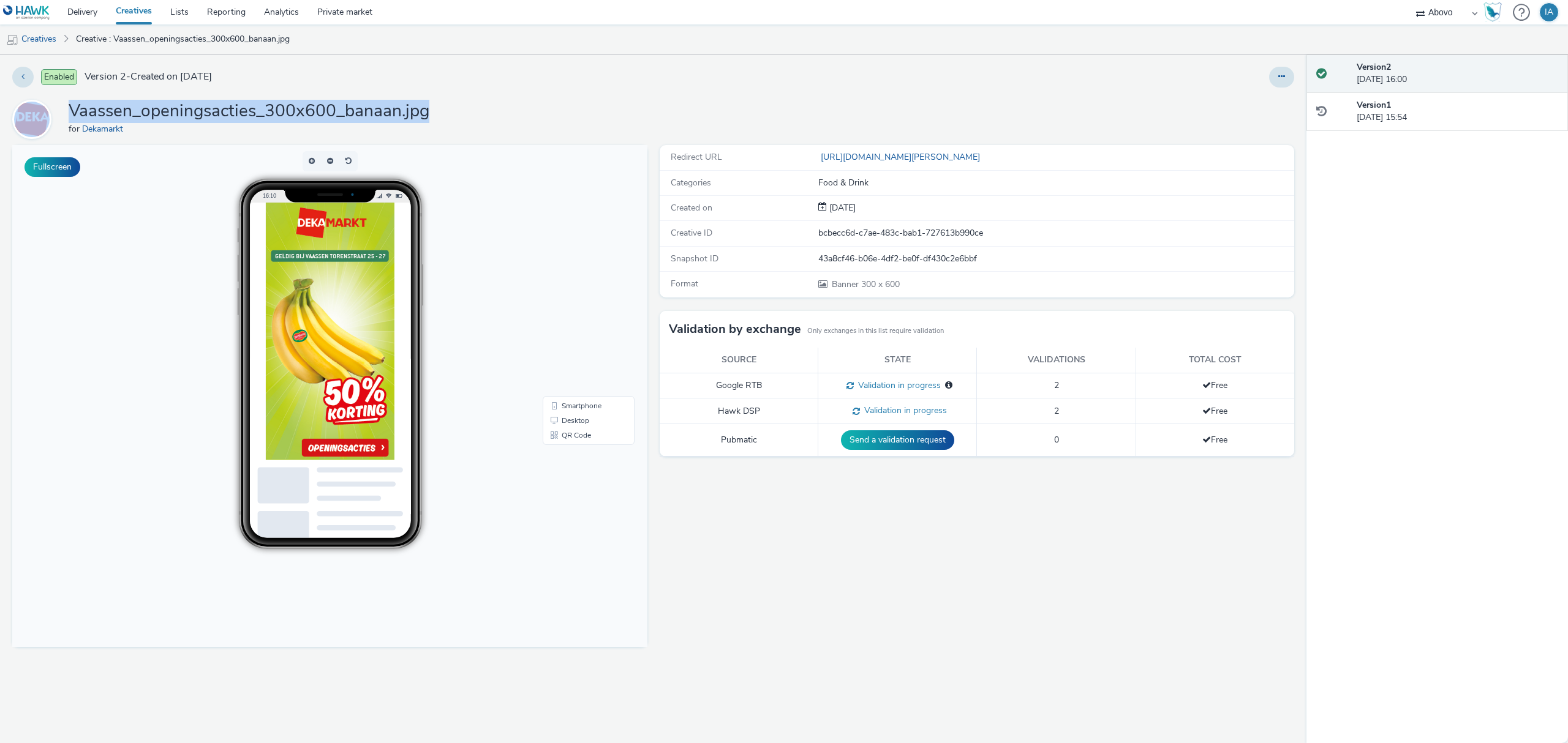
drag, startPoint x: 438, startPoint y: 109, endPoint x: 55, endPoint y: 118, distance: 383.1
click at [55, 118] on div "Vaassen_openingsacties_300x600_banaan.jpg for Dekamarkt" at bounding box center [653, 119] width 1282 height 39
copy div "Vaassen_openingsacties_300x600_banaan.jpg"
click at [470, 102] on div "Vaassen_openingsacties_300x600_banaan.jpg for Dekamarkt" at bounding box center [653, 119] width 1282 height 39
click at [445, 117] on div "Vaassen_openingsacties_300x600_banaan.jpg for Dekamarkt" at bounding box center [653, 119] width 1282 height 39
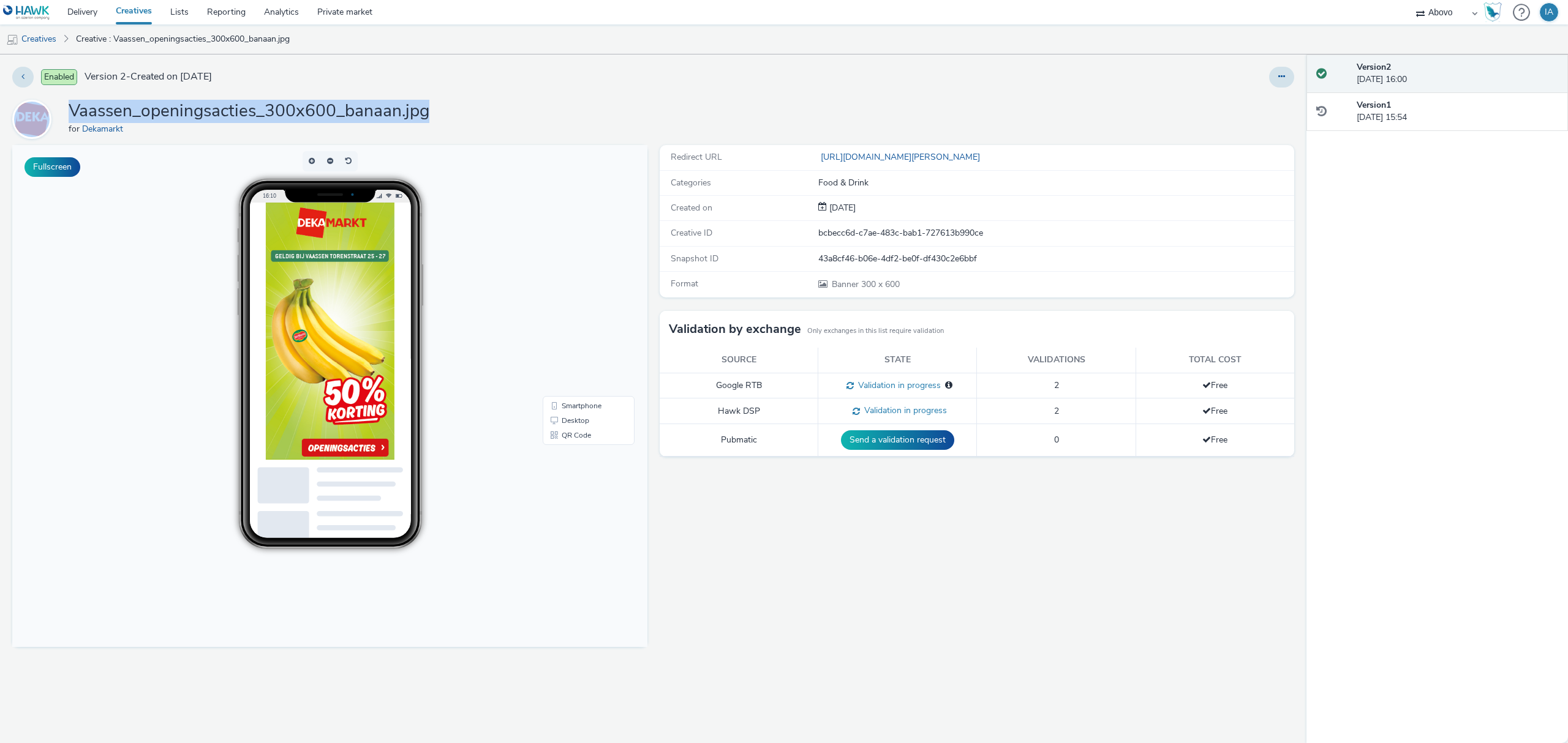
click at [438, 112] on div "Vaassen_openingsacties_300x600_banaan.jpg for Dekamarkt" at bounding box center [653, 119] width 1282 height 39
drag, startPoint x: 437, startPoint y: 110, endPoint x: 69, endPoint y: 116, distance: 368.0
click at [69, 116] on div "Vaassen_openingsacties_300x600_banaan.jpg for Dekamarkt" at bounding box center [653, 119] width 1282 height 39
copy h1 "Vaassen_openingsacties_300x600_banaan.jpg"
